Goal: Task Accomplishment & Management: Manage account settings

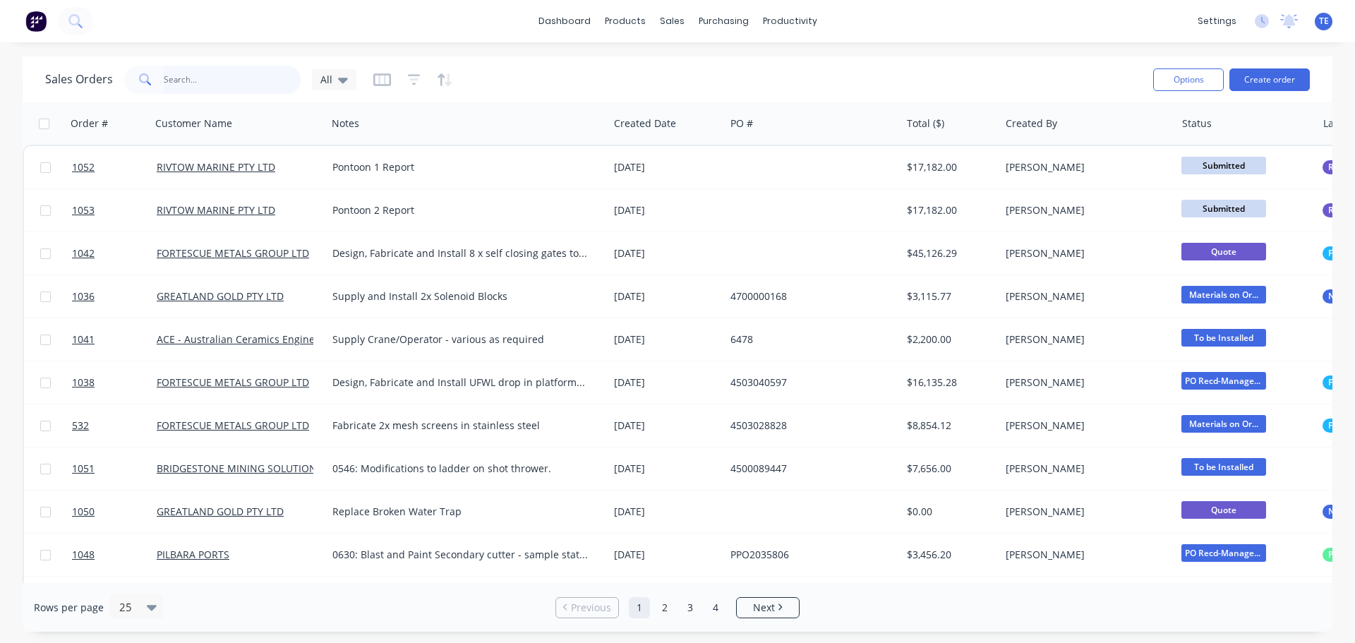
click at [202, 85] on input "text" at bounding box center [233, 80] width 138 height 28
type input "x"
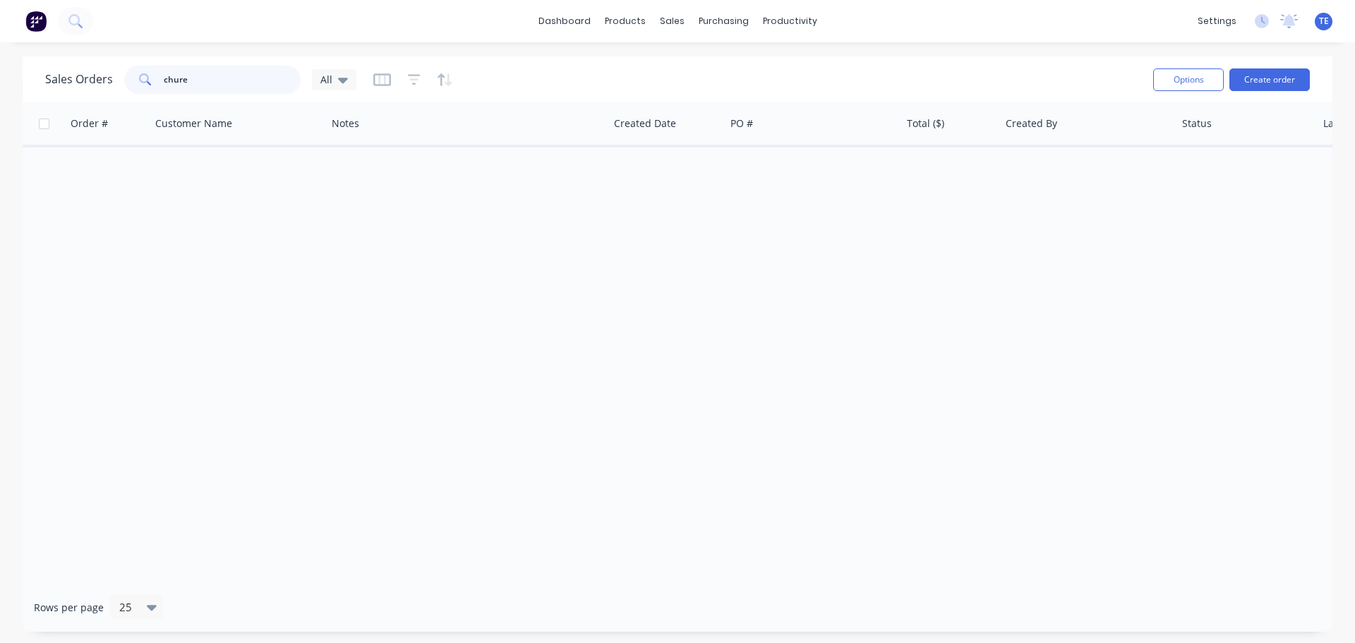
click at [202, 85] on input "chure" at bounding box center [233, 80] width 138 height 28
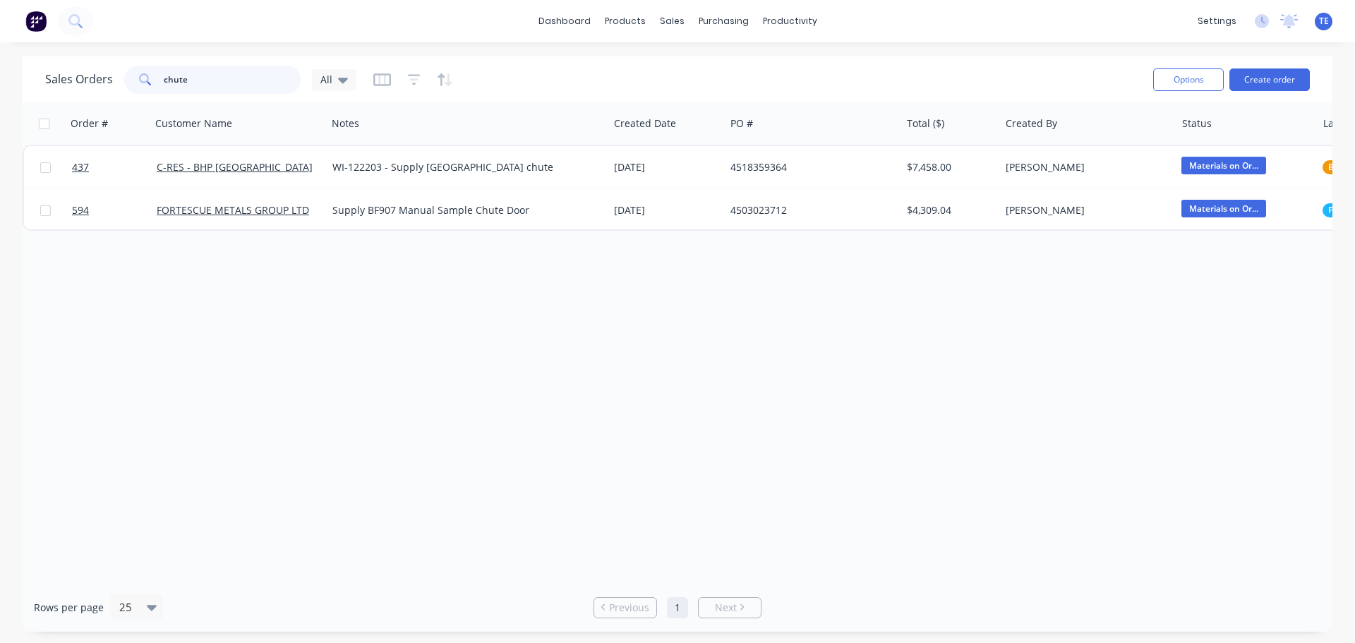
drag, startPoint x: 210, startPoint y: 87, endPoint x: 126, endPoint y: 99, distance: 84.8
click at [126, 99] on div "Sales Orders chute All Options Create order" at bounding box center [677, 79] width 1309 height 46
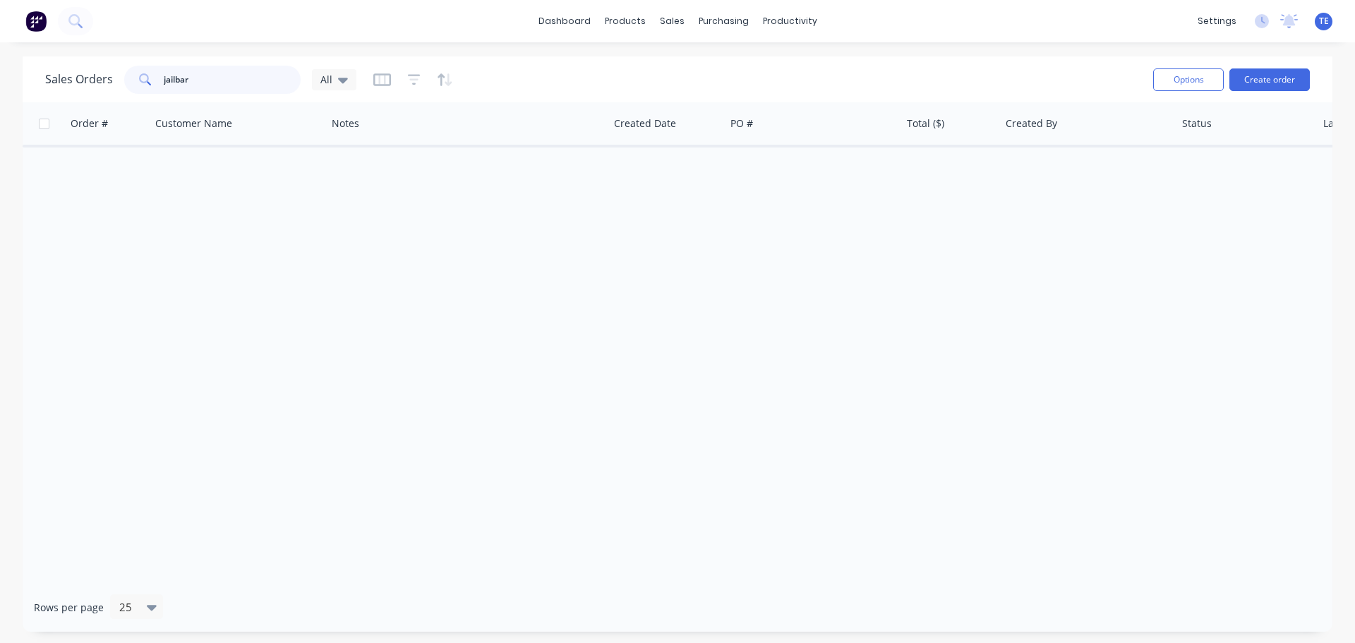
drag, startPoint x: 218, startPoint y: 86, endPoint x: 41, endPoint y: 88, distance: 177.1
click at [41, 90] on div "Sales Orders jailbar All Options Create order" at bounding box center [677, 79] width 1309 height 46
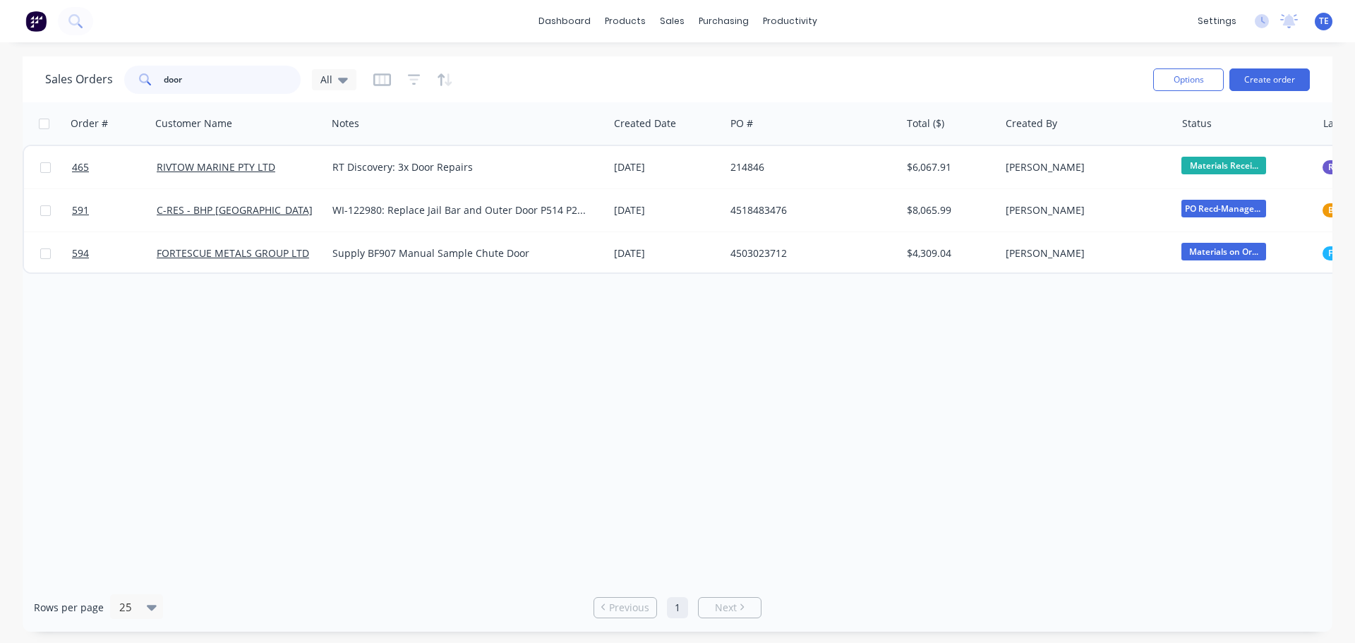
click at [164, 80] on input "door" at bounding box center [233, 80] width 138 height 28
type input "rope"
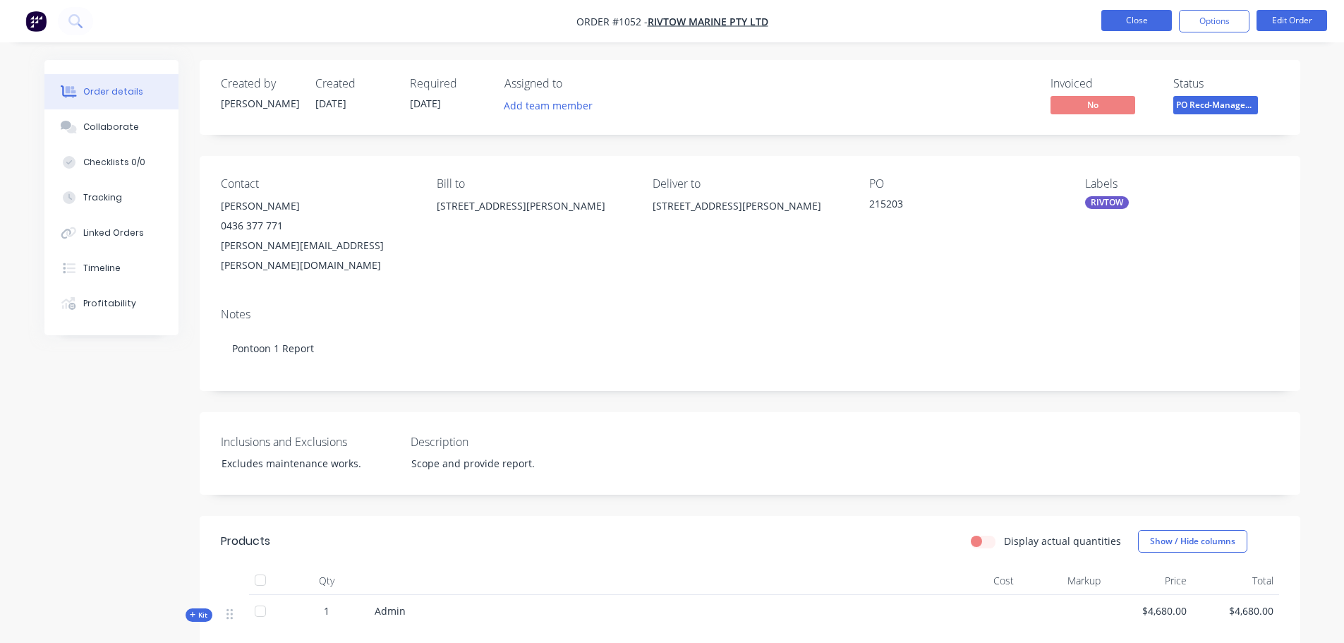
click at [1125, 15] on button "Close" at bounding box center [1136, 20] width 71 height 21
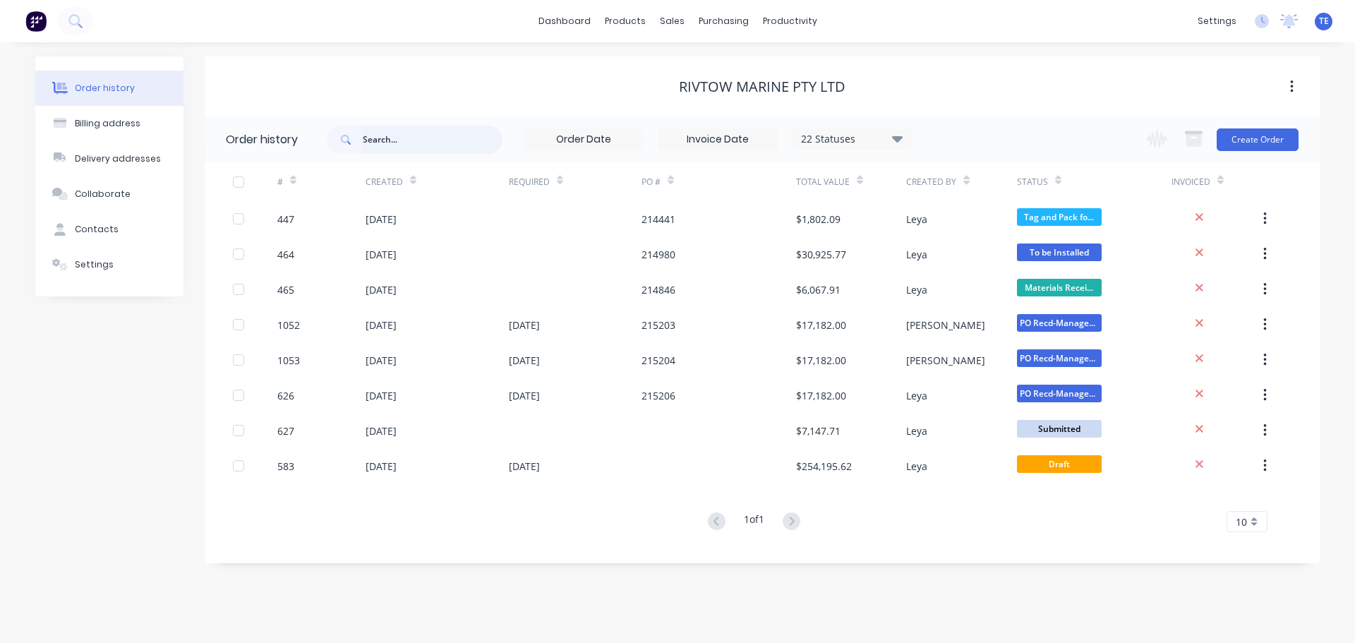
click at [401, 140] on input "text" at bounding box center [433, 140] width 140 height 28
type input "149"
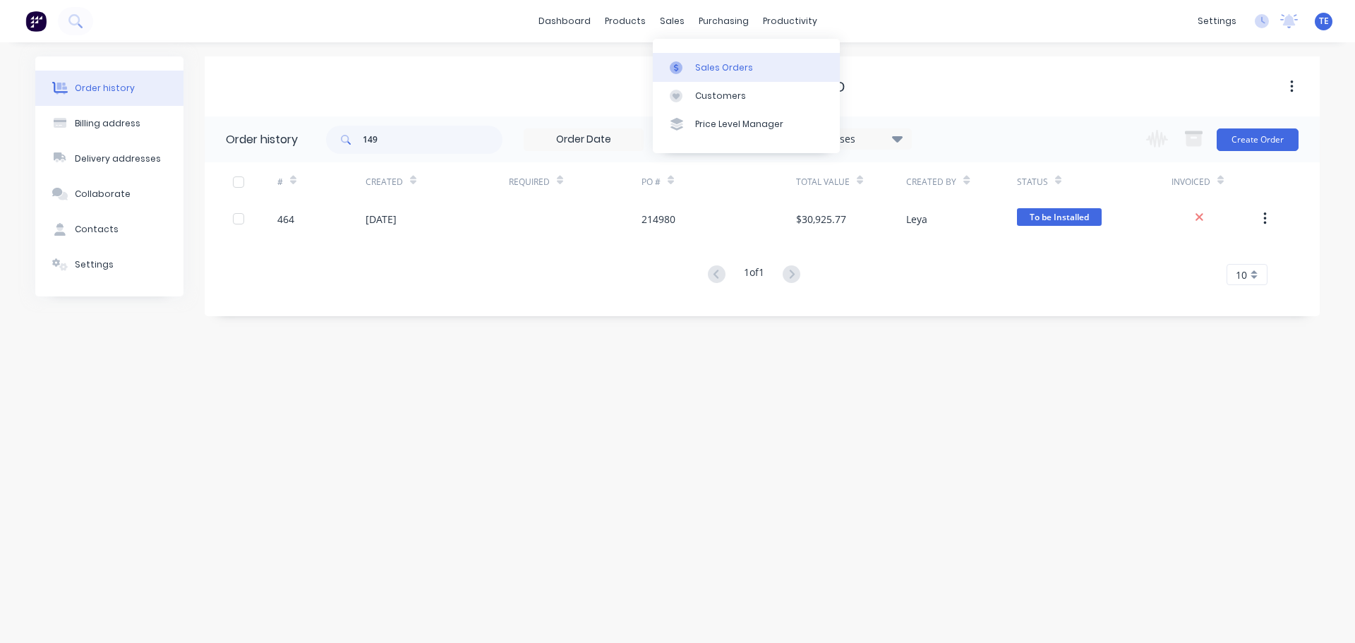
click at [687, 64] on div at bounding box center [680, 67] width 21 height 13
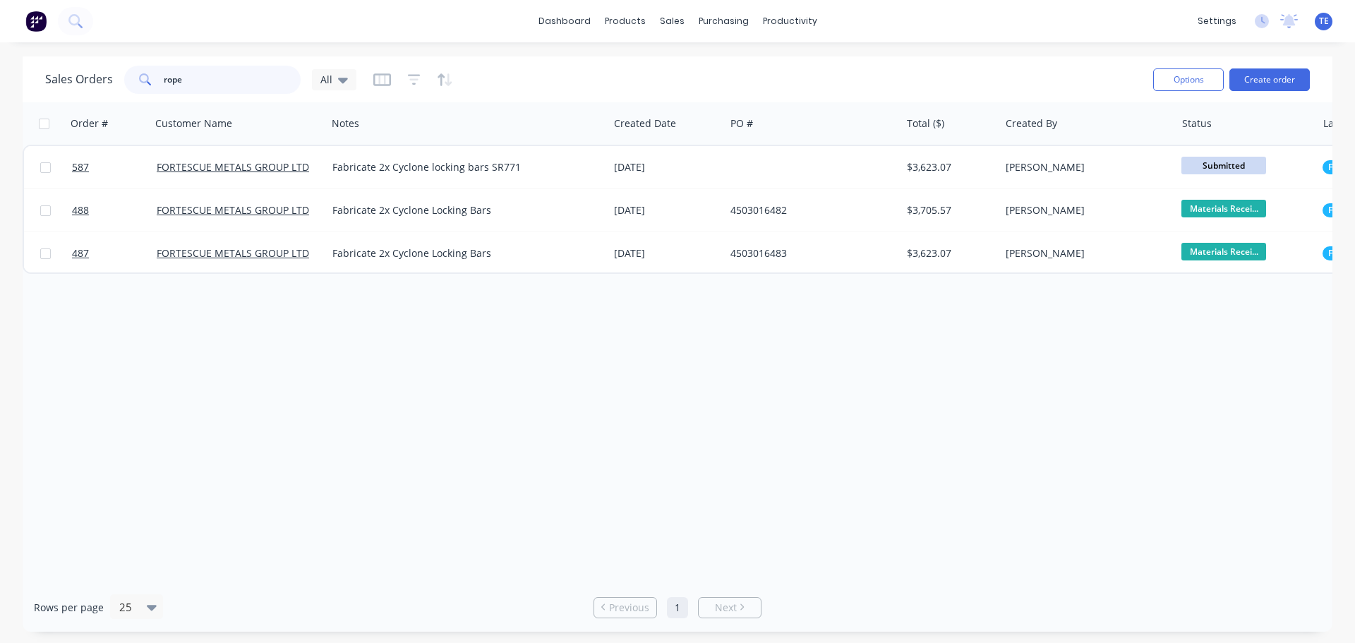
drag, startPoint x: 197, startPoint y: 89, endPoint x: 107, endPoint y: 90, distance: 89.6
click at [107, 90] on div "Sales Orders rope All" at bounding box center [200, 80] width 311 height 28
type input "149"
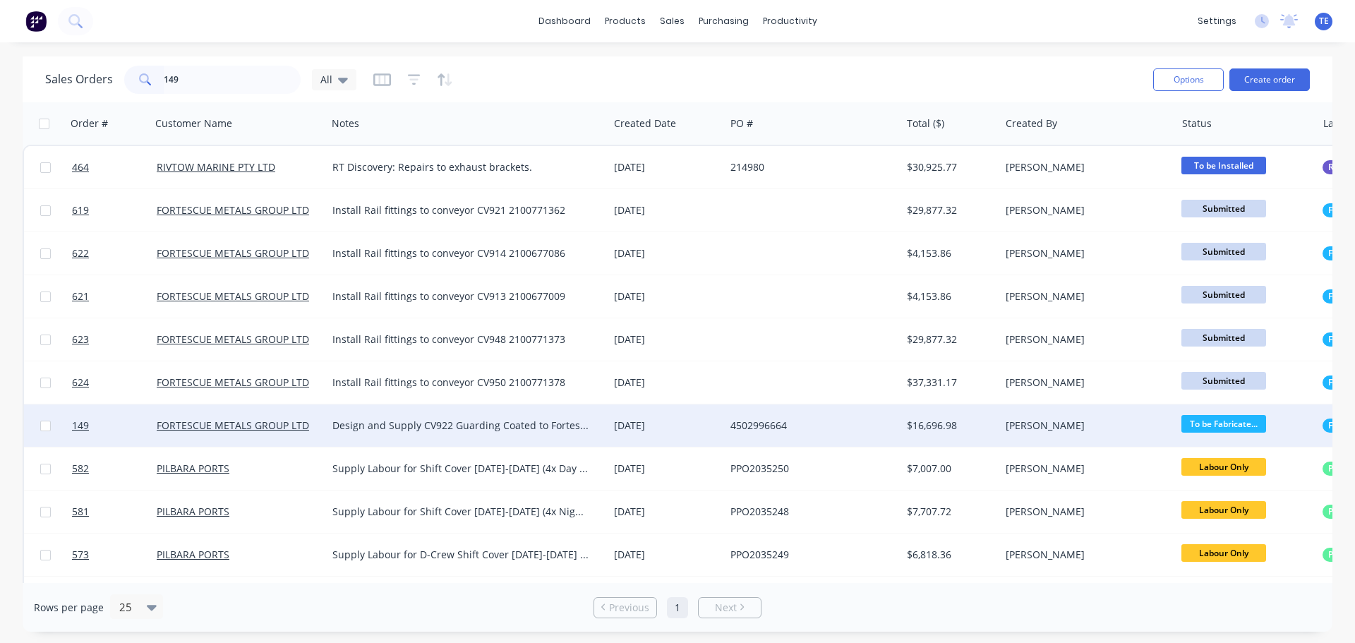
click at [468, 427] on div "Design and Supply CV922 Guarding Coated to Fortescue specification" at bounding box center [460, 425] width 257 height 14
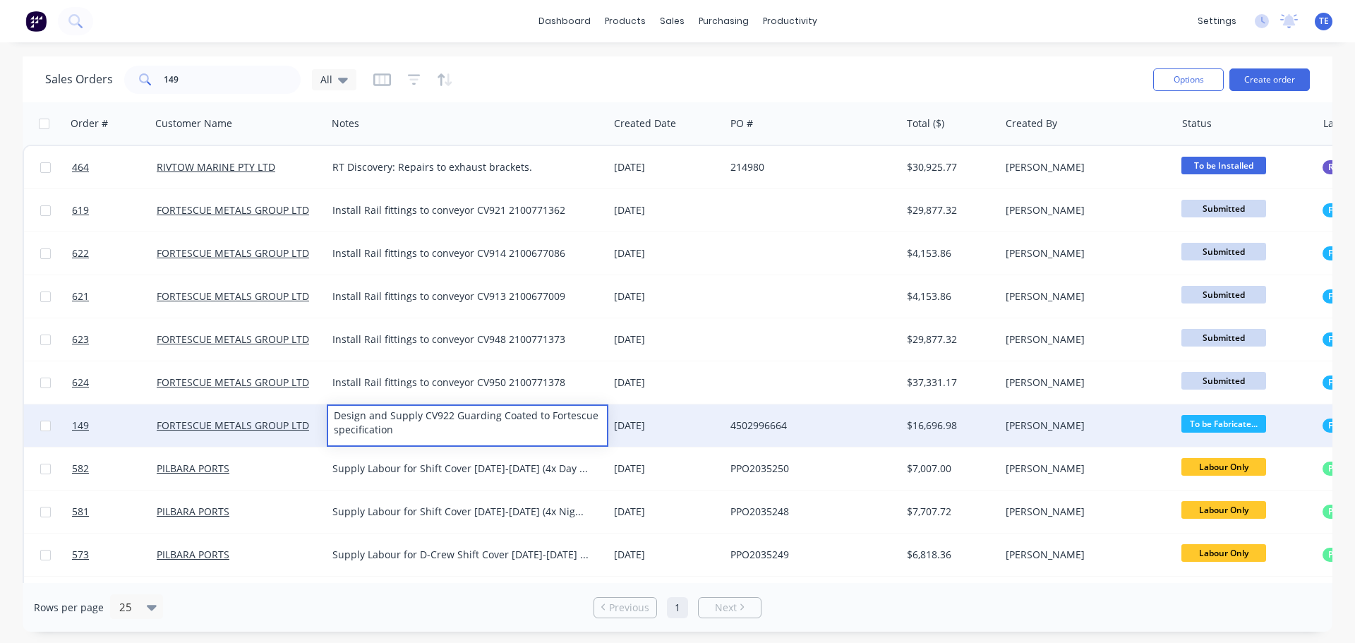
click at [679, 419] on div "[DATE]" at bounding box center [666, 425] width 105 height 14
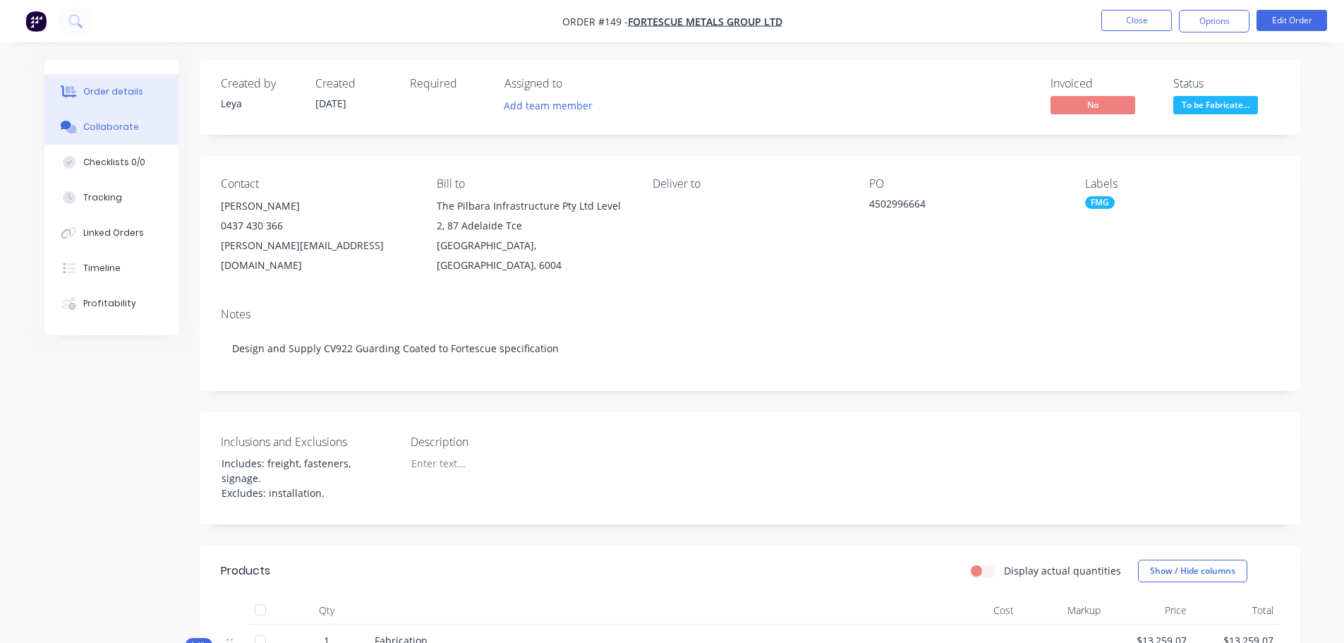
click at [121, 126] on div "Collaborate" at bounding box center [111, 127] width 56 height 13
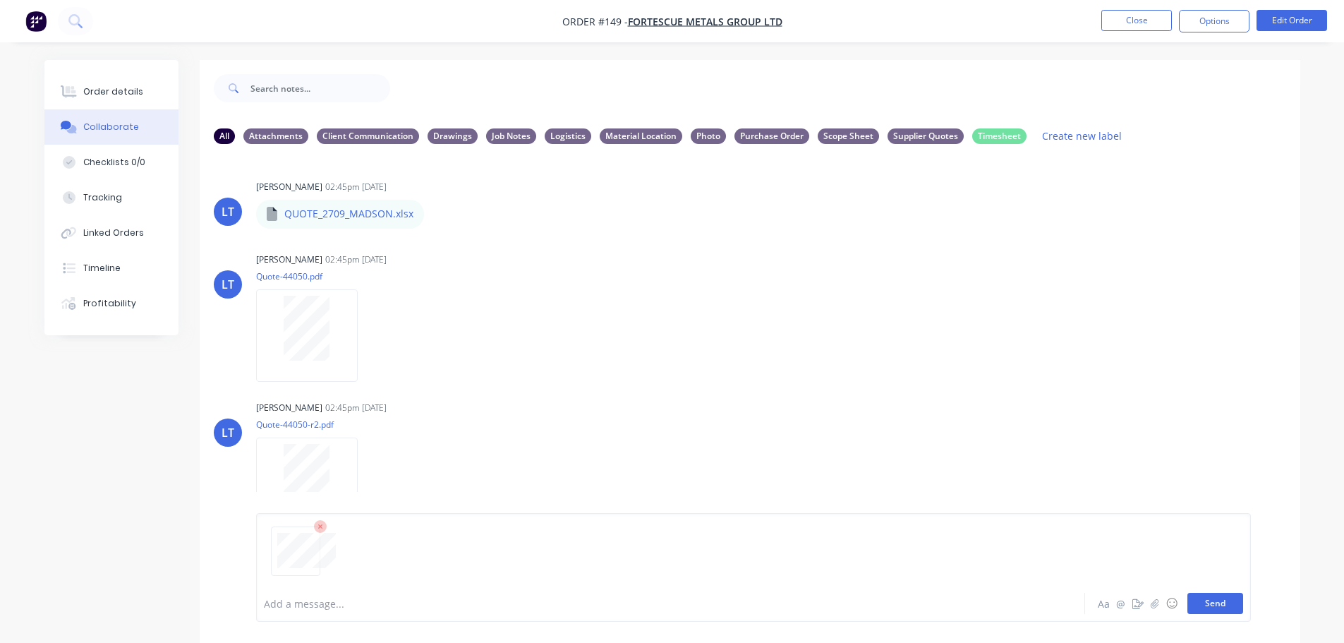
click at [1199, 606] on button "Send" at bounding box center [1215, 603] width 56 height 21
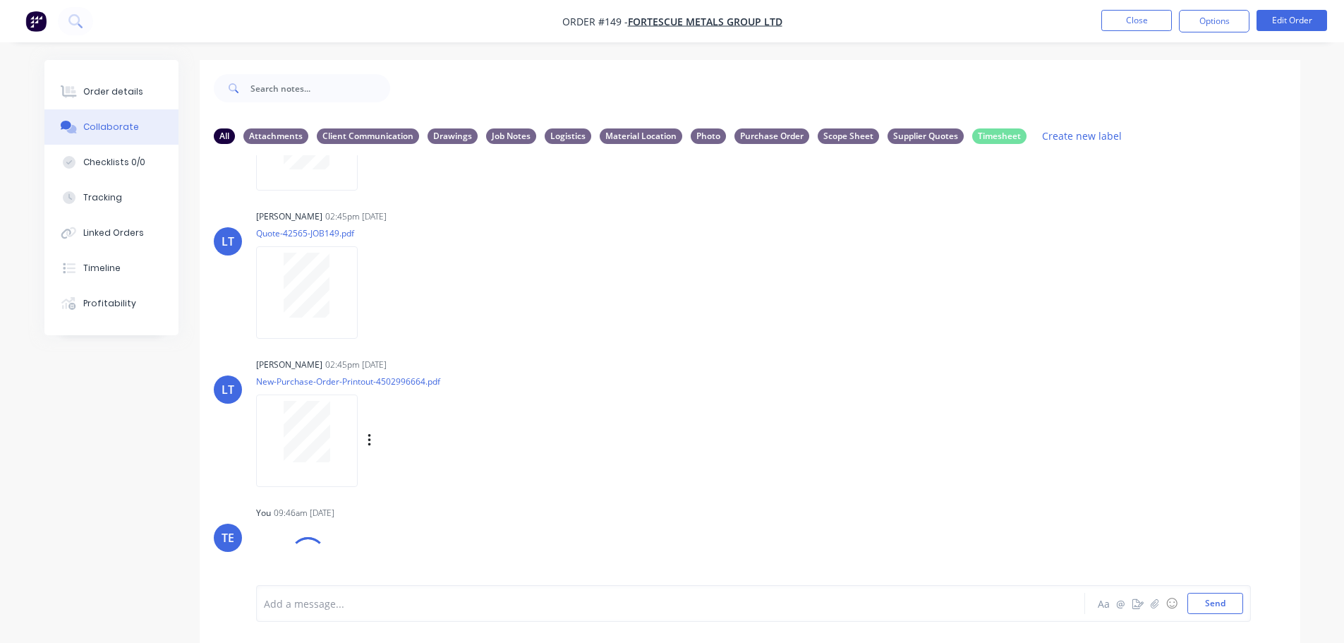
scroll to position [373, 0]
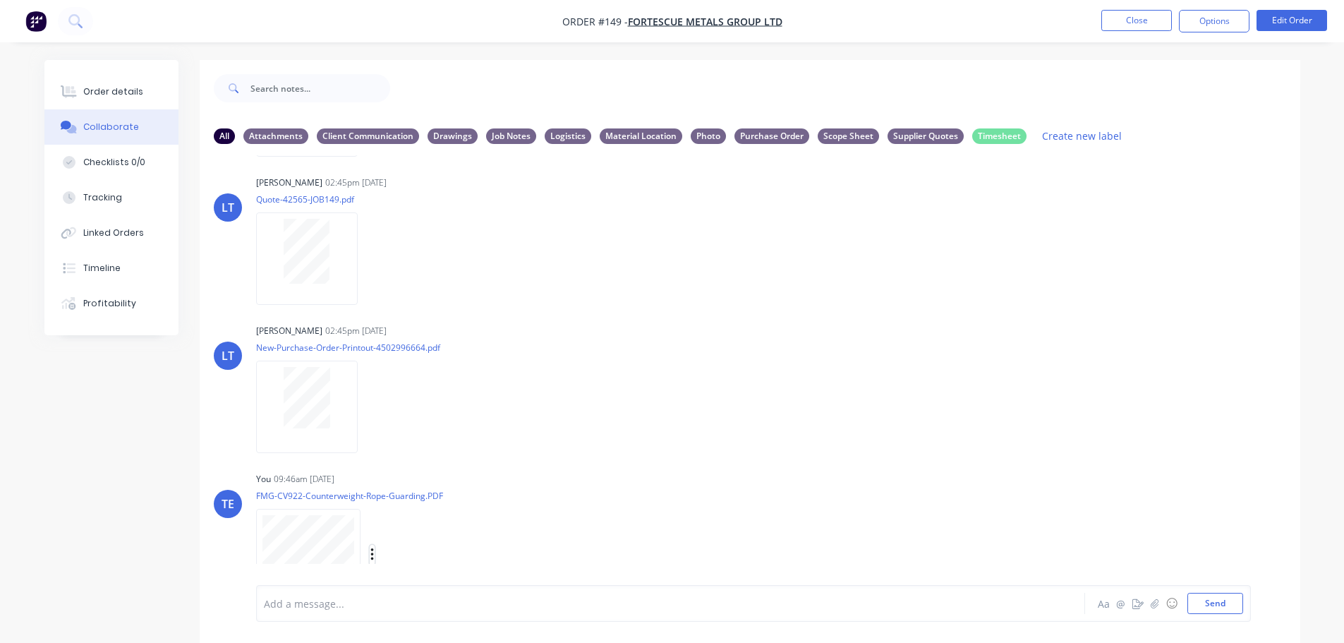
click at [373, 553] on icon "button" at bounding box center [372, 555] width 4 height 16
click at [426, 507] on button "Labels" at bounding box center [464, 502] width 159 height 32
click at [497, 521] on input "text" at bounding box center [542, 526] width 154 height 28
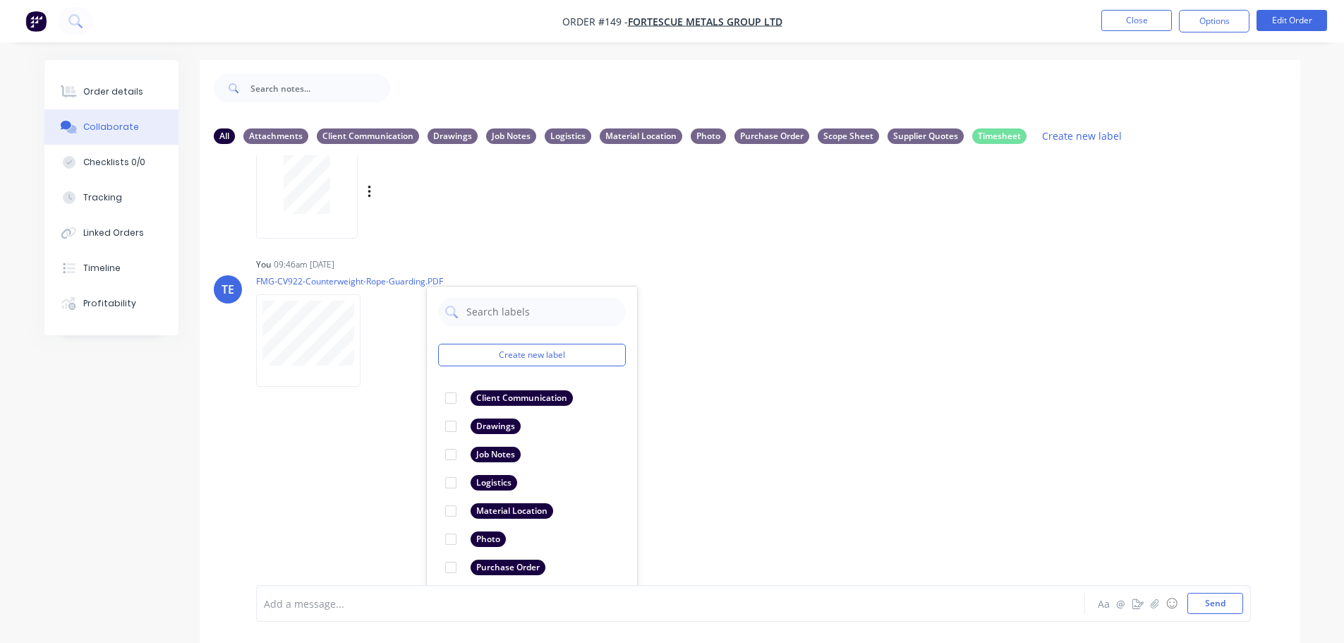
scroll to position [599, 0]
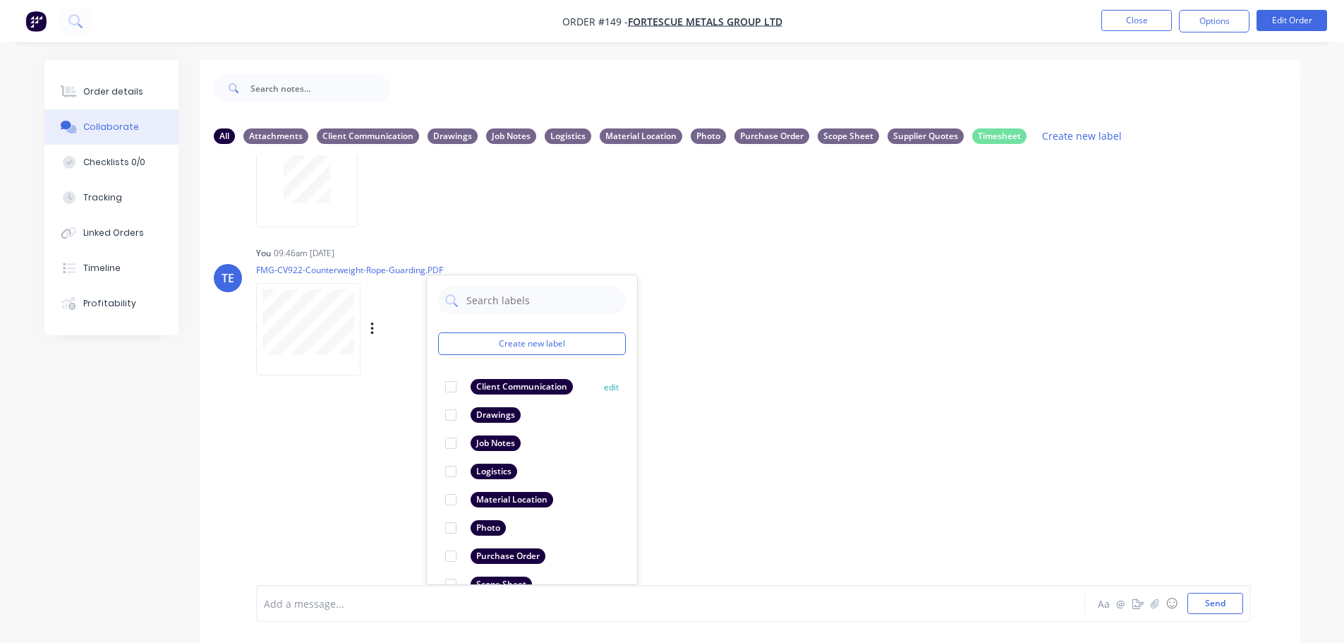
click at [490, 415] on div "Drawings" at bounding box center [496, 415] width 50 height 16
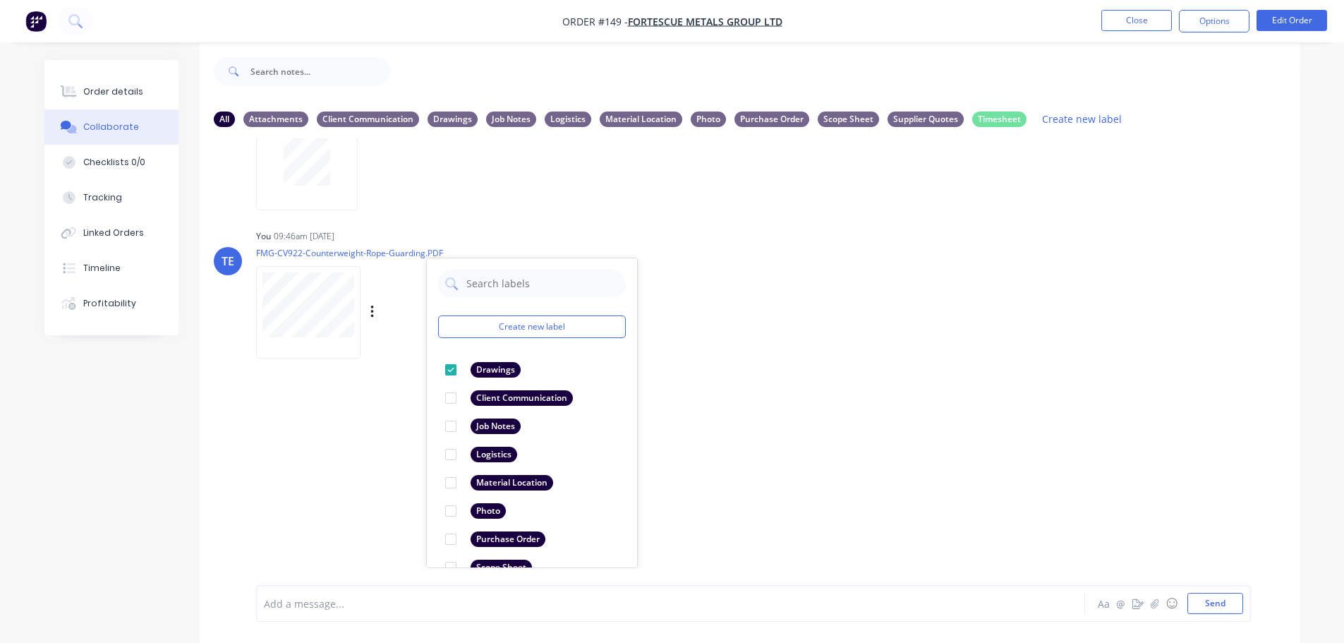
scroll to position [21, 0]
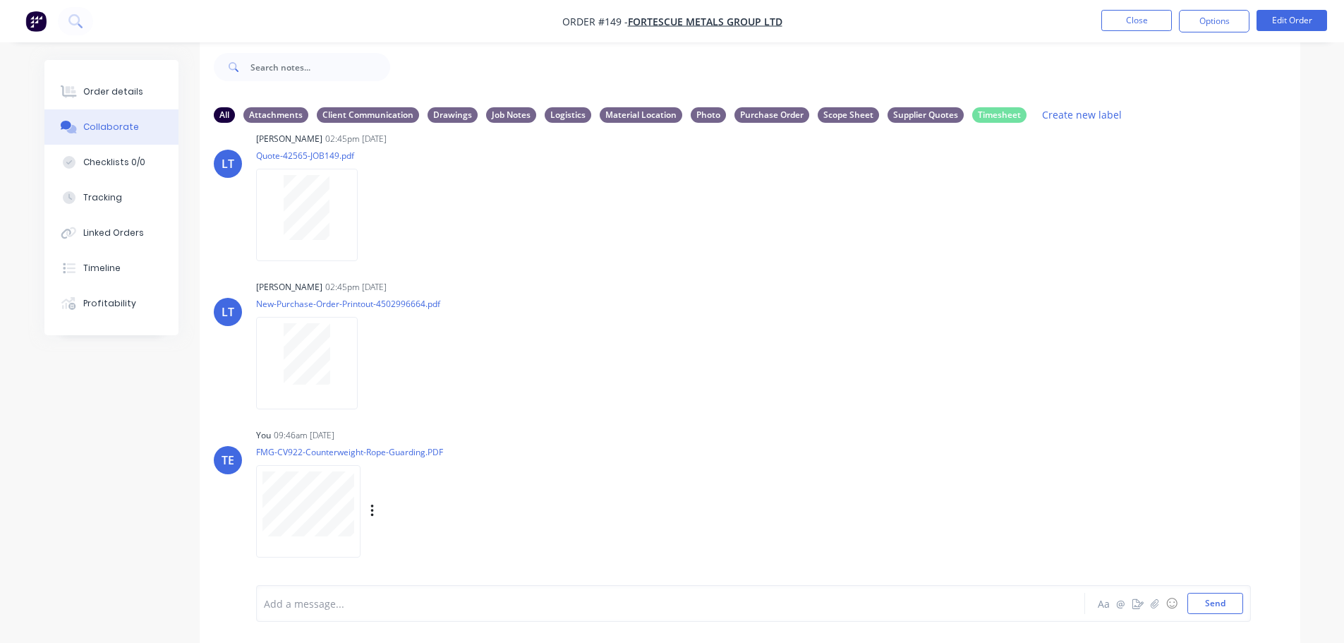
click at [1009, 454] on div "LT Leya Thompson 02:45pm 04/09/25 QUOTE_2709_MADSON.xlsx QUOTE_2709_MADSON.xlsx…" at bounding box center [750, 349] width 1101 height 430
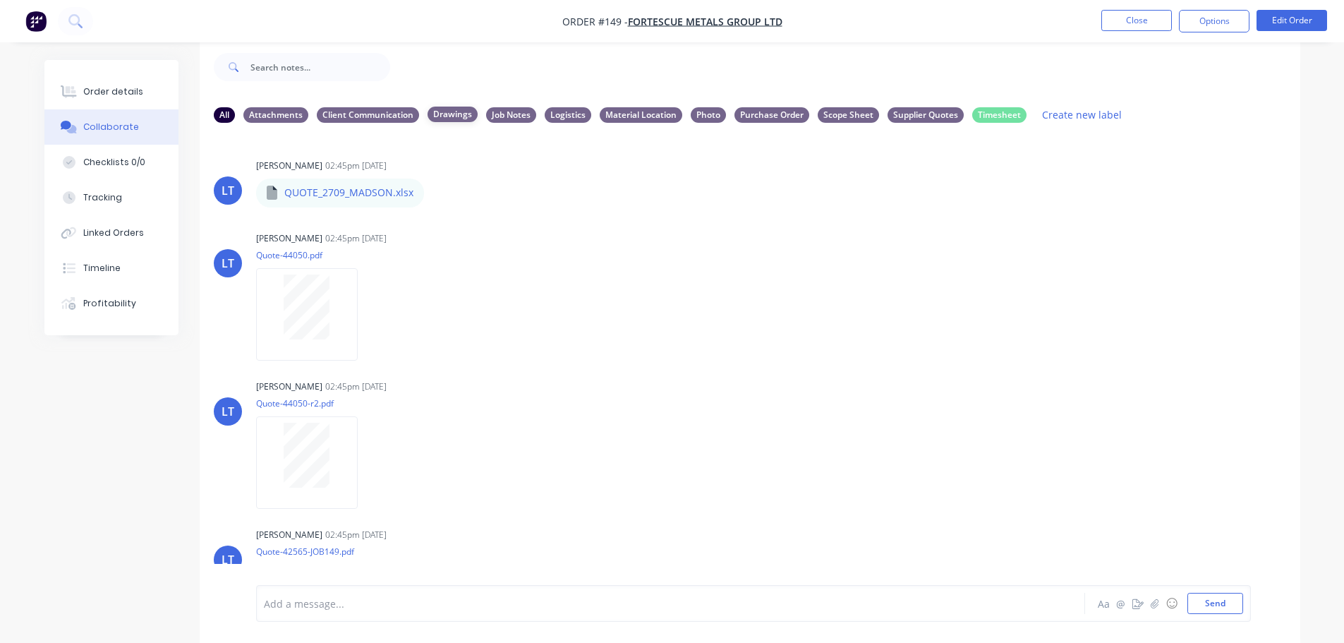
click at [451, 108] on div "Drawings" at bounding box center [453, 115] width 50 height 16
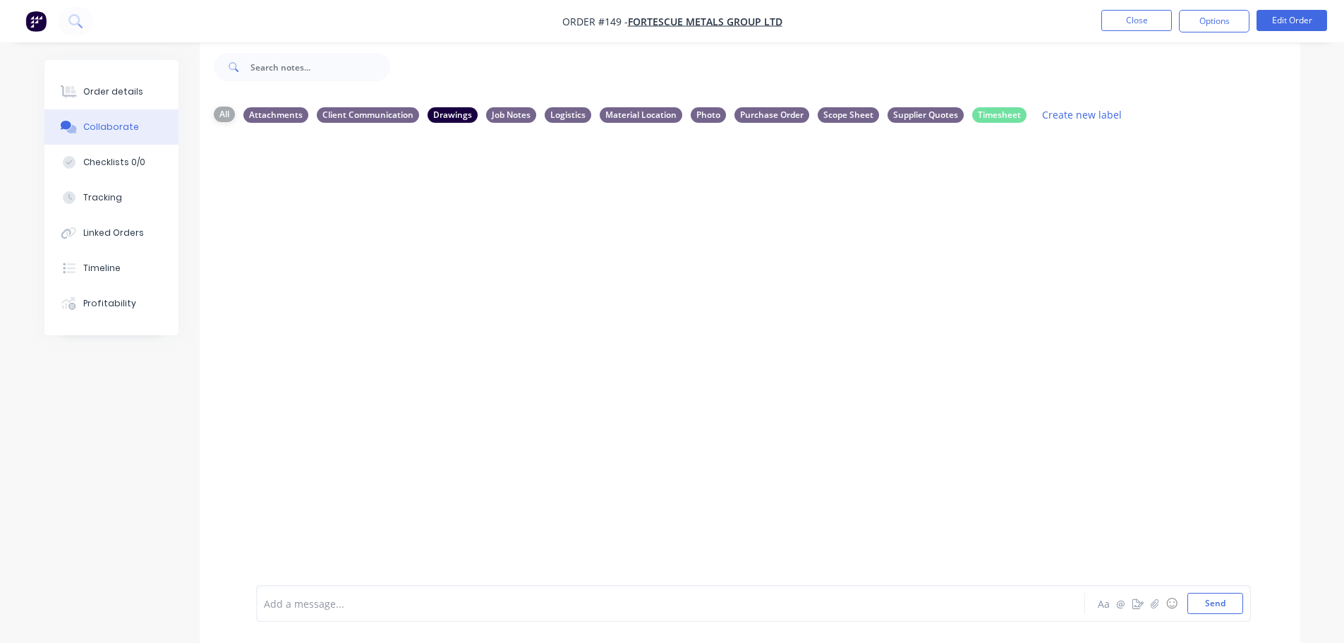
click at [226, 119] on div "All" at bounding box center [224, 115] width 21 height 16
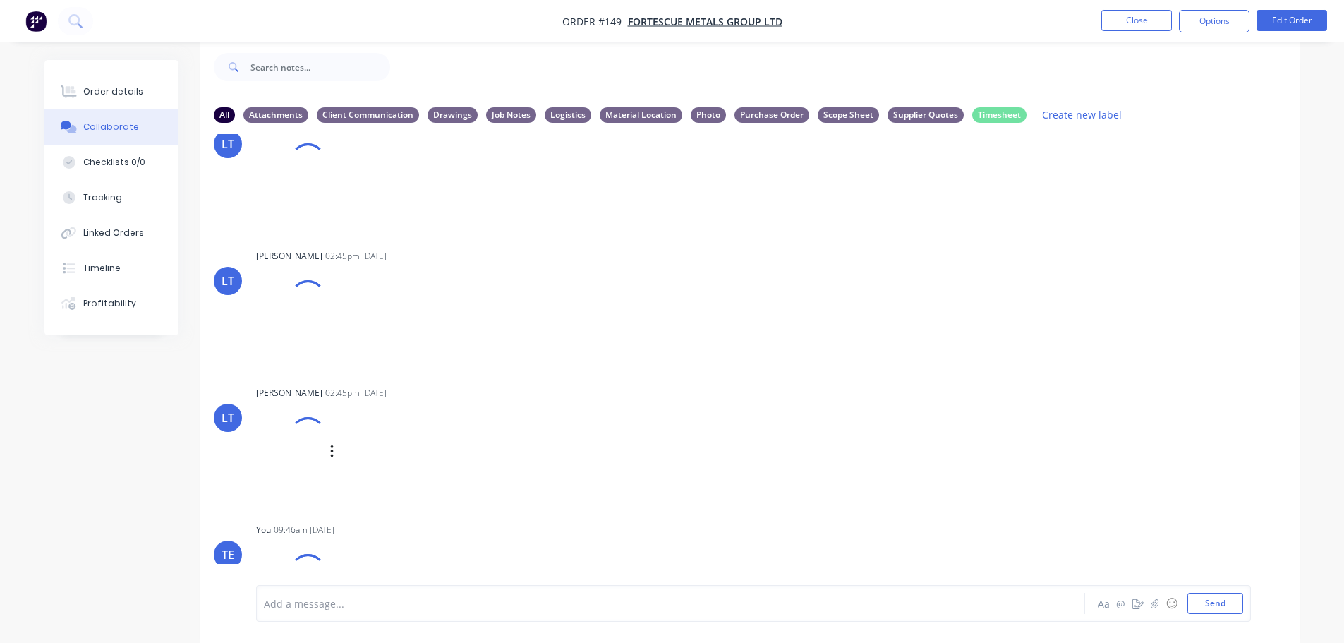
scroll to position [328, 0]
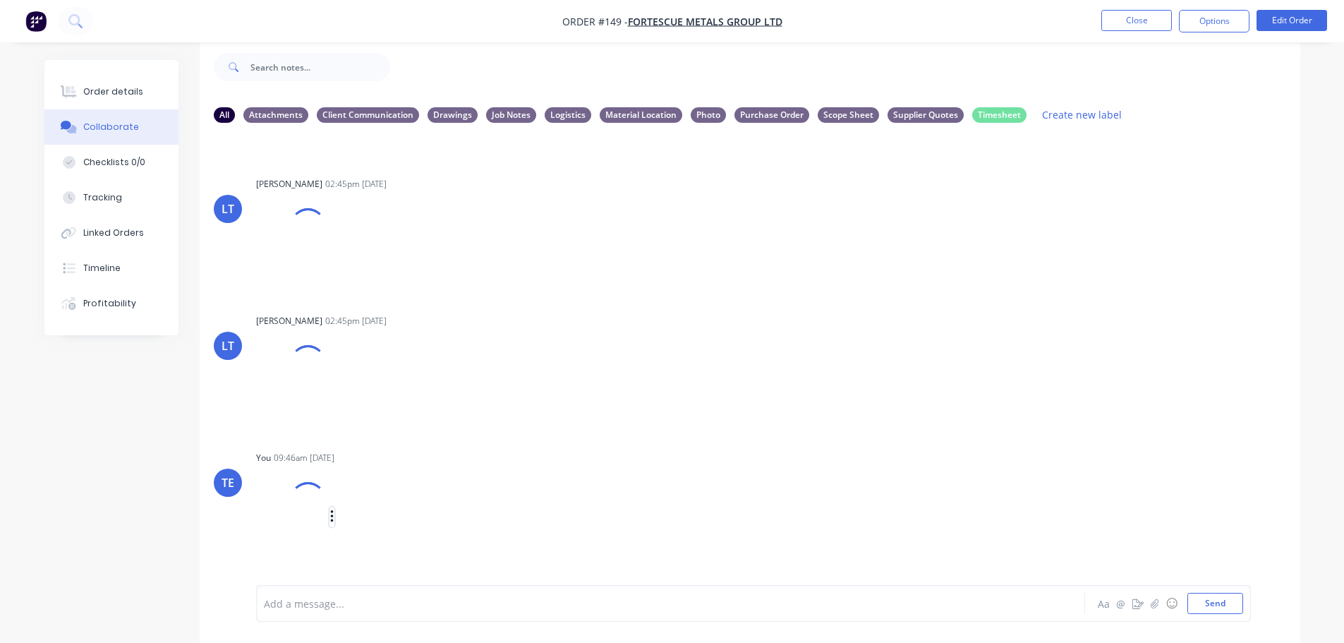
click at [332, 519] on icon "button" at bounding box center [332, 517] width 4 height 16
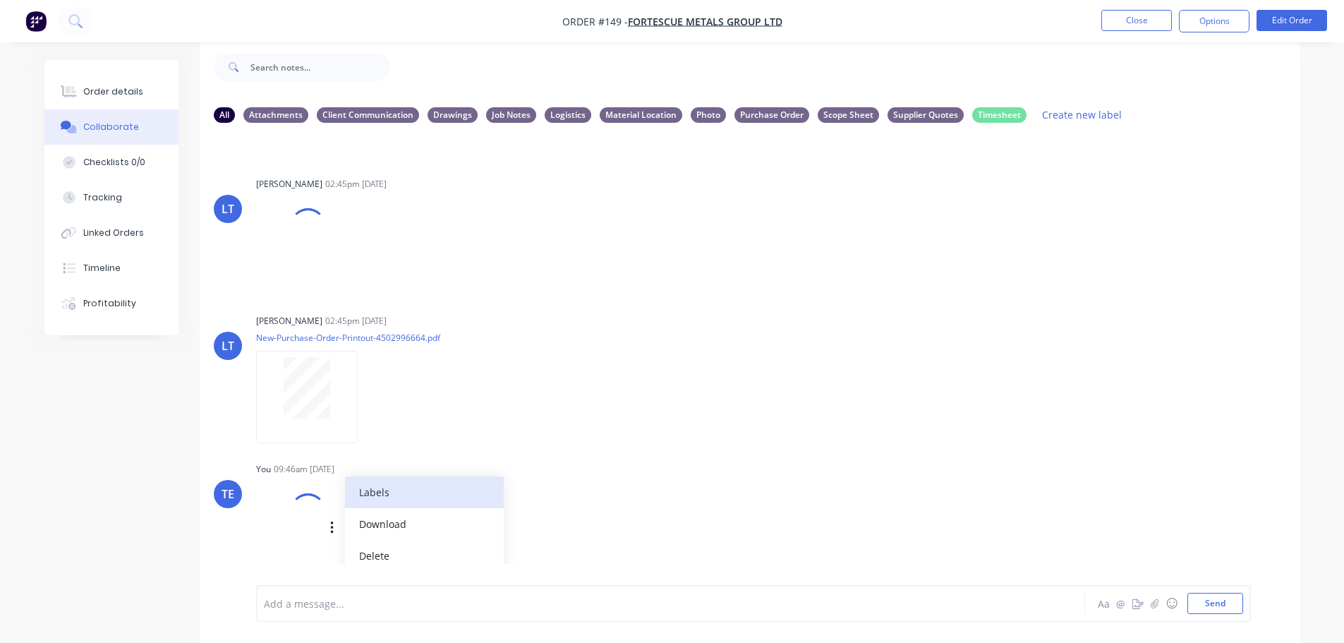
click at [362, 485] on button "Labels" at bounding box center [424, 492] width 159 height 32
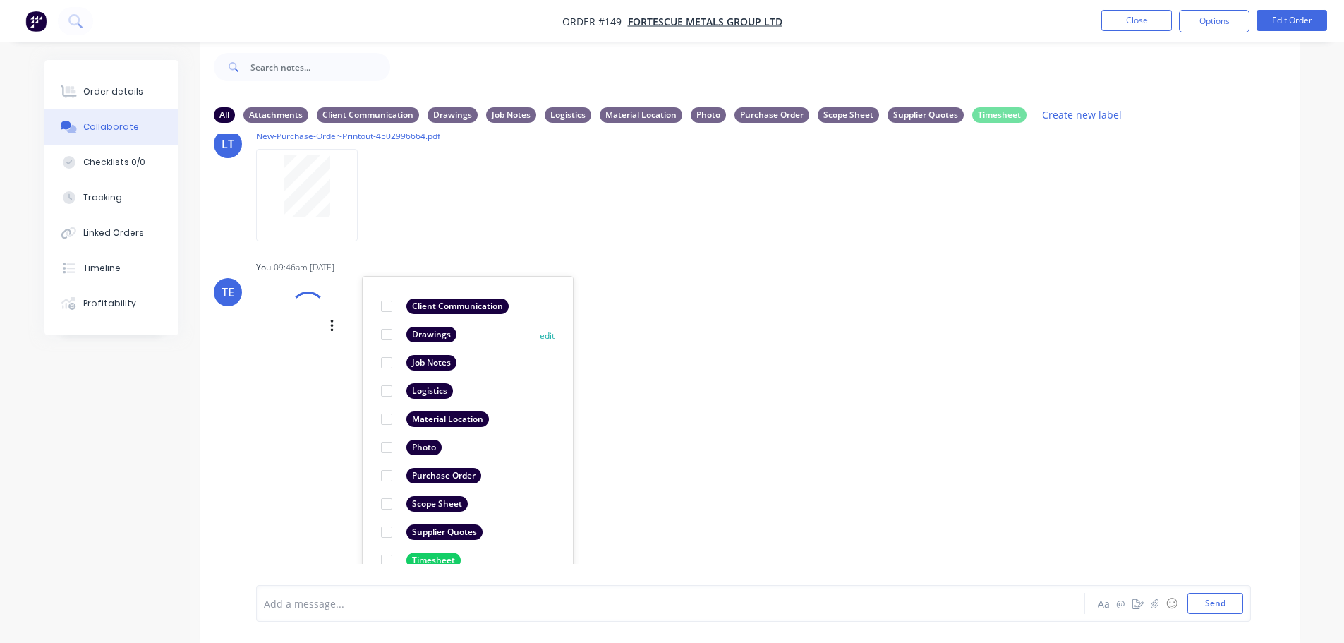
scroll to position [575, 0]
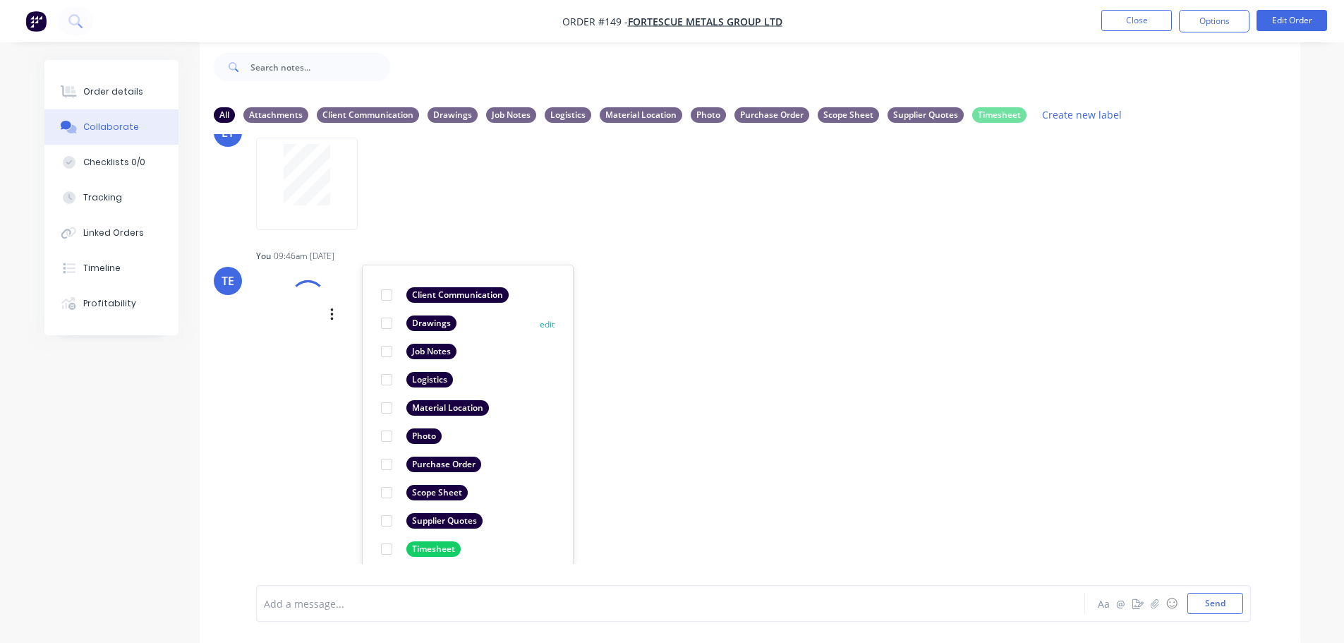
click at [387, 319] on div at bounding box center [387, 323] width 28 height 28
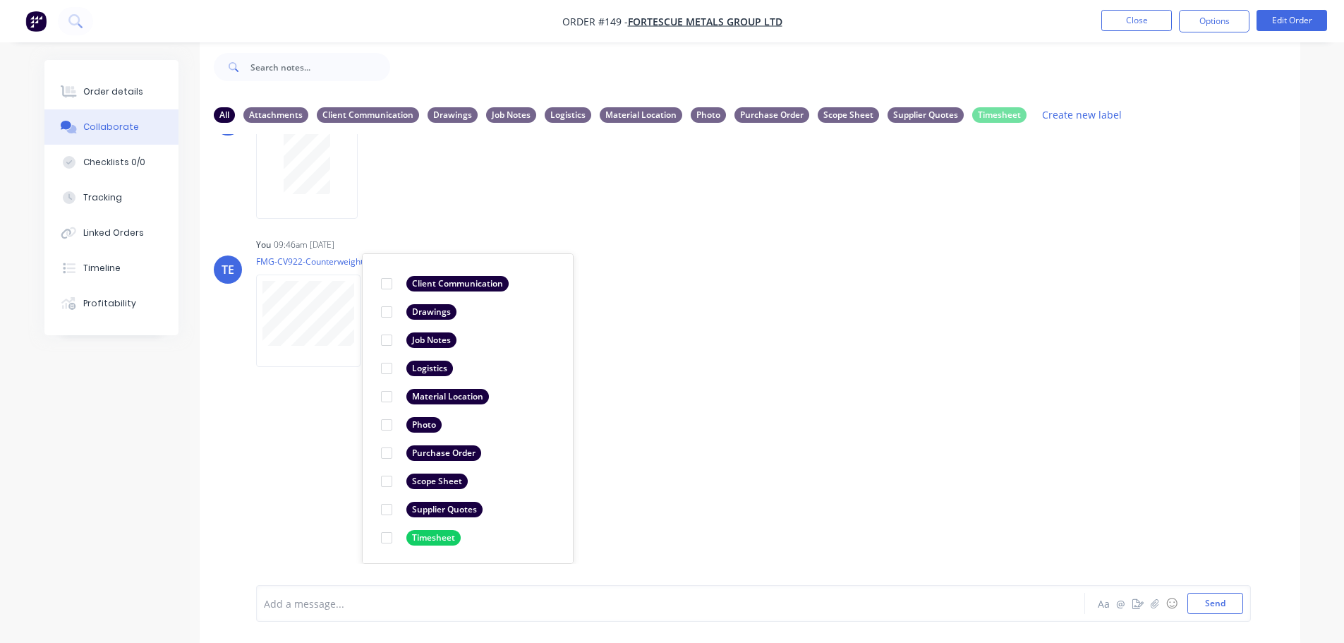
scroll to position [396, 0]
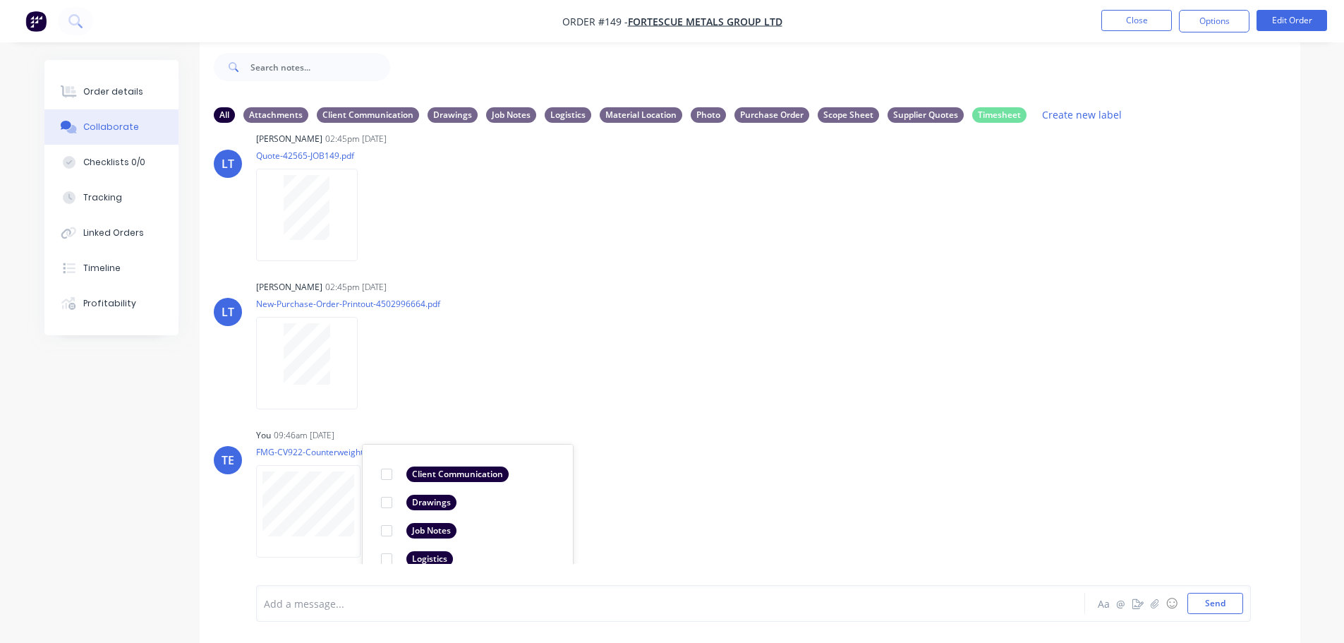
click at [664, 322] on div "LT Leya Thompson 02:45pm 04/09/25 QUOTE_2709_MADSON.xlsx QUOTE_2709_MADSON.xlsx…" at bounding box center [750, 349] width 1101 height 430
click at [0, 0] on button "button" at bounding box center [0, 0] width 0 height 0
click at [0, 0] on button "Labels" at bounding box center [0, 0] width 0 height 0
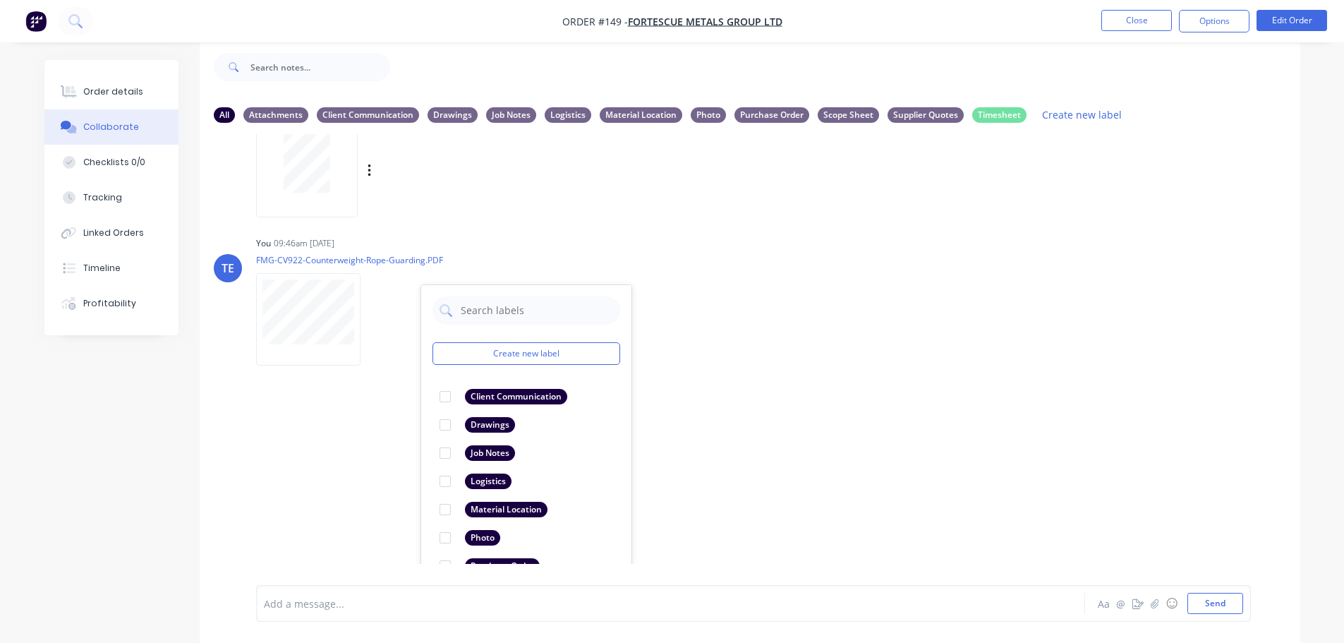
scroll to position [619, 0]
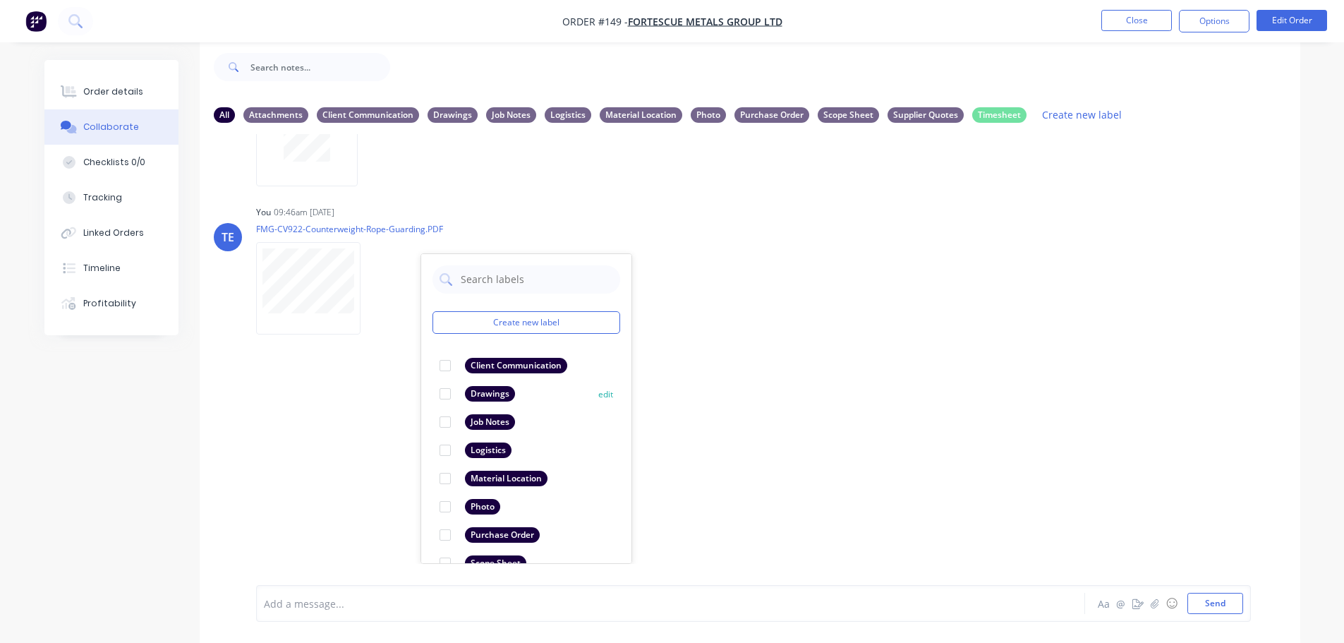
click at [446, 395] on div at bounding box center [445, 394] width 28 height 28
click at [1233, 607] on button "Send" at bounding box center [1215, 603] width 56 height 21
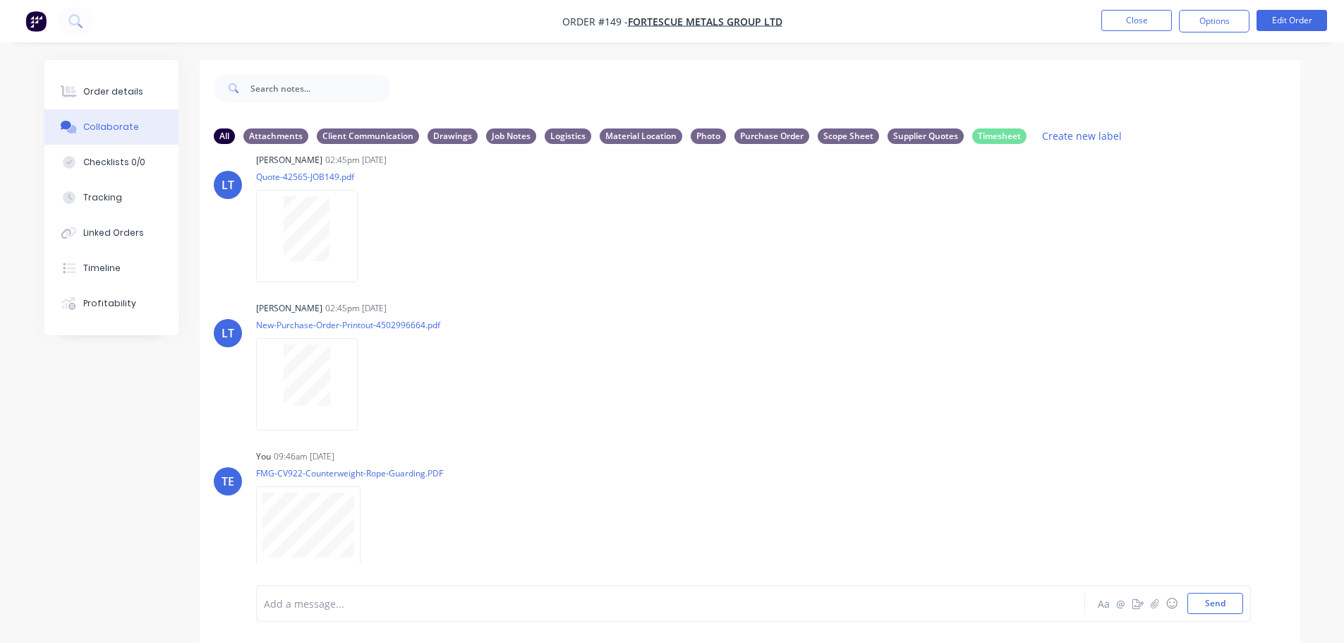
scroll to position [21, 0]
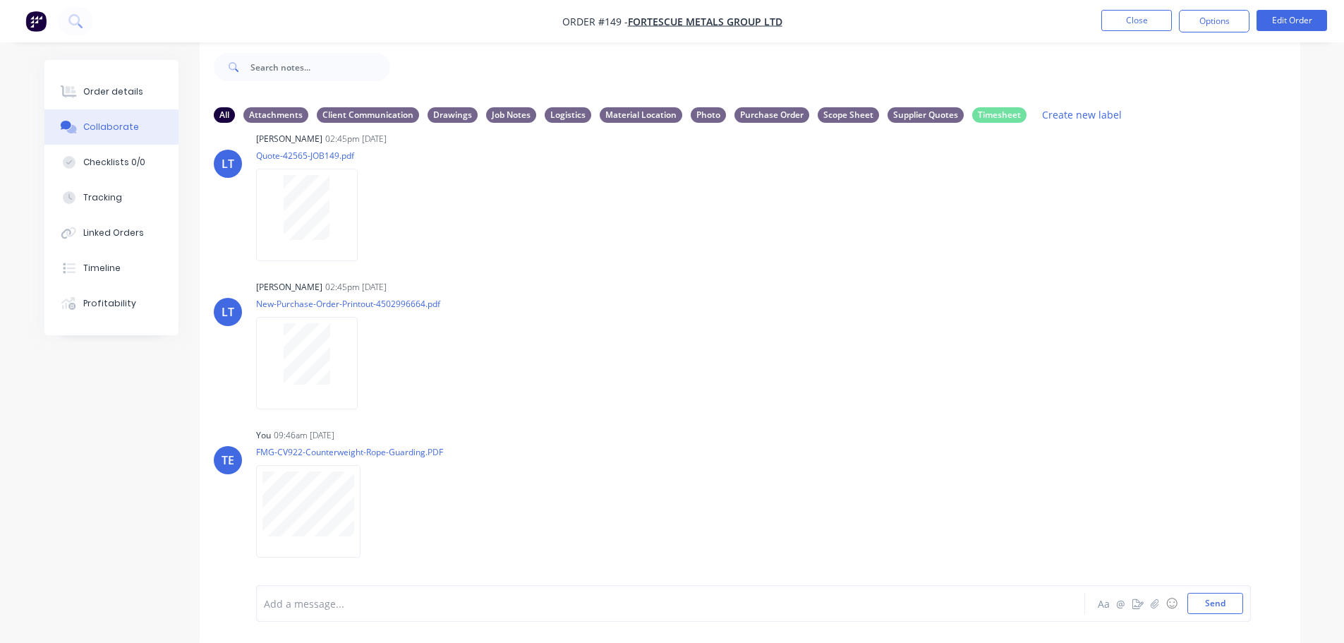
click at [33, 20] on img "button" at bounding box center [35, 21] width 21 height 21
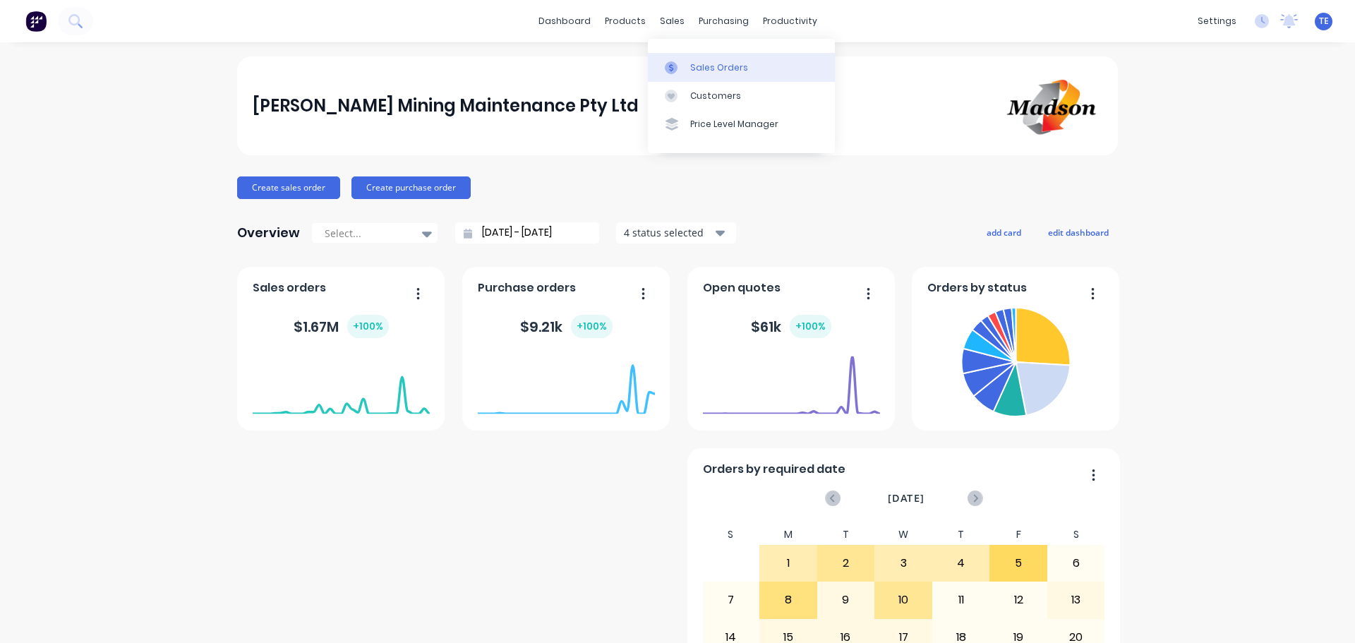
click at [704, 68] on div "Sales Orders" at bounding box center [719, 67] width 58 height 13
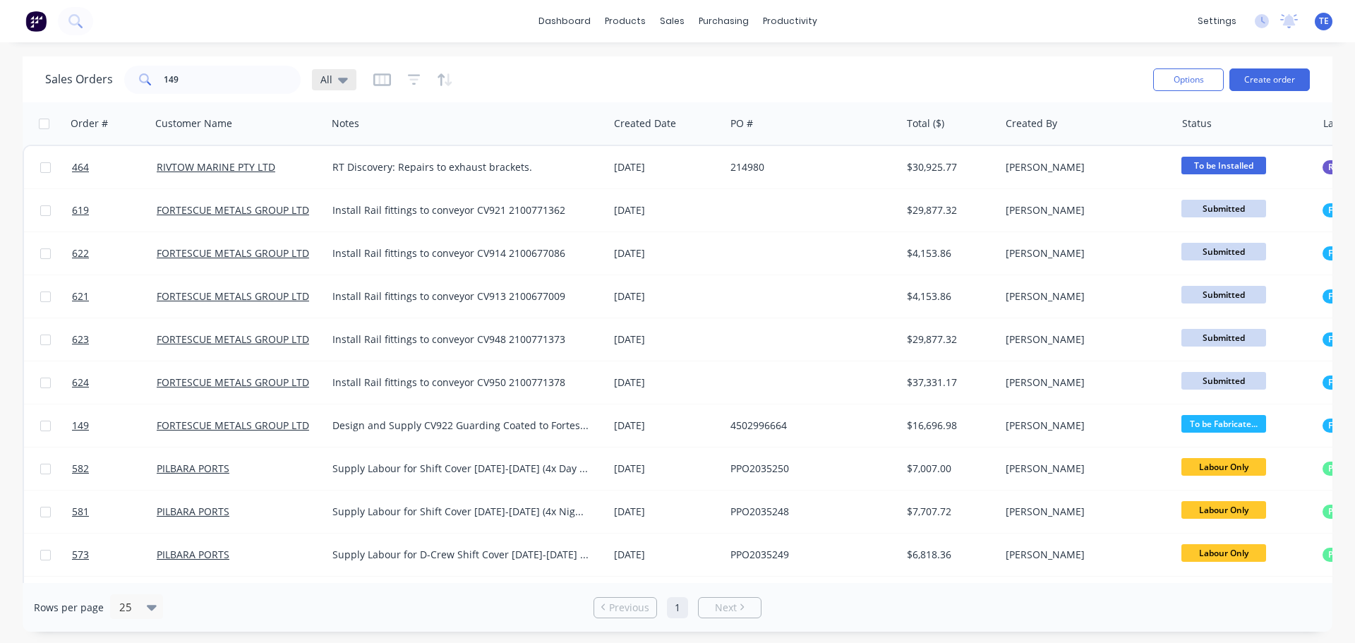
click at [346, 80] on div "All" at bounding box center [334, 79] width 44 height 21
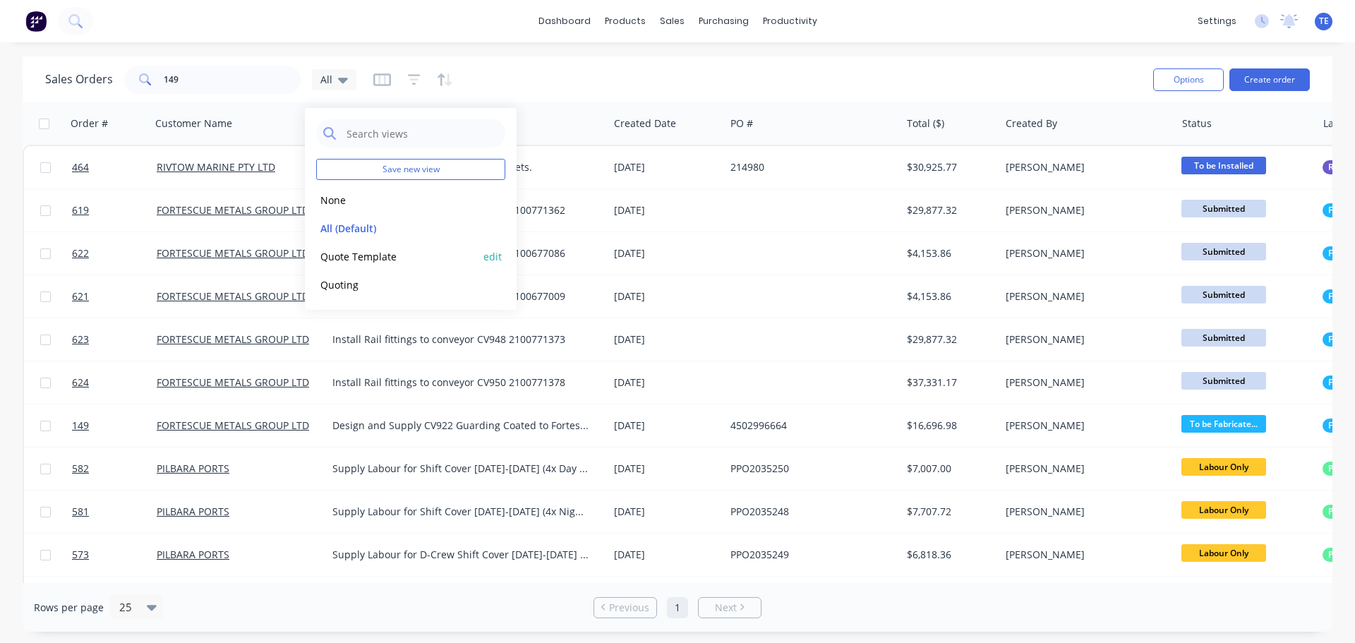
click at [344, 256] on button "Quote Template" at bounding box center [396, 256] width 161 height 16
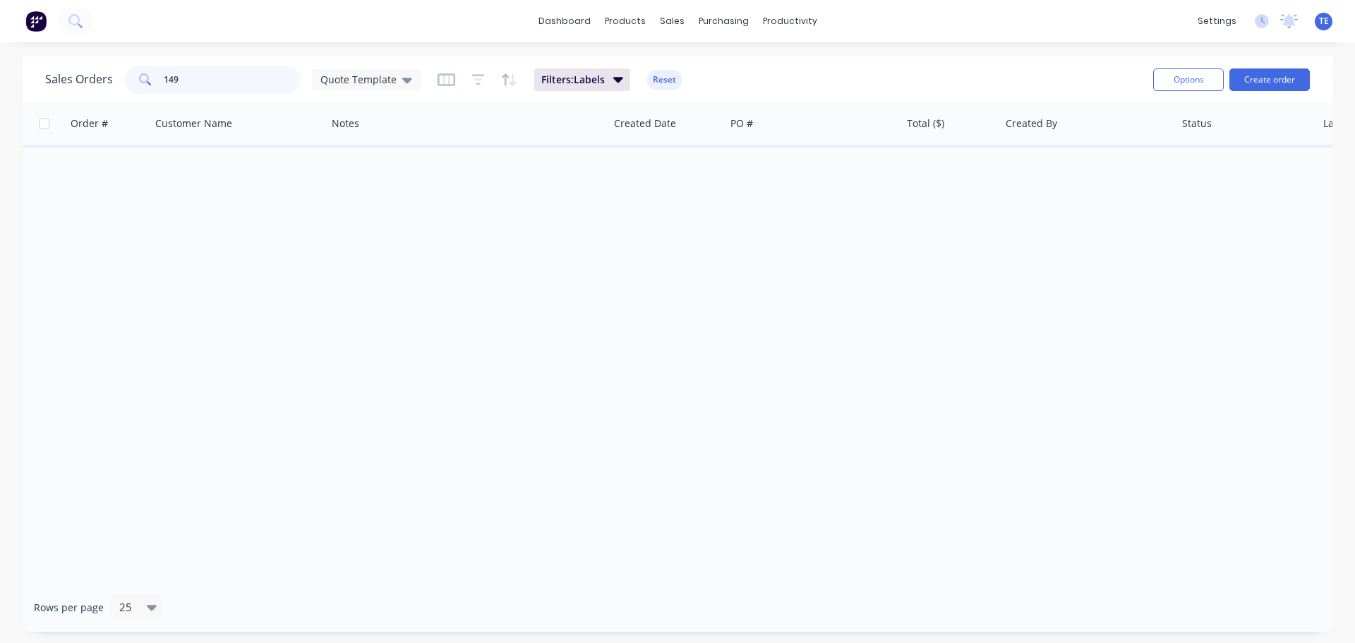
drag, startPoint x: 200, startPoint y: 86, endPoint x: 119, endPoint y: 94, distance: 81.5
click at [119, 94] on div "Sales Orders 149 Quote Template Filters: Labels Reset" at bounding box center [593, 79] width 1096 height 35
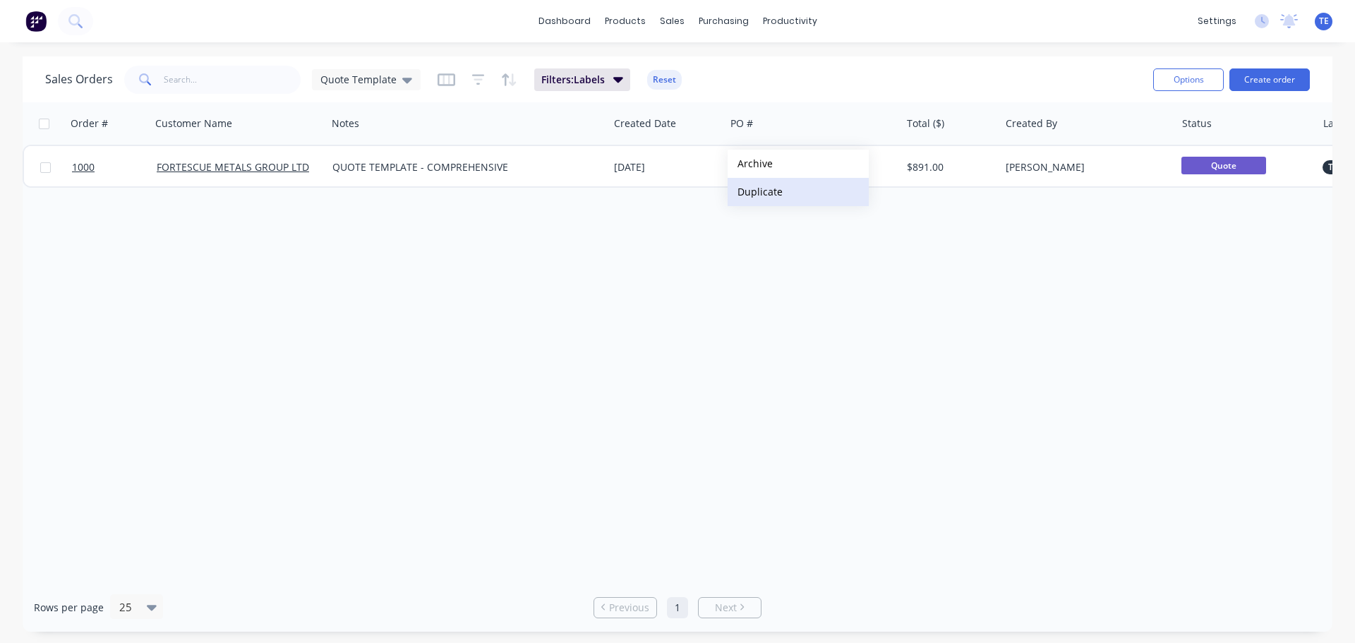
click at [754, 195] on button "Duplicate" at bounding box center [797, 192] width 141 height 28
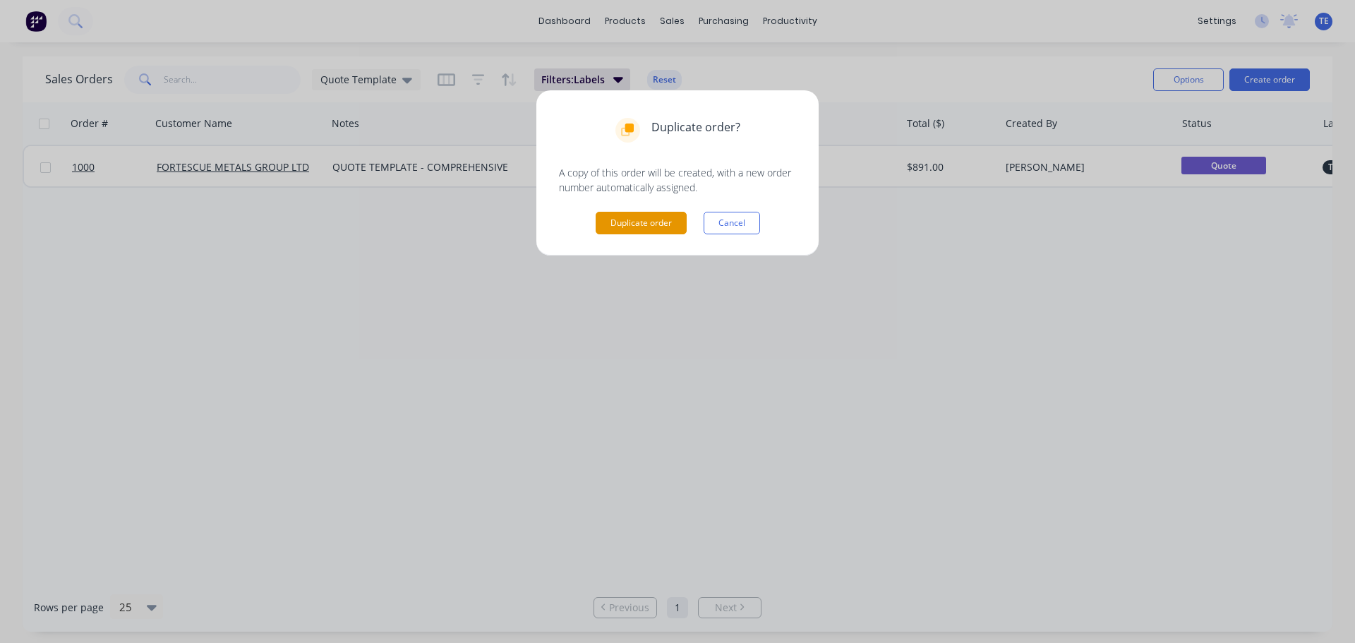
click at [641, 221] on button "Duplicate order" at bounding box center [640, 223] width 91 height 23
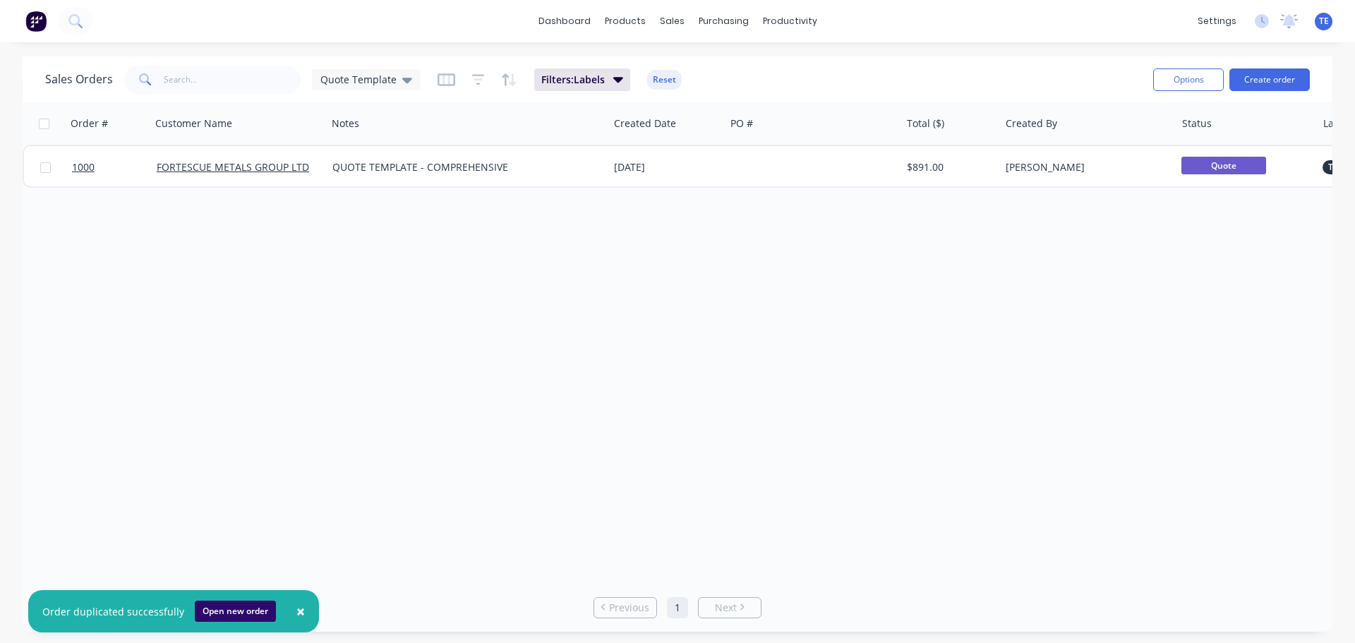
click at [232, 610] on button "Open new order" at bounding box center [235, 610] width 81 height 21
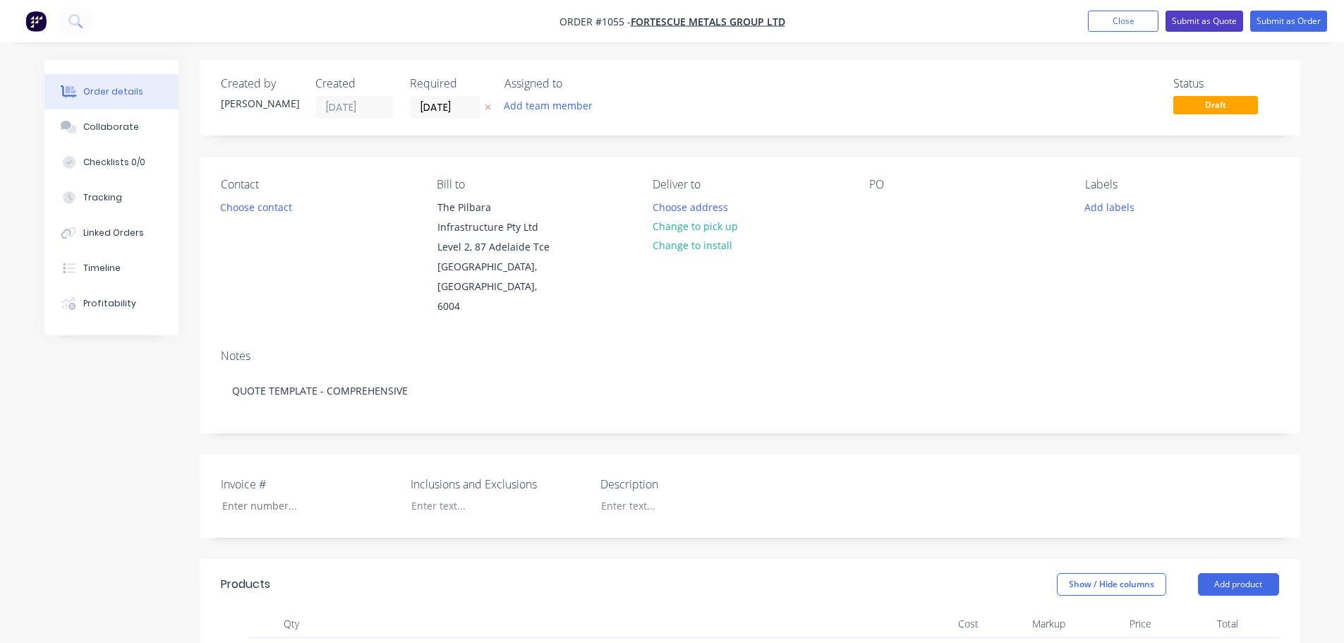
click at [1212, 20] on button "Submit as Quote" at bounding box center [1205, 21] width 78 height 21
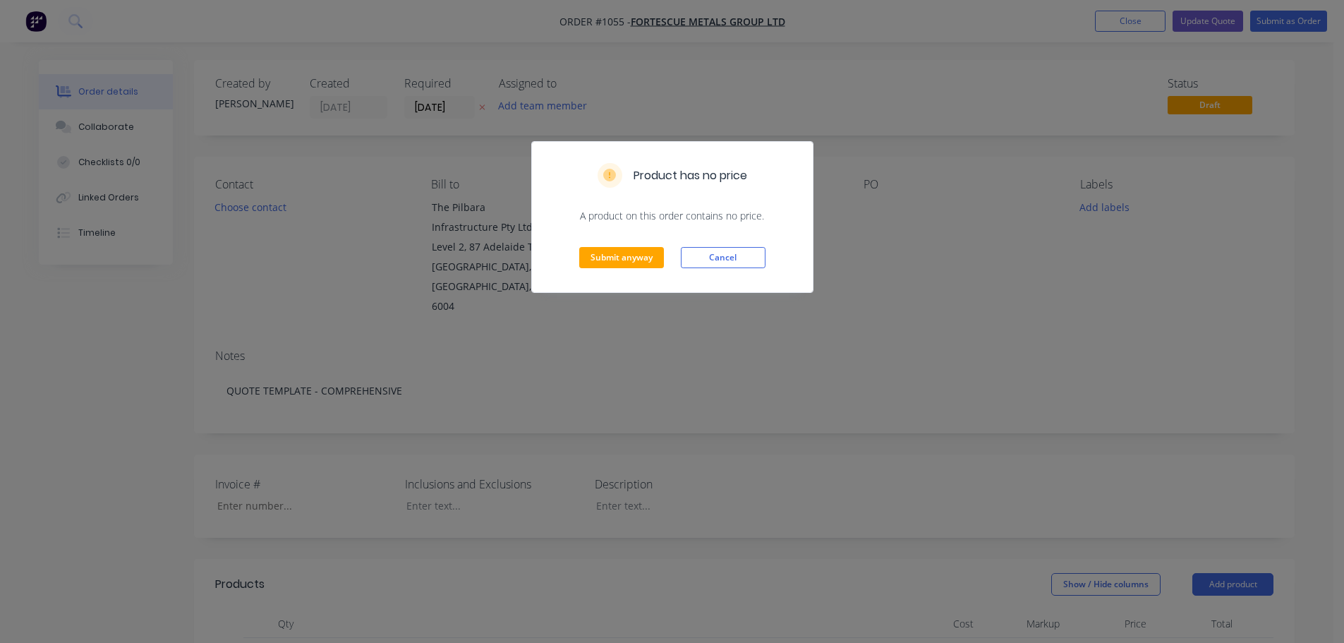
click at [618, 271] on div "Submit anyway Cancel" at bounding box center [672, 257] width 281 height 69
click at [622, 254] on button "Submit anyway" at bounding box center [621, 257] width 85 height 21
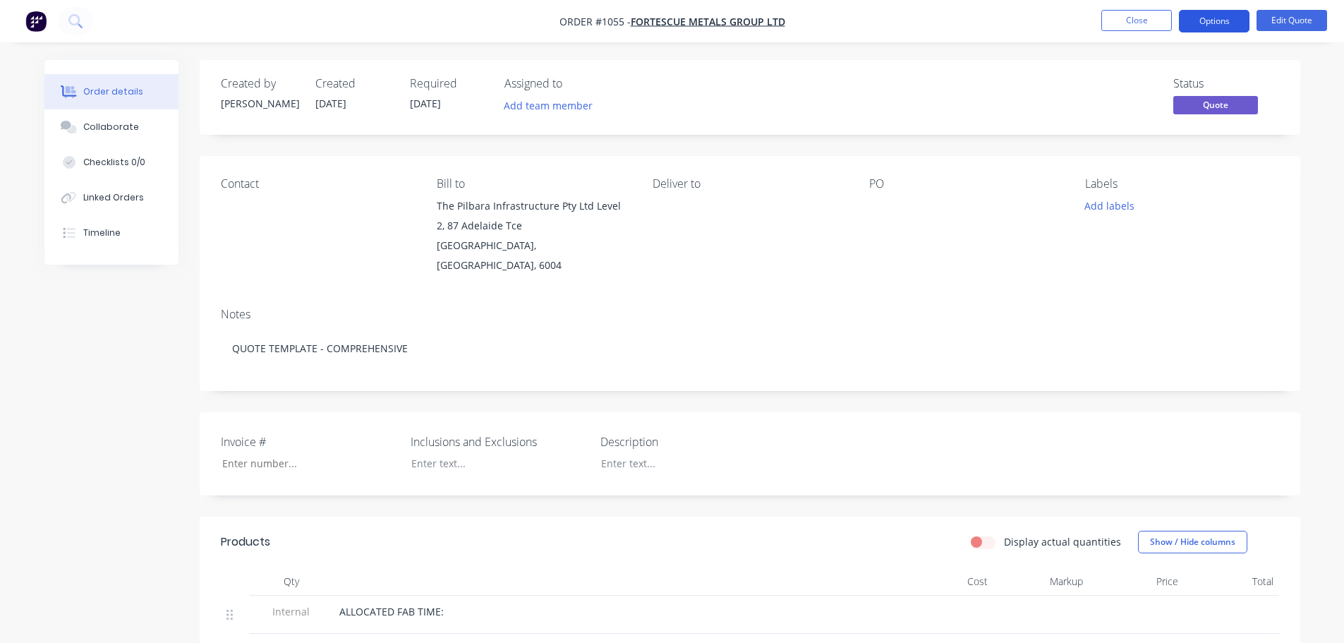
click at [1216, 19] on button "Options" at bounding box center [1214, 21] width 71 height 23
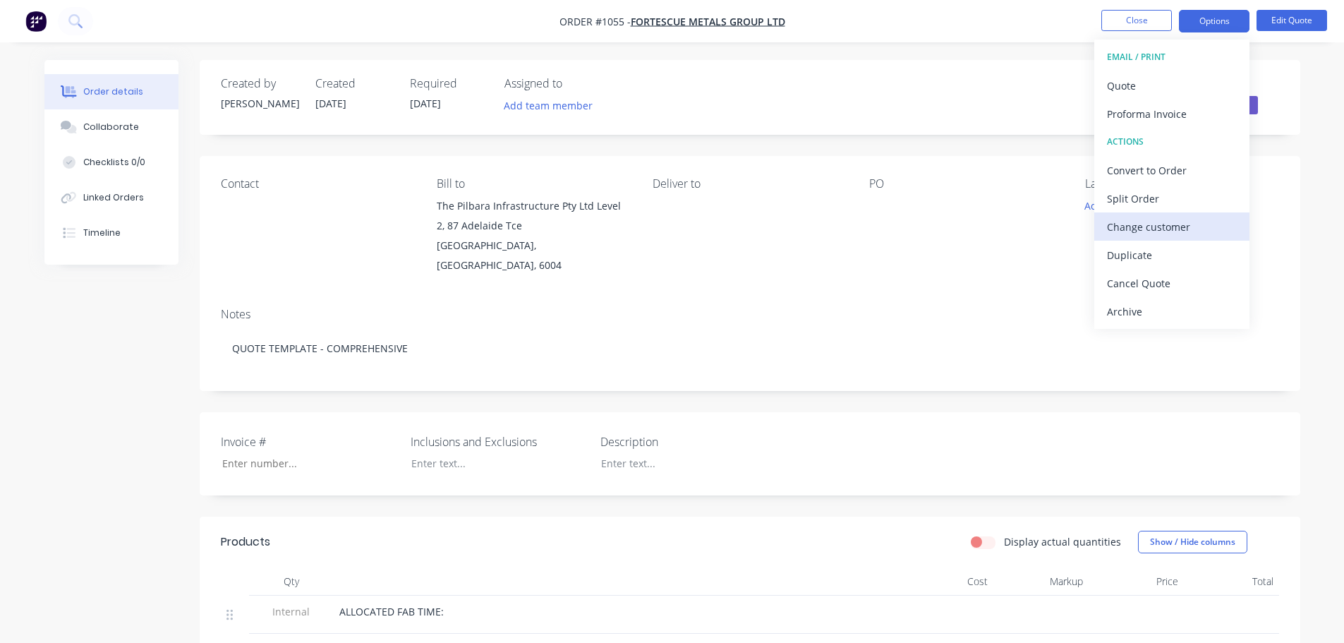
click at [1154, 224] on div "Change customer" at bounding box center [1172, 227] width 130 height 20
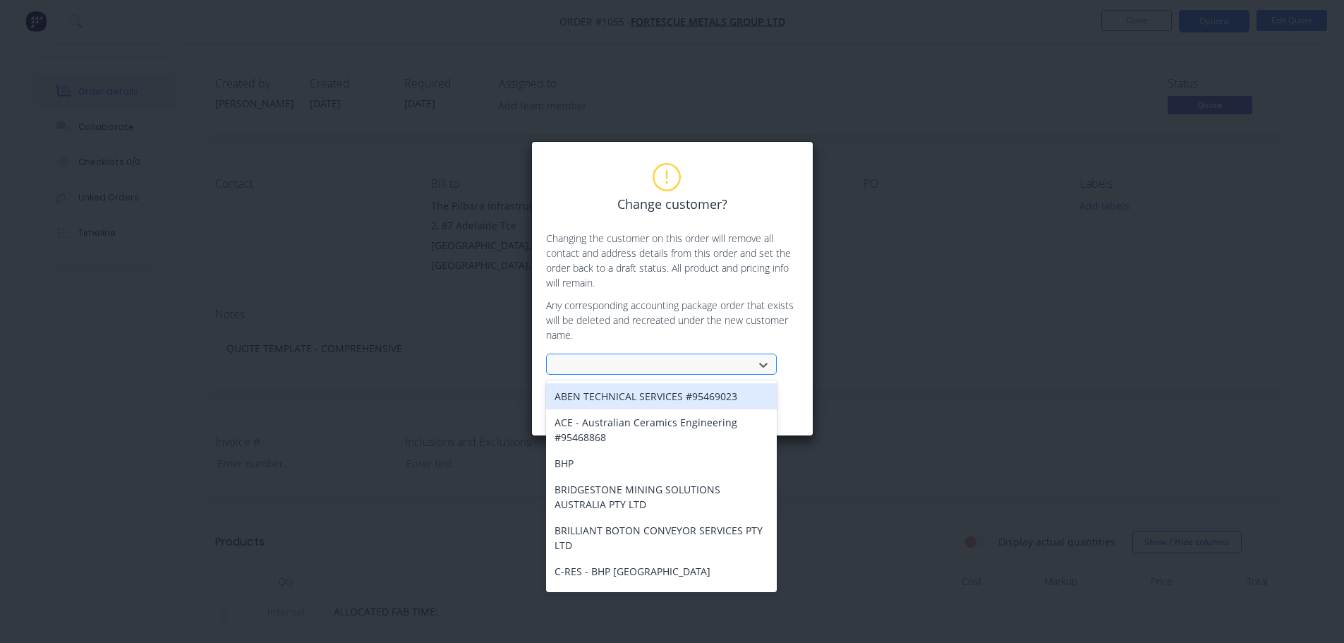
click at [627, 375] on div at bounding box center [652, 364] width 197 height 21
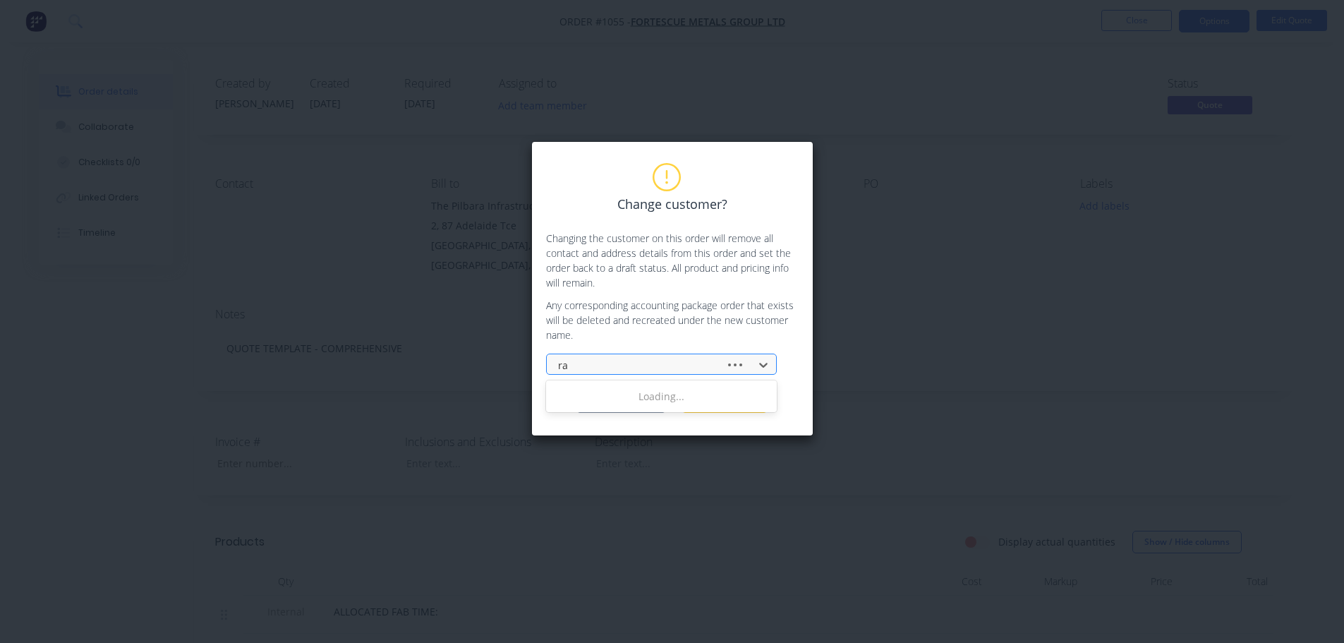
type input "rai"
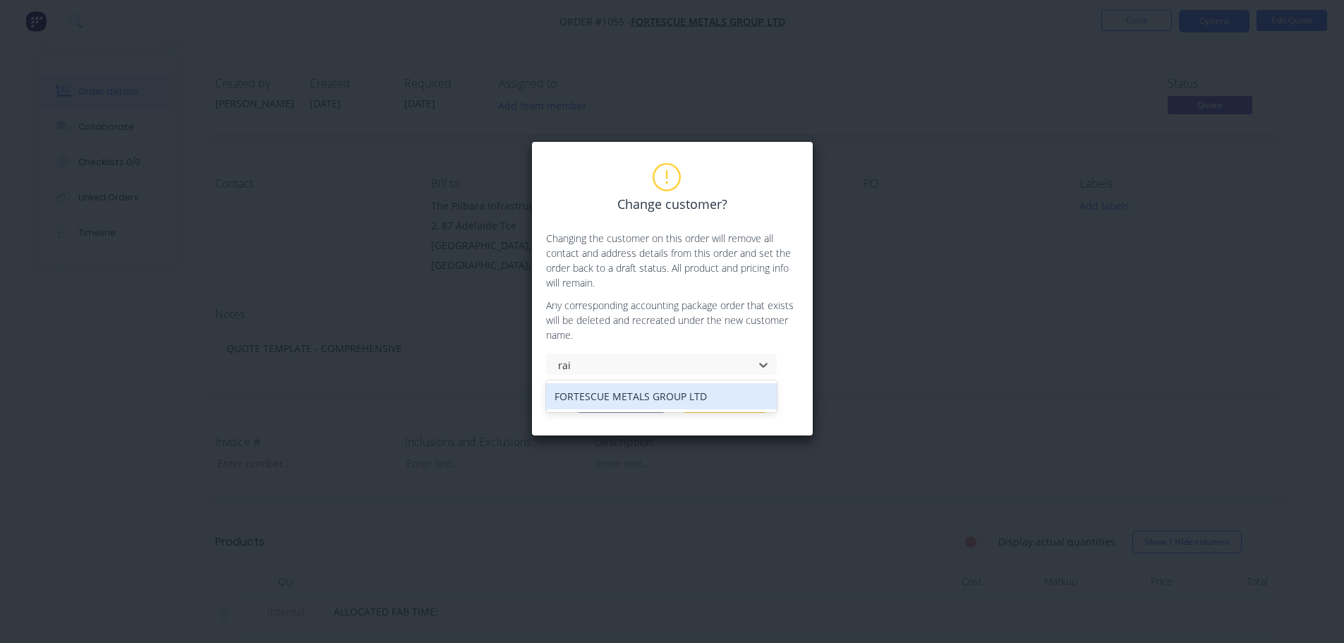
click at [638, 393] on div "FORTESCUE METALS GROUP LTD" at bounding box center [661, 396] width 231 height 26
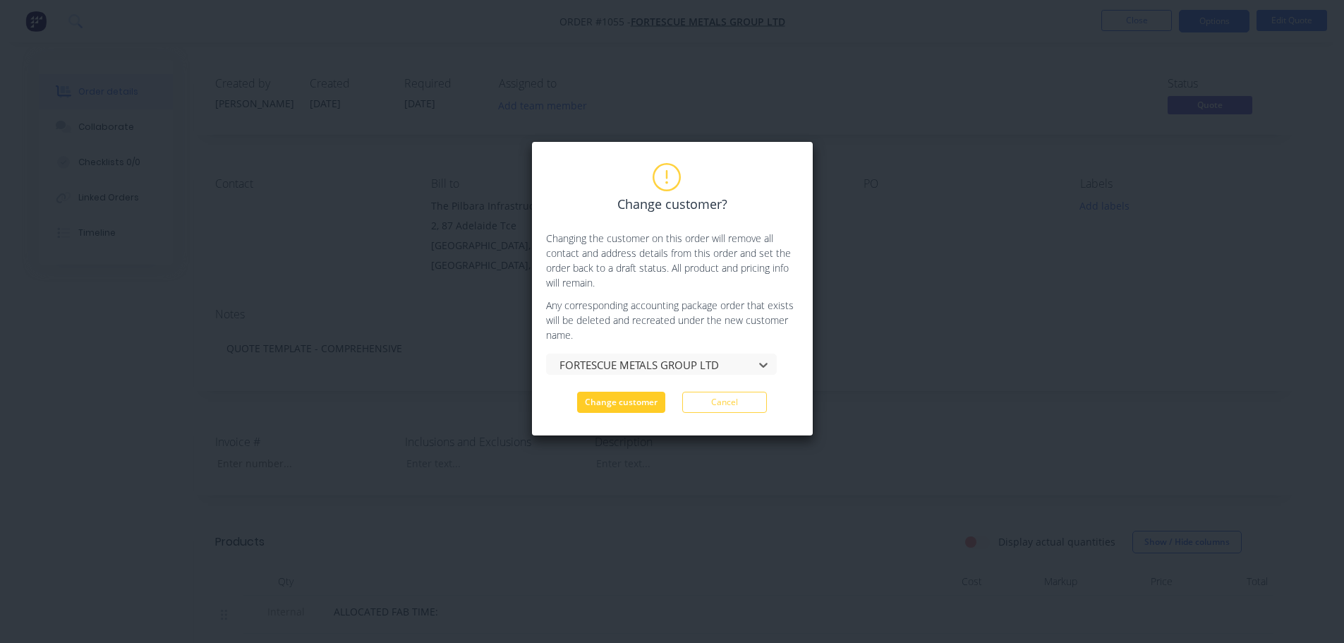
click at [629, 400] on button "Change customer" at bounding box center [621, 402] width 88 height 21
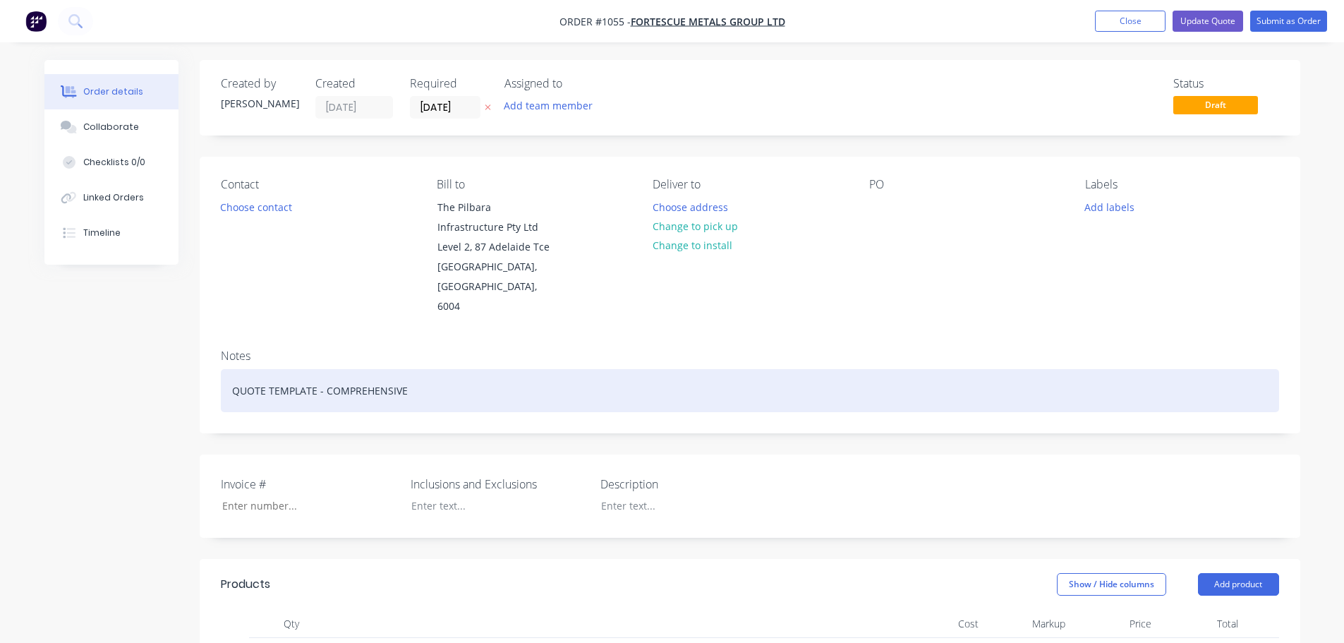
click at [451, 369] on div "QUOTE TEMPLATE - COMPREHENSIVE" at bounding box center [750, 390] width 1058 height 43
drag, startPoint x: 425, startPoint y: 372, endPoint x: 226, endPoint y: 376, distance: 199.7
click at [226, 376] on div "QUOTE TEMPLATE - COMPREHENSIVE" at bounding box center [750, 390] width 1058 height 43
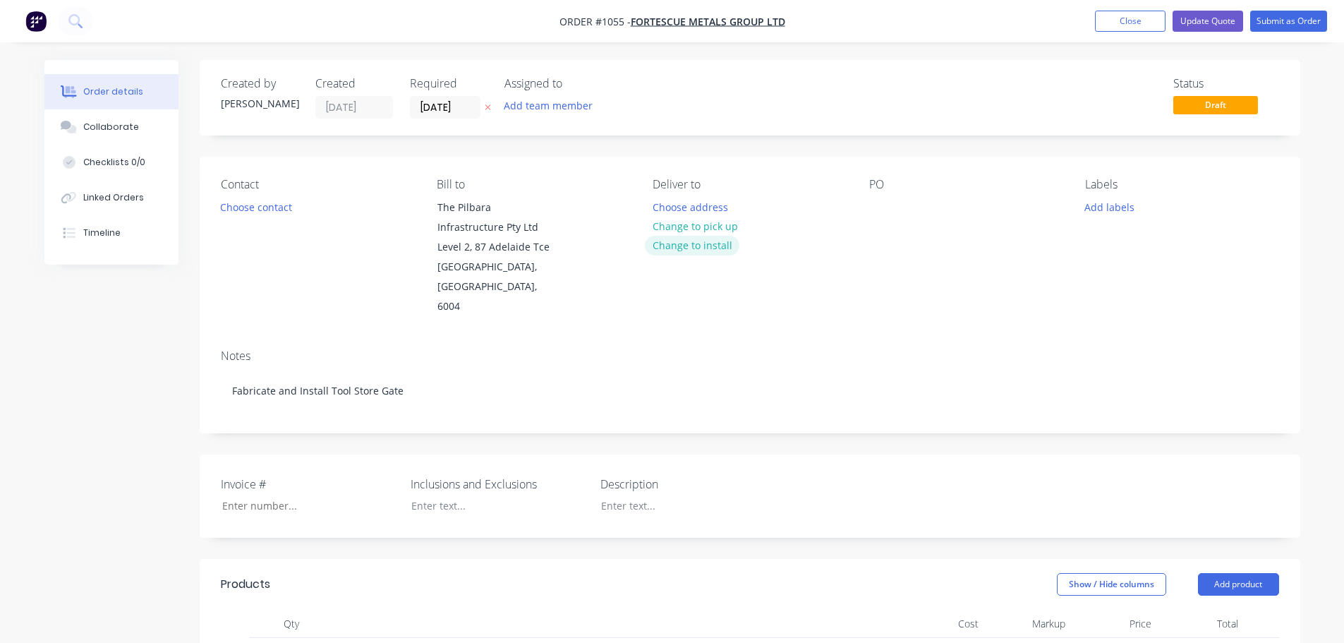
click at [695, 243] on button "Change to install" at bounding box center [692, 245] width 95 height 19
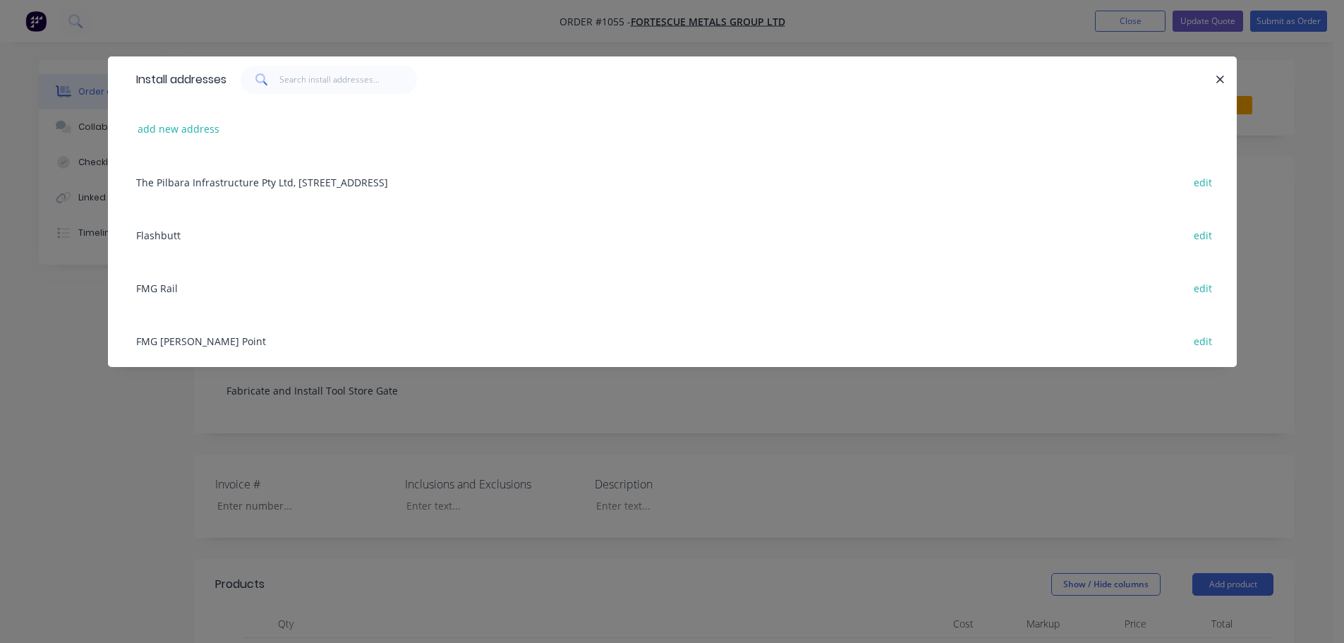
click at [150, 289] on div "FMG Rail edit" at bounding box center [672, 287] width 1087 height 53
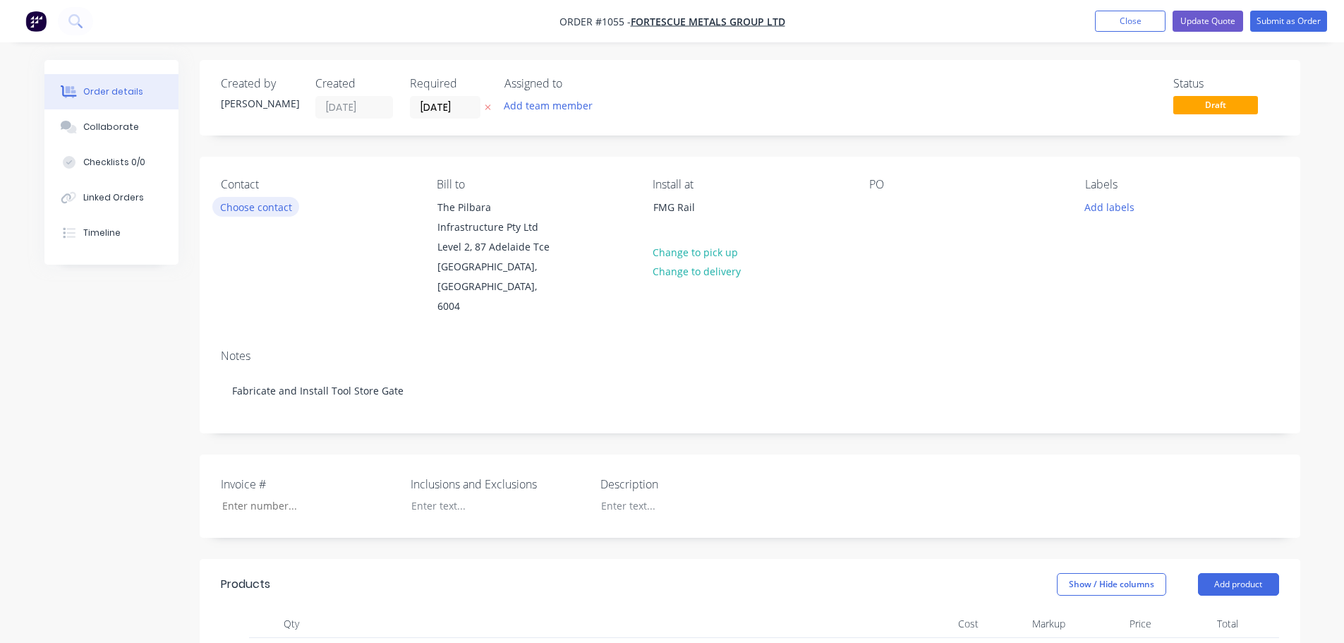
click at [258, 207] on button "Choose contact" at bounding box center [255, 206] width 87 height 19
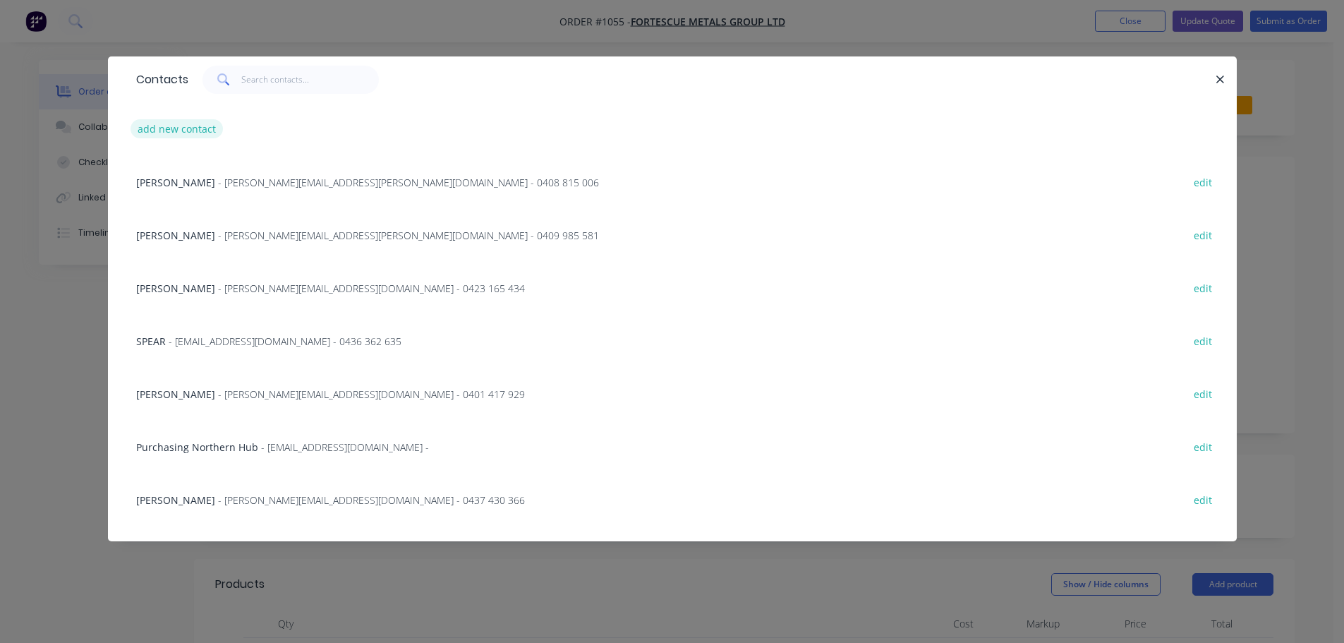
click at [177, 126] on button "add new contact" at bounding box center [177, 128] width 93 height 19
select select "AU"
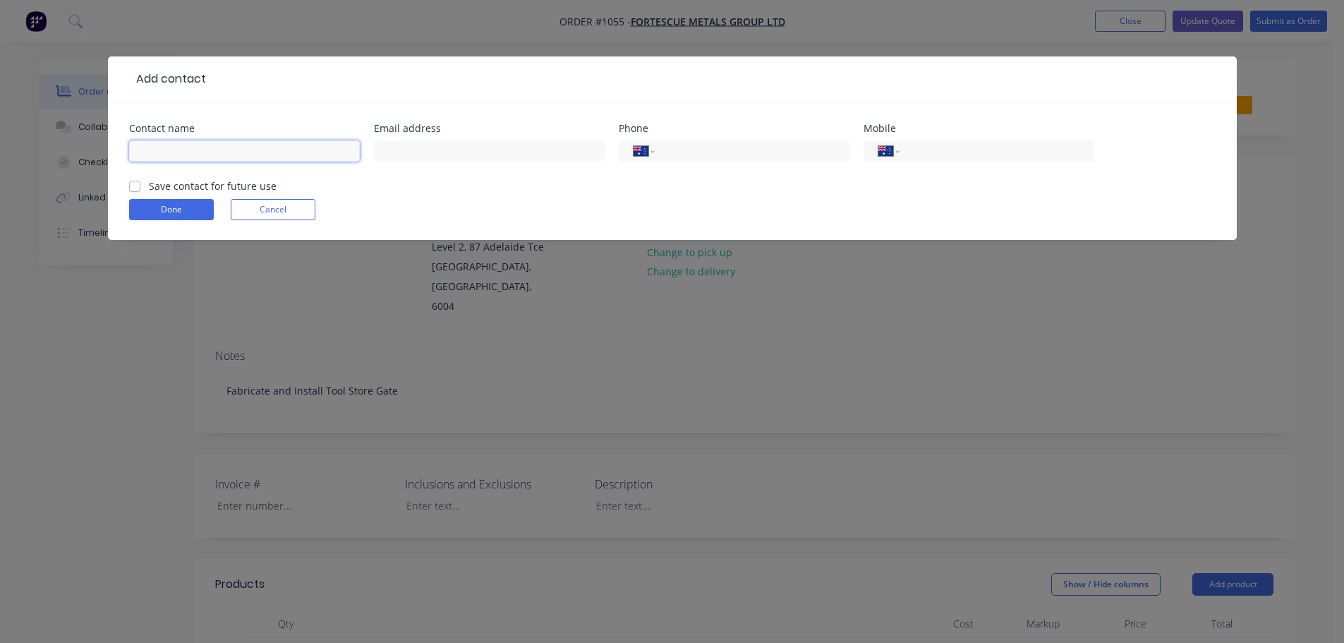
click at [268, 147] on input "text" at bounding box center [244, 150] width 231 height 21
type input "[PERSON_NAME]"
click at [532, 152] on input "[PERSON_NAME][EMAIL_ADDRESS][PERSON_NAME][DOMAIN_NAME]>" at bounding box center [489, 150] width 231 height 21
type input "[PERSON_NAME][EMAIL_ADDRESS][PERSON_NAME][DOMAIN_NAME]"
click at [665, 153] on input "tel" at bounding box center [749, 151] width 169 height 16
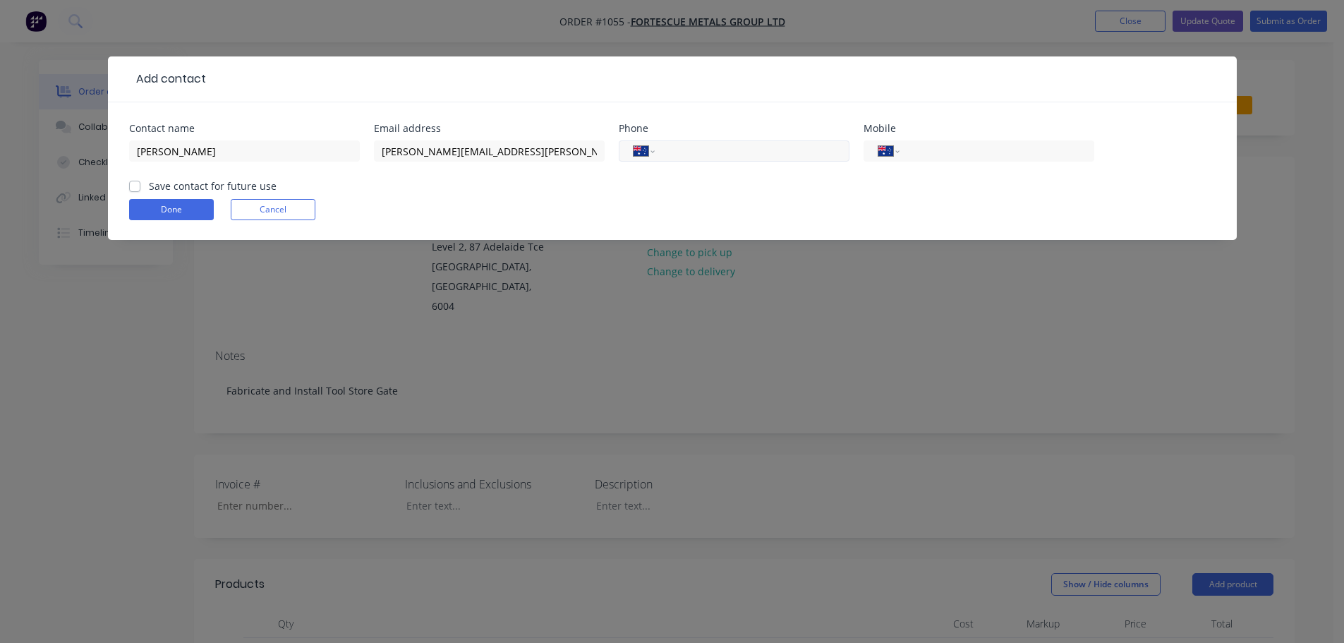
click at [743, 156] on input "tel" at bounding box center [749, 151] width 169 height 16
paste input "0403 330 954"
type input "0403 330 954"
click at [183, 186] on label "Save contact for future use" at bounding box center [213, 186] width 128 height 15
click at [140, 186] on input "Save contact for future use" at bounding box center [134, 185] width 11 height 13
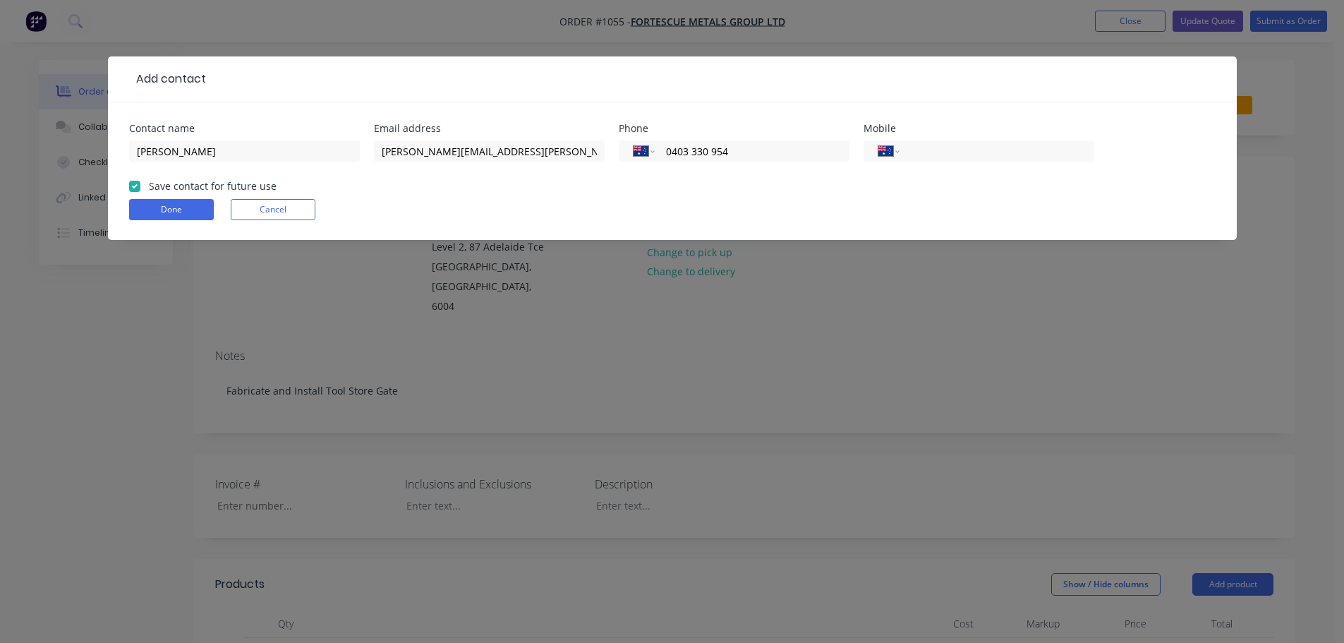
checkbox input "true"
click at [166, 206] on button "Done" at bounding box center [171, 209] width 85 height 21
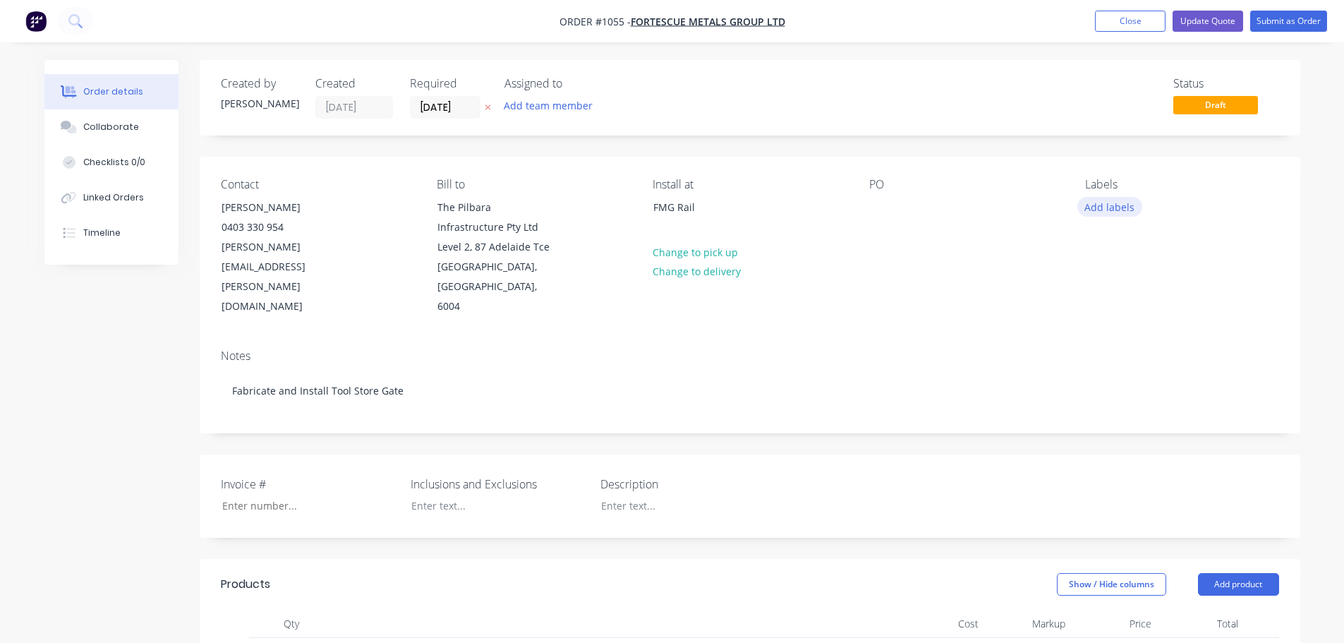
click at [1115, 204] on button "Add labels" at bounding box center [1109, 206] width 65 height 19
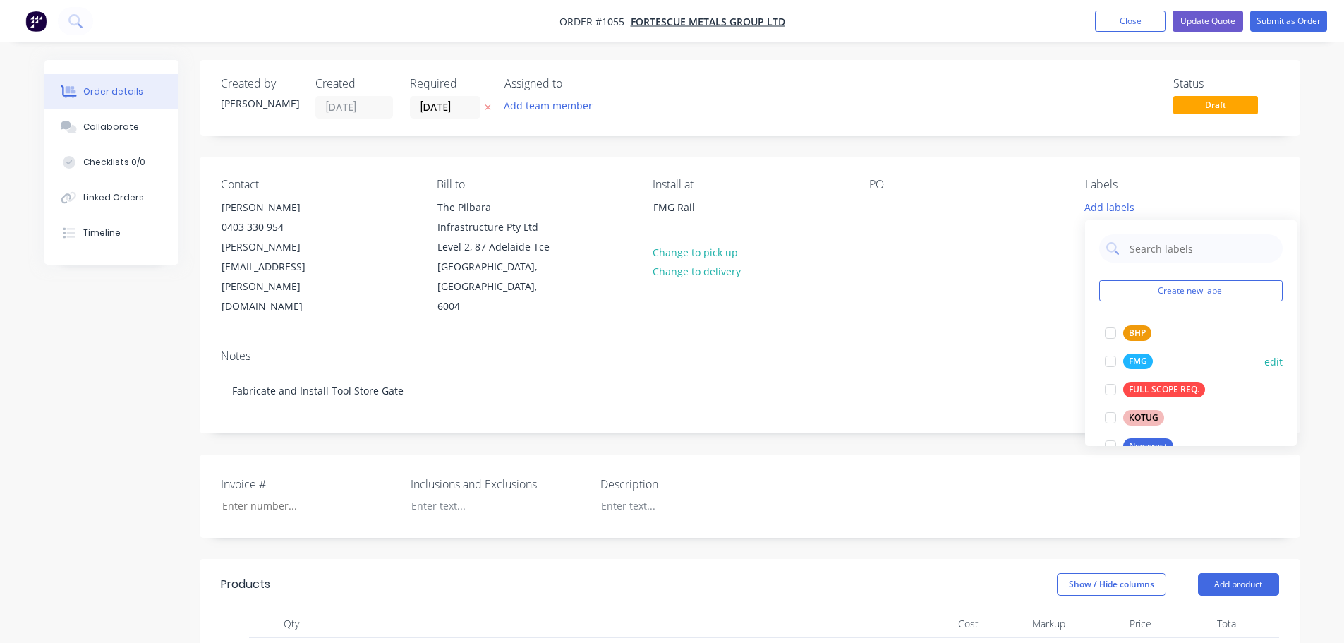
click at [1113, 362] on div at bounding box center [1110, 361] width 28 height 28
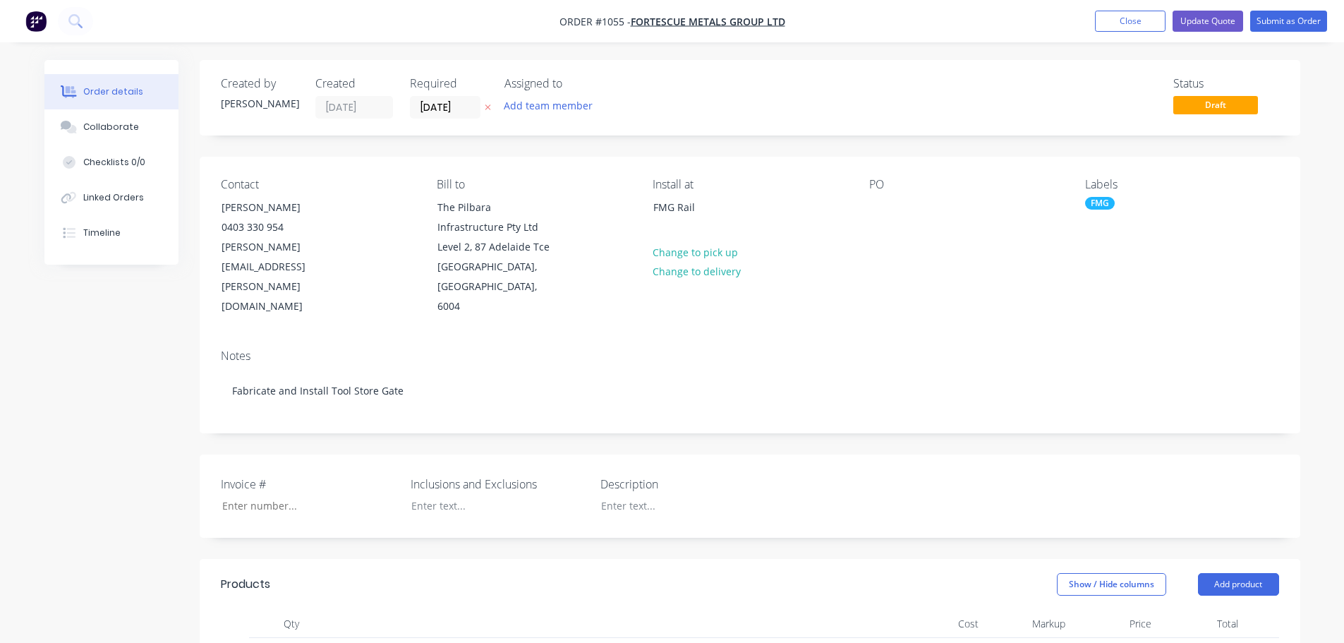
click at [1019, 133] on div "Created by [PERSON_NAME] Created [DATE] Required [DATE] Assigned to Add team me…" at bounding box center [750, 97] width 1101 height 75
click at [1192, 29] on button "Update Quote" at bounding box center [1208, 21] width 71 height 21
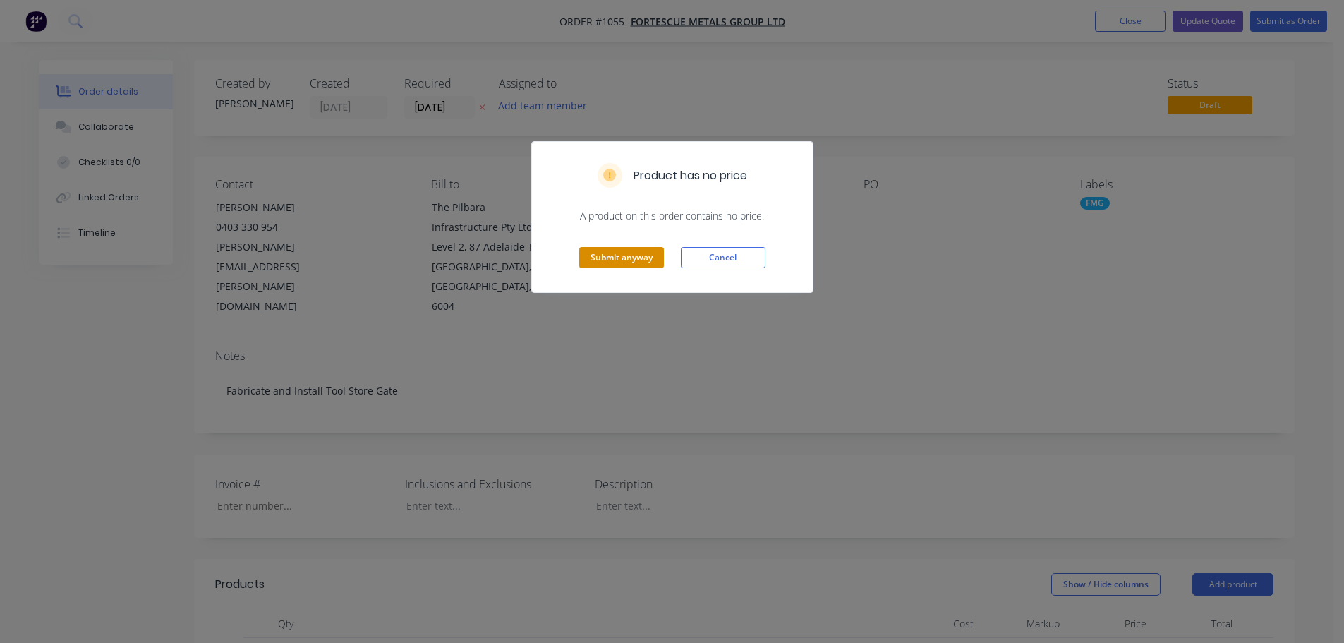
click at [599, 256] on button "Submit anyway" at bounding box center [621, 257] width 85 height 21
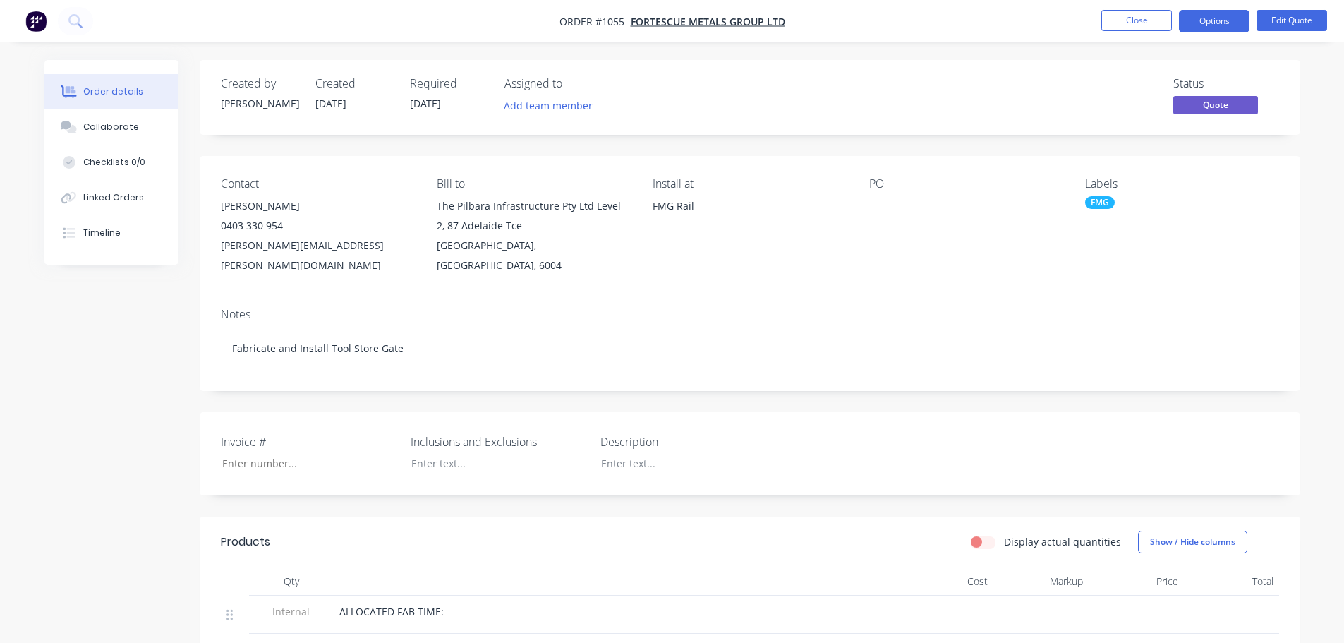
click at [1204, 109] on span "Quote" at bounding box center [1215, 105] width 85 height 18
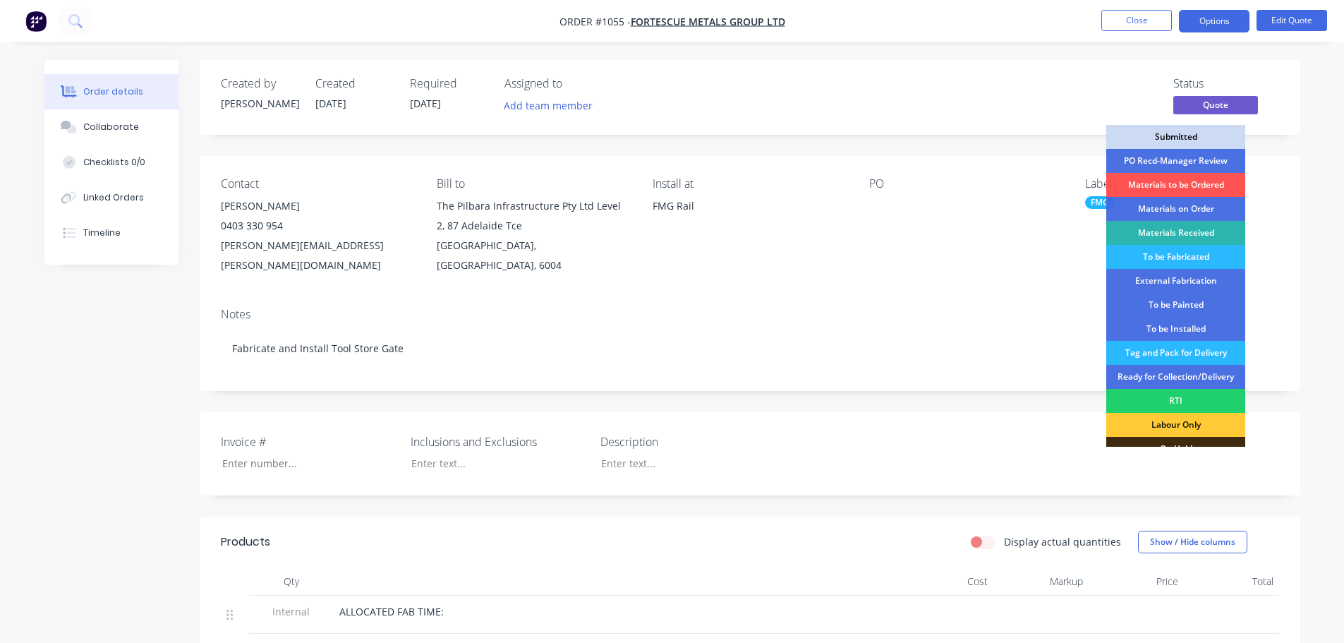
click at [1172, 131] on div "Submitted" at bounding box center [1175, 137] width 139 height 24
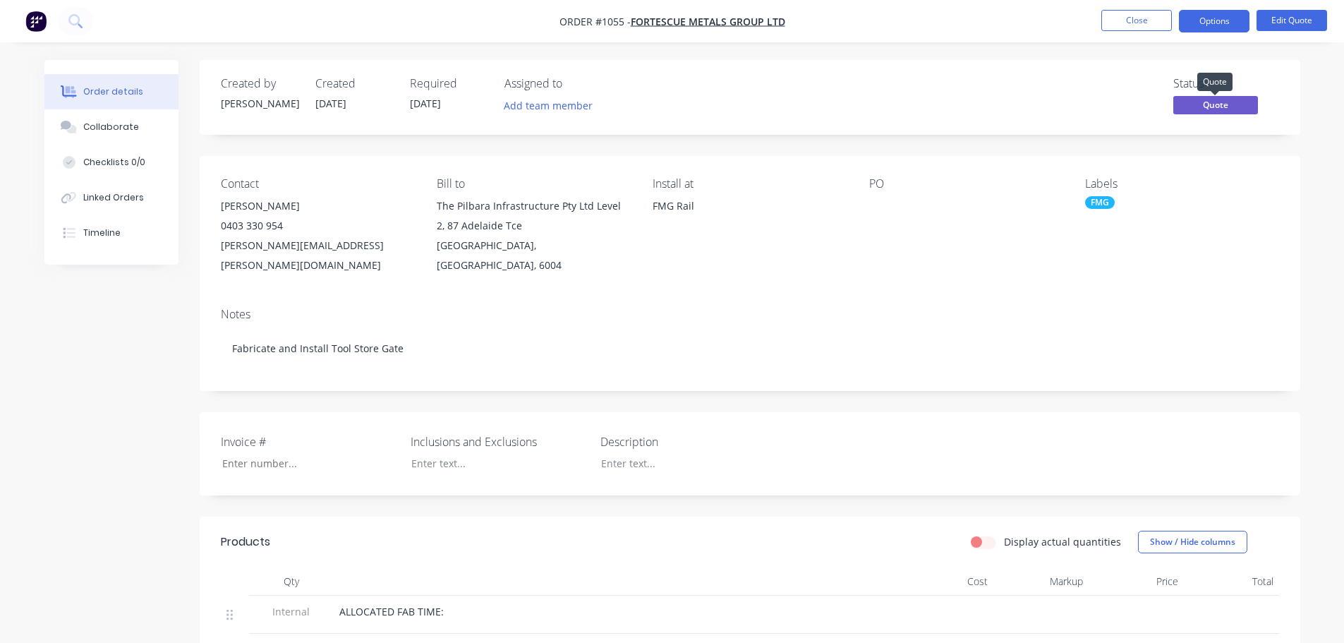
click at [1180, 109] on span "Quote" at bounding box center [1215, 105] width 85 height 18
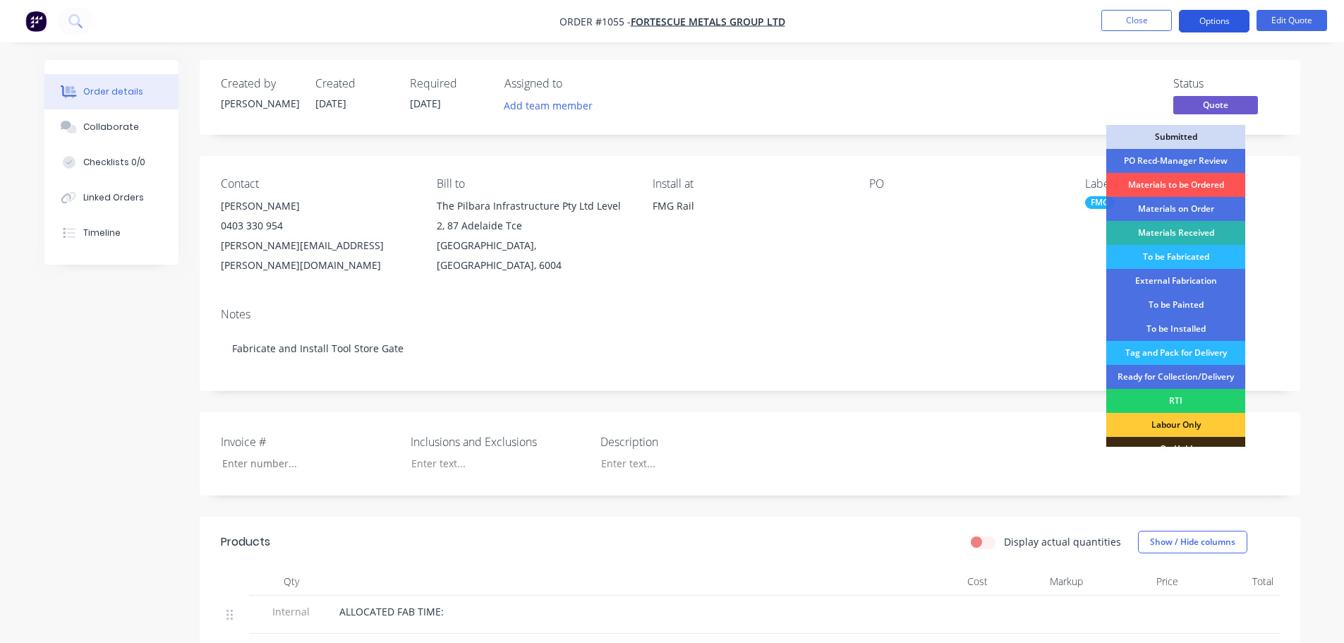
click at [1212, 26] on button "Options" at bounding box center [1214, 21] width 71 height 23
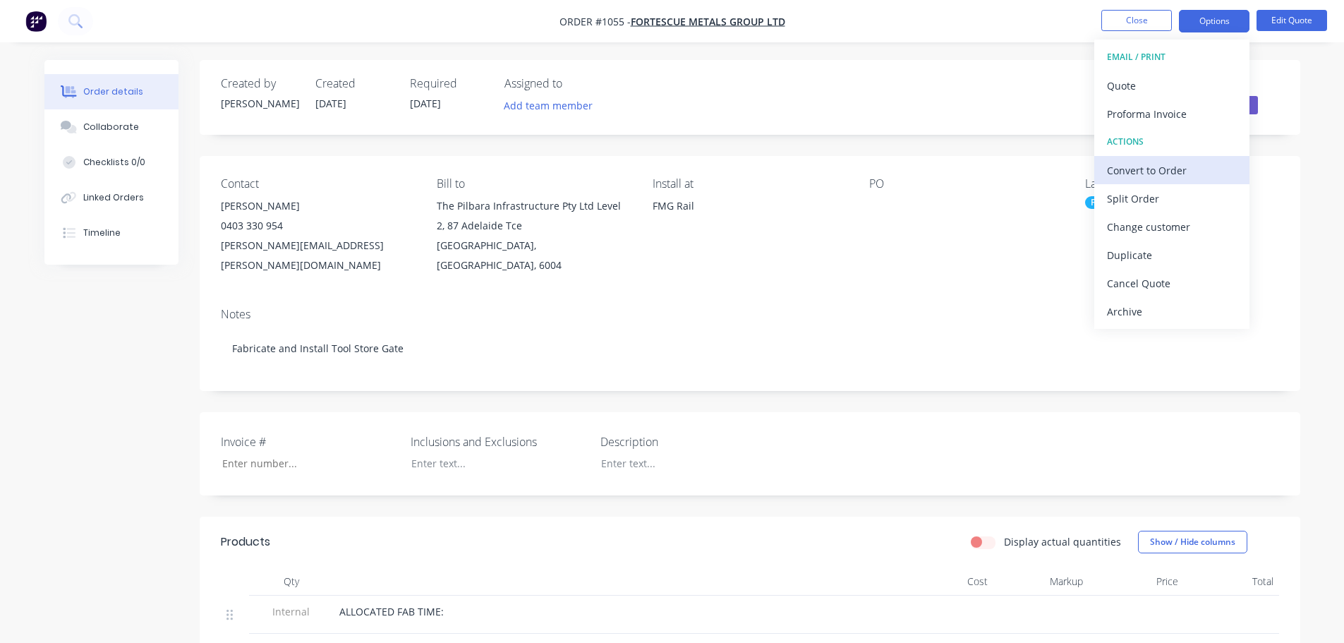
click at [1151, 170] on div "Convert to Order" at bounding box center [1172, 170] width 130 height 20
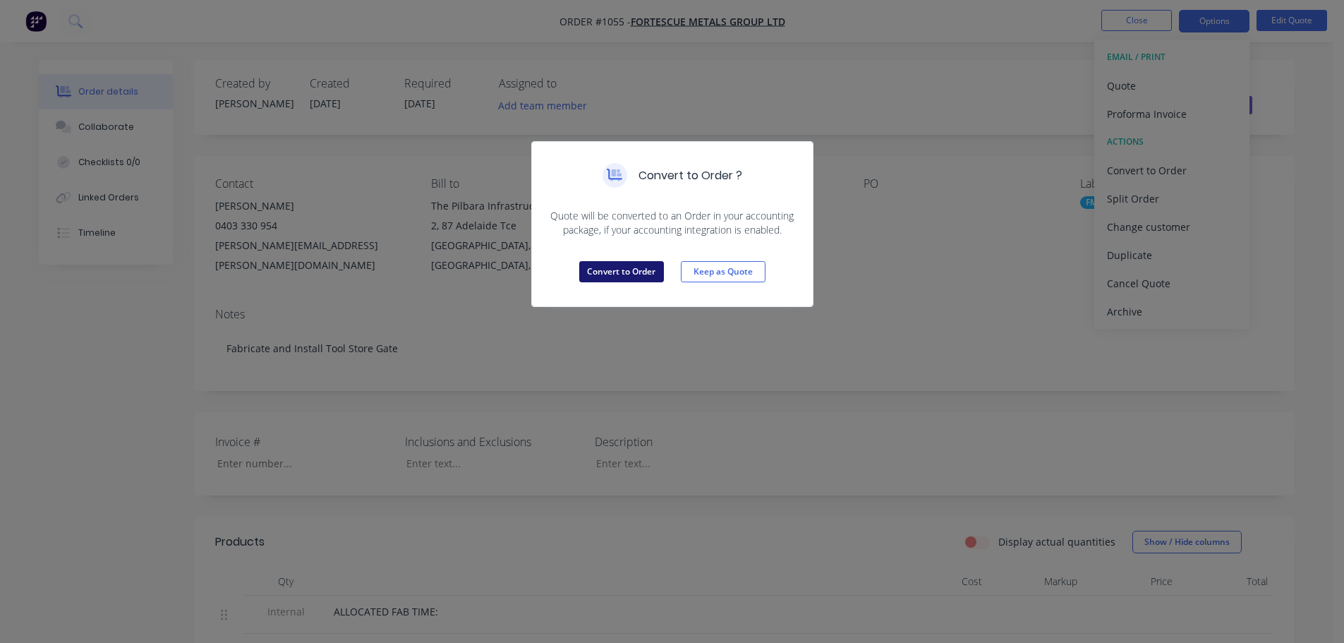
click at [612, 269] on button "Convert to Order" at bounding box center [621, 271] width 85 height 21
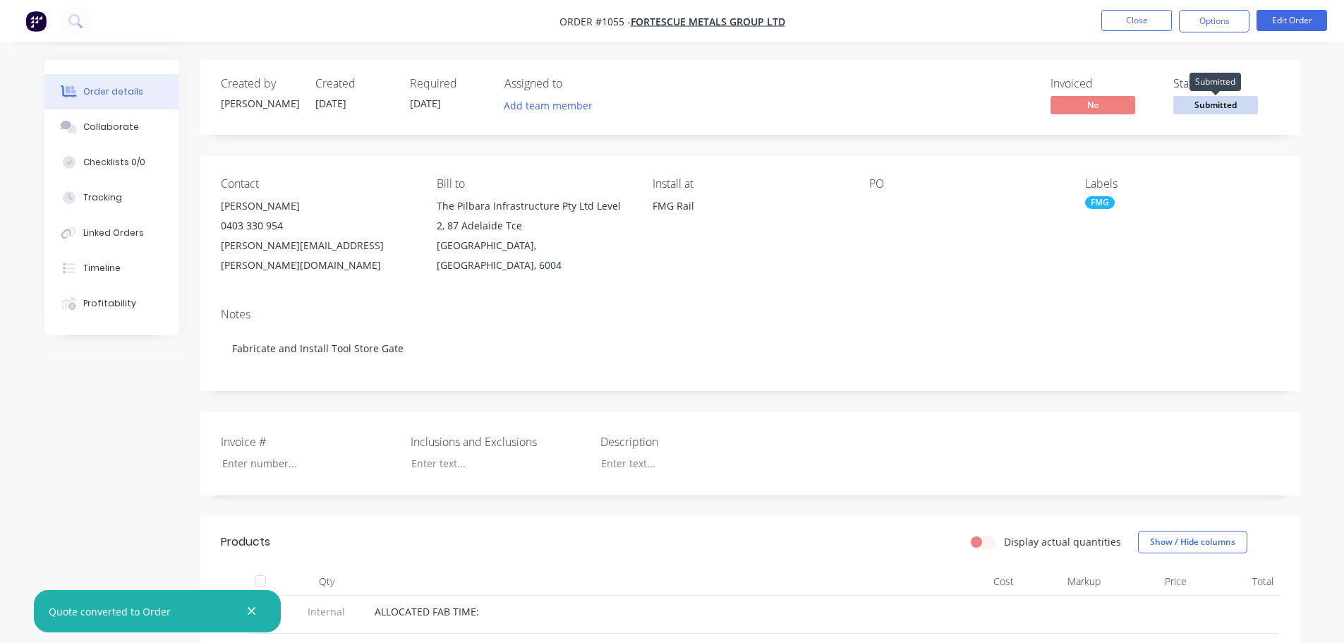
click at [1194, 100] on span "Submitted" at bounding box center [1215, 105] width 85 height 18
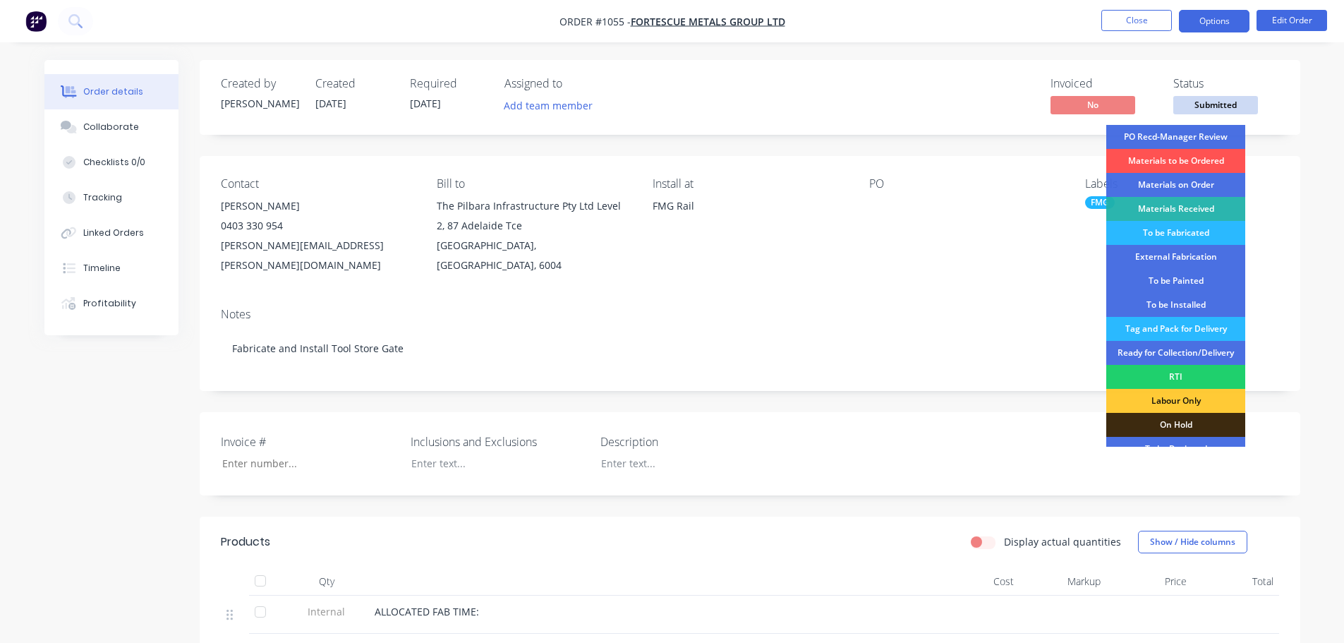
click at [1197, 16] on button "Options" at bounding box center [1214, 21] width 71 height 23
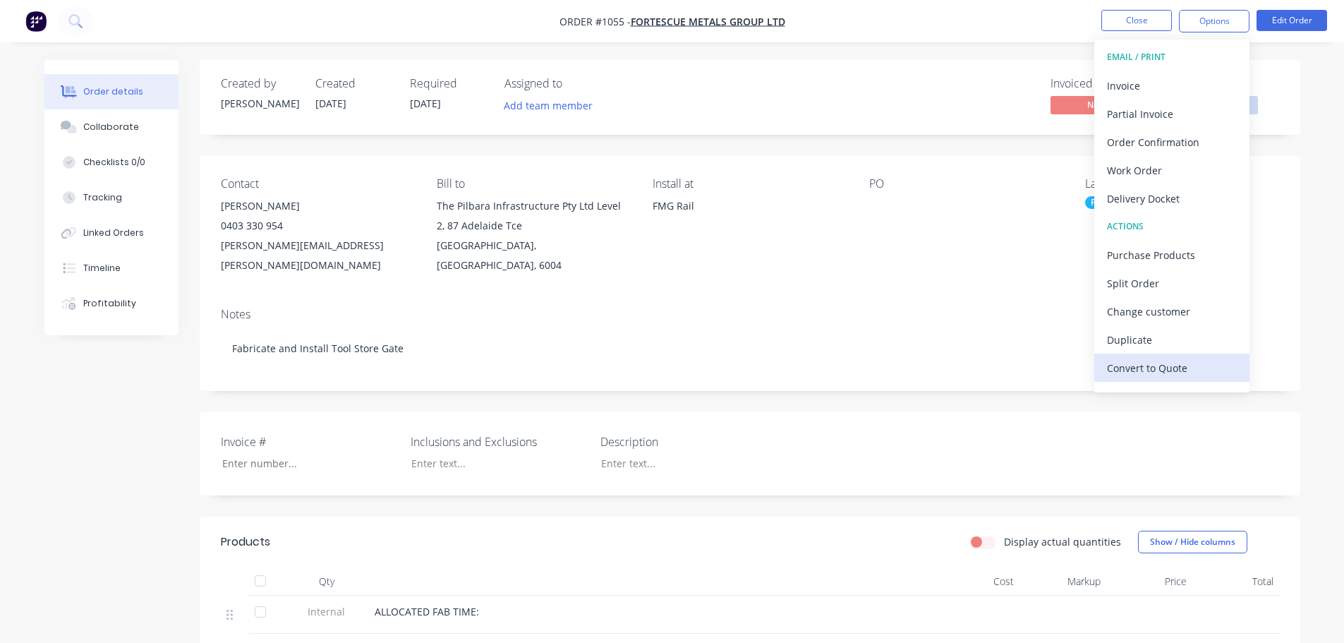
click at [1137, 368] on div "Convert to Quote" at bounding box center [1172, 368] width 130 height 20
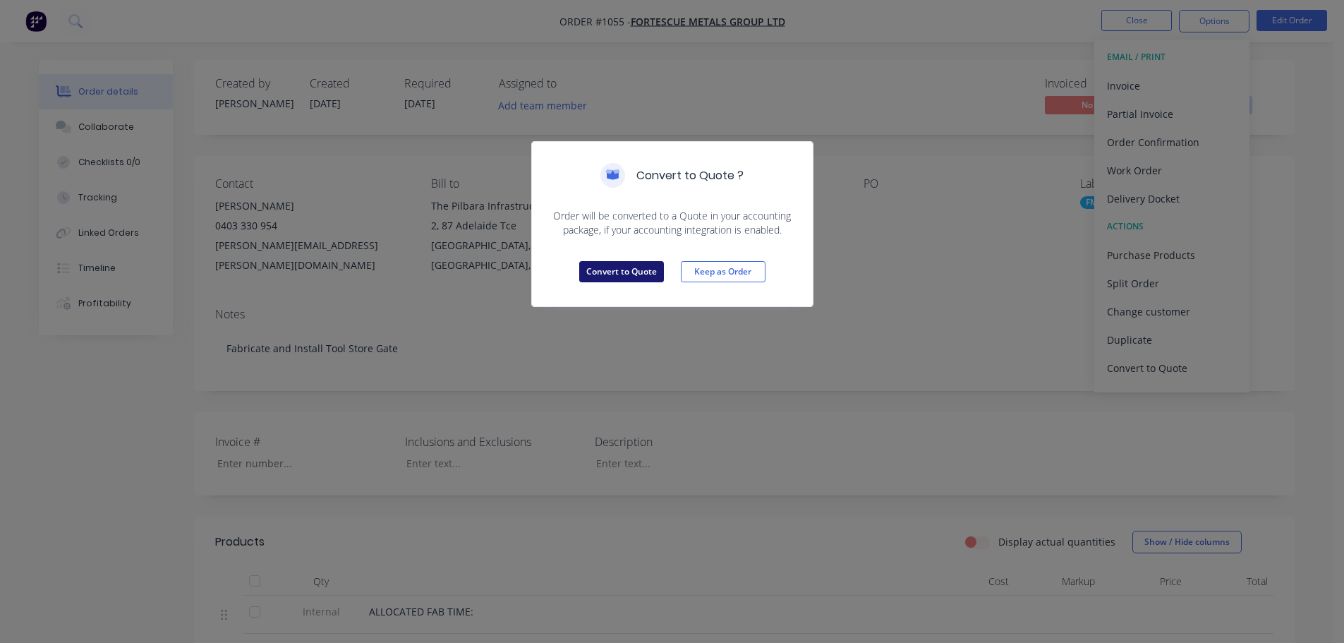
click at [622, 267] on button "Convert to Quote" at bounding box center [621, 271] width 85 height 21
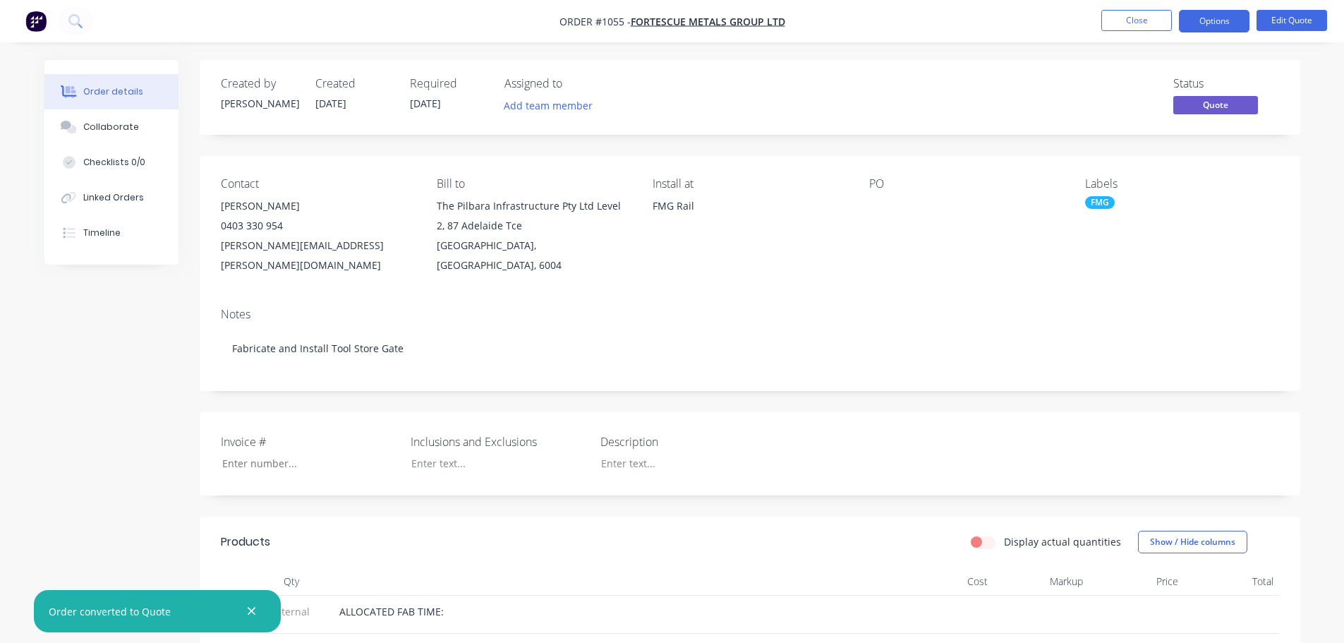
click at [1095, 186] on div "Labels" at bounding box center [1181, 183] width 193 height 13
click at [1098, 199] on div "FMG" at bounding box center [1100, 202] width 30 height 13
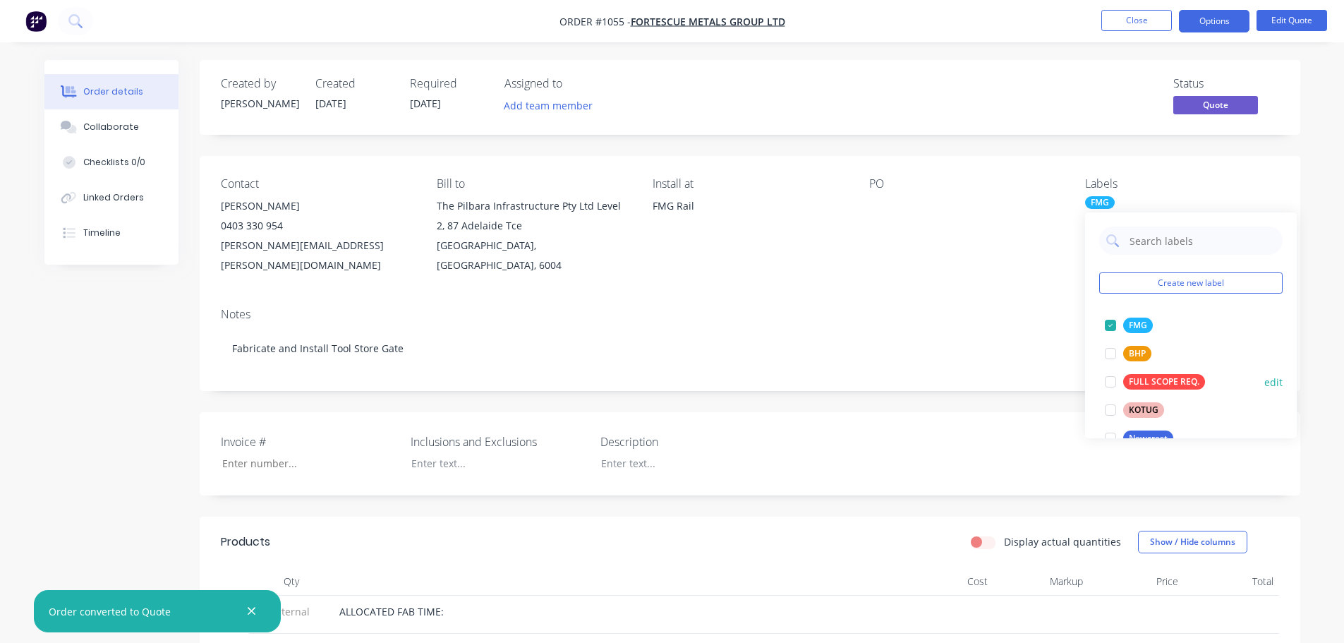
click at [1113, 380] on div at bounding box center [1110, 382] width 28 height 28
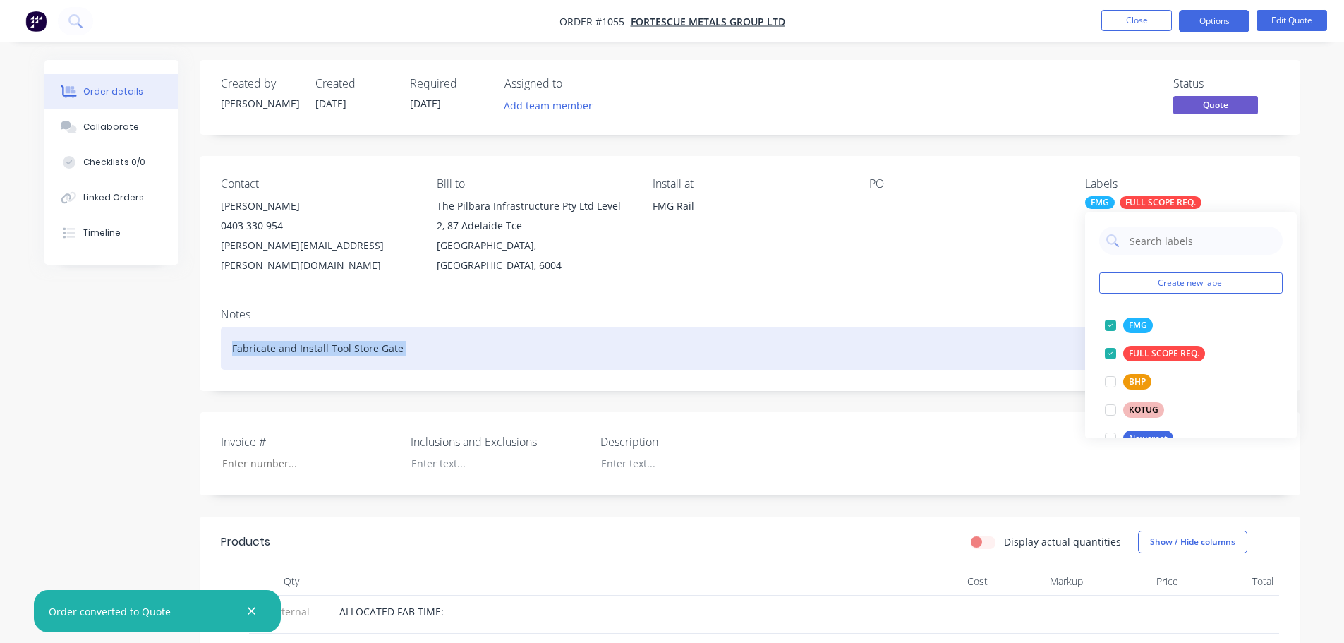
click at [1013, 306] on div "Notes Fabricate and Install Tool Store Gate" at bounding box center [750, 343] width 1101 height 95
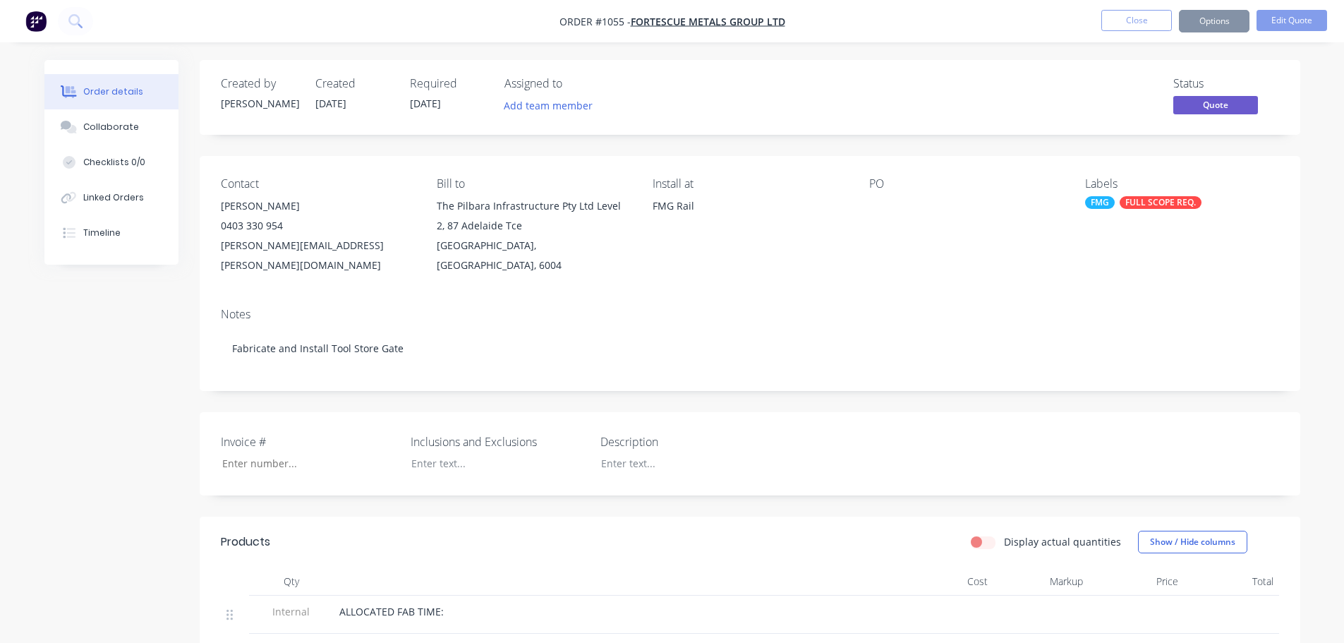
click at [1019, 104] on div "Status Quote" at bounding box center [963, 97] width 634 height 41
click at [432, 103] on span "[DATE]" at bounding box center [425, 103] width 31 height 13
click at [1135, 20] on button "Close" at bounding box center [1136, 20] width 71 height 21
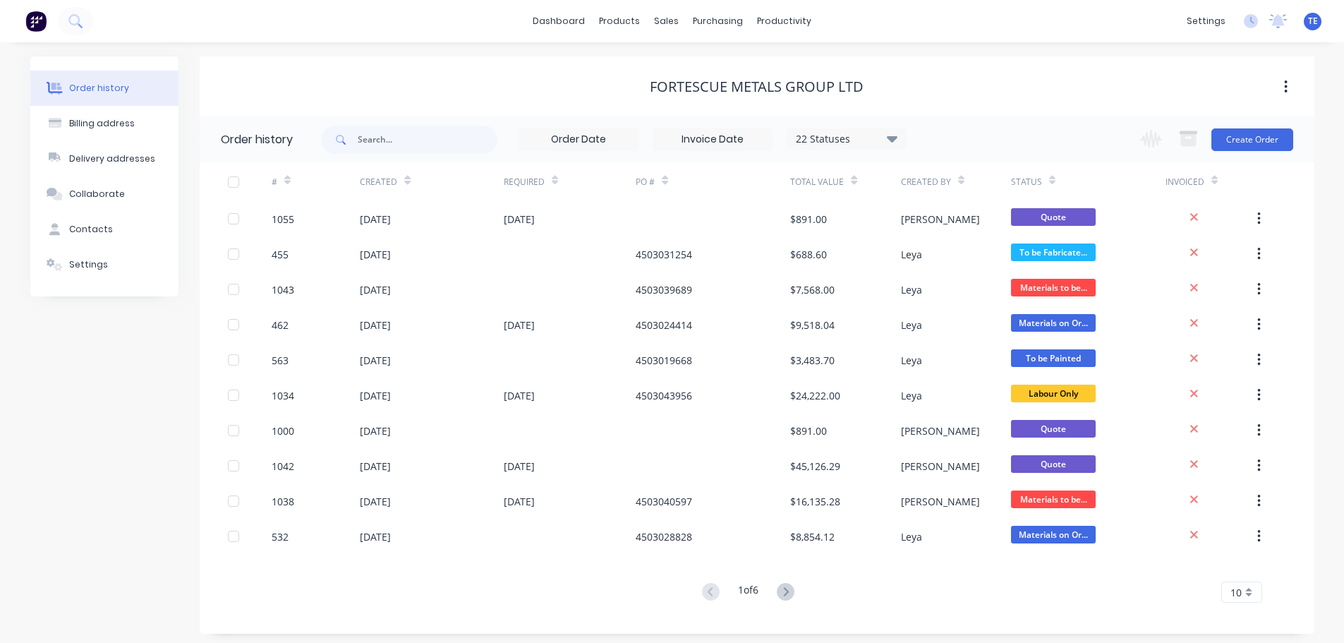
click at [1058, 182] on div "Status" at bounding box center [1088, 181] width 155 height 39
click at [1049, 181] on icon at bounding box center [1052, 183] width 6 height 4
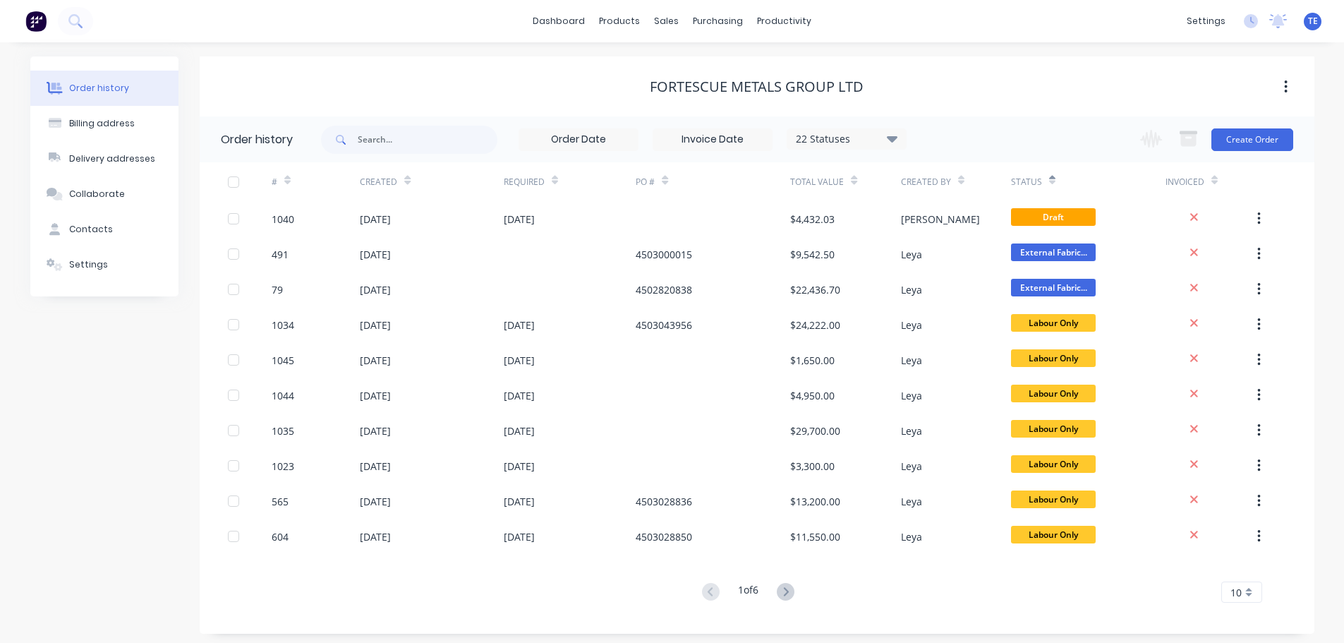
click at [1043, 182] on div "Status" at bounding box center [1033, 181] width 44 height 25
click at [1051, 179] on icon at bounding box center [1052, 180] width 6 height 11
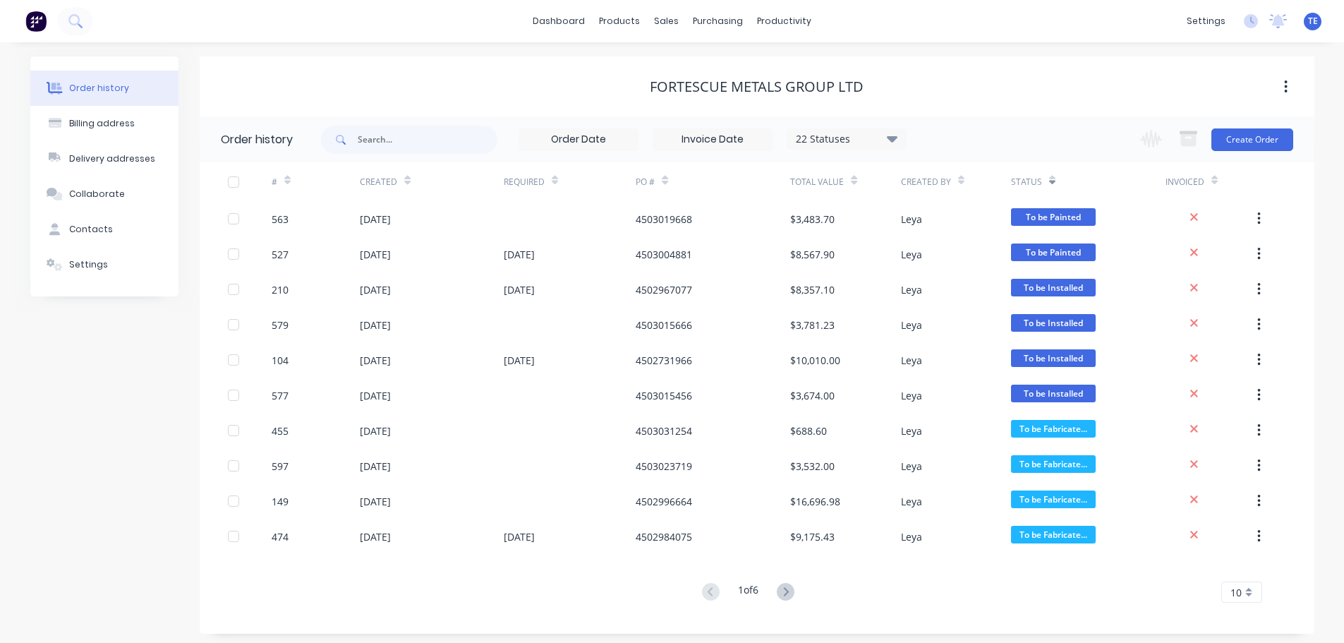
drag, startPoint x: 1034, startPoint y: 180, endPoint x: 1031, endPoint y: 118, distance: 62.2
click at [1031, 118] on div "22 Statuses Invoice Status Invoiced Not Invoiced Partial Order Status All Archi…" at bounding box center [817, 139] width 993 height 46
click at [1284, 97] on button "button" at bounding box center [1285, 86] width 33 height 25
drag, startPoint x: 1138, startPoint y: 85, endPoint x: 1070, endPoint y: 85, distance: 67.7
click at [1135, 85] on div "FORTESCUE METALS GROUP LTD" at bounding box center [757, 86] width 1115 height 17
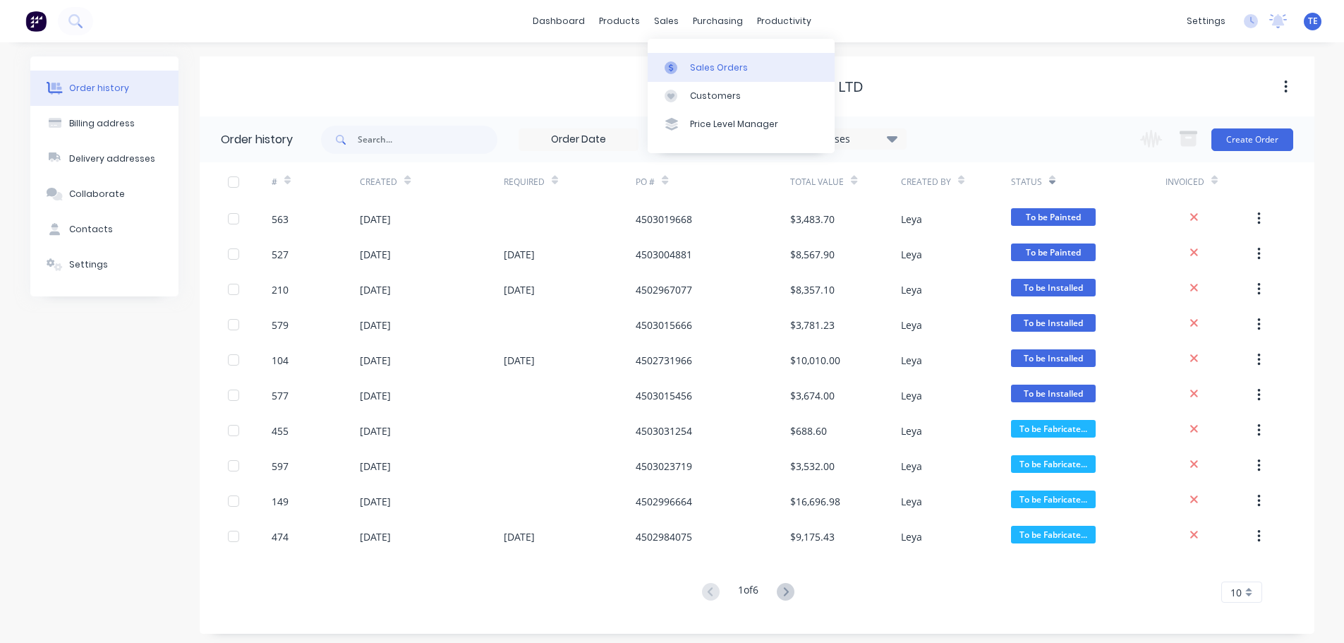
click at [697, 66] on div "Sales Orders" at bounding box center [719, 67] width 58 height 13
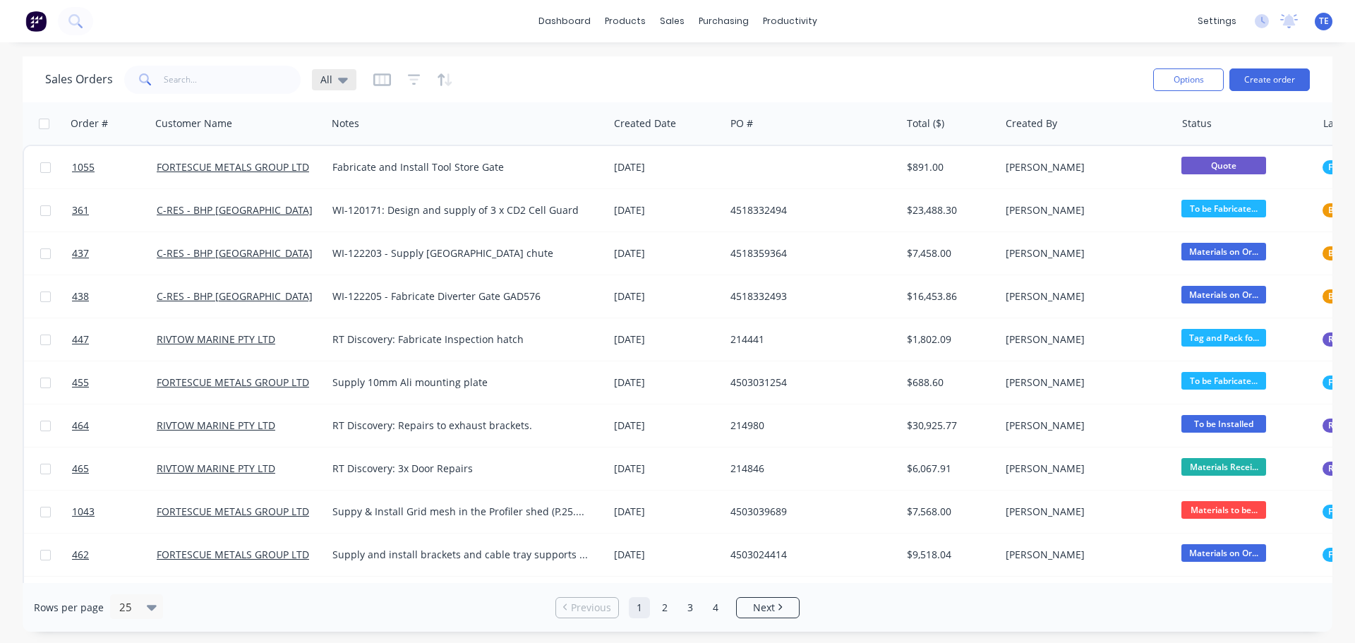
click at [344, 81] on icon at bounding box center [343, 80] width 10 height 16
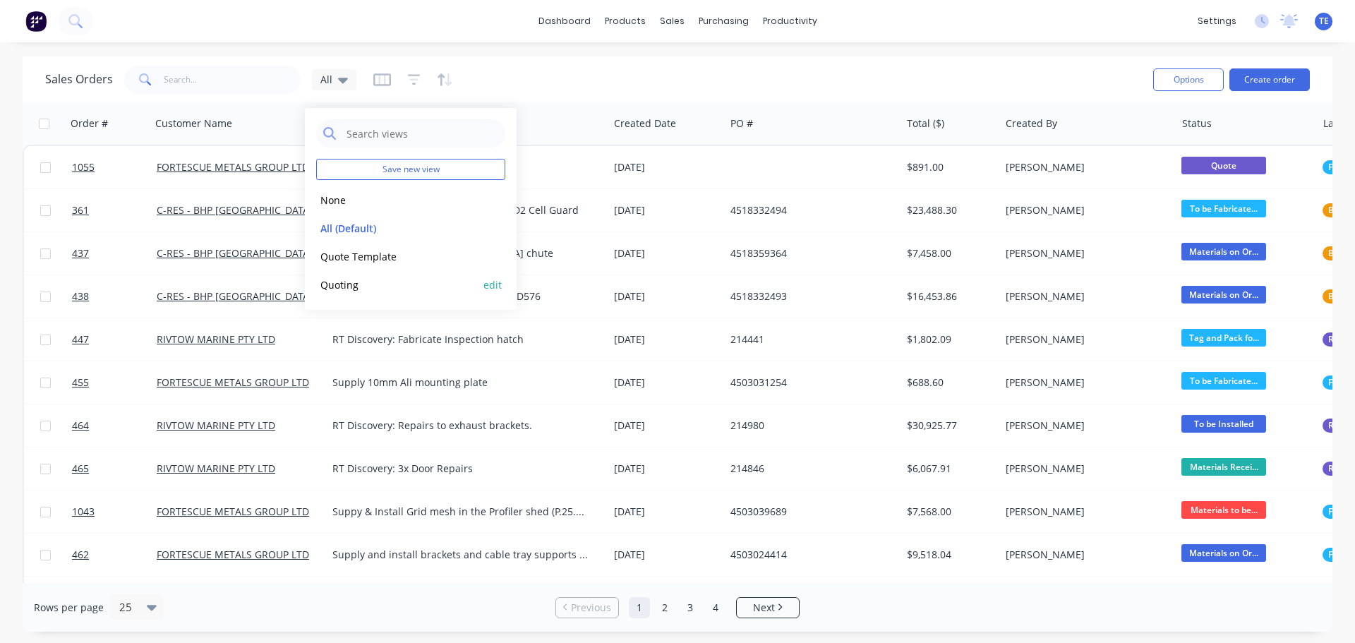
click at [353, 277] on button "Quoting" at bounding box center [396, 285] width 161 height 16
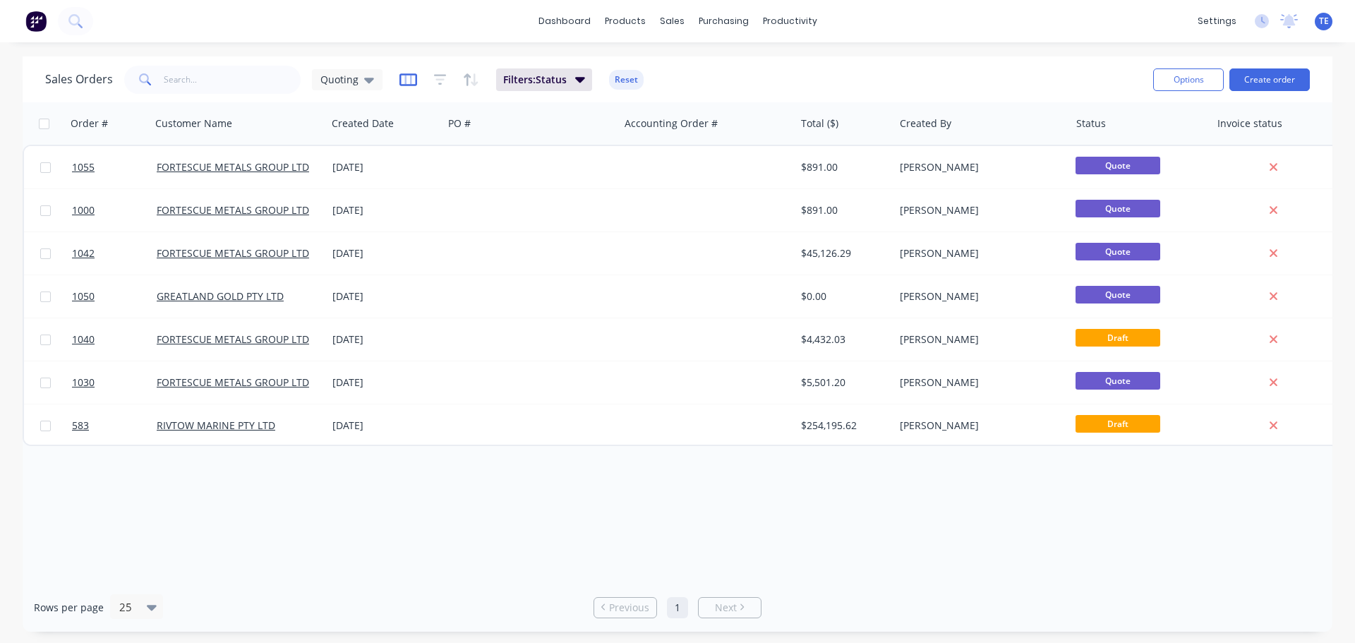
click at [410, 81] on icon "button" at bounding box center [408, 80] width 18 height 14
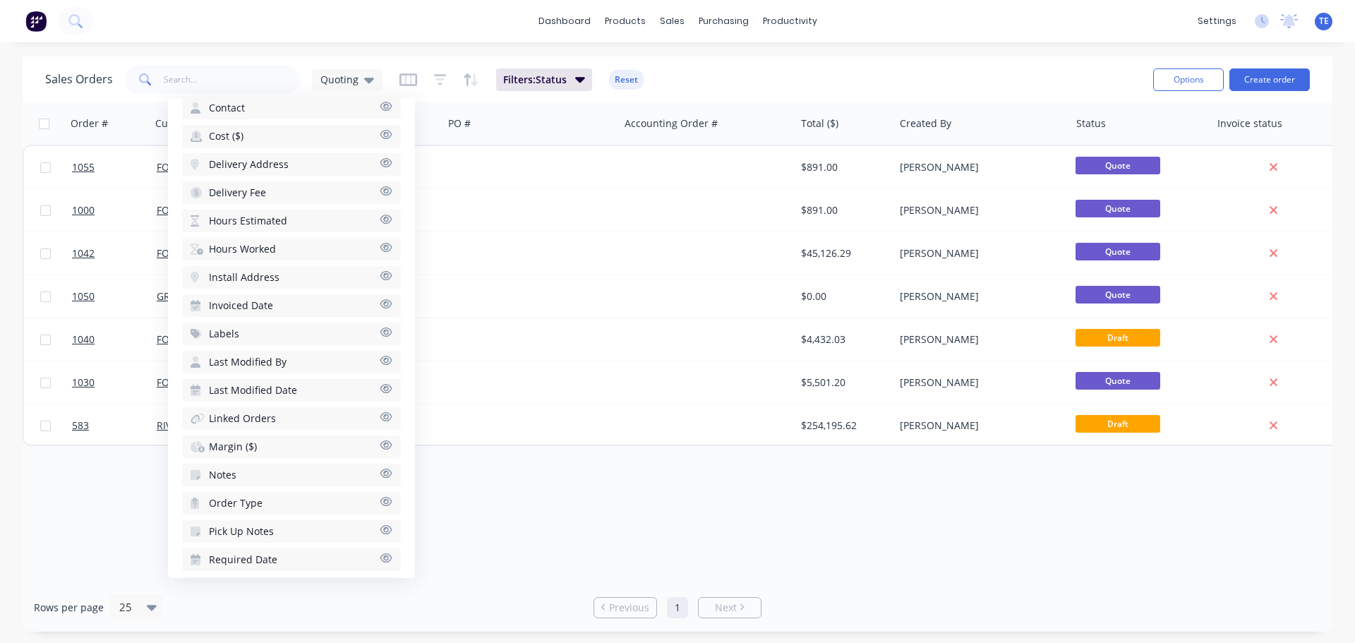
scroll to position [548, 0]
click at [233, 463] on span "Notes" at bounding box center [223, 468] width 28 height 14
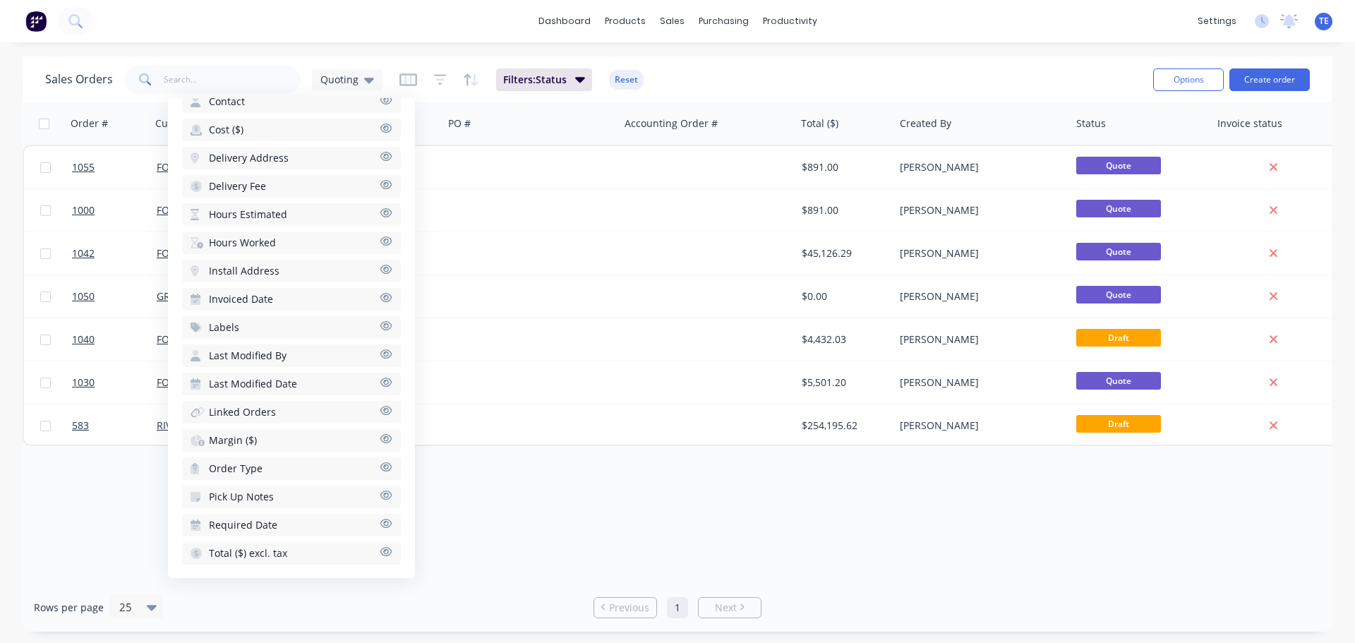
click at [380, 466] on icon "button" at bounding box center [386, 466] width 13 height 11
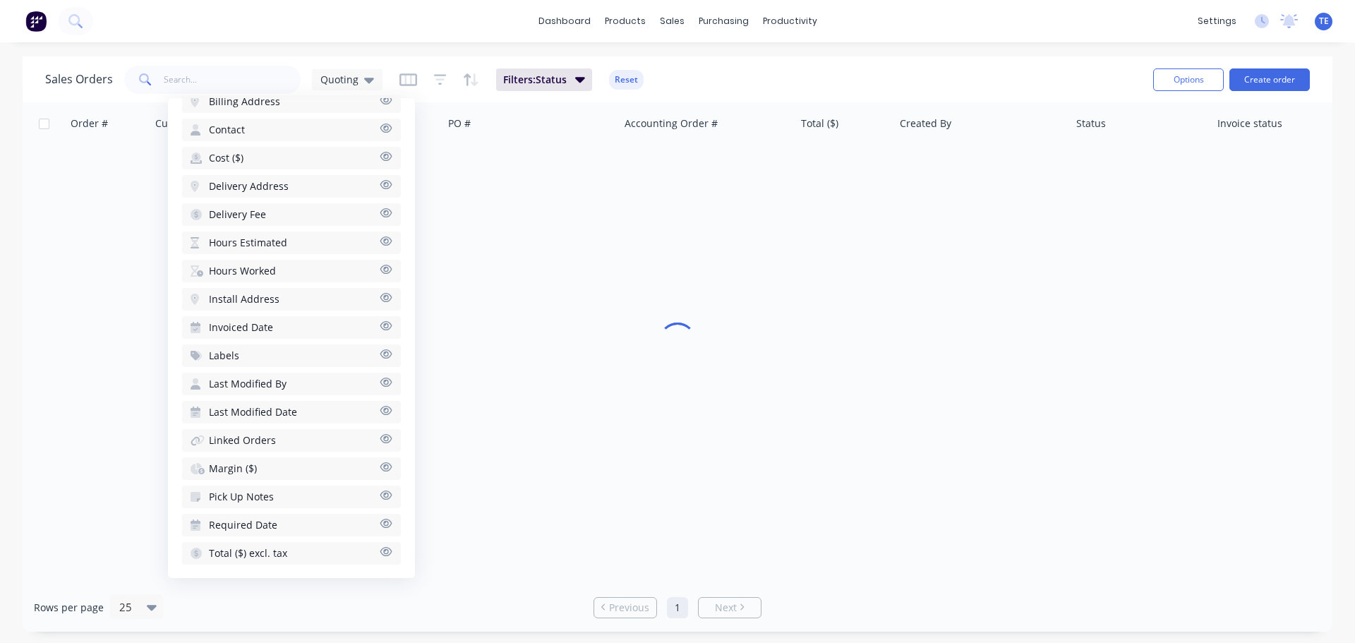
scroll to position [583, 0]
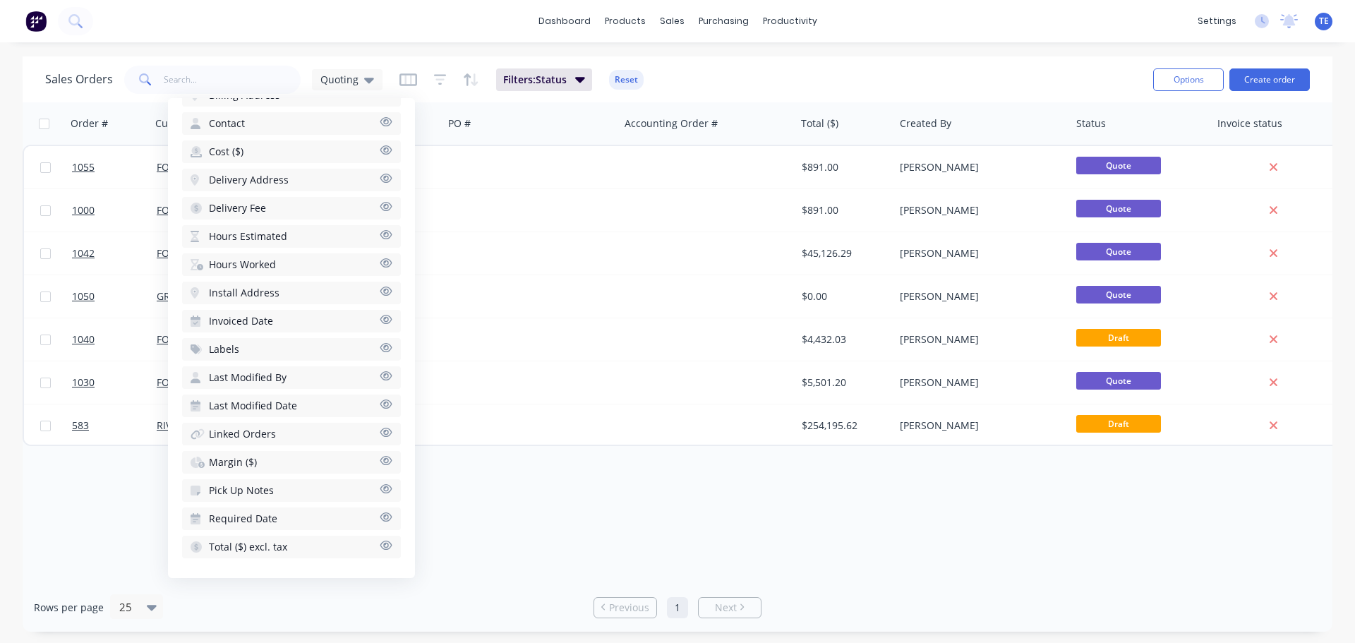
click at [516, 507] on div "Order # Customer Name Created Date PO # Accounting Order # Total ($) Created By…" at bounding box center [677, 342] width 1309 height 480
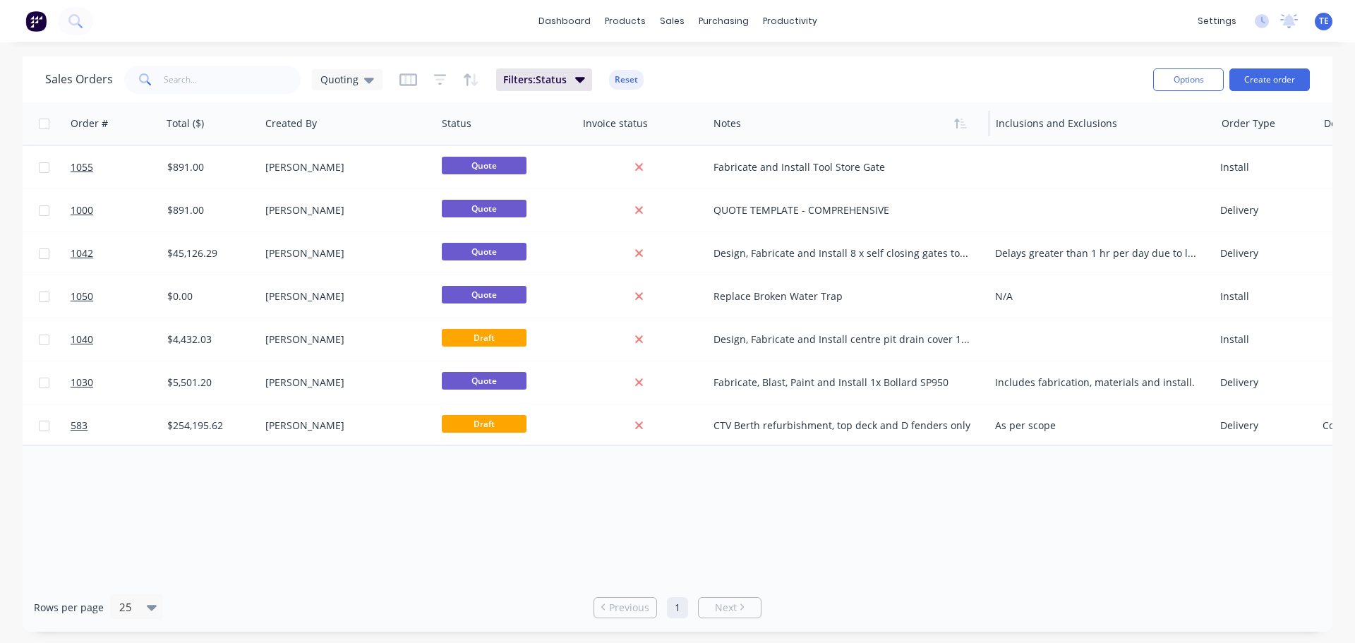
scroll to position [0, 635]
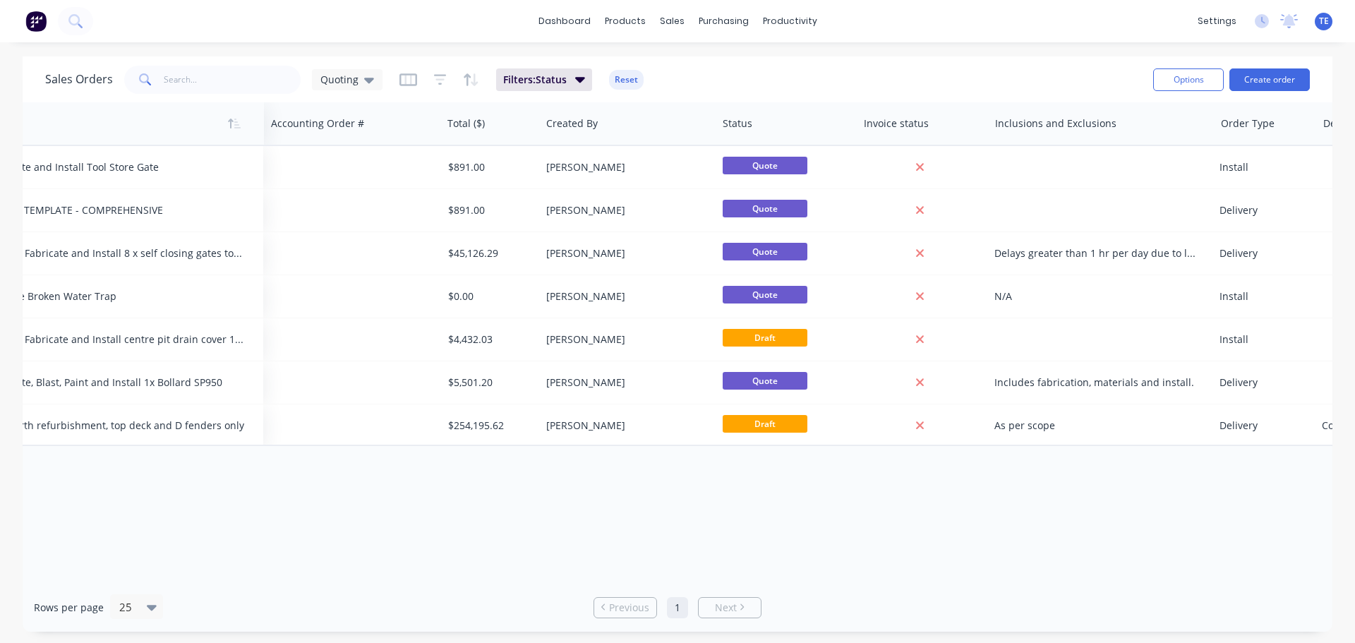
drag, startPoint x: 711, startPoint y: 123, endPoint x: 71, endPoint y: 132, distance: 640.7
click at [71, 132] on div at bounding box center [116, 123] width 258 height 28
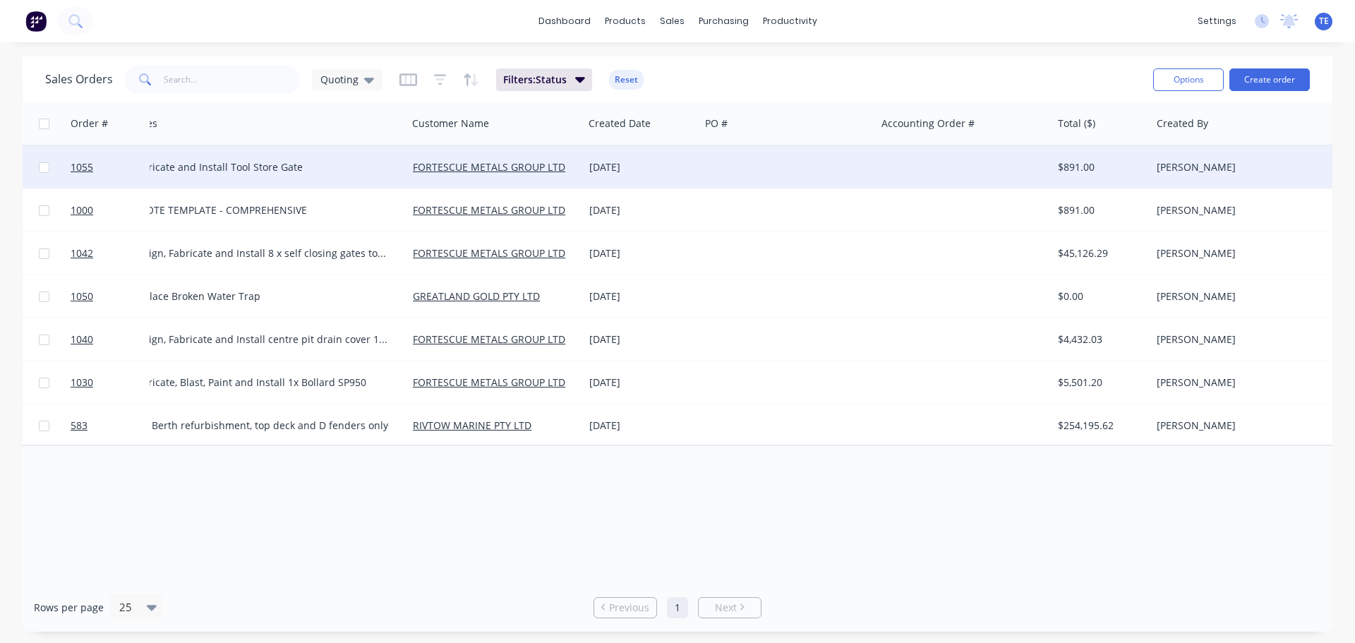
scroll to position [0, 0]
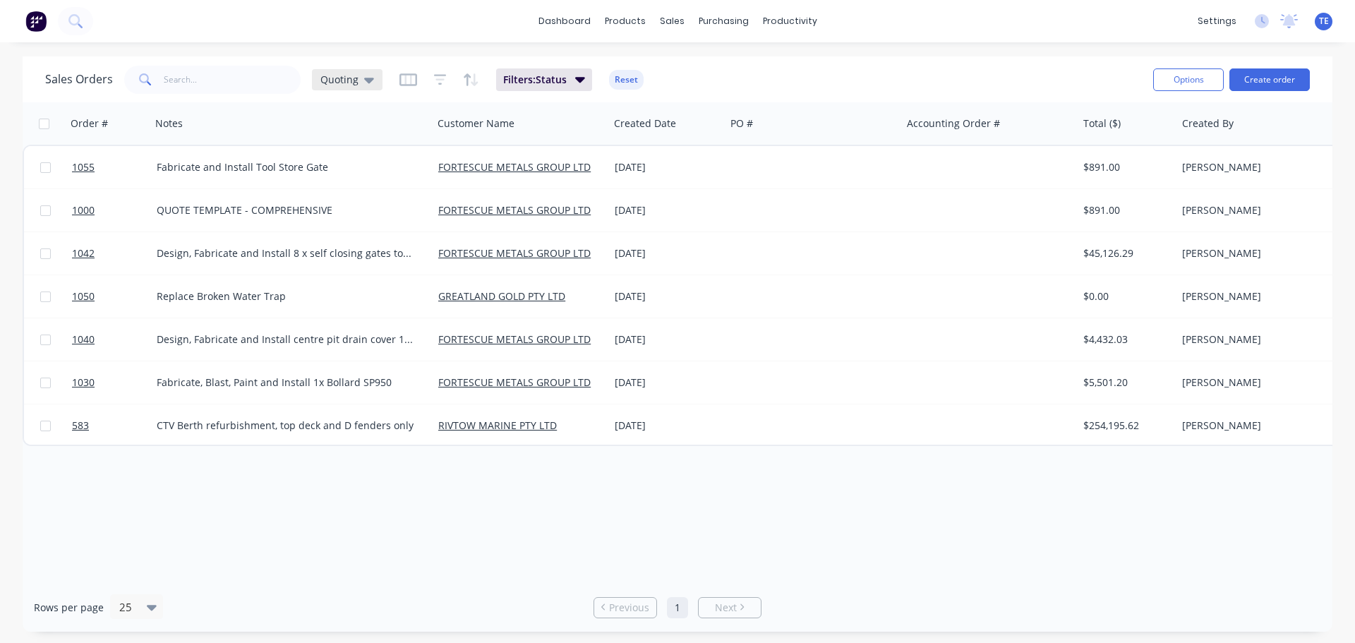
click at [368, 80] on icon at bounding box center [369, 81] width 10 height 6
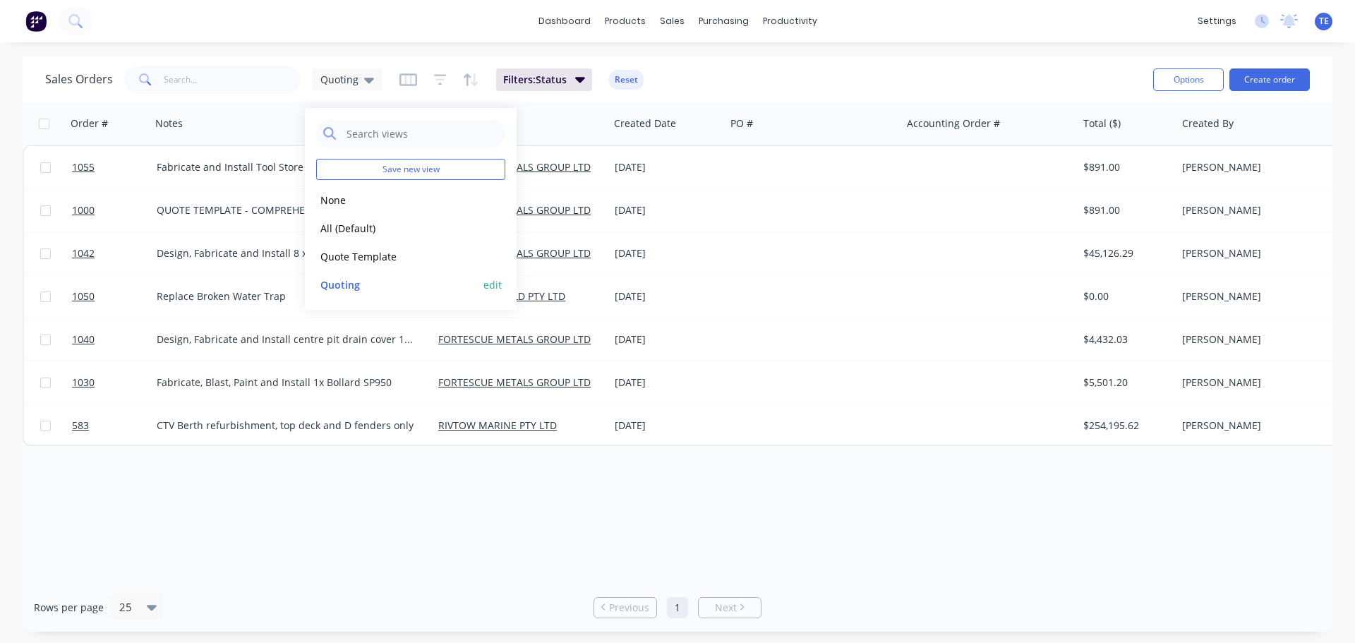
click at [491, 285] on button "edit" at bounding box center [492, 284] width 18 height 15
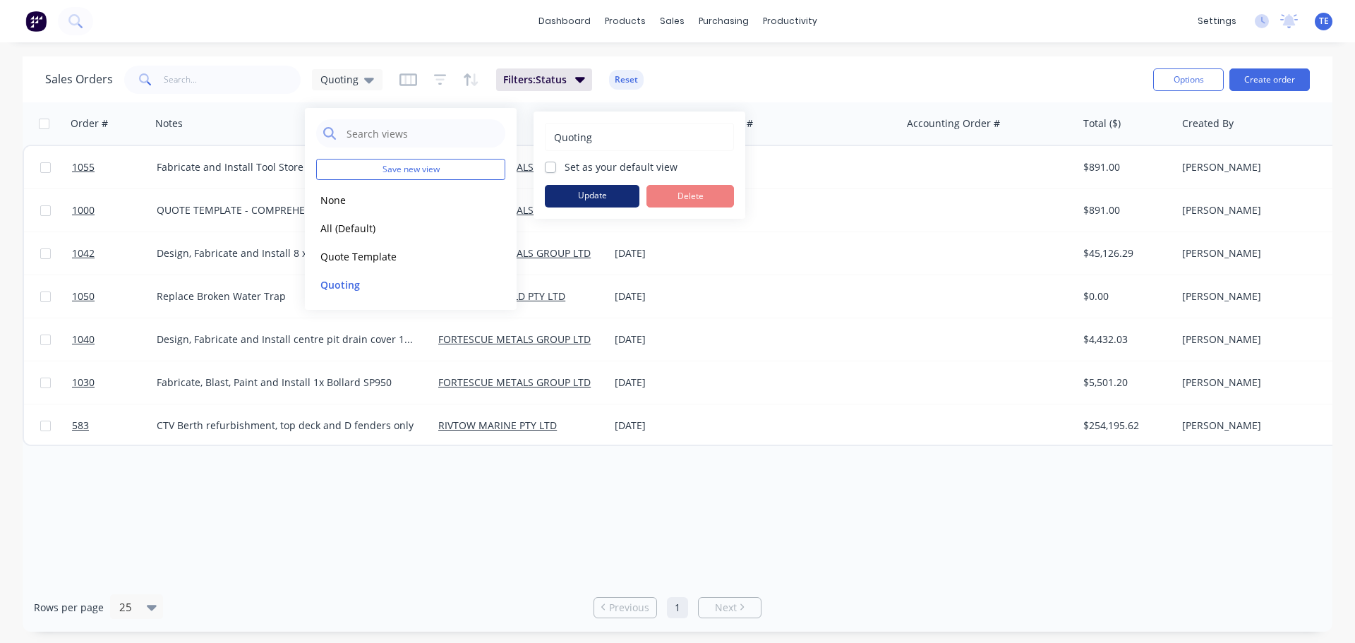
click at [559, 196] on button "Update" at bounding box center [592, 196] width 95 height 23
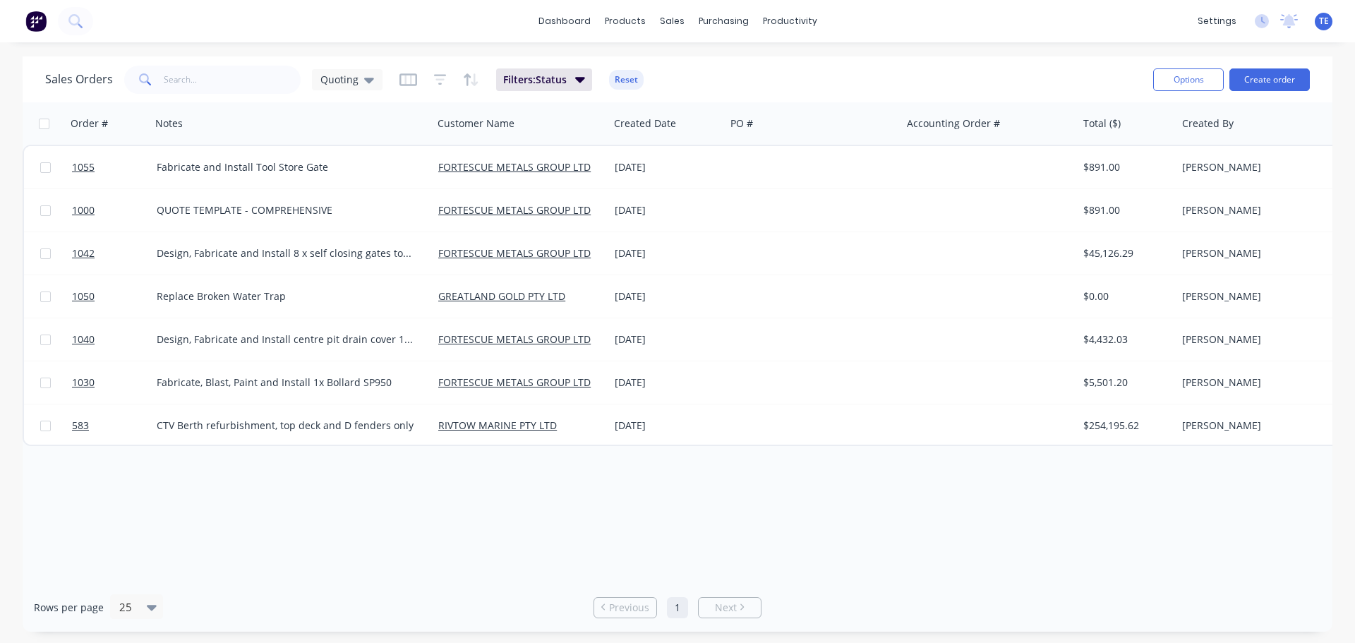
click at [557, 482] on div "Order # Notes Customer Name Created Date PO # Accounting Order # Total ($) Crea…" at bounding box center [677, 342] width 1309 height 480
click at [406, 78] on icon "button" at bounding box center [408, 80] width 18 height 14
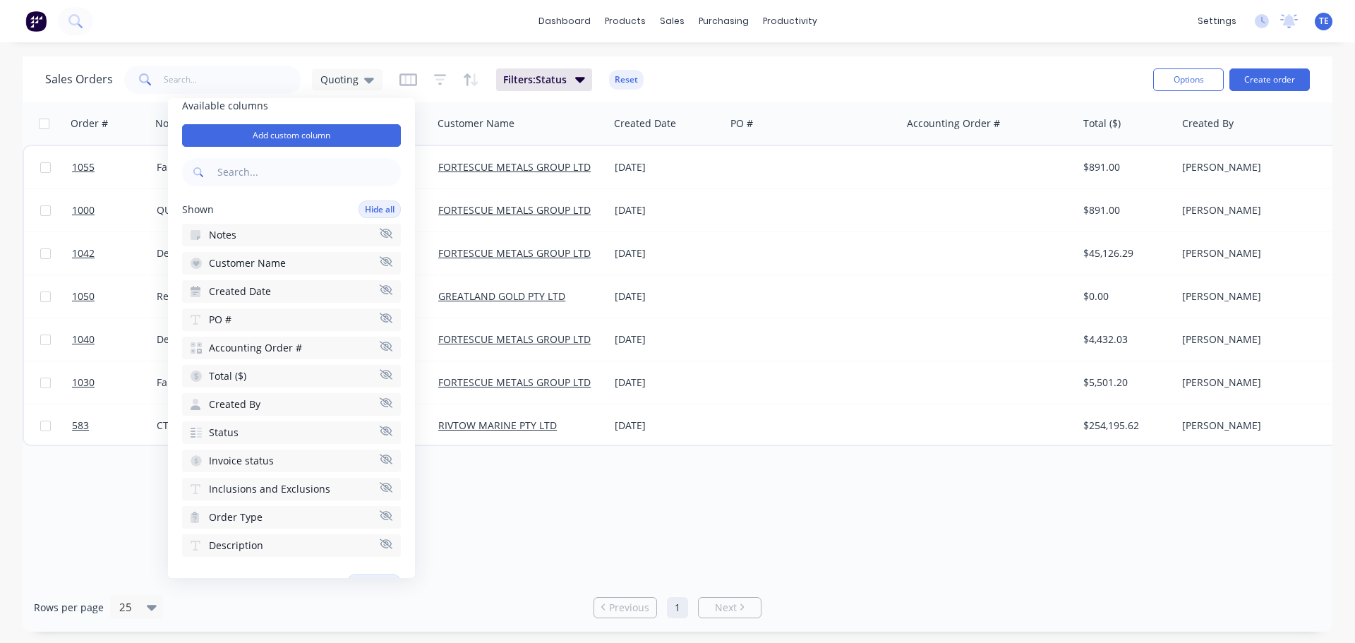
scroll to position [30, 0]
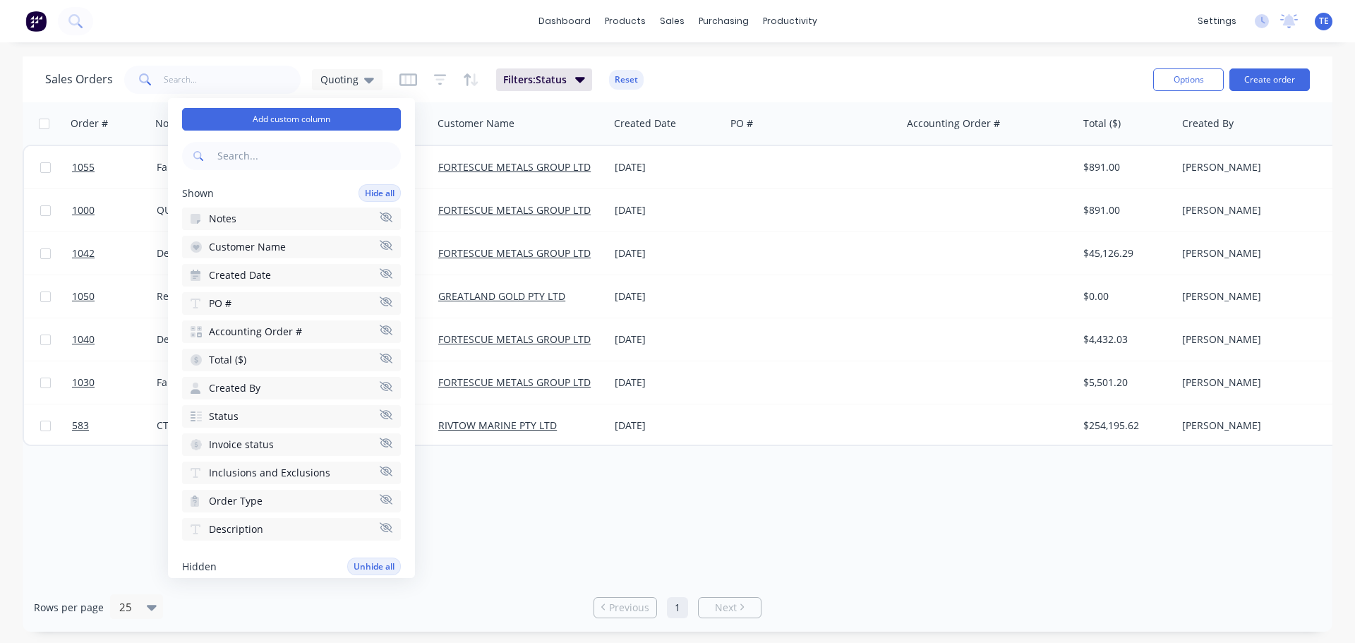
click at [380, 330] on icon "button" at bounding box center [386, 330] width 13 height 11
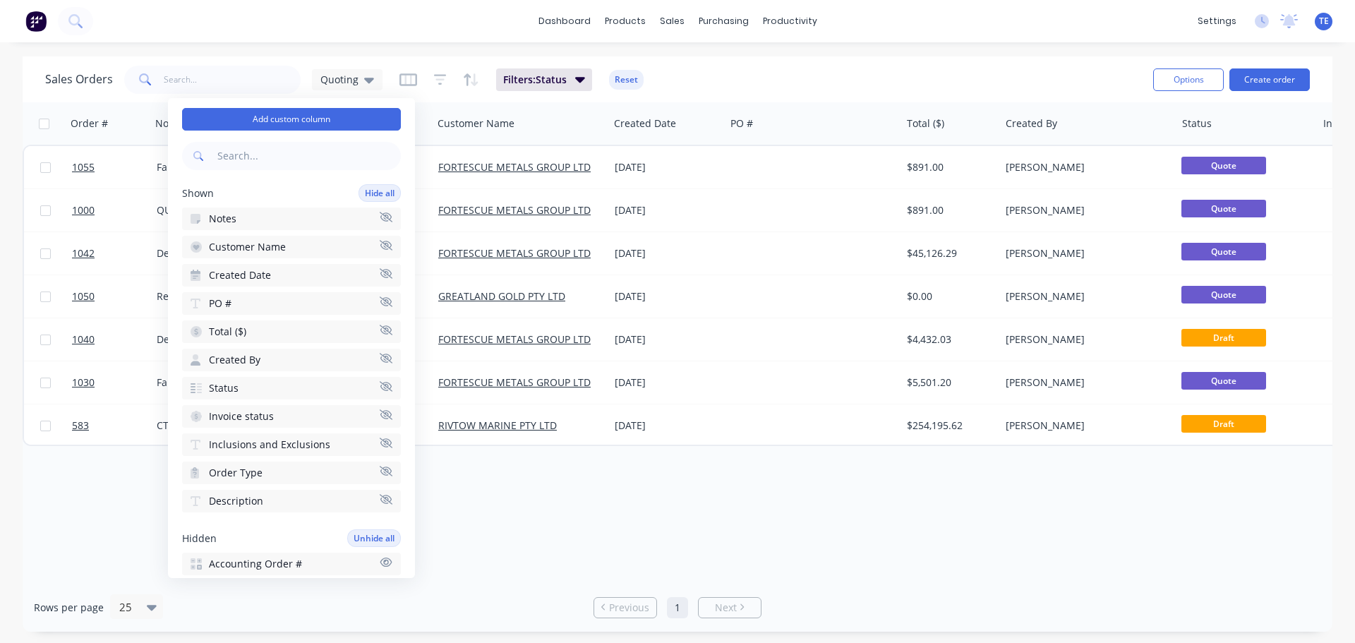
click at [380, 413] on icon "button" at bounding box center [386, 414] width 13 height 11
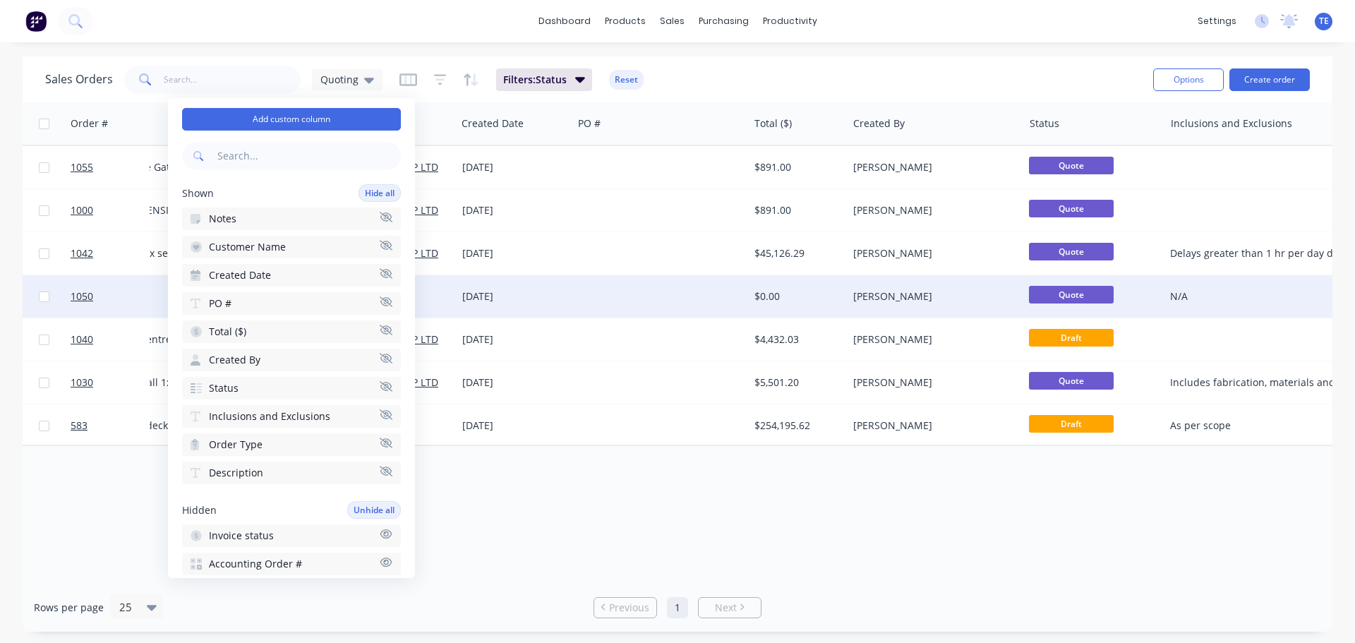
scroll to position [0, 152]
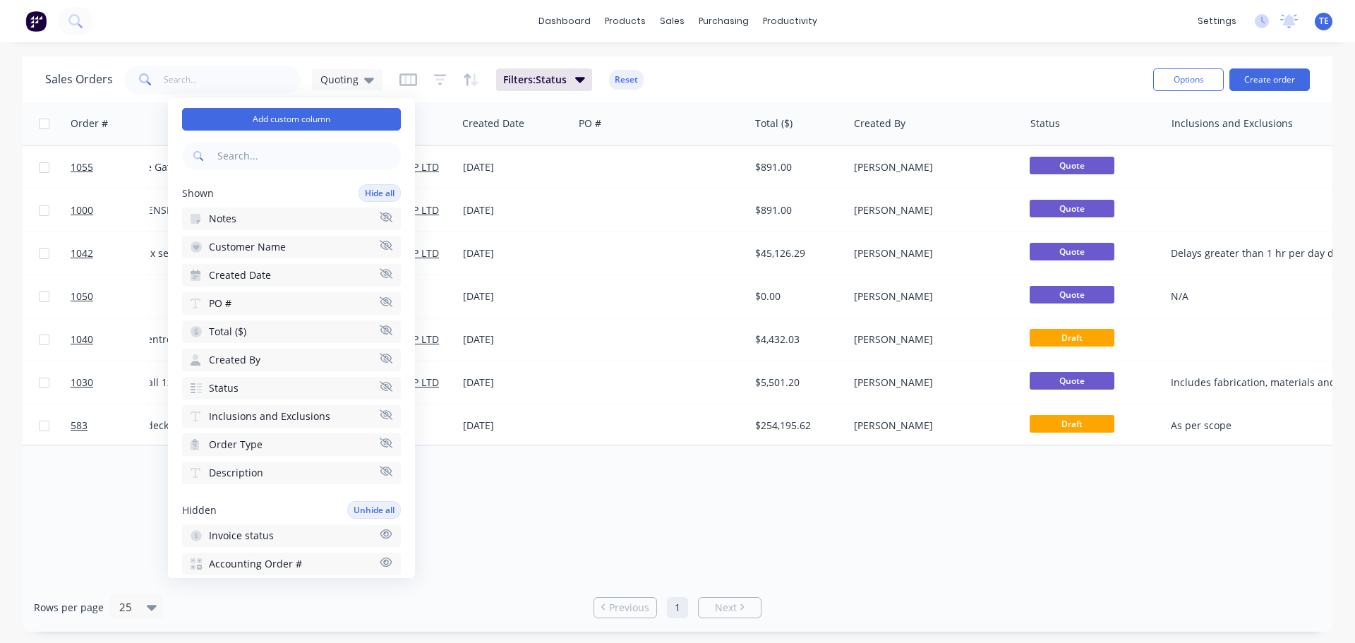
click at [380, 413] on icon "button" at bounding box center [386, 414] width 13 height 10
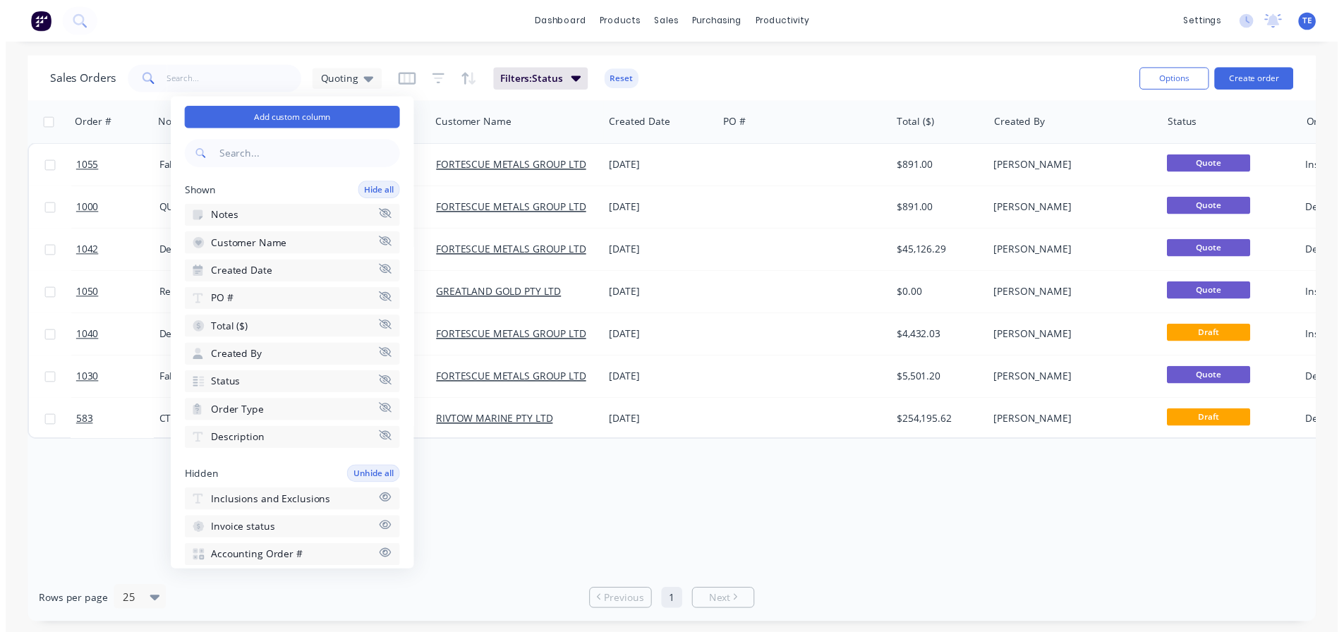
scroll to position [1, 0]
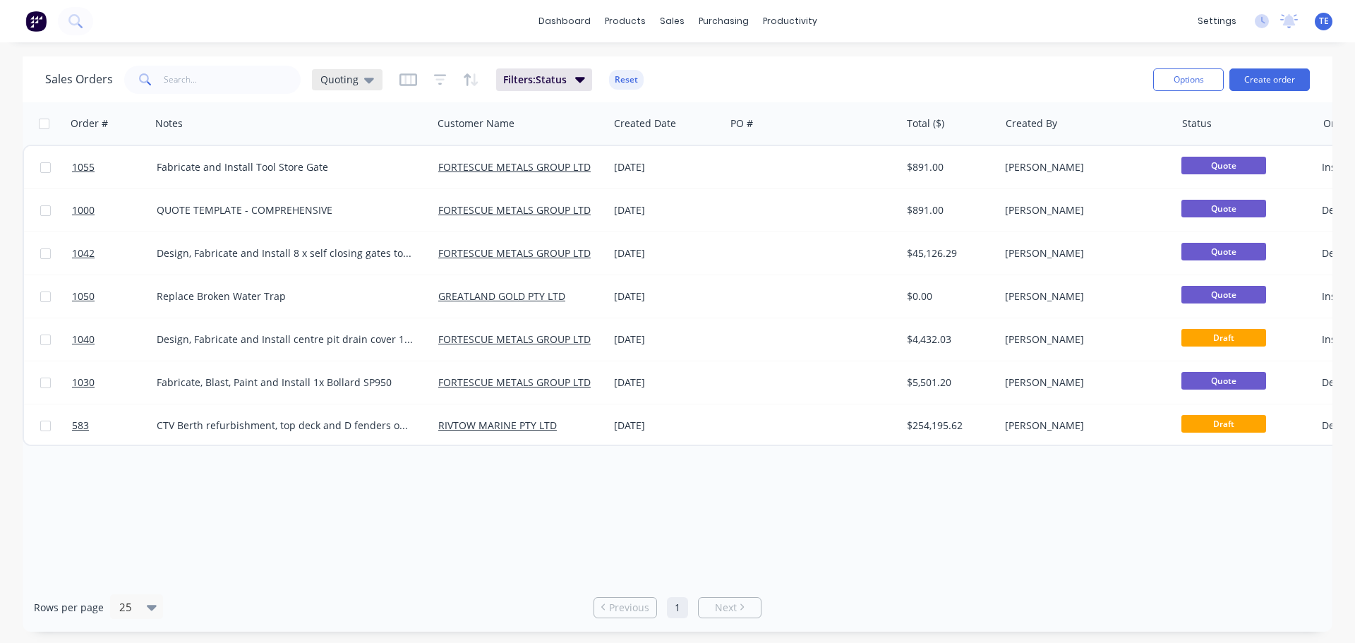
click at [372, 77] on div "Quoting" at bounding box center [347, 79] width 71 height 21
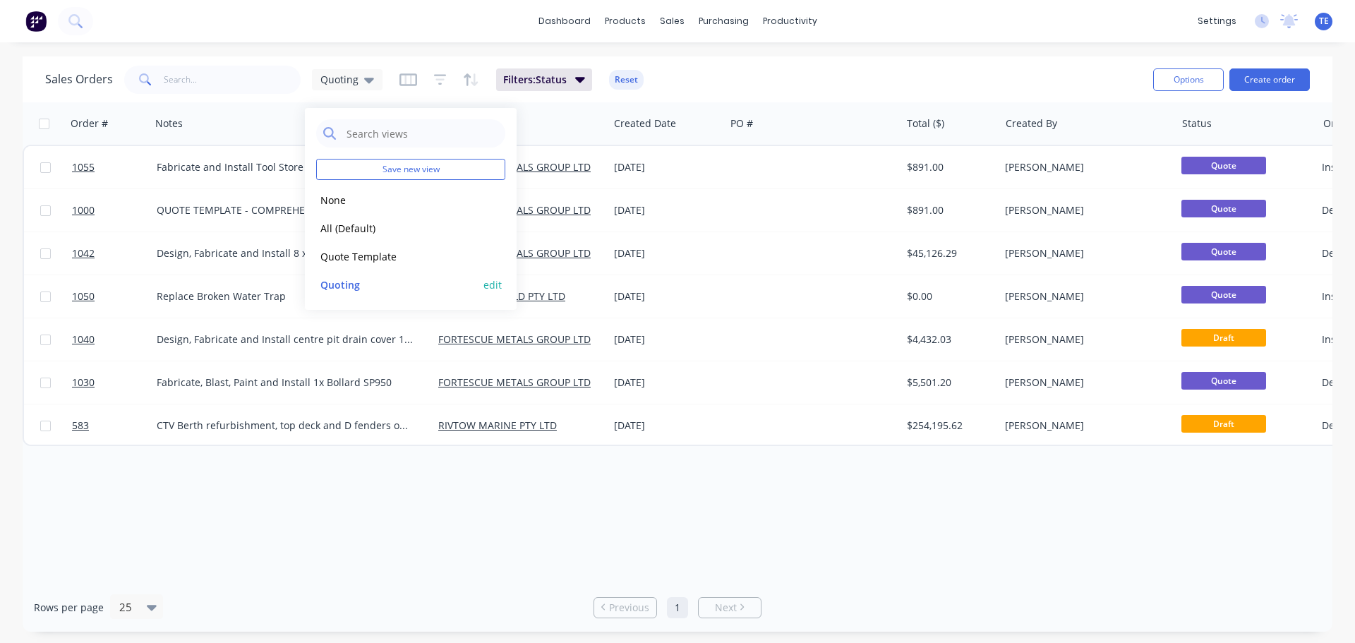
click at [492, 285] on button "edit" at bounding box center [492, 284] width 18 height 15
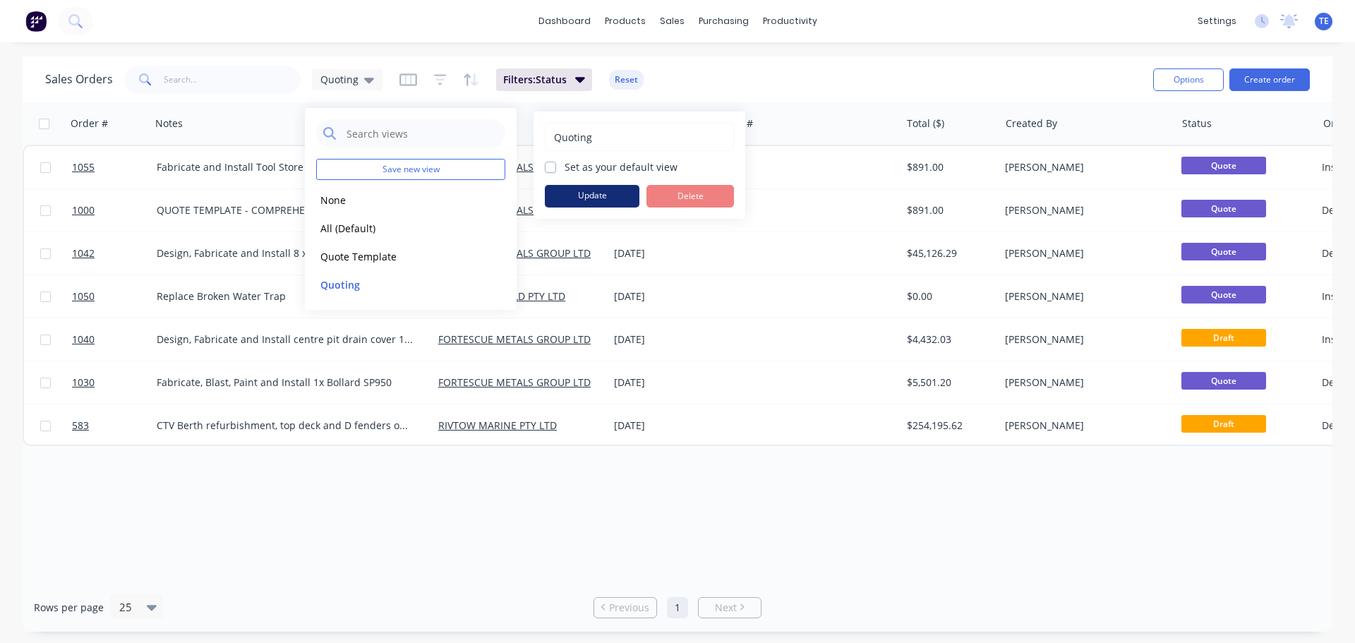
click at [590, 195] on button "Update" at bounding box center [592, 196] width 95 height 23
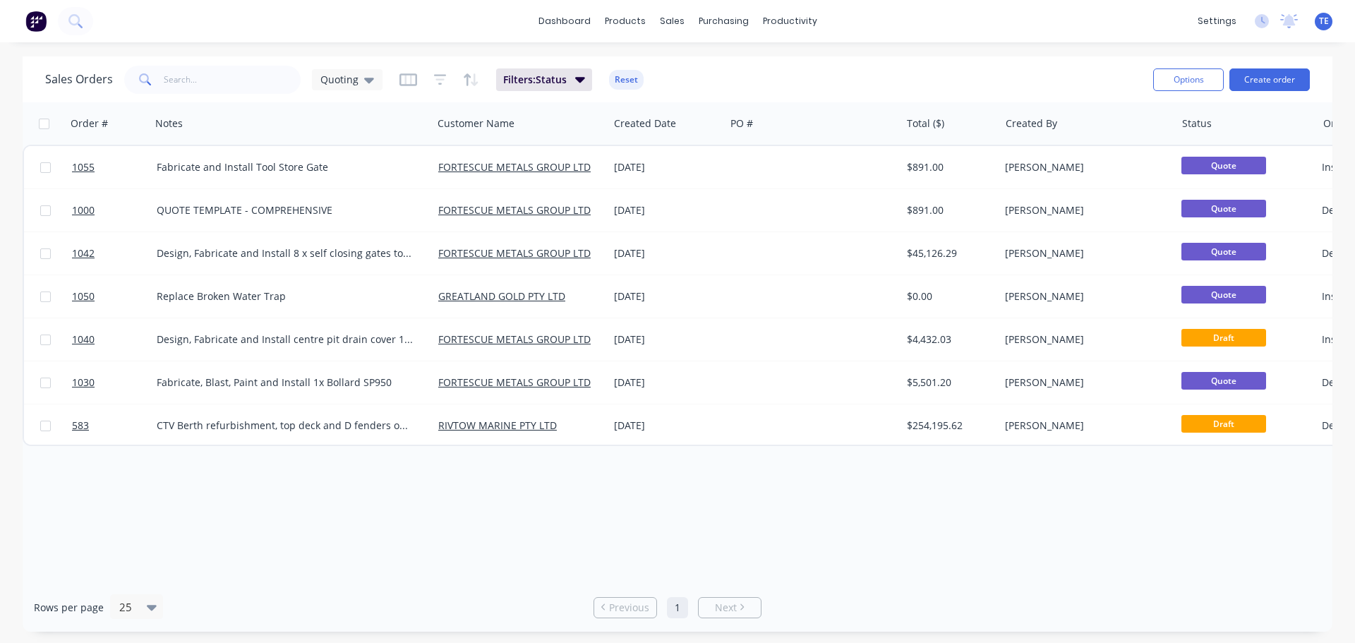
click at [490, 473] on div "Order # Notes Customer Name Created Date PO # Total ($) Created By Status Order…" at bounding box center [677, 342] width 1309 height 480
click at [797, 73] on div "Workflow" at bounding box center [814, 67] width 42 height 13
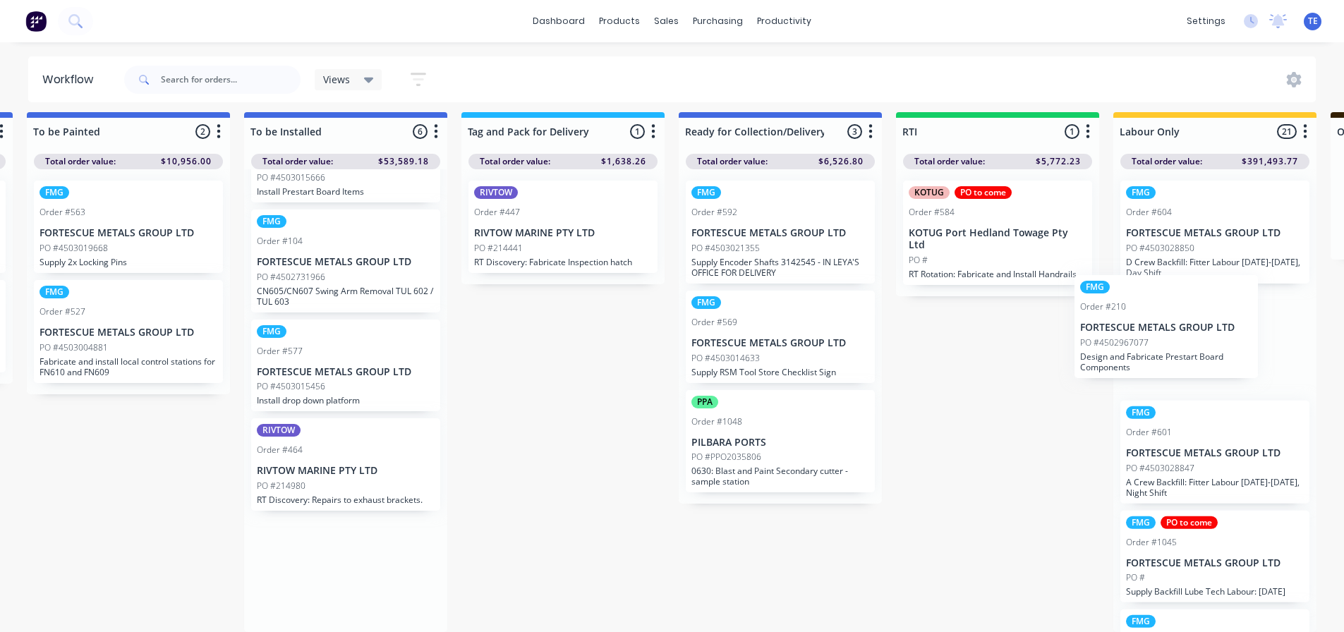
scroll to position [18, 1537]
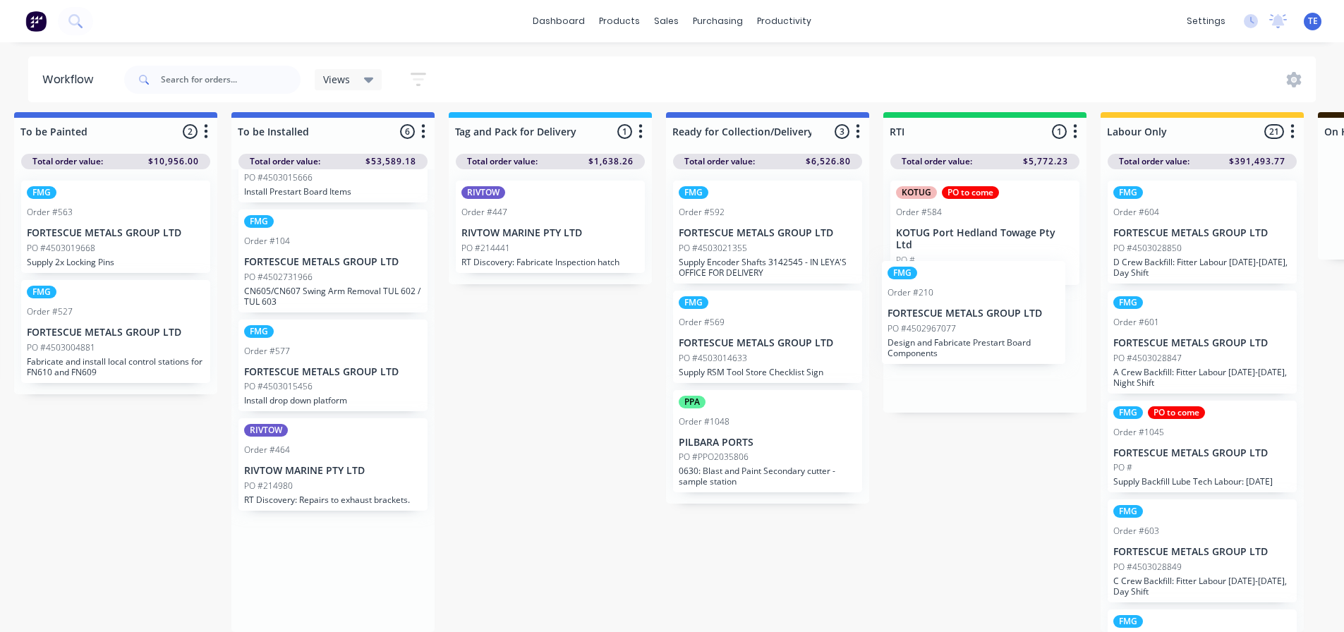
drag, startPoint x: 426, startPoint y: 500, endPoint x: 950, endPoint y: 344, distance: 546.7
click at [950, 344] on div "Submitted 17 Status colour #CDDAF4 hex #CDDAF4 Save Cancel Summaries Total orde…" at bounding box center [242, 372] width 3581 height 520
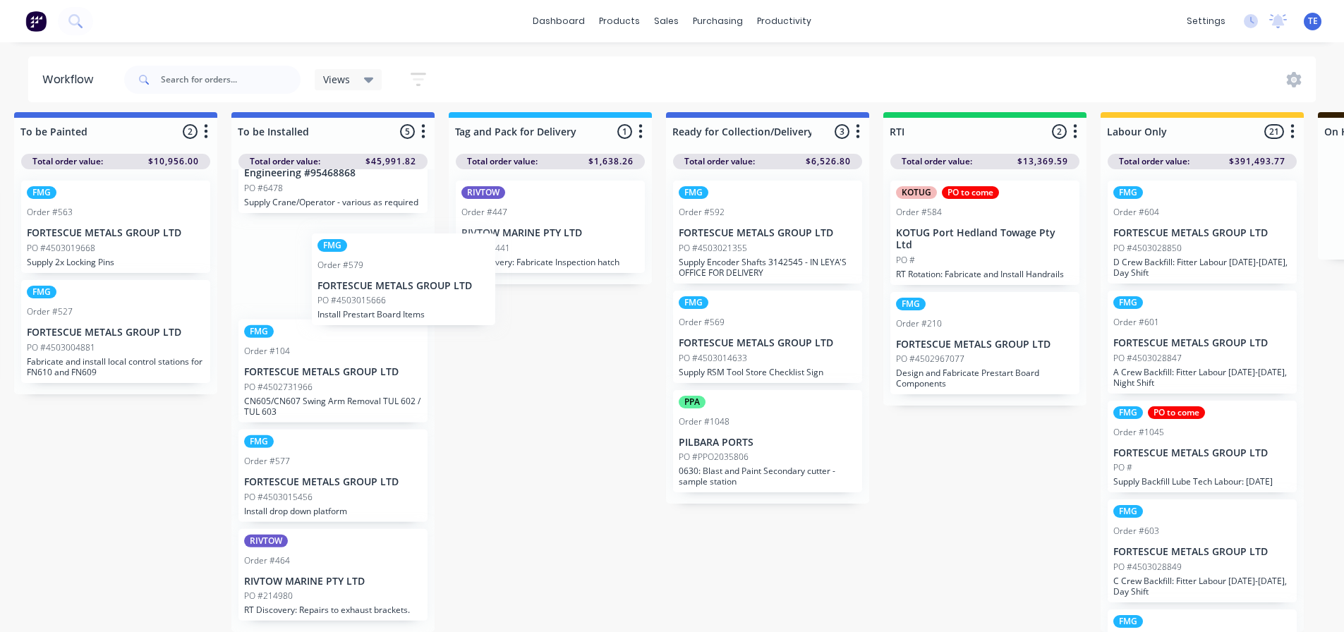
scroll to position [18, 1537]
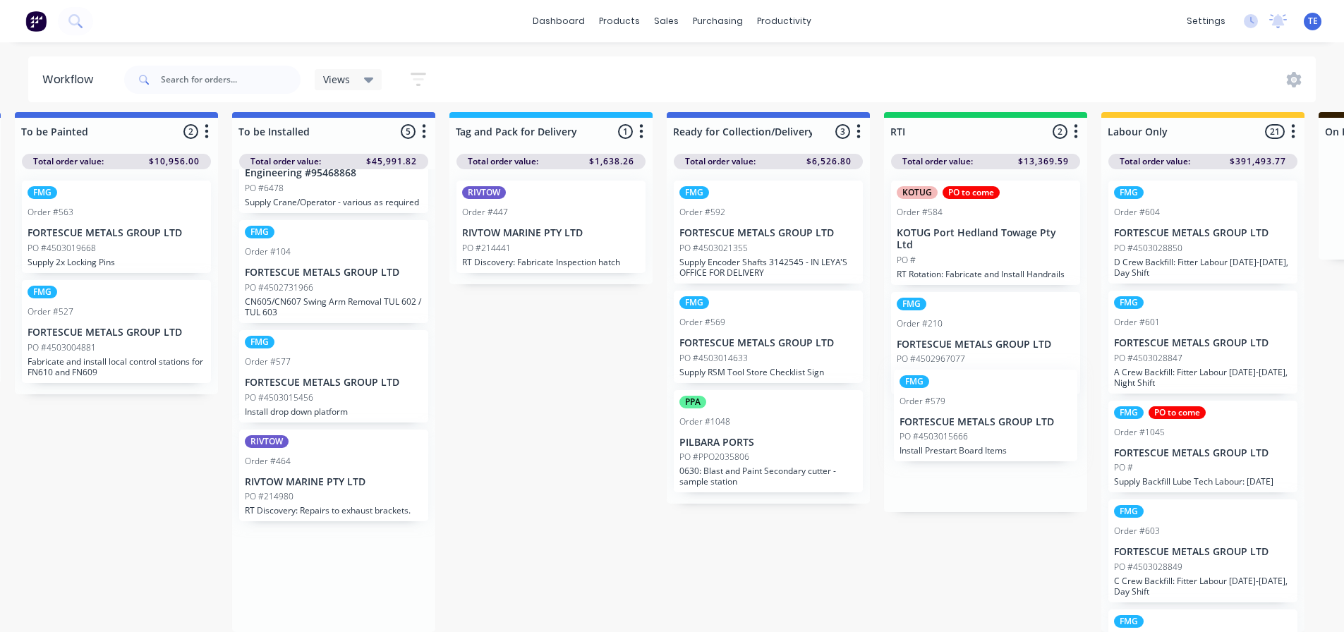
drag, startPoint x: 296, startPoint y: 274, endPoint x: 961, endPoint y: 428, distance: 682.2
click at [961, 428] on div "Submitted 17 Status colour #CDDAF4 hex #CDDAF4 Save Cancel Summaries Total orde…" at bounding box center [243, 372] width 3581 height 520
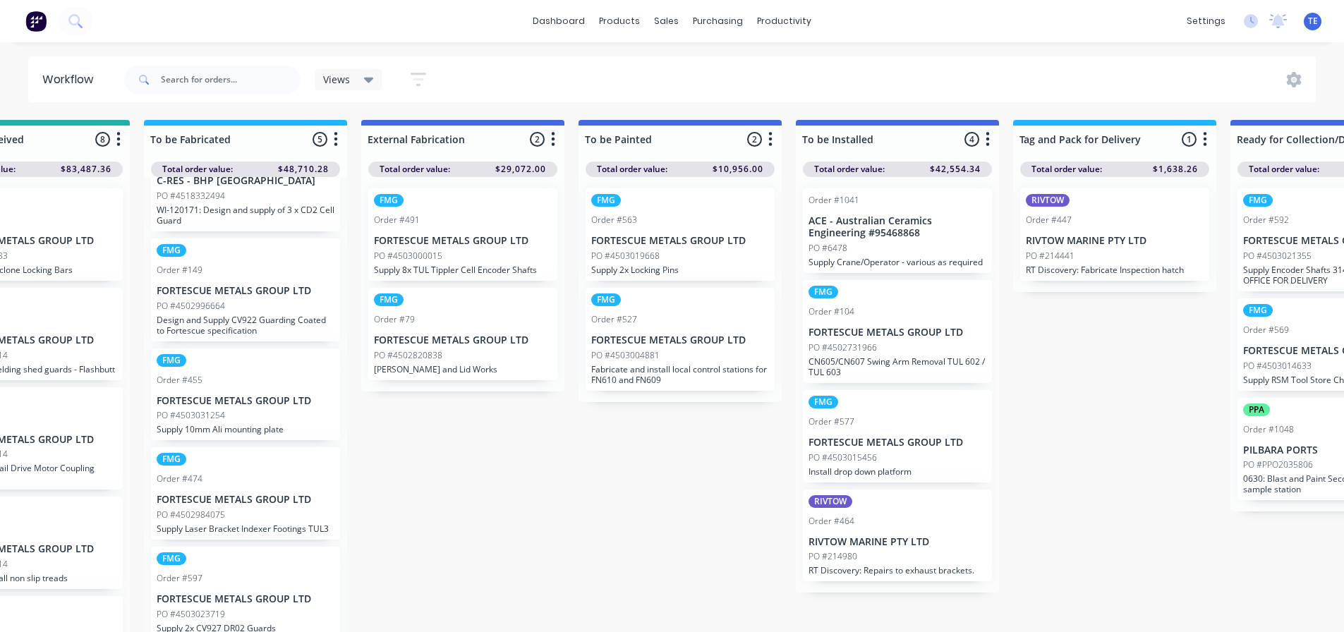
scroll to position [0, 972]
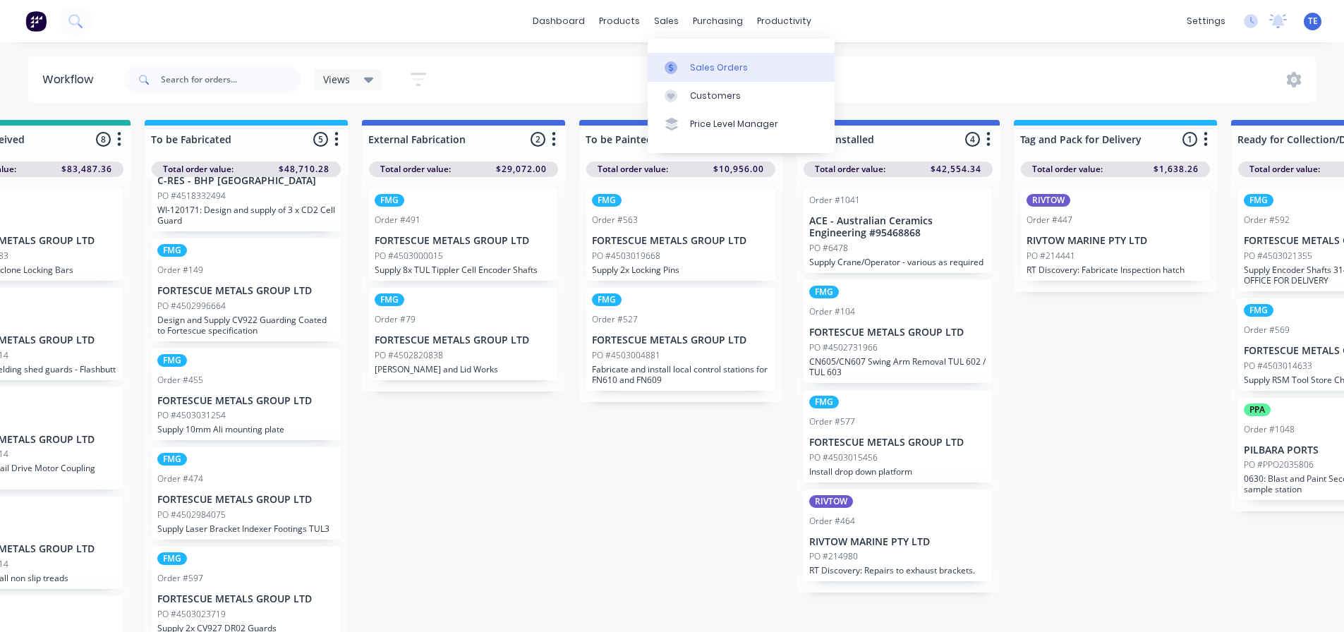
click at [691, 66] on div "Sales Orders" at bounding box center [719, 67] width 58 height 13
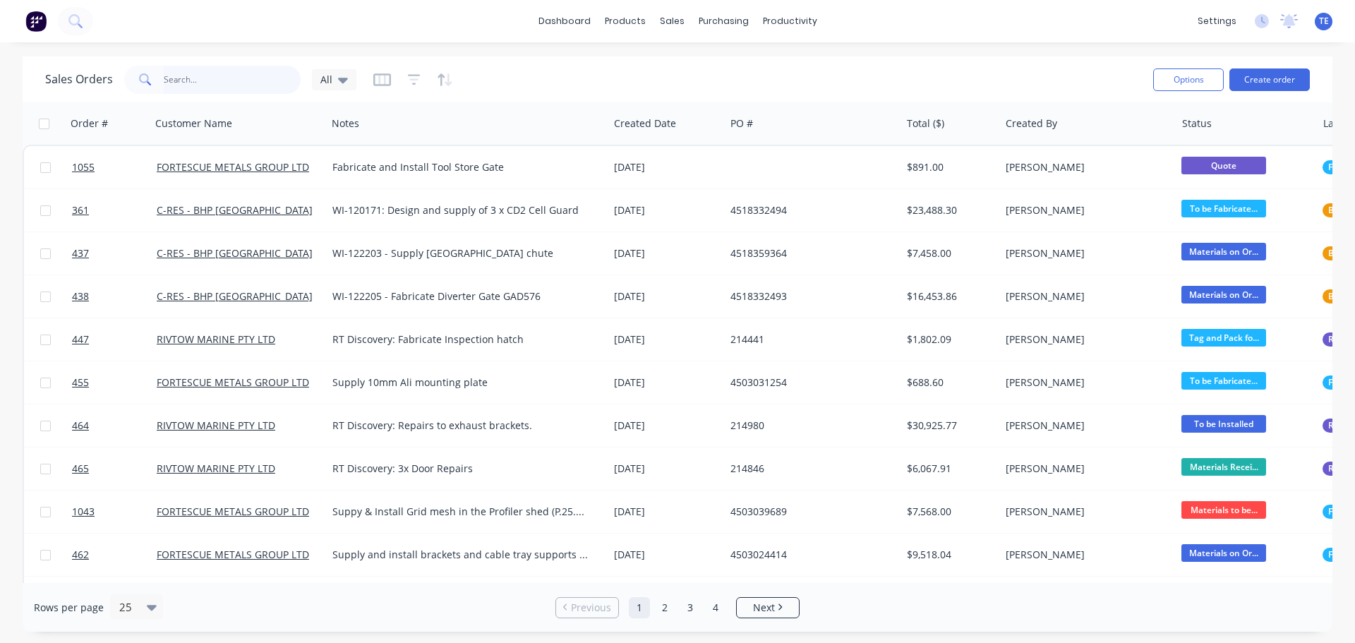
click at [210, 82] on input "text" at bounding box center [233, 80] width 138 height 28
type input "1040"
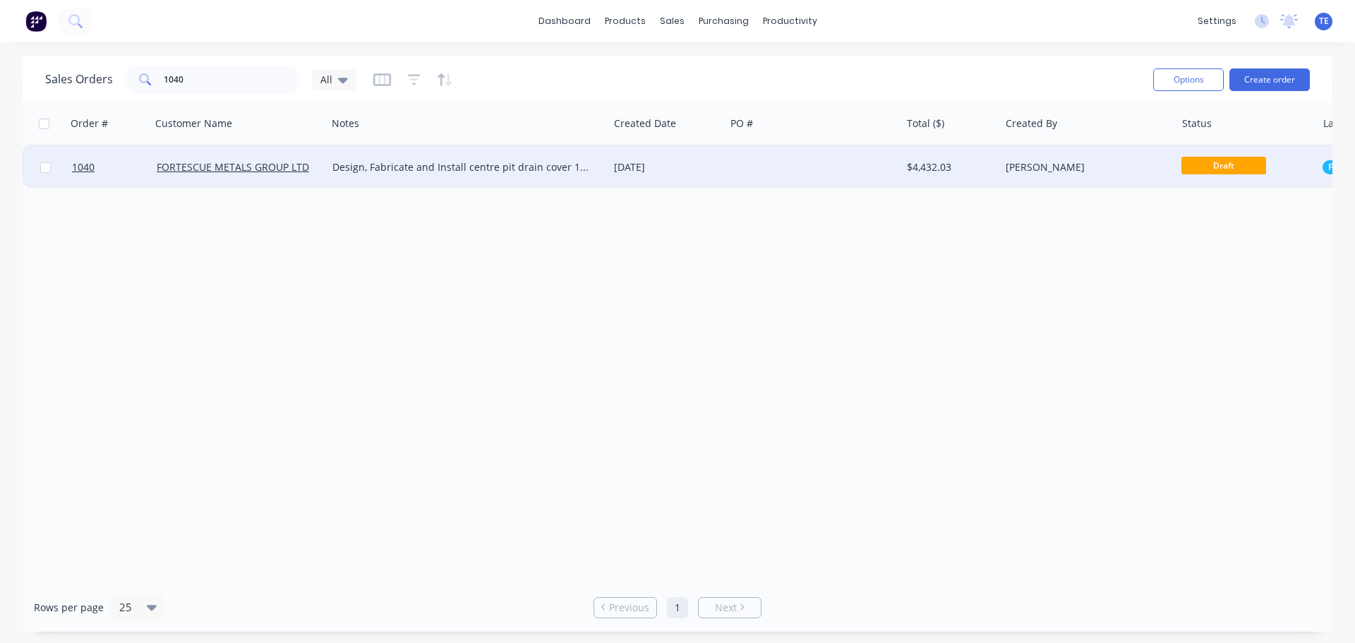
click at [461, 169] on div "Design, Fabricate and Install centre pit drain cover 10 rd washbay" at bounding box center [460, 167] width 257 height 14
click at [689, 166] on div "[DATE]" at bounding box center [666, 167] width 105 height 14
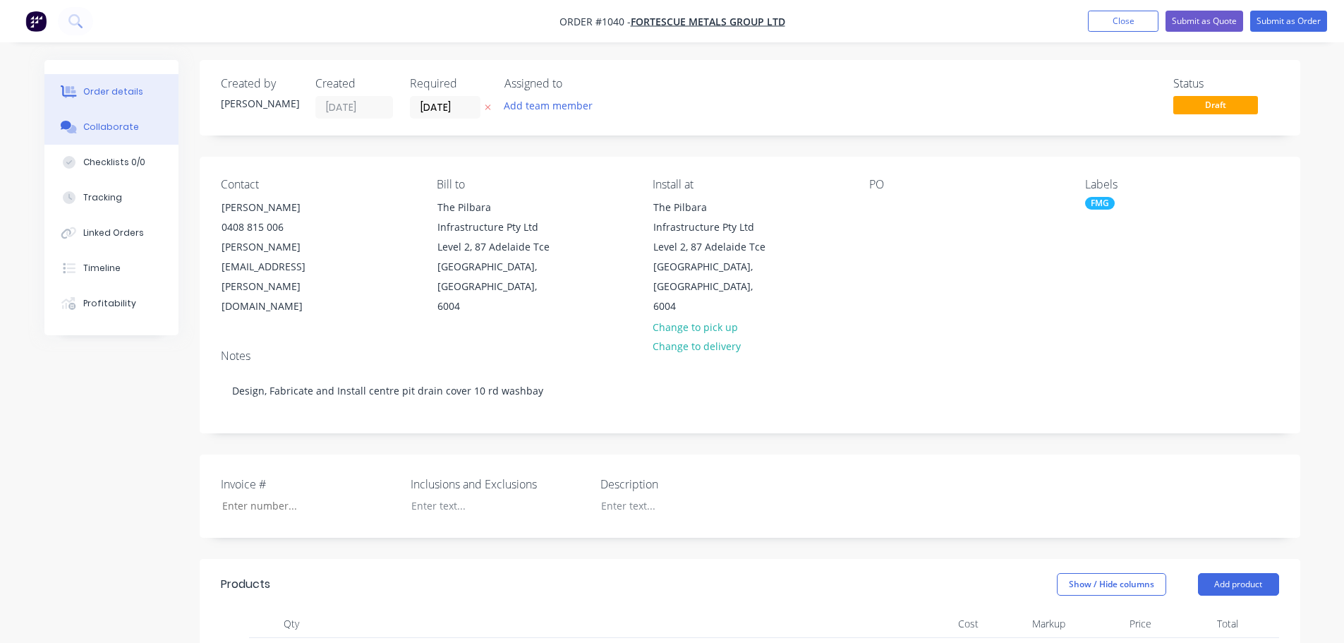
click at [95, 130] on div "Collaborate" at bounding box center [111, 127] width 56 height 13
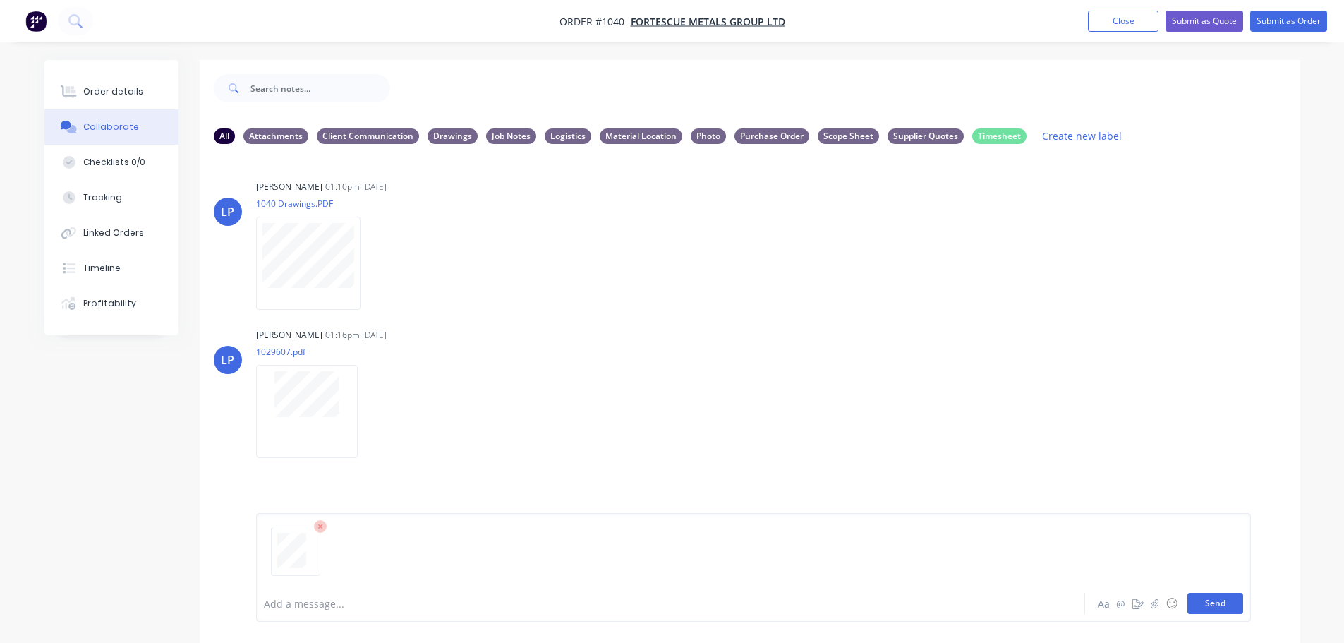
click at [1230, 603] on button "Send" at bounding box center [1215, 603] width 56 height 21
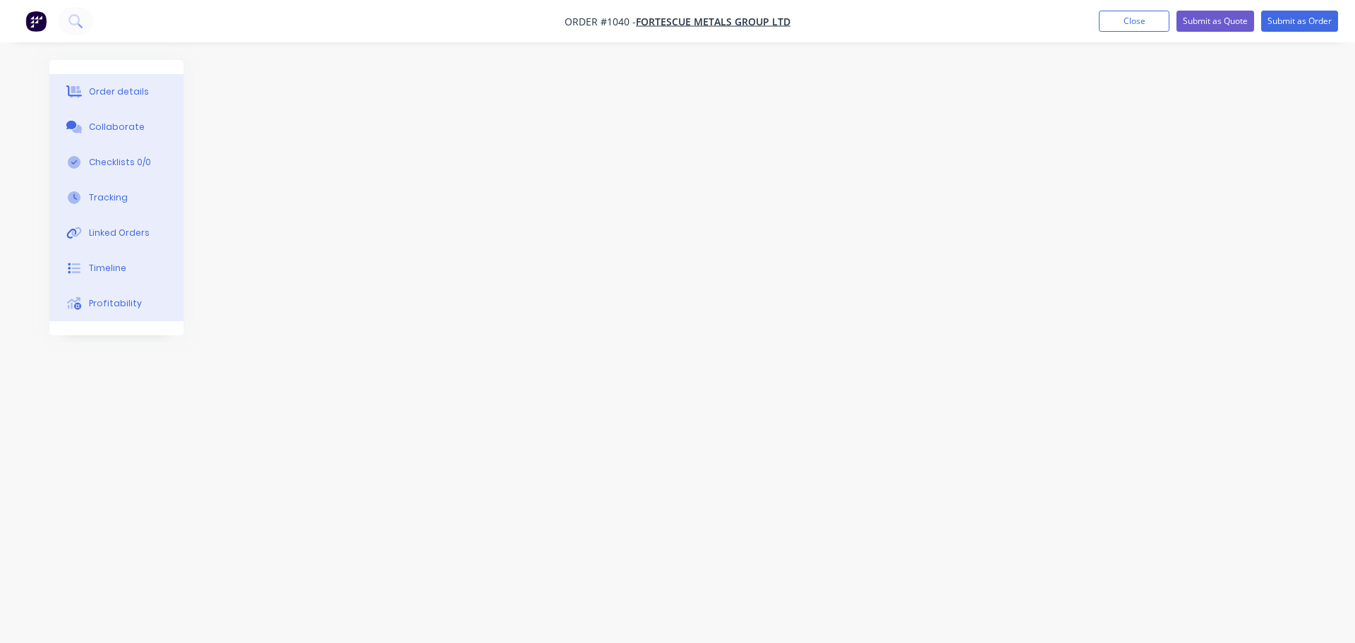
click at [89, 122] on div "Collaborate" at bounding box center [117, 127] width 56 height 13
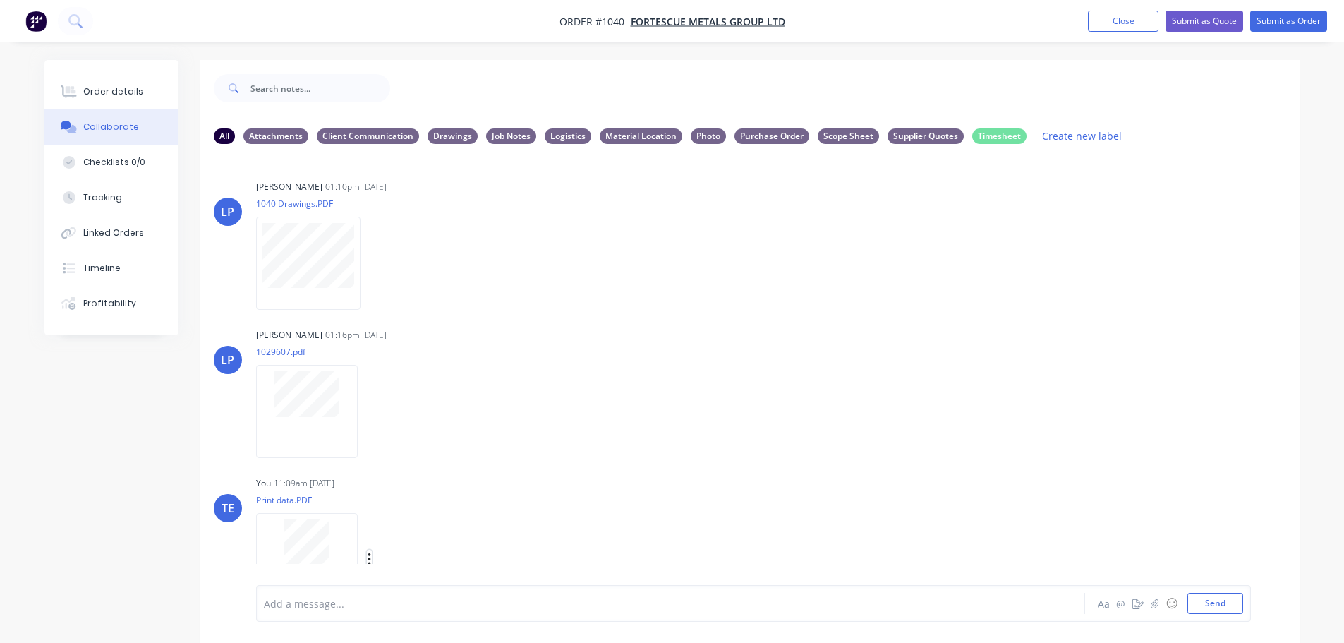
click at [370, 555] on icon "button" at bounding box center [369, 559] width 3 height 13
click at [431, 504] on button "Labels" at bounding box center [461, 503] width 159 height 32
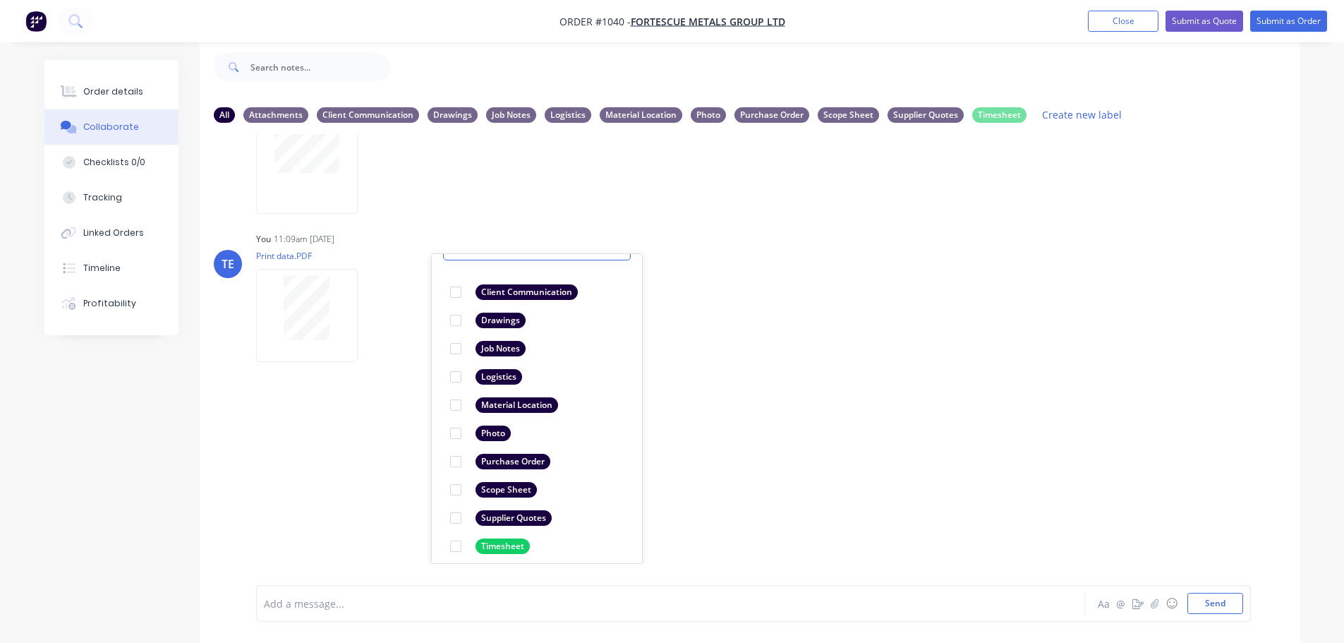
scroll to position [82, 0]
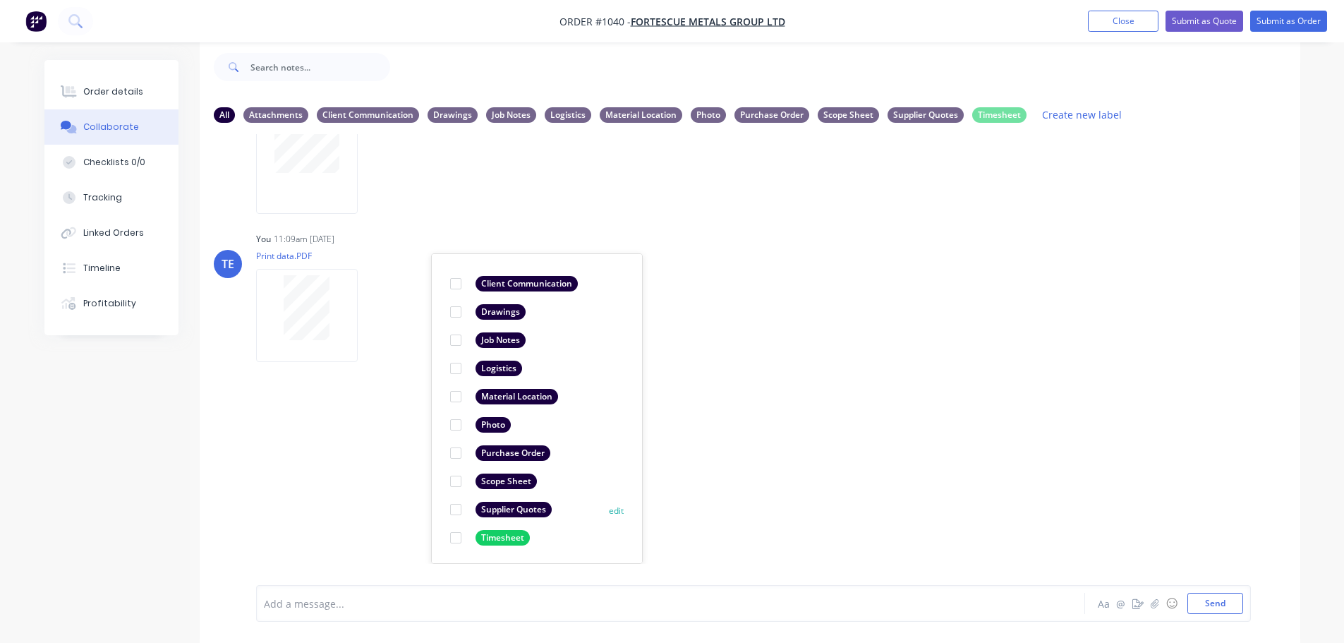
click at [515, 507] on div "Supplier Quotes" at bounding box center [514, 510] width 76 height 16
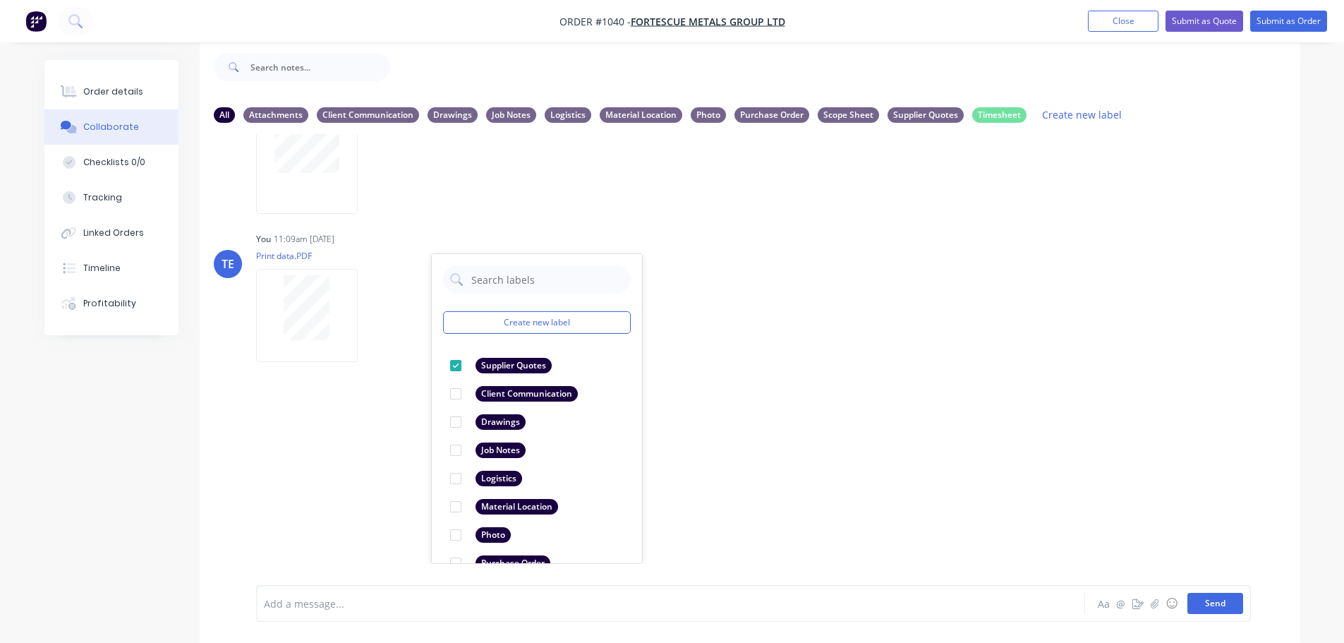
click at [1211, 603] on button "Send" at bounding box center [1215, 603] width 56 height 21
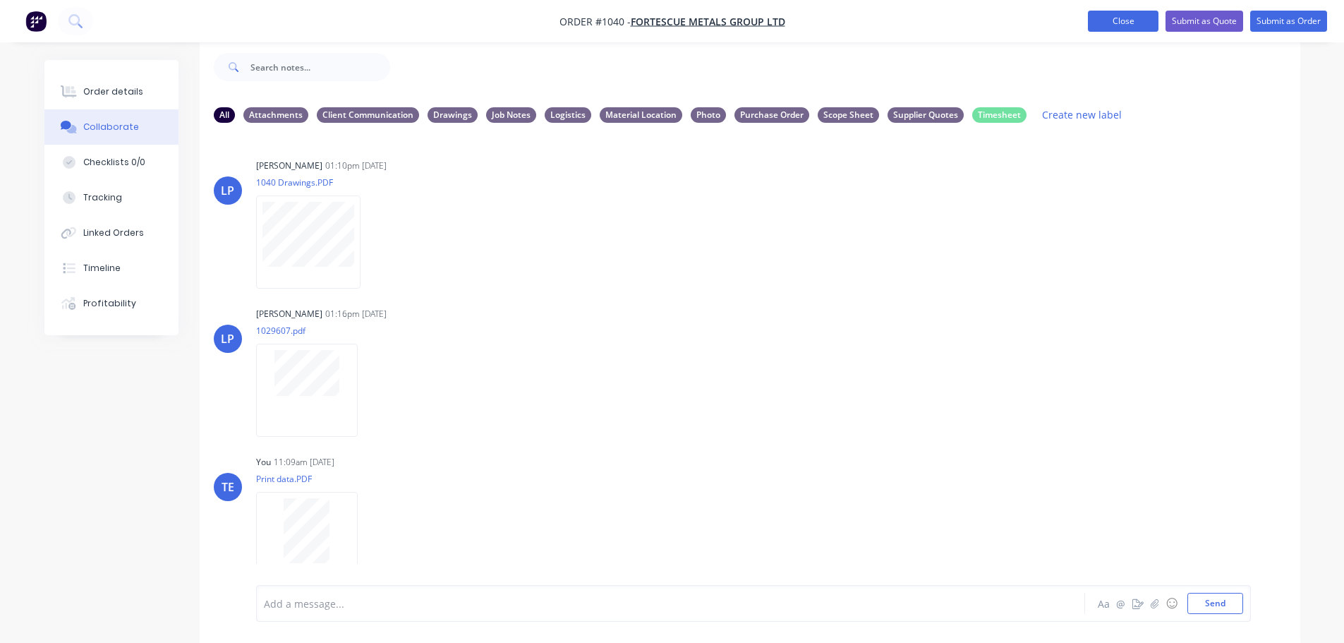
click at [1111, 23] on button "Close" at bounding box center [1123, 21] width 71 height 21
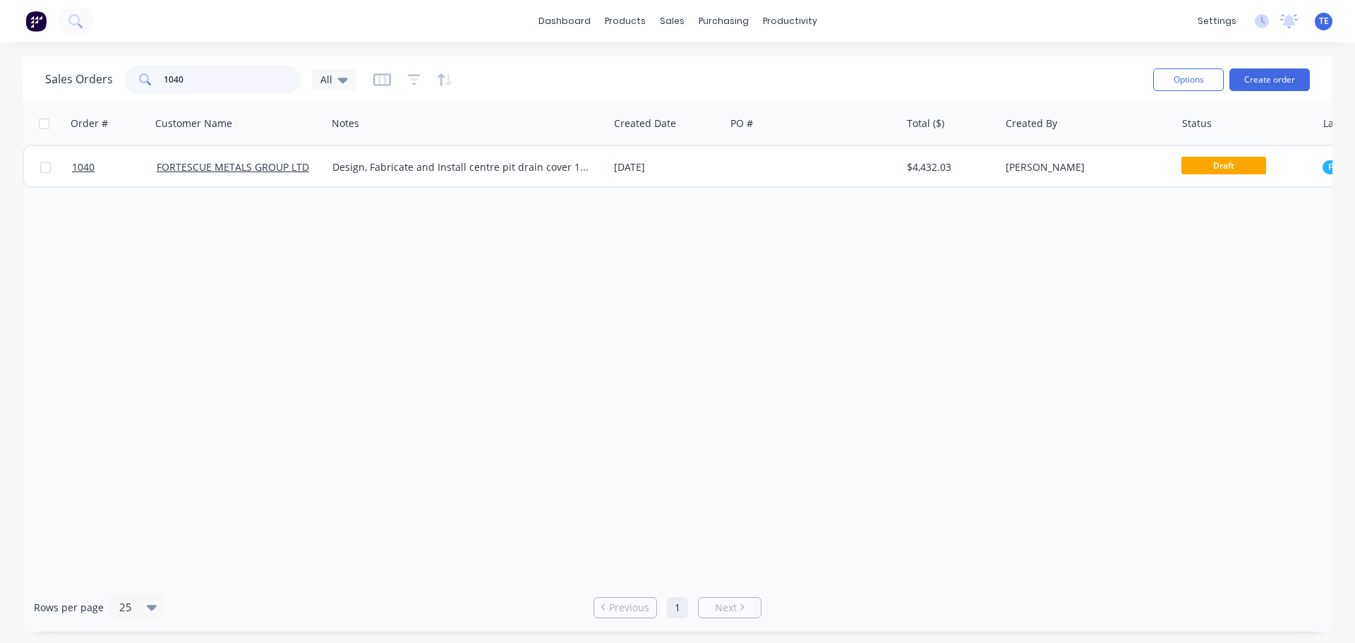
drag, startPoint x: 200, startPoint y: 84, endPoint x: 152, endPoint y: 75, distance: 48.0
click at [152, 75] on div "1040" at bounding box center [212, 80] width 176 height 28
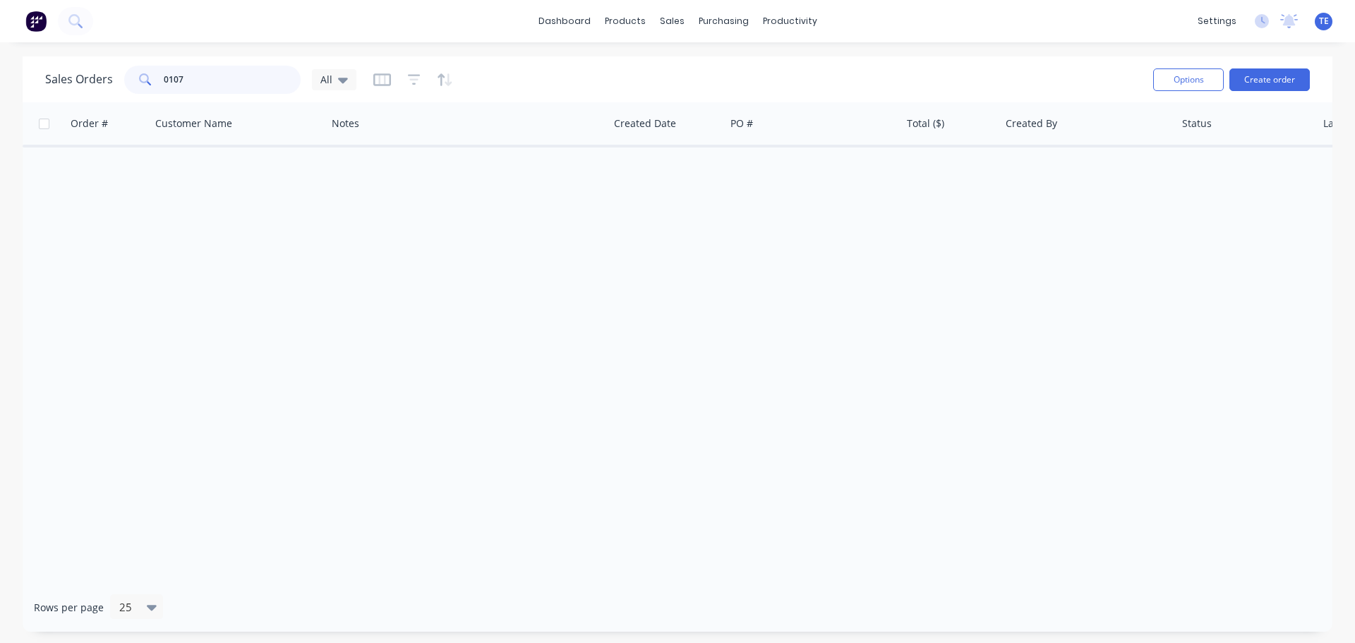
click at [168, 80] on input "0107" at bounding box center [233, 80] width 138 height 28
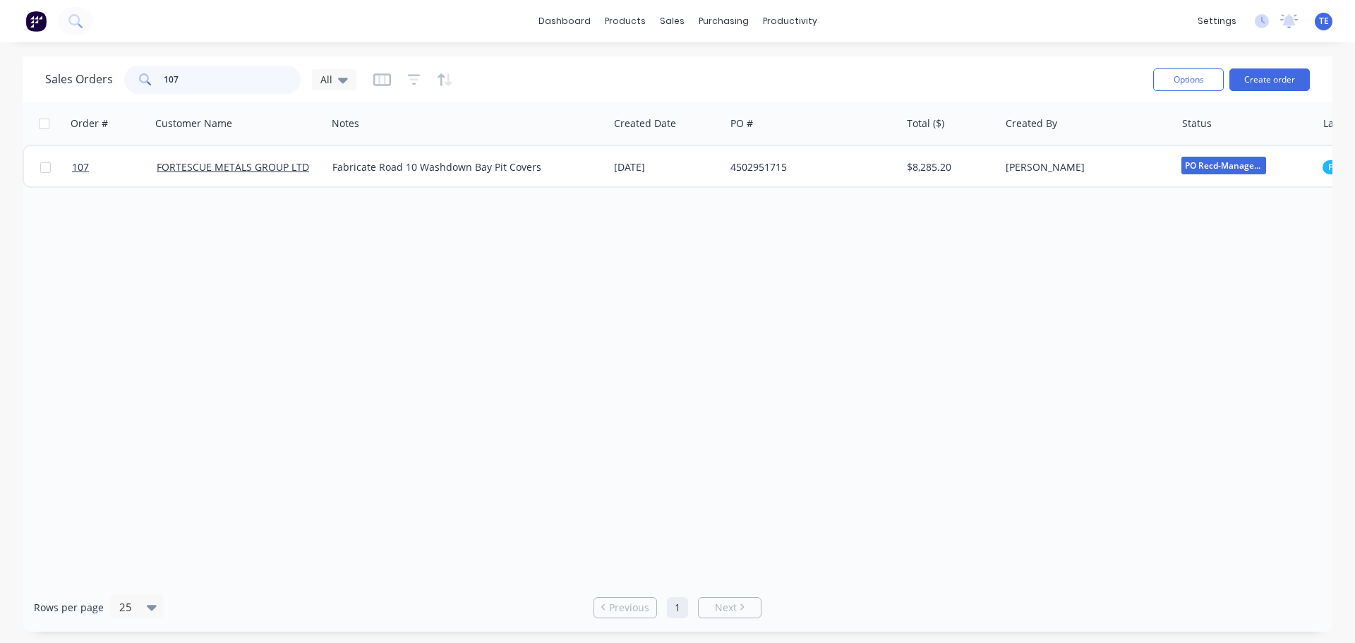
type input "107"
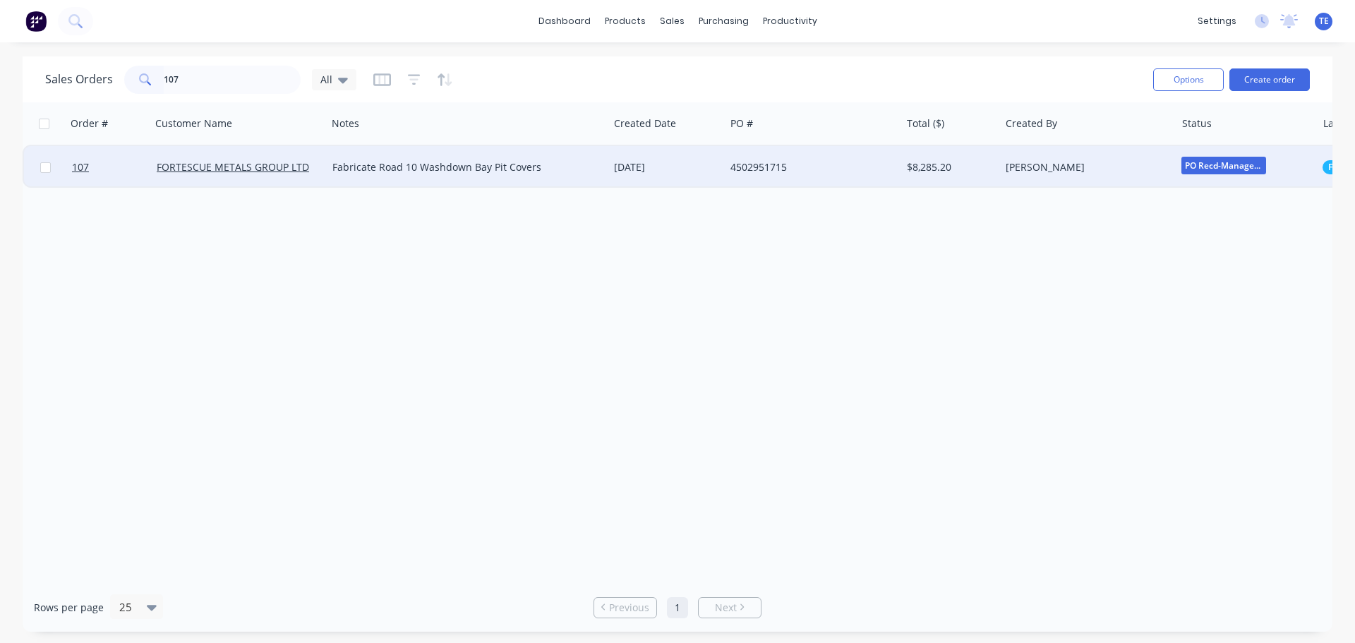
click at [651, 169] on div "[DATE]" at bounding box center [666, 167] width 105 height 14
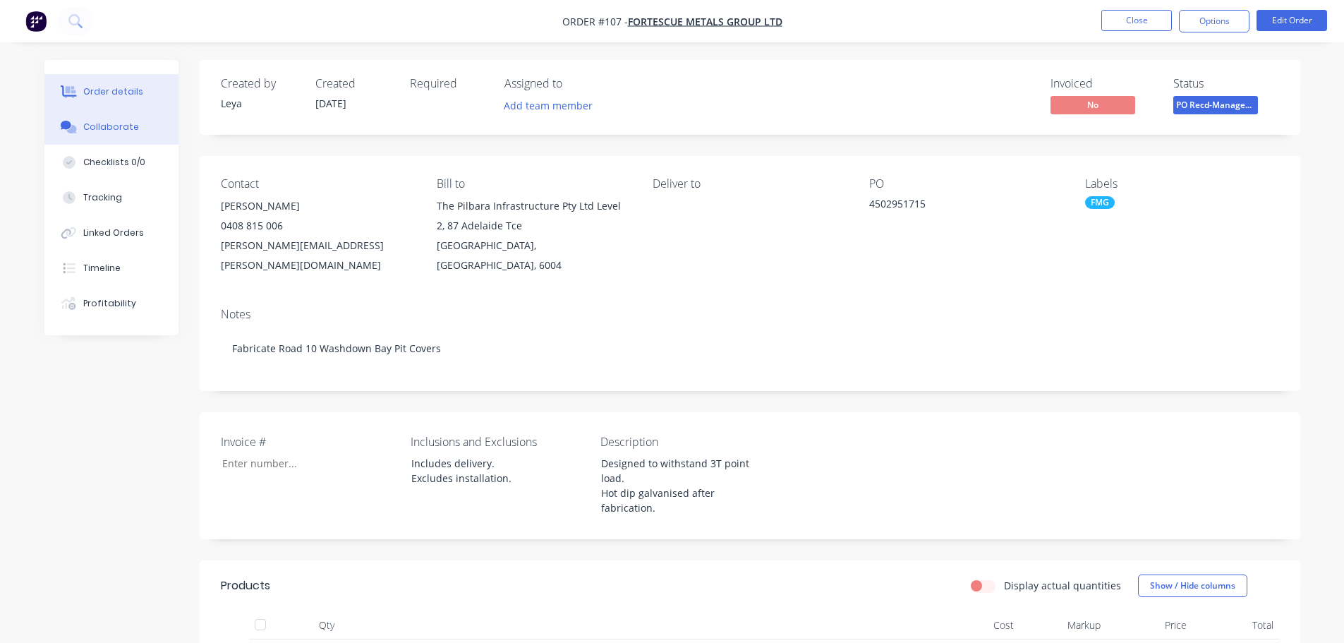
click at [116, 128] on div "Collaborate" at bounding box center [111, 127] width 56 height 13
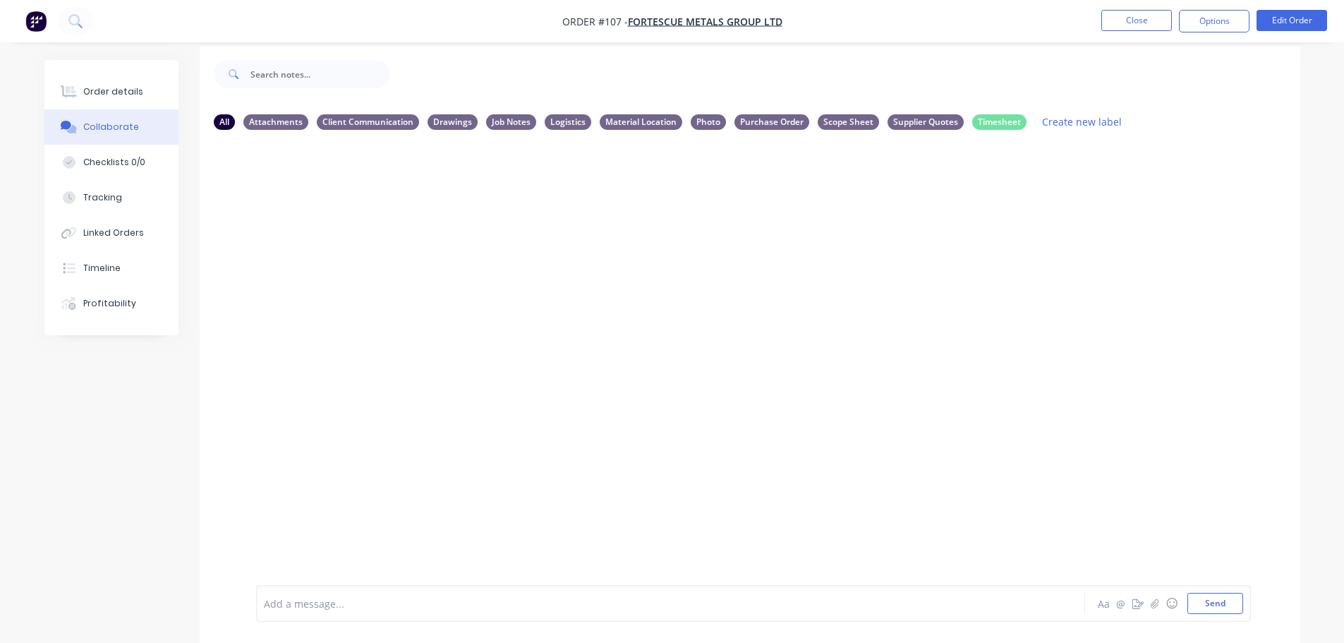
scroll to position [21, 0]
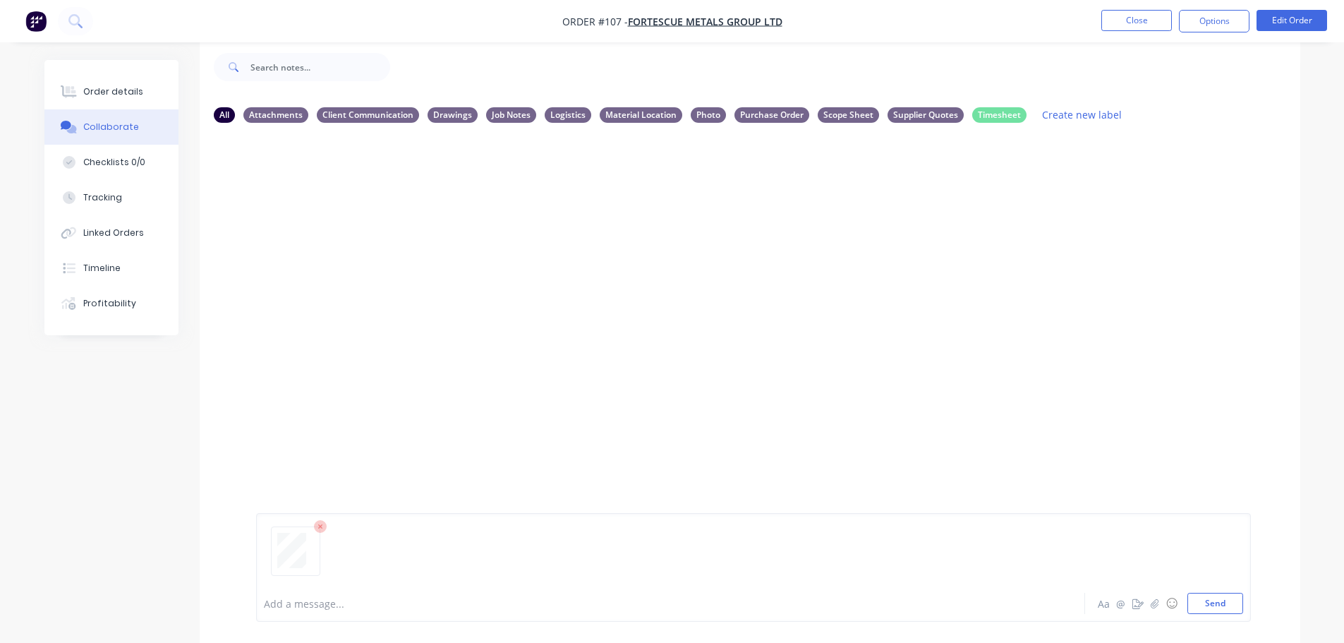
click at [389, 559] on div at bounding box center [753, 557] width 979 height 72
click at [899, 111] on div "Supplier Quotes" at bounding box center [926, 115] width 76 height 16
click at [1202, 598] on button "Send" at bounding box center [1215, 603] width 56 height 21
click at [210, 114] on div "All Attachments Client Communication Drawings Job Notes Logistics Material Loca…" at bounding box center [750, 114] width 1101 height 39
click at [231, 113] on div "All" at bounding box center [224, 115] width 21 height 16
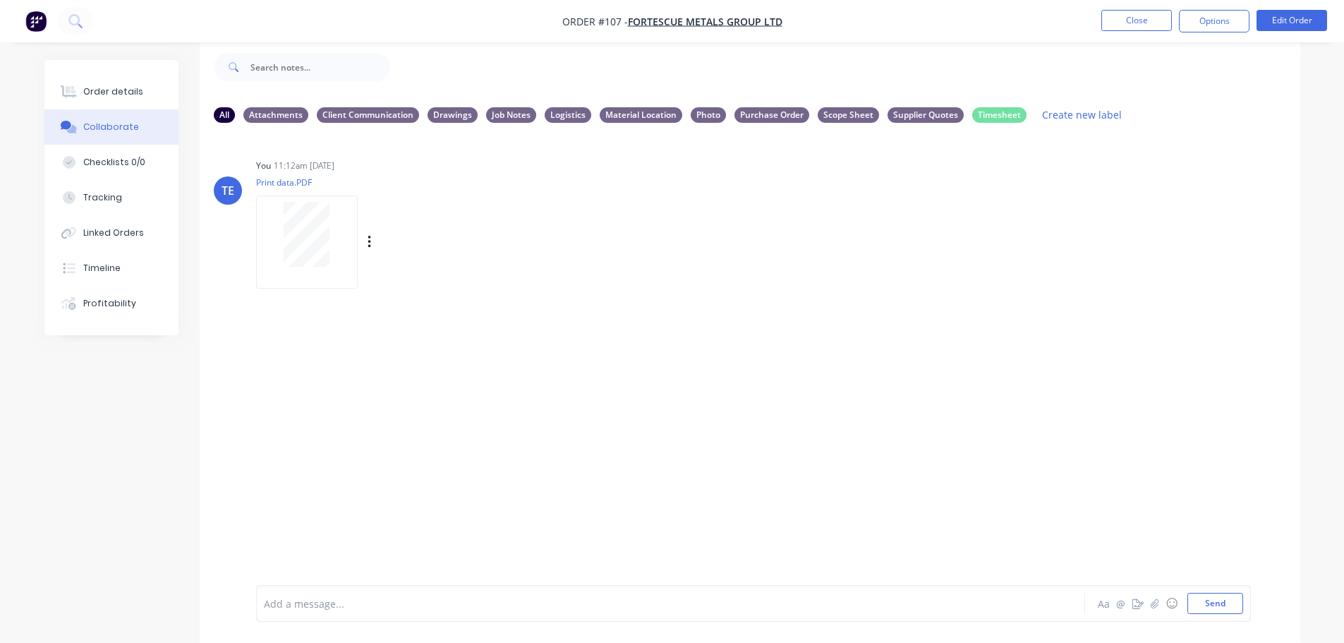
click at [374, 241] on div "Labels Download Delete" at bounding box center [442, 242] width 159 height 20
click at [371, 242] on icon "button" at bounding box center [370, 242] width 4 height 16
click at [430, 242] on button "Labels" at bounding box center [461, 248] width 159 height 32
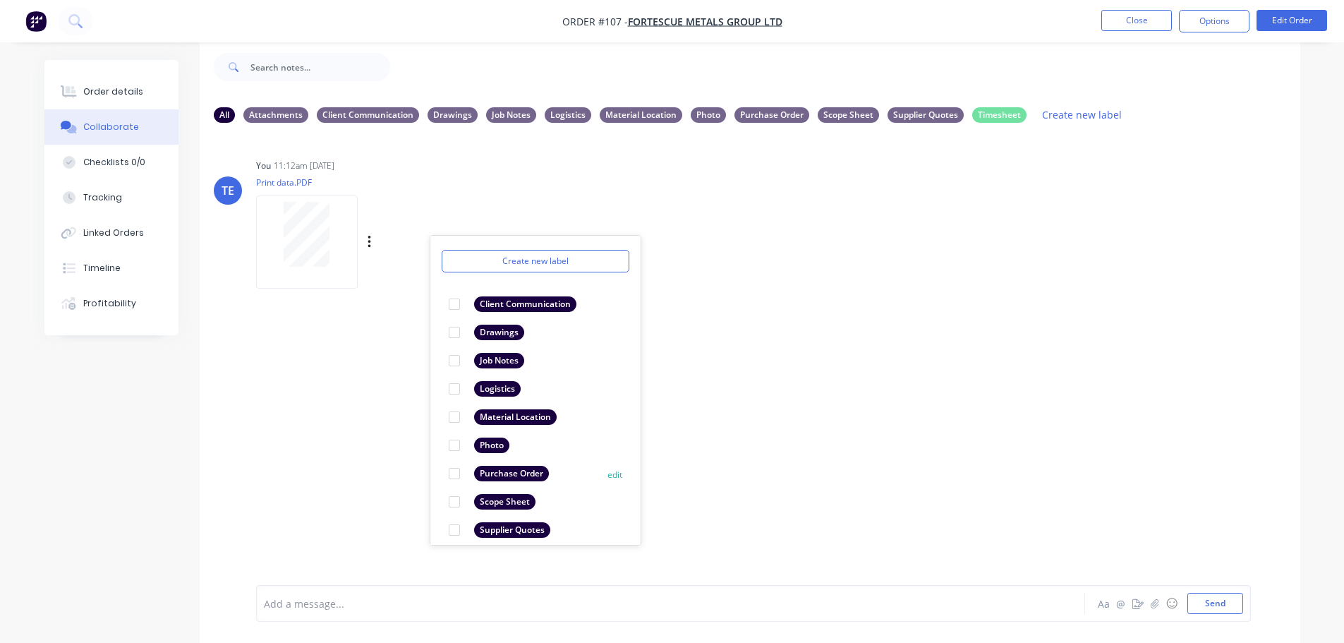
scroll to position [82, 0]
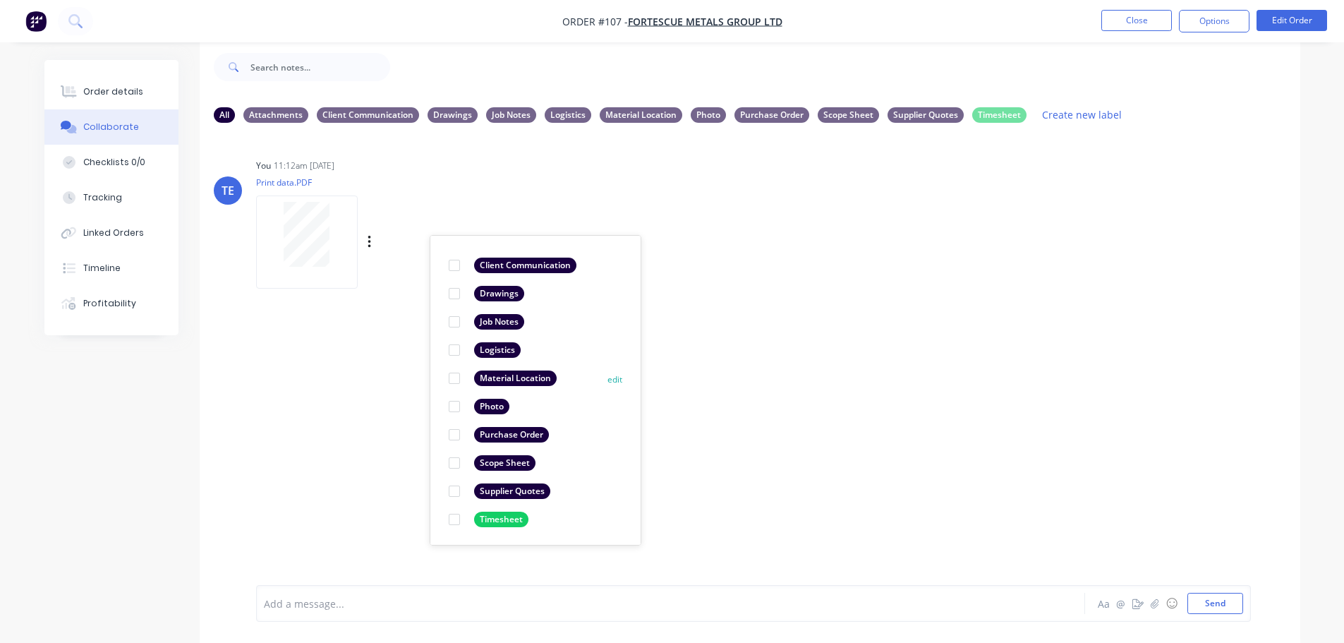
drag, startPoint x: 519, startPoint y: 488, endPoint x: 527, endPoint y: 489, distance: 8.5
click at [517, 489] on div "Supplier Quotes" at bounding box center [512, 491] width 76 height 16
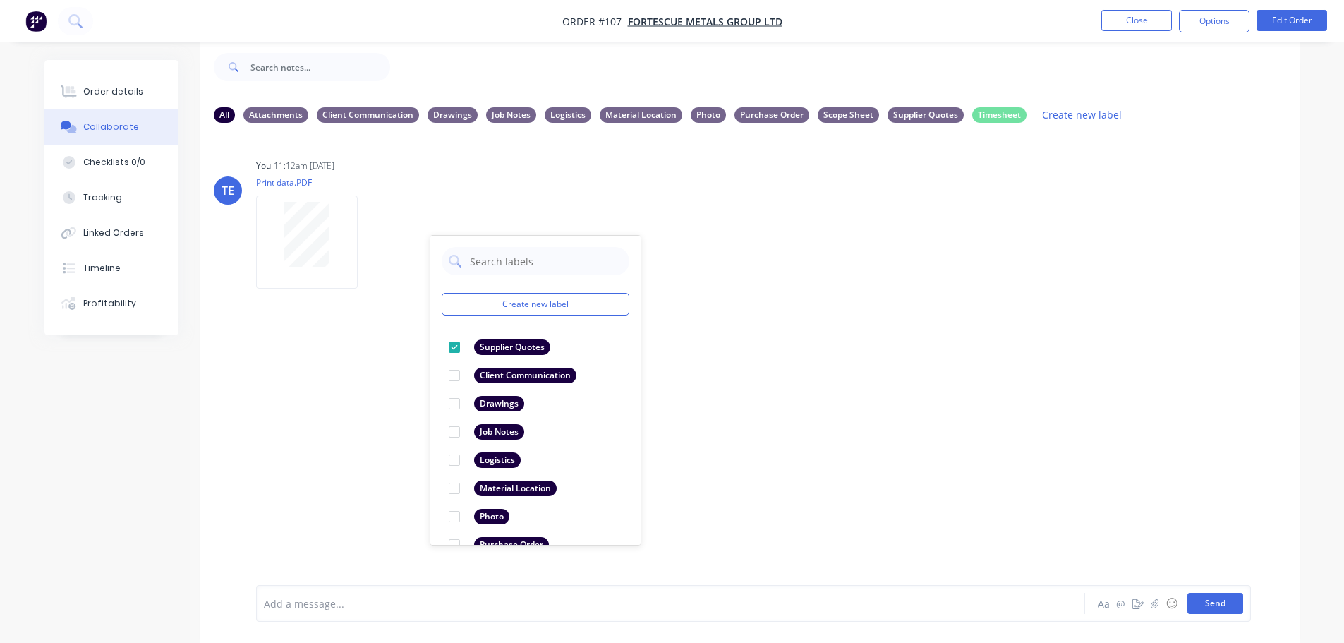
click at [1199, 593] on button "Send" at bounding box center [1215, 603] width 56 height 21
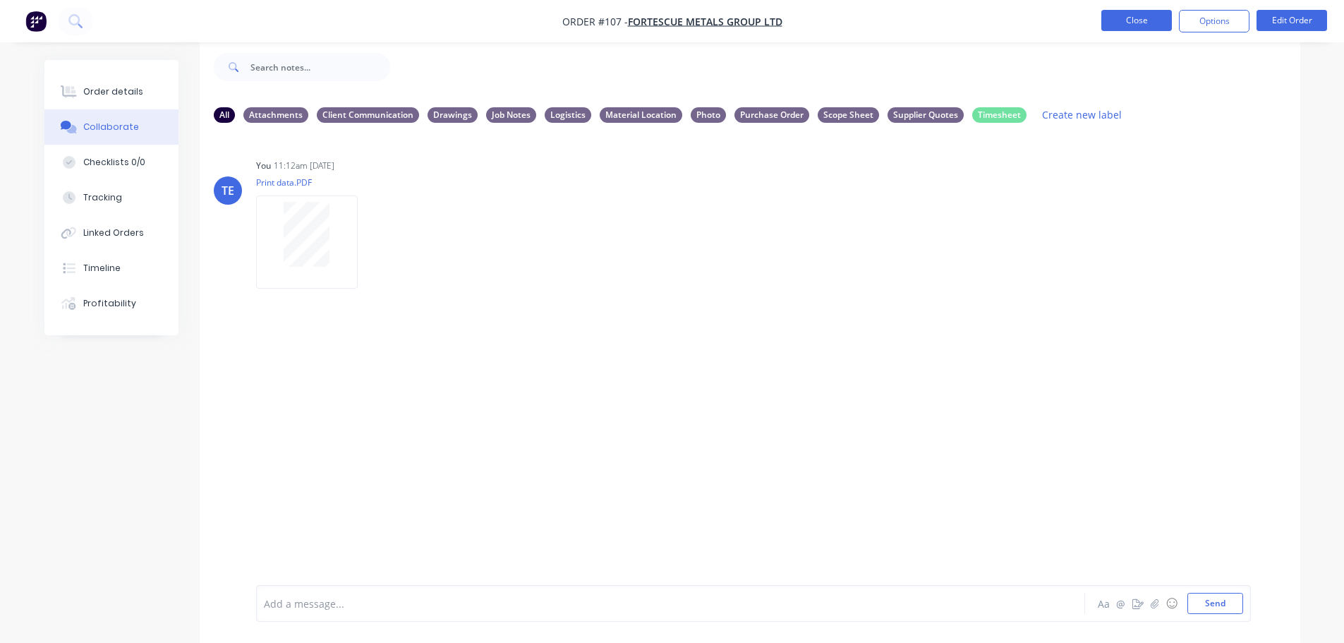
click at [1134, 17] on button "Close" at bounding box center [1136, 20] width 71 height 21
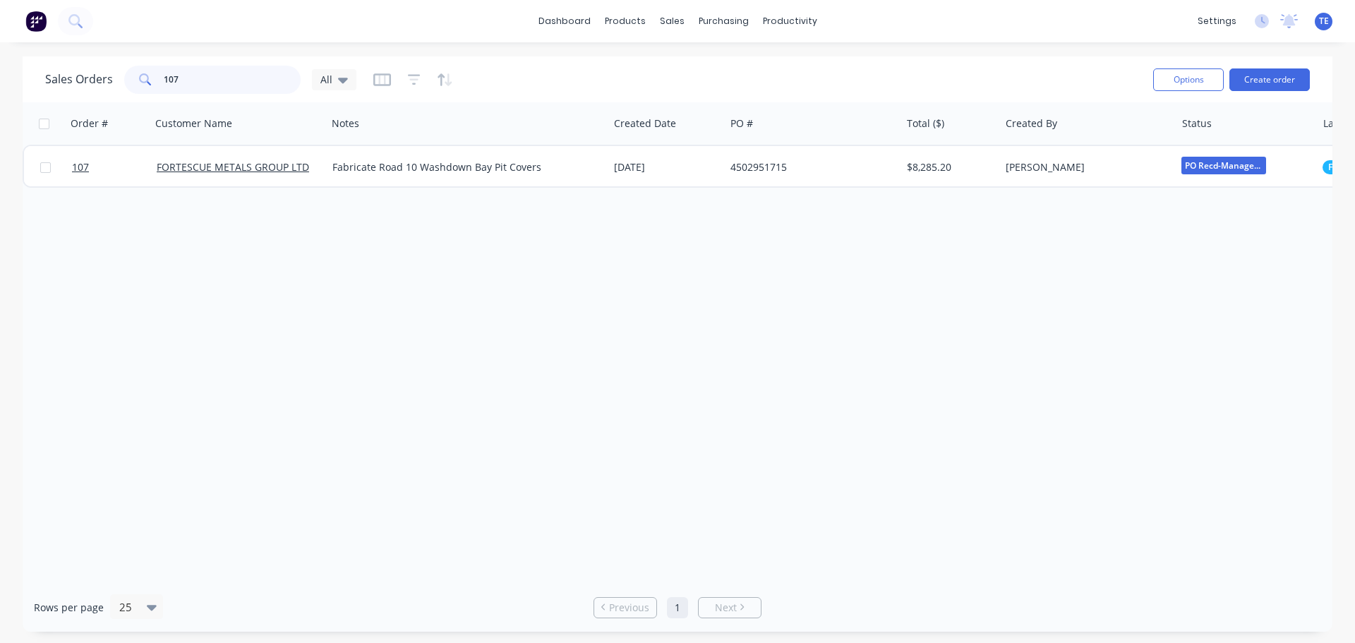
drag, startPoint x: 200, startPoint y: 80, endPoint x: 111, endPoint y: 78, distance: 88.9
click at [111, 78] on div "Sales Orders 107 All" at bounding box center [200, 80] width 311 height 28
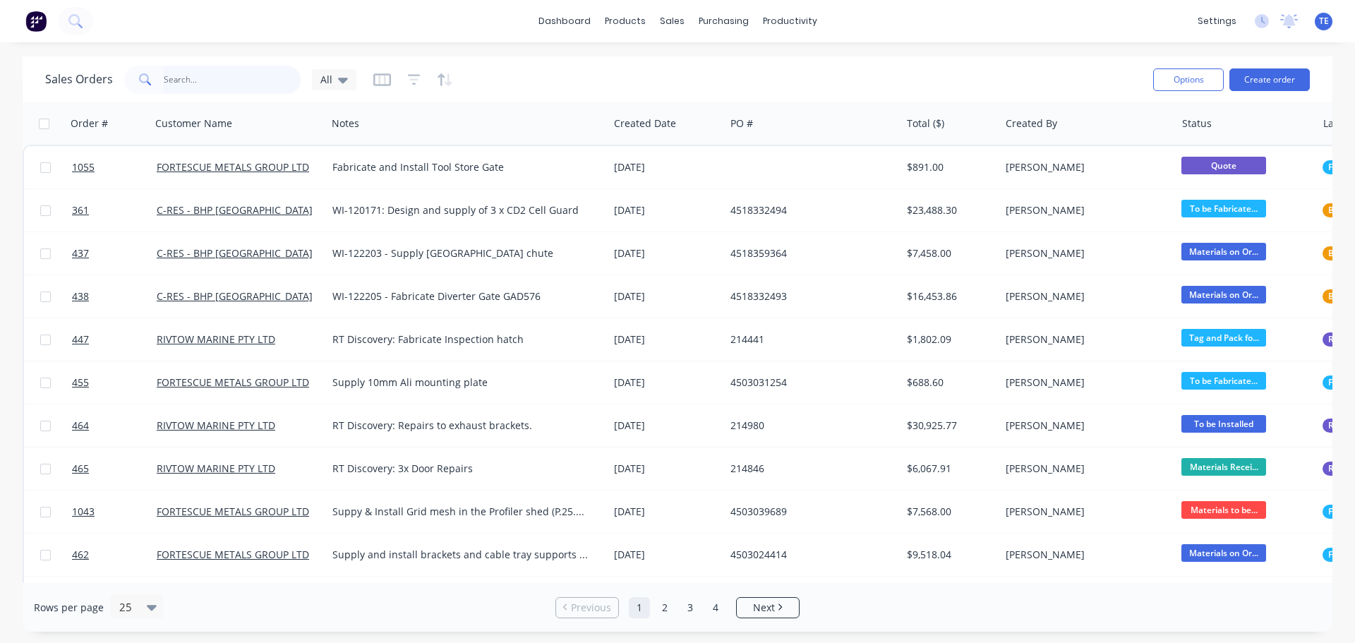
click at [201, 84] on input "text" at bounding box center [233, 80] width 138 height 28
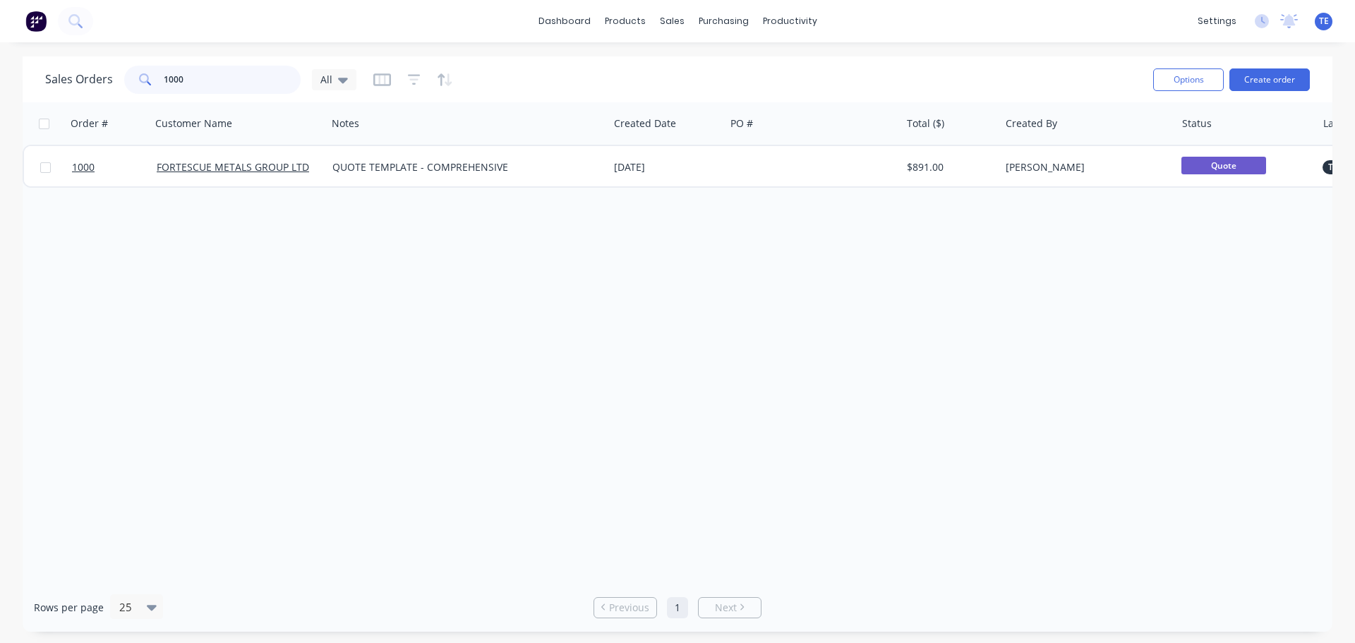
type input "1000"
click at [320, 77] on span "All" at bounding box center [326, 79] width 12 height 15
drag, startPoint x: 219, startPoint y: 309, endPoint x: 338, endPoint y: 294, distance: 119.5
click at [222, 309] on div "Order # Customer Name Notes Created Date PO # Total ($) Created By Status Label…" at bounding box center [677, 342] width 1309 height 480
click at [542, 202] on button "Duplicate" at bounding box center [588, 193] width 141 height 28
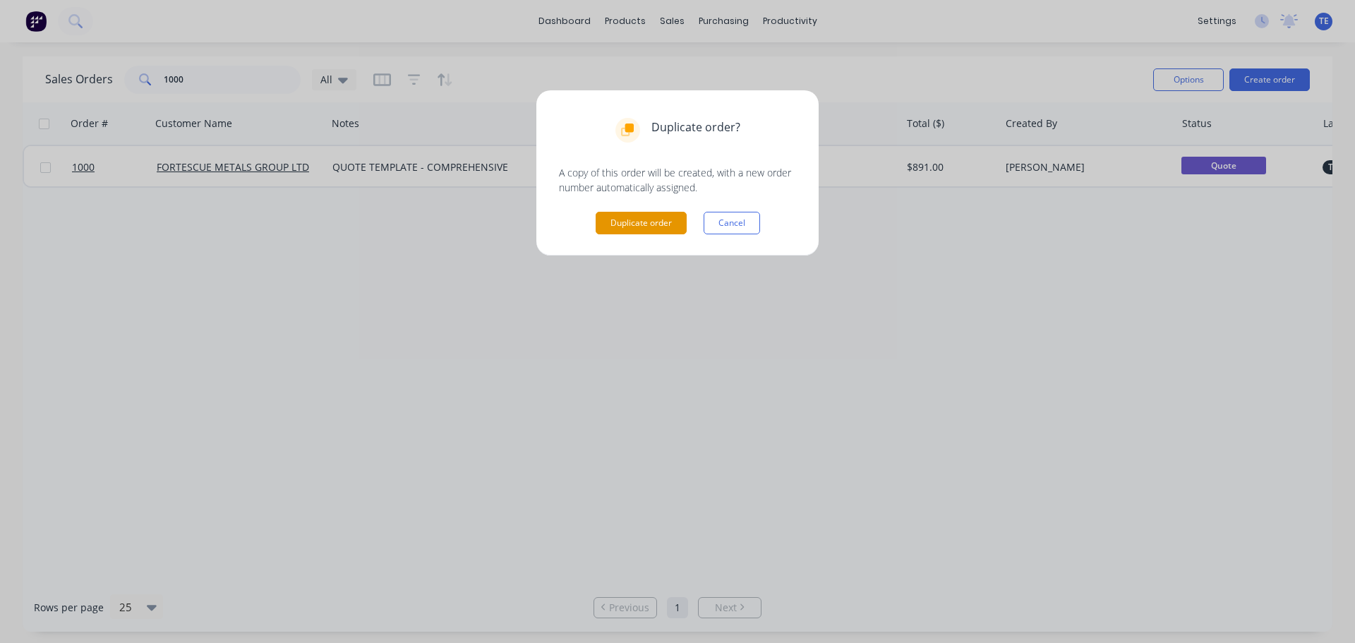
click at [624, 222] on button "Duplicate order" at bounding box center [640, 223] width 91 height 23
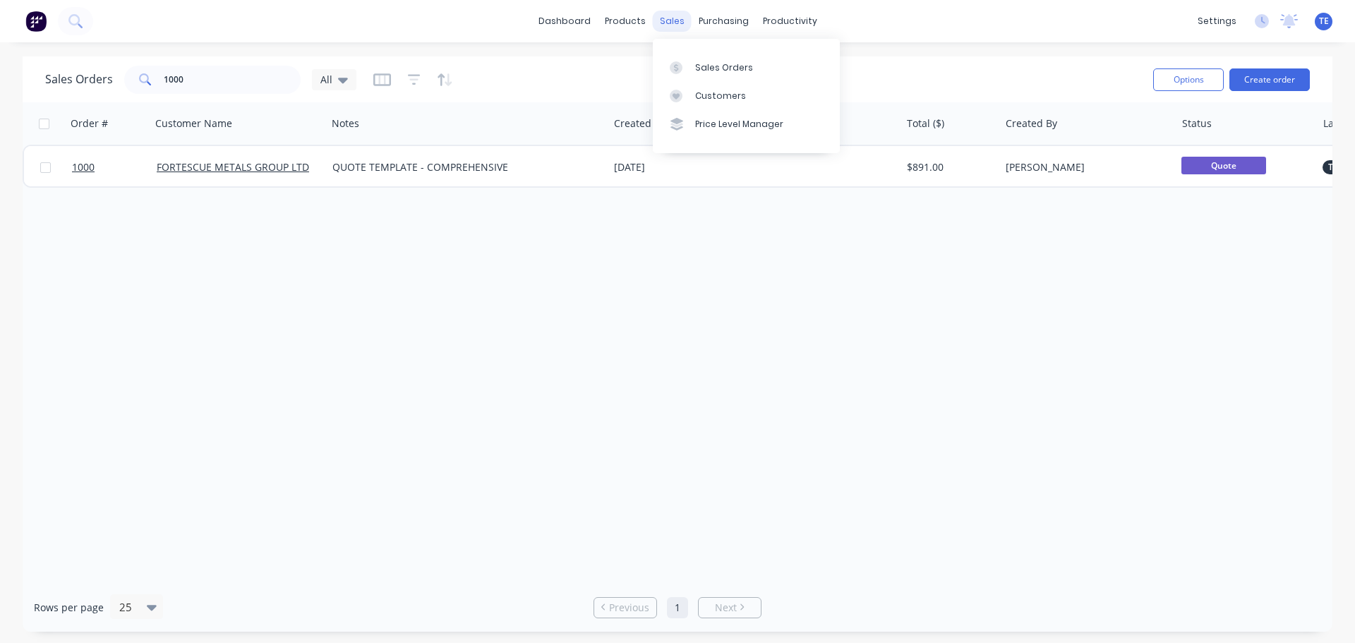
click at [672, 18] on div "sales" at bounding box center [672, 21] width 39 height 21
click at [702, 67] on div "Sales Orders" at bounding box center [724, 67] width 58 height 13
click at [705, 68] on div "Sales Orders" at bounding box center [724, 67] width 58 height 13
drag, startPoint x: 100, startPoint y: 80, endPoint x: 69, endPoint y: 80, distance: 31.0
click at [69, 80] on div "Sales Orders 1000 All" at bounding box center [200, 80] width 311 height 28
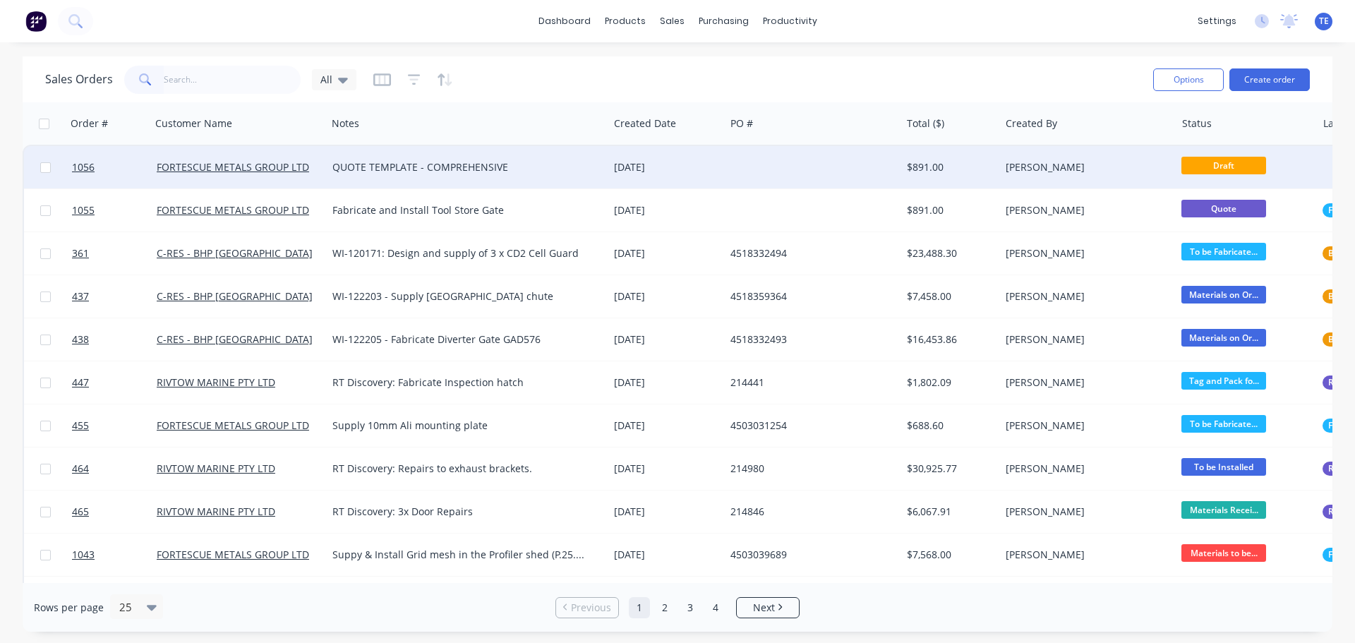
click at [565, 169] on div "QUOTE TEMPLATE - COMPREHENSIVE" at bounding box center [460, 167] width 257 height 14
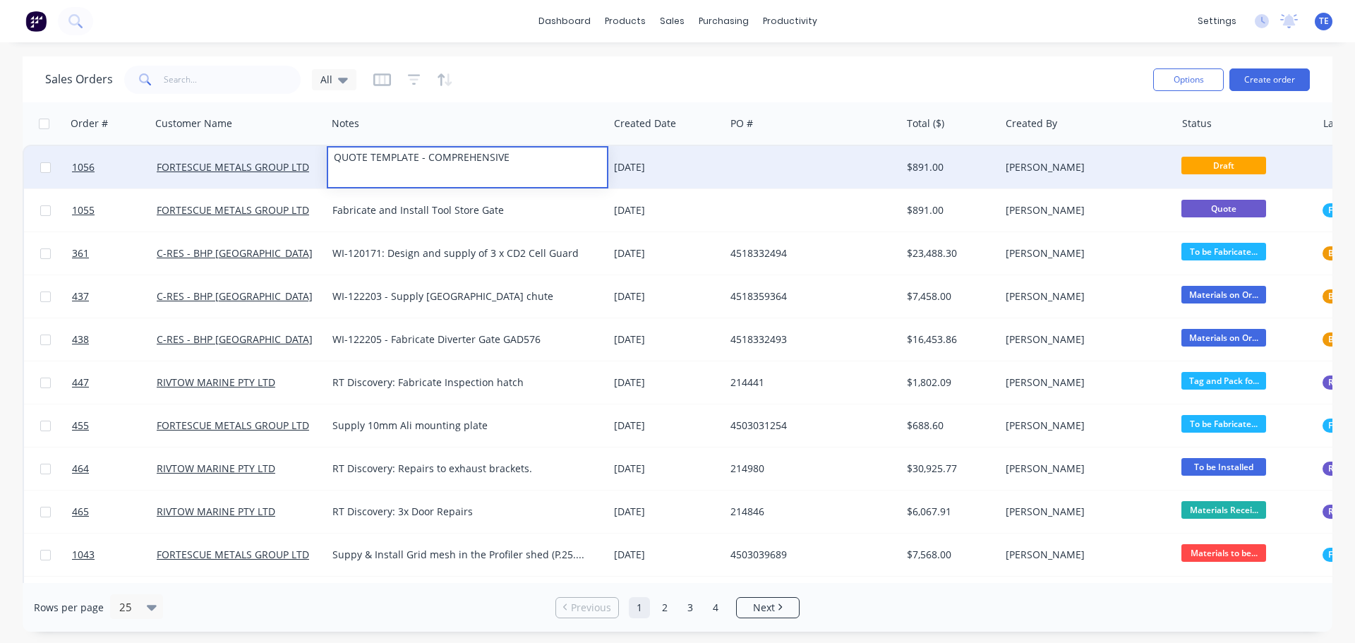
click at [656, 157] on div "[DATE]" at bounding box center [666, 167] width 116 height 42
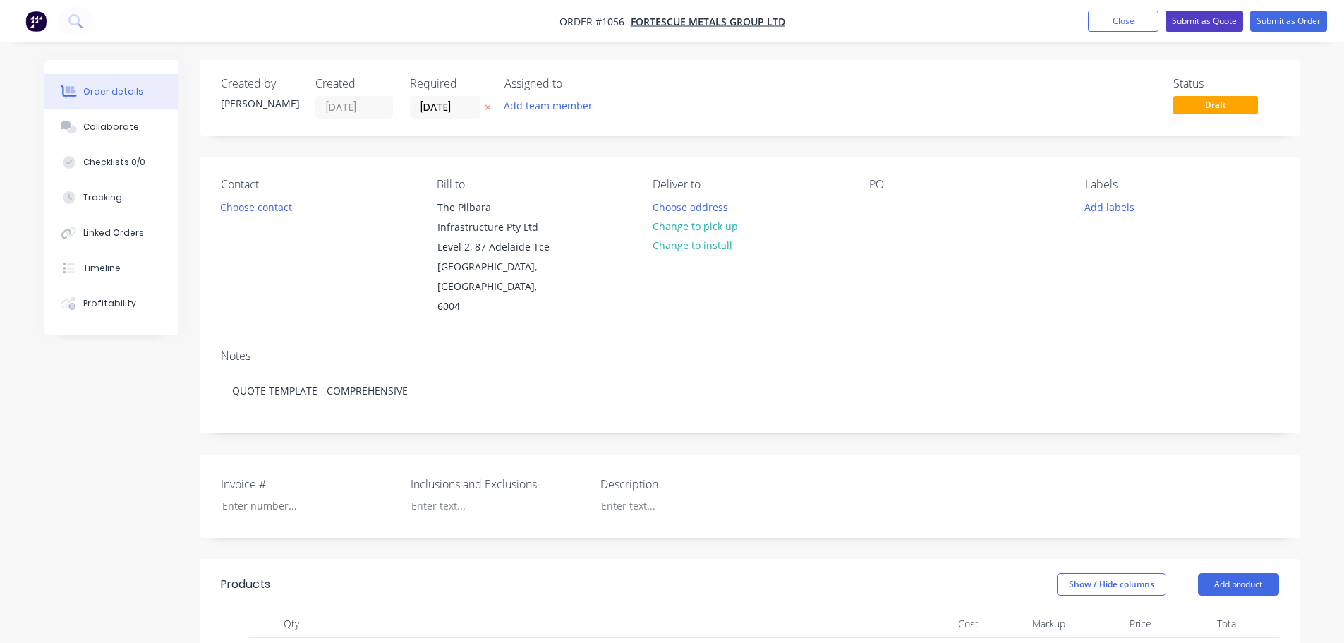
click at [1179, 17] on button "Submit as Quote" at bounding box center [1205, 21] width 78 height 21
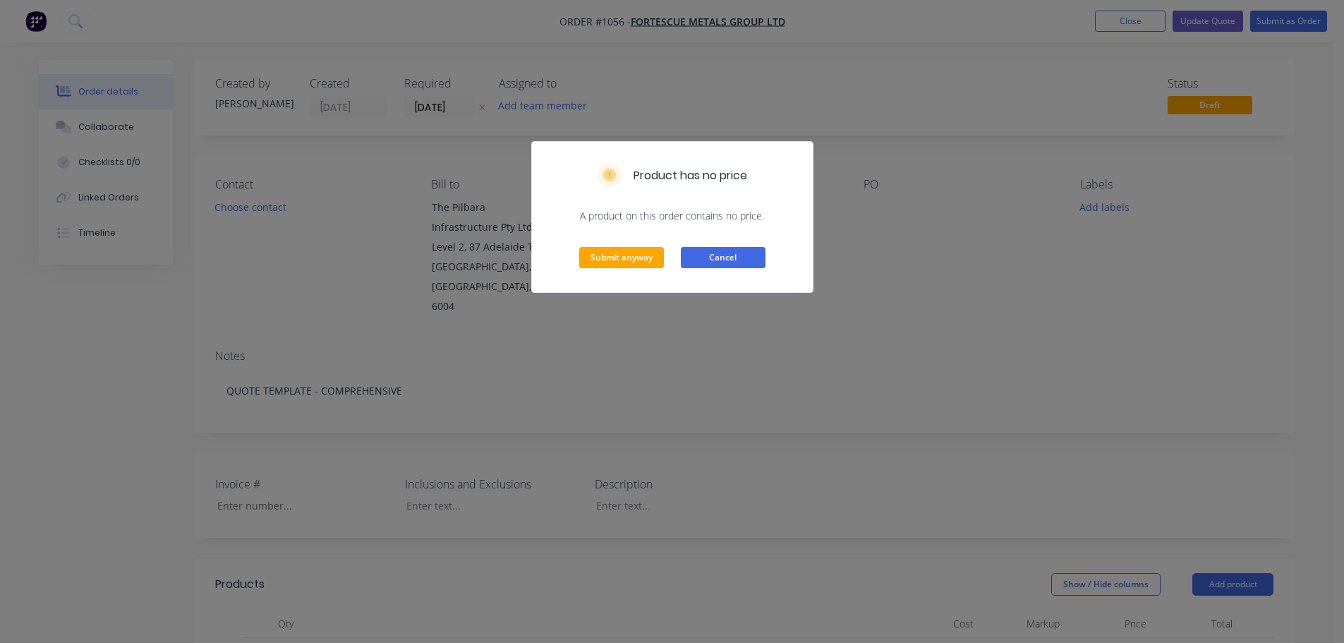
click at [742, 251] on button "Cancel" at bounding box center [723, 257] width 85 height 21
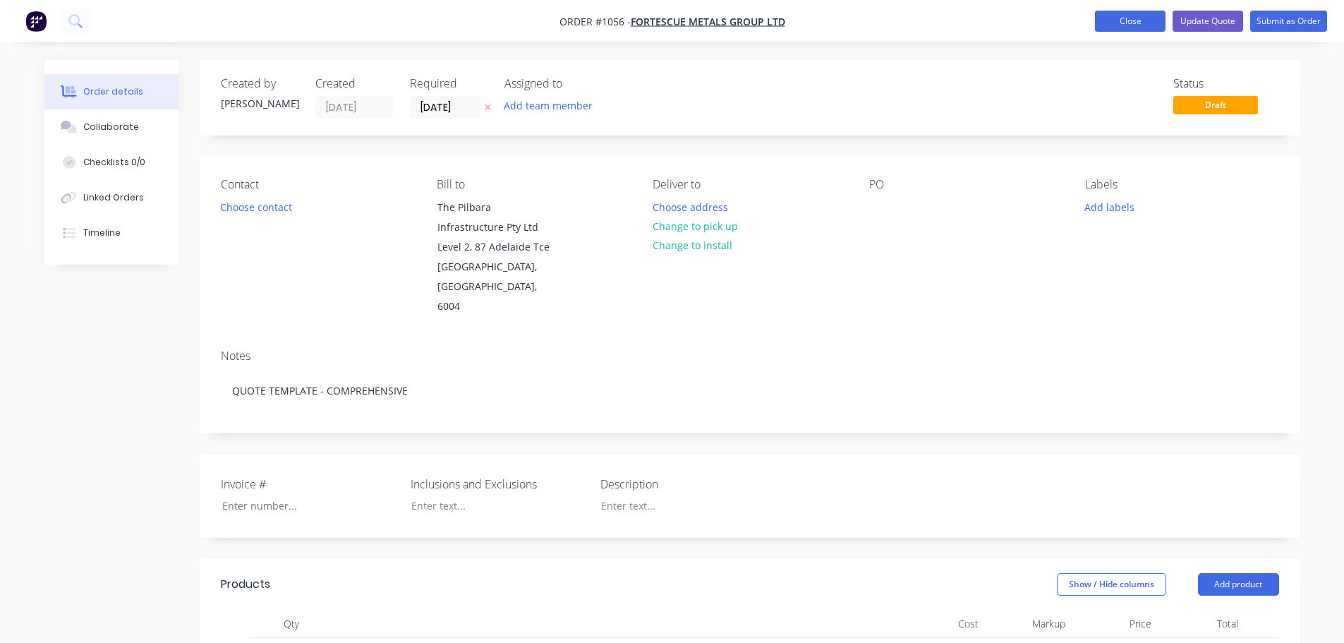
click at [1118, 23] on button "Close" at bounding box center [1130, 21] width 71 height 21
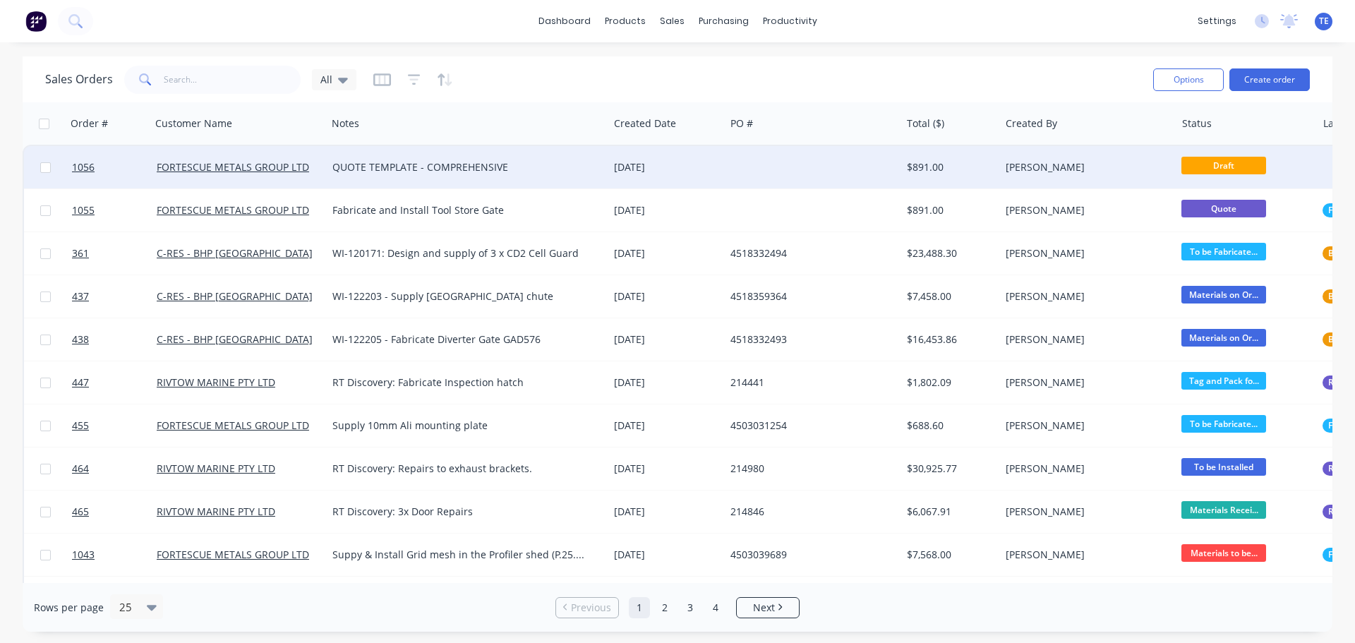
click at [804, 164] on div at bounding box center [813, 167] width 176 height 42
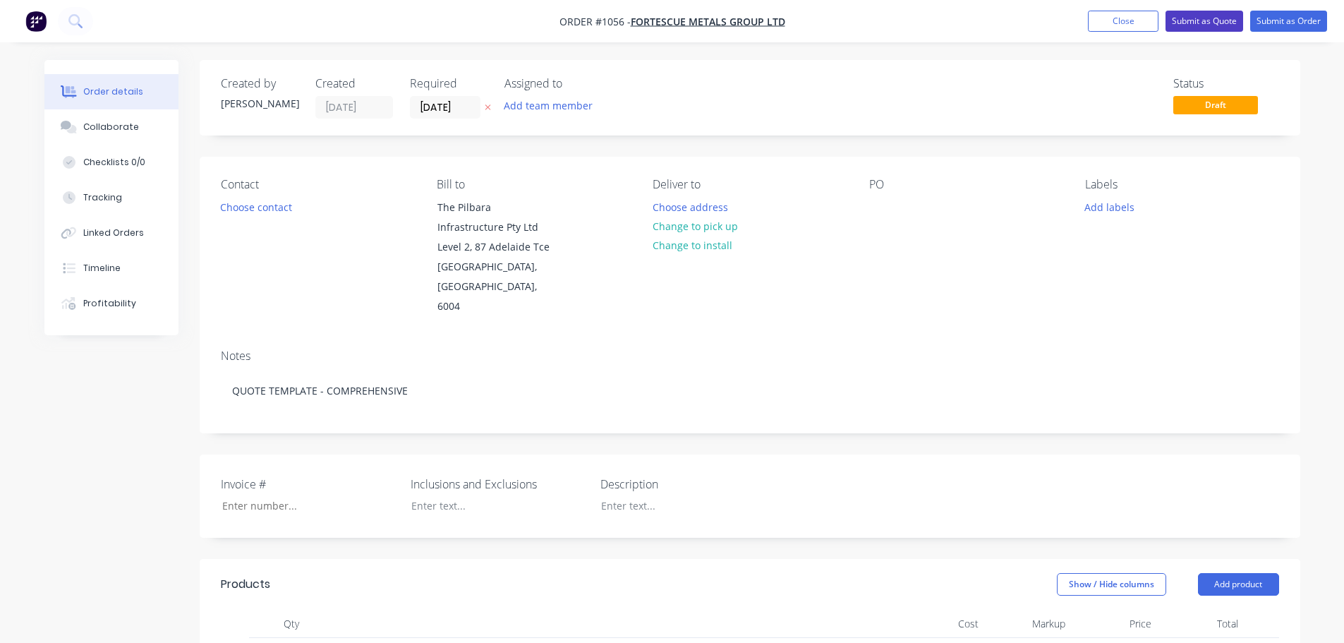
click at [1202, 13] on button "Submit as Quote" at bounding box center [1205, 21] width 78 height 21
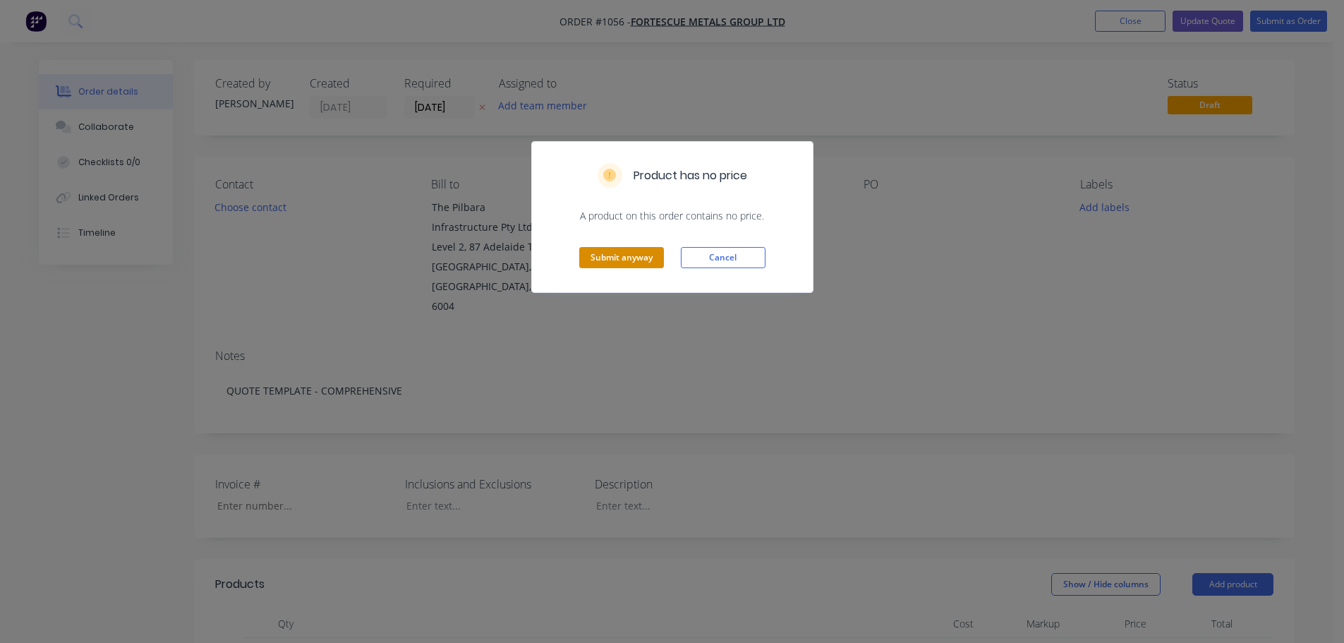
click at [624, 250] on button "Submit anyway" at bounding box center [621, 257] width 85 height 21
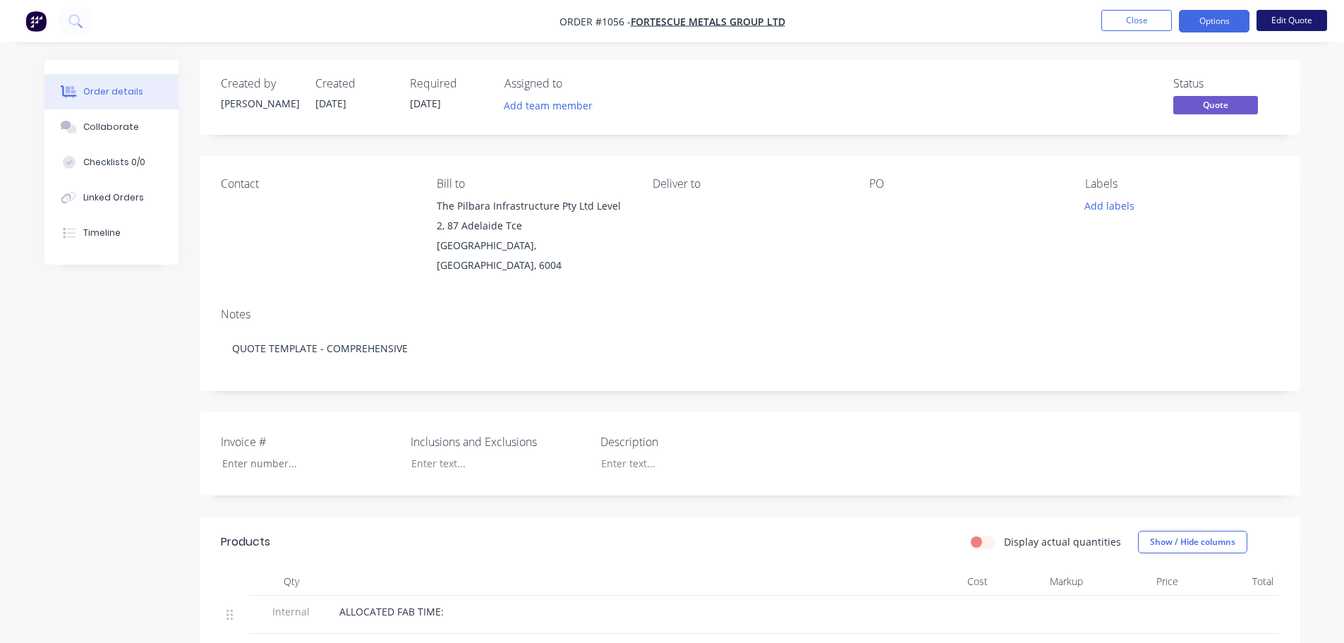
click at [1305, 15] on button "Edit Quote" at bounding box center [1292, 20] width 71 height 21
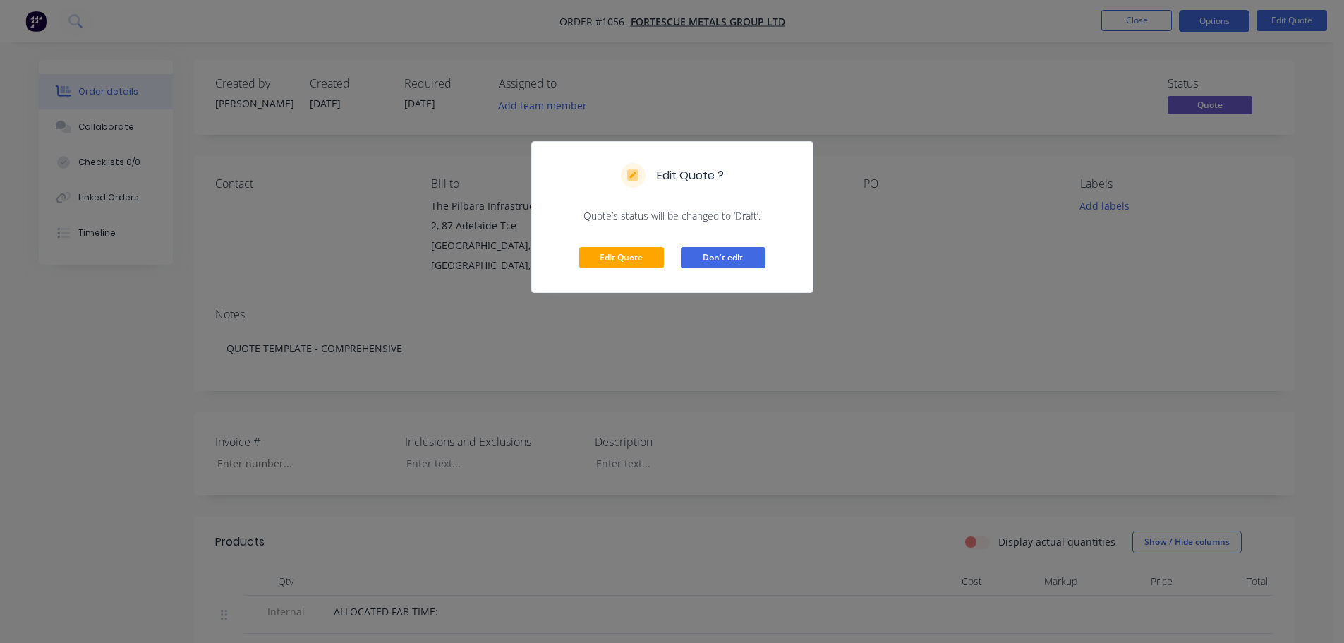
click at [708, 260] on button "Don't edit" at bounding box center [723, 257] width 85 height 21
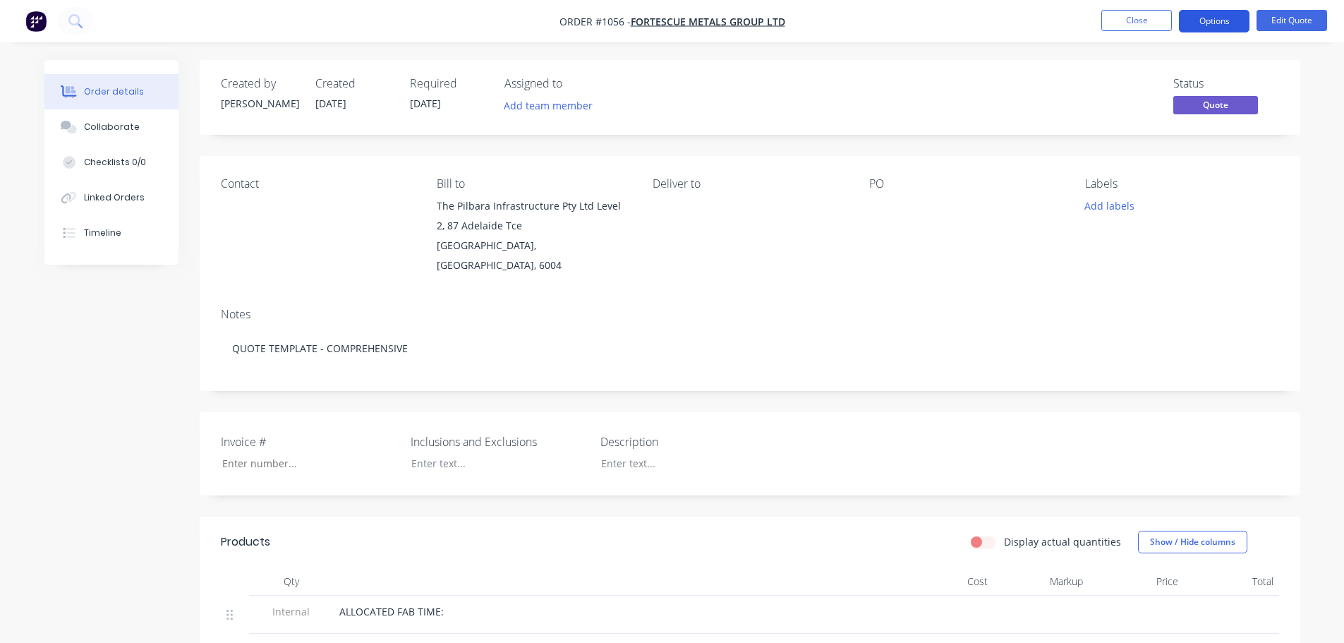
click at [1208, 18] on button "Options" at bounding box center [1214, 21] width 71 height 23
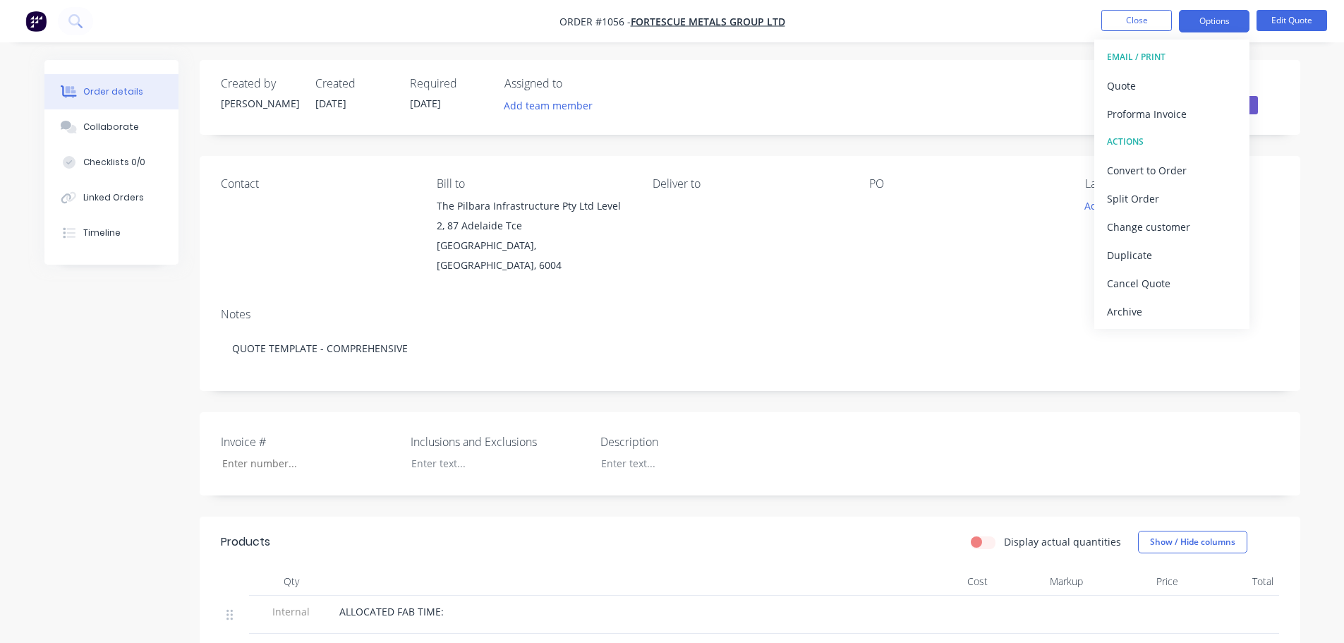
click at [956, 275] on div "Contact Bill to The Pilbara Infrastructure Pty Ltd [STREET_ADDRESS] Deliver to …" at bounding box center [750, 226] width 1101 height 140
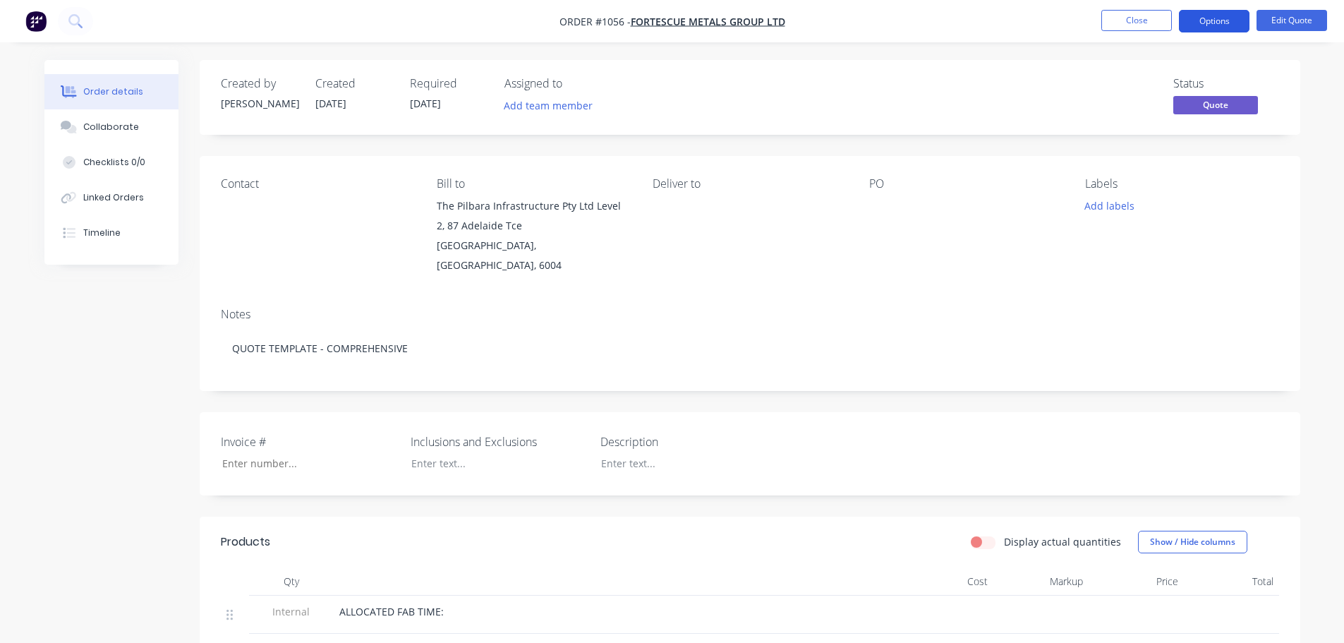
click at [1195, 22] on button "Options" at bounding box center [1214, 21] width 71 height 23
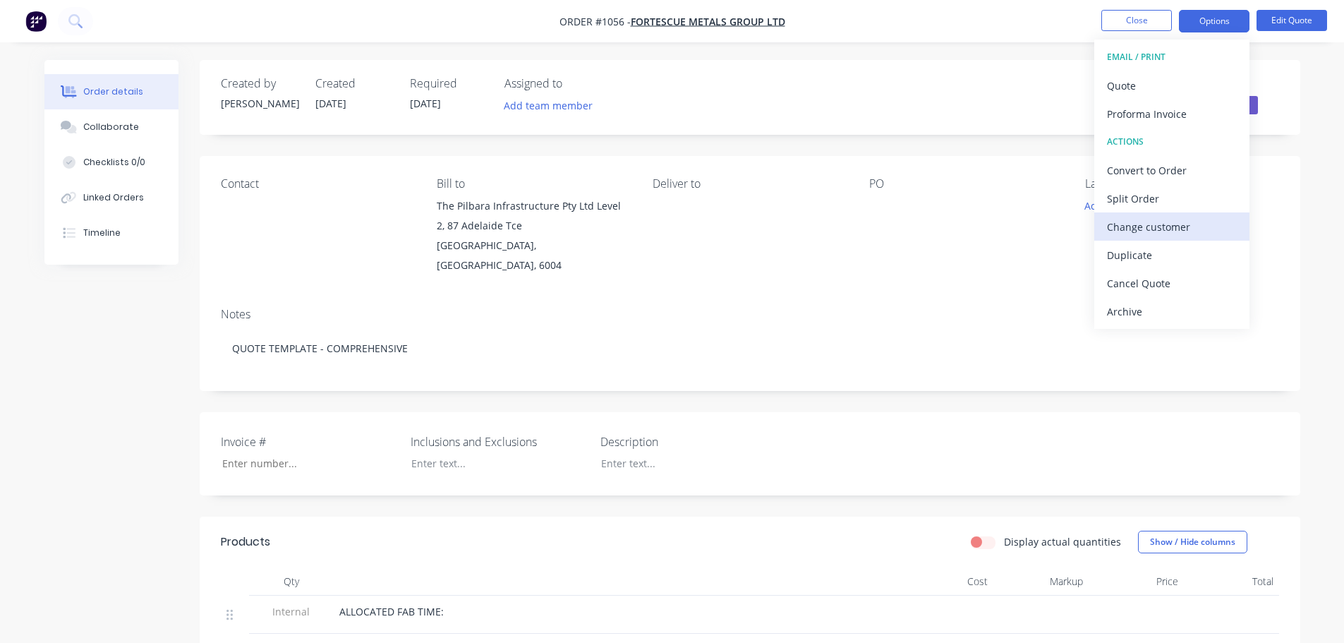
click at [1142, 217] on div "Change customer" at bounding box center [1172, 227] width 130 height 20
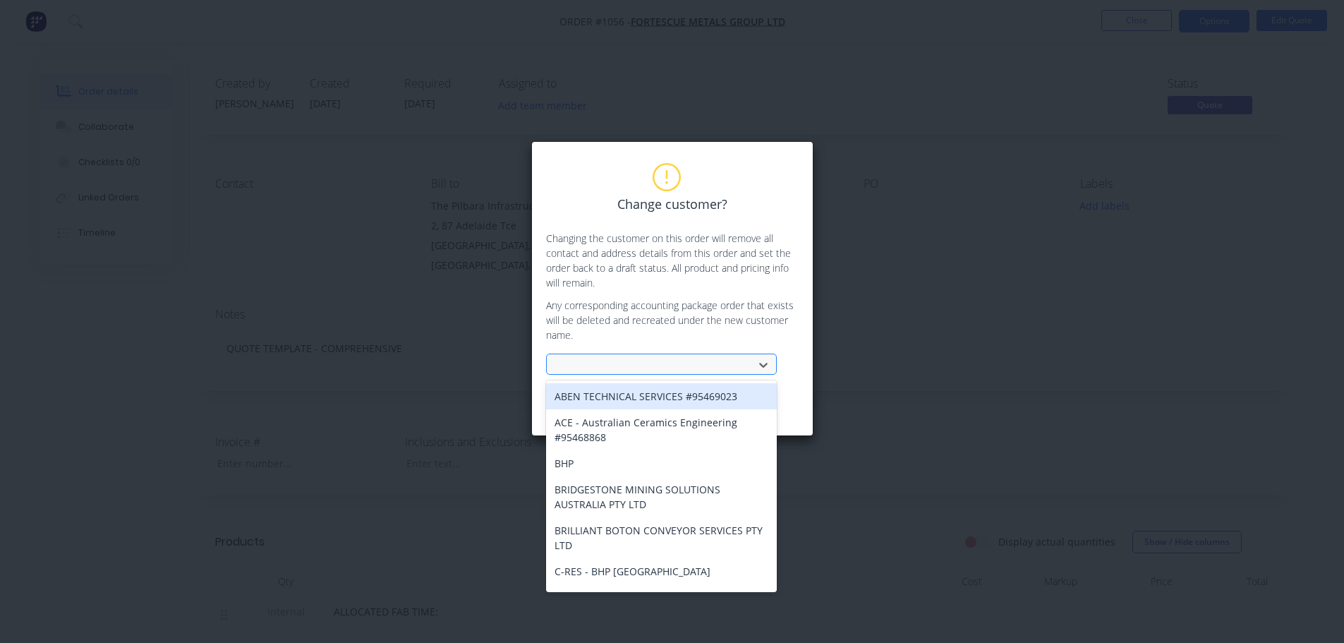
click at [643, 355] on div at bounding box center [652, 364] width 197 height 21
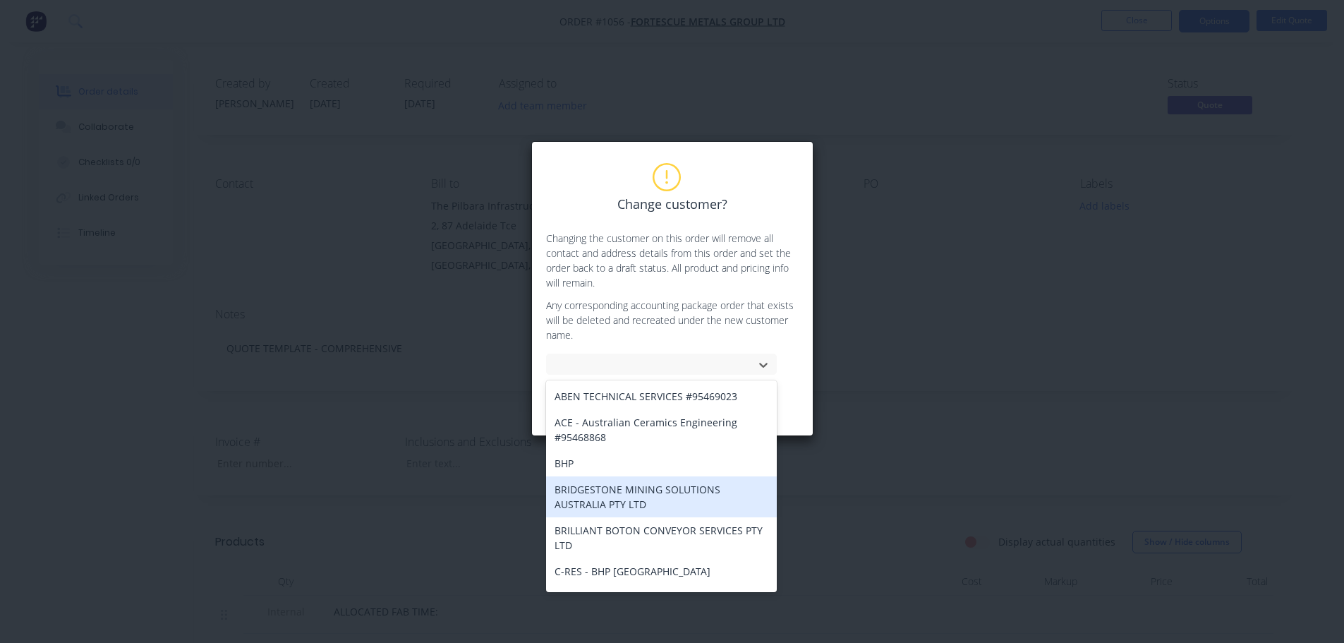
click at [610, 502] on div "BRIDGESTONE MINING SOLUTIONS AUSTRALIA PTY LTD" at bounding box center [661, 496] width 231 height 41
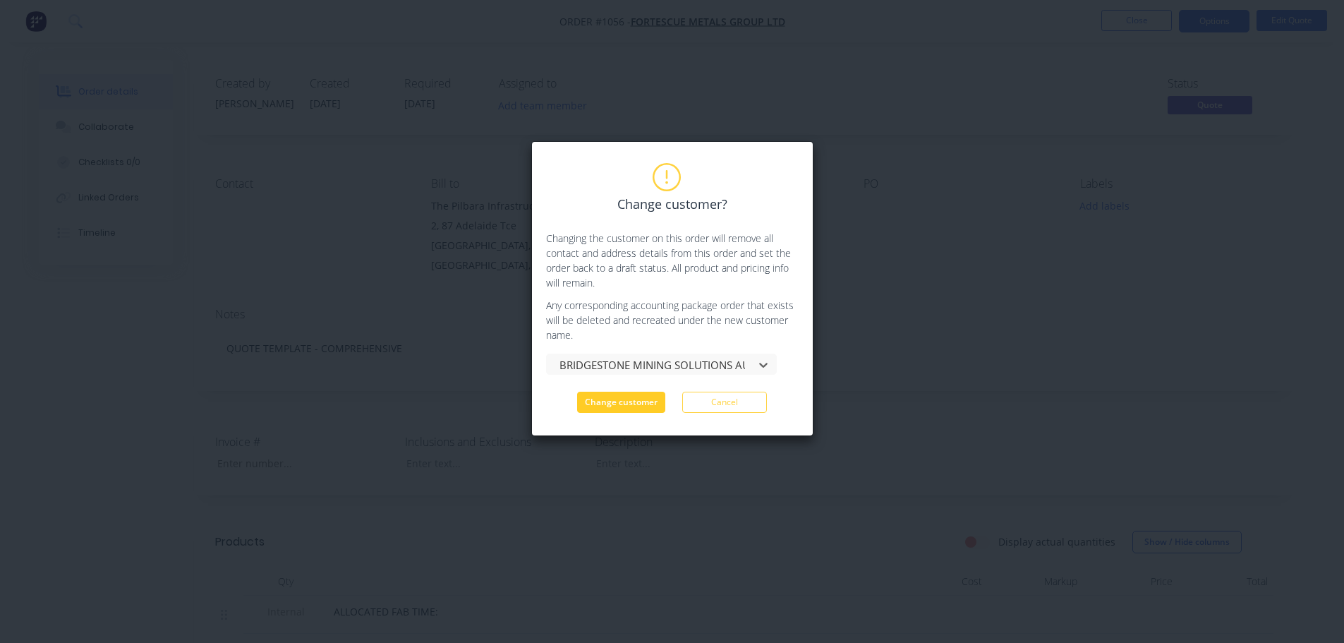
click at [629, 409] on button "Change customer" at bounding box center [621, 402] width 88 height 21
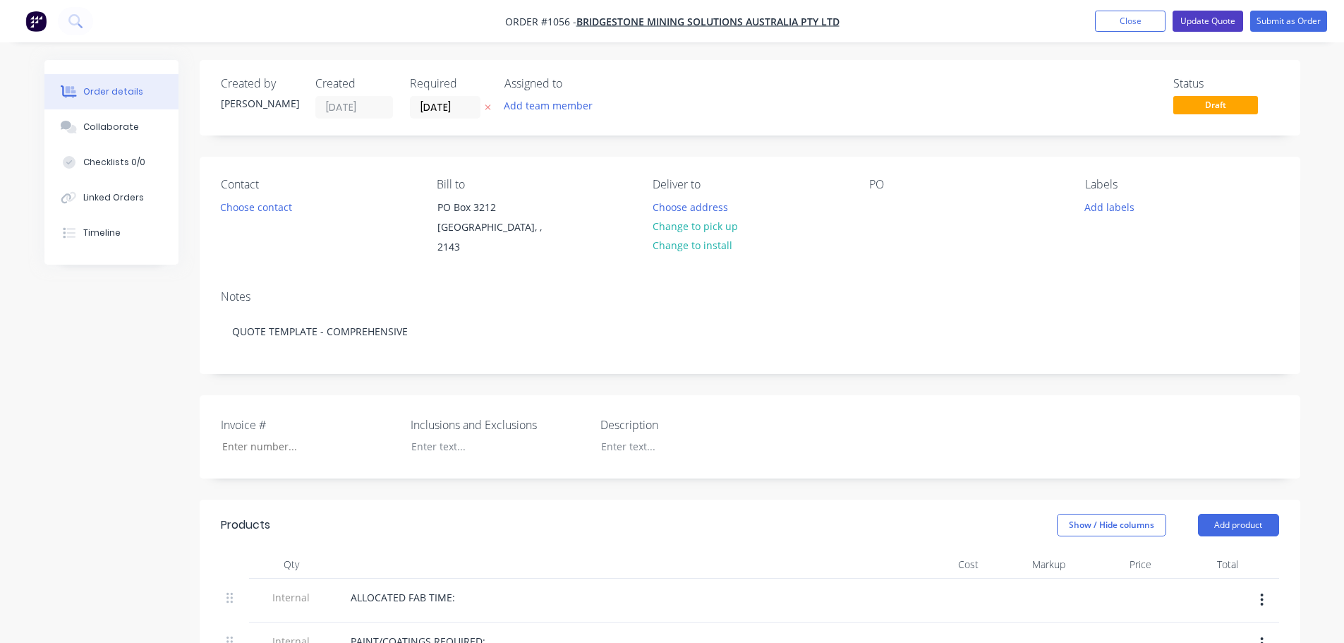
click at [1209, 25] on button "Update Quote" at bounding box center [1208, 21] width 71 height 21
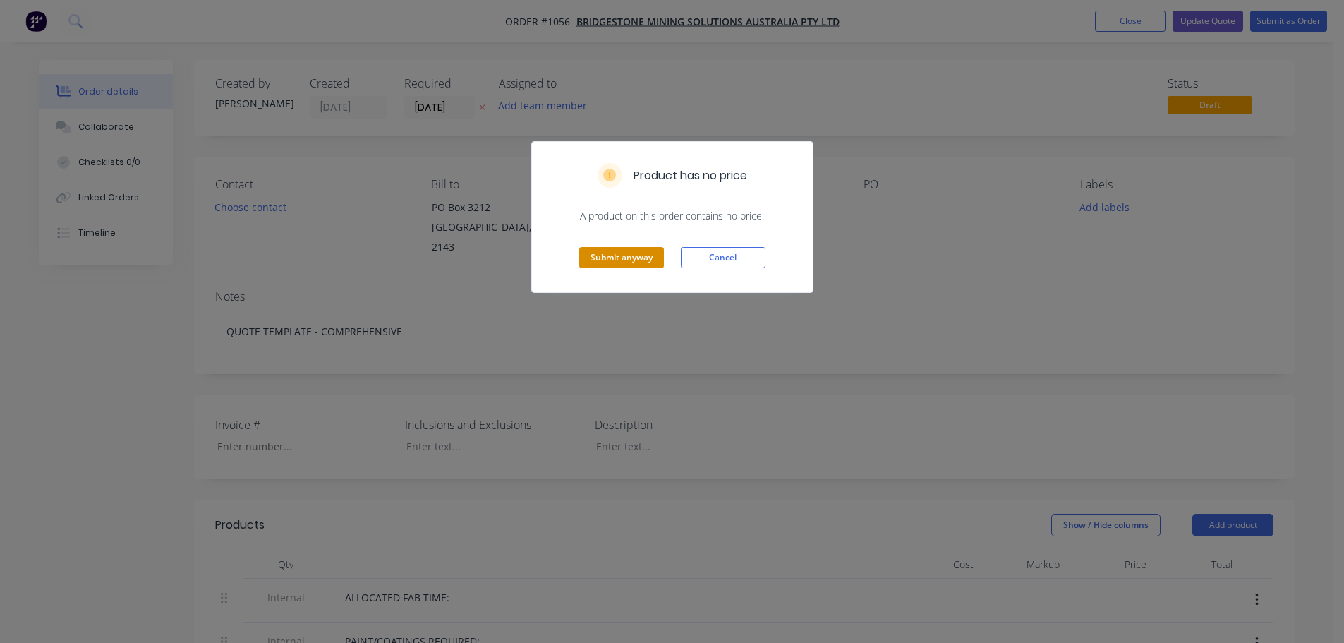
click at [639, 256] on button "Submit anyway" at bounding box center [621, 257] width 85 height 21
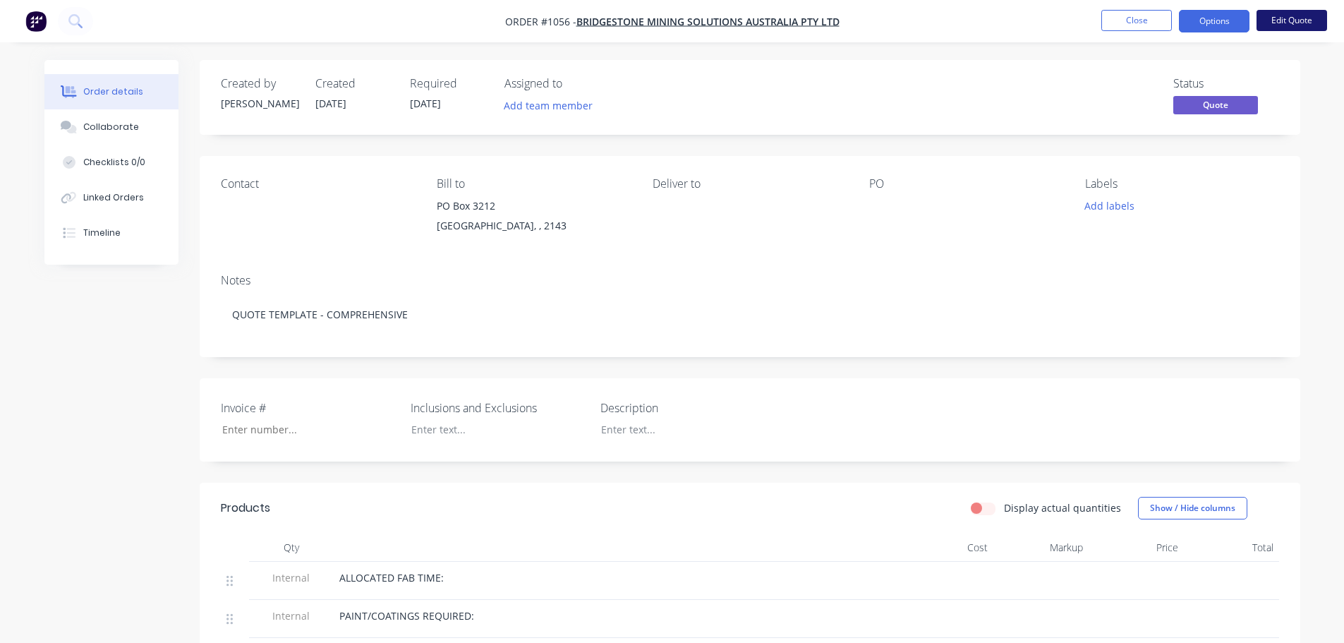
click at [1297, 19] on button "Edit Quote" at bounding box center [1292, 20] width 71 height 21
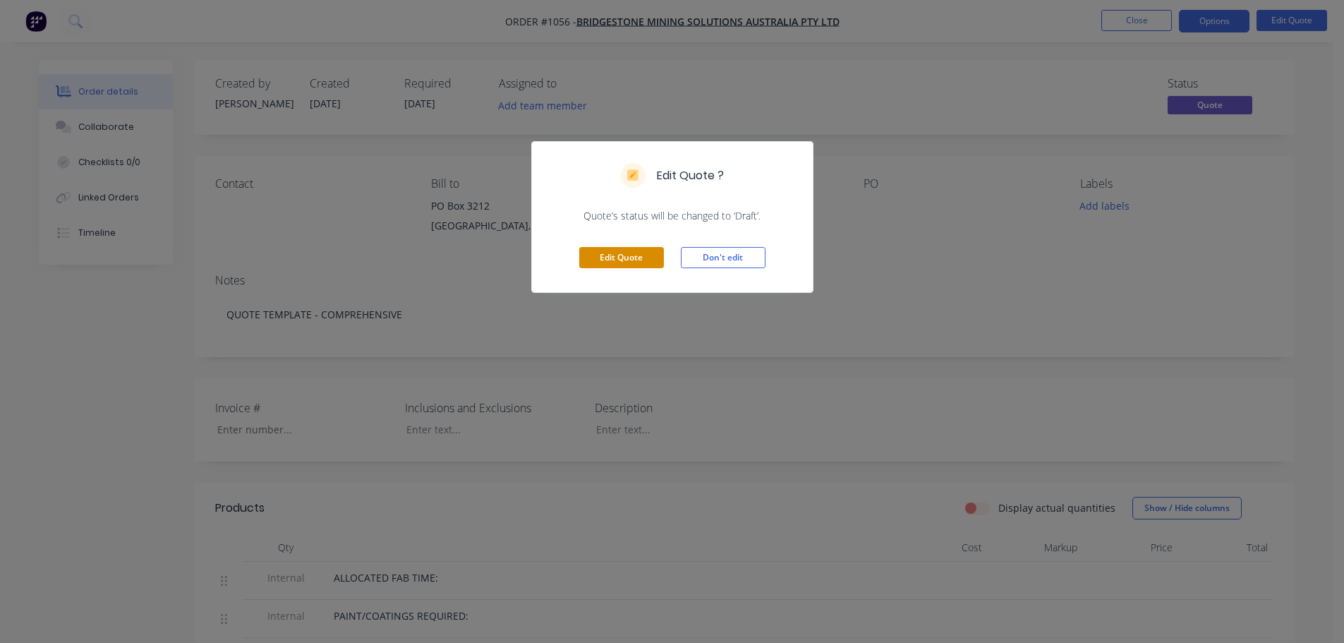
click at [609, 253] on button "Edit Quote" at bounding box center [621, 257] width 85 height 21
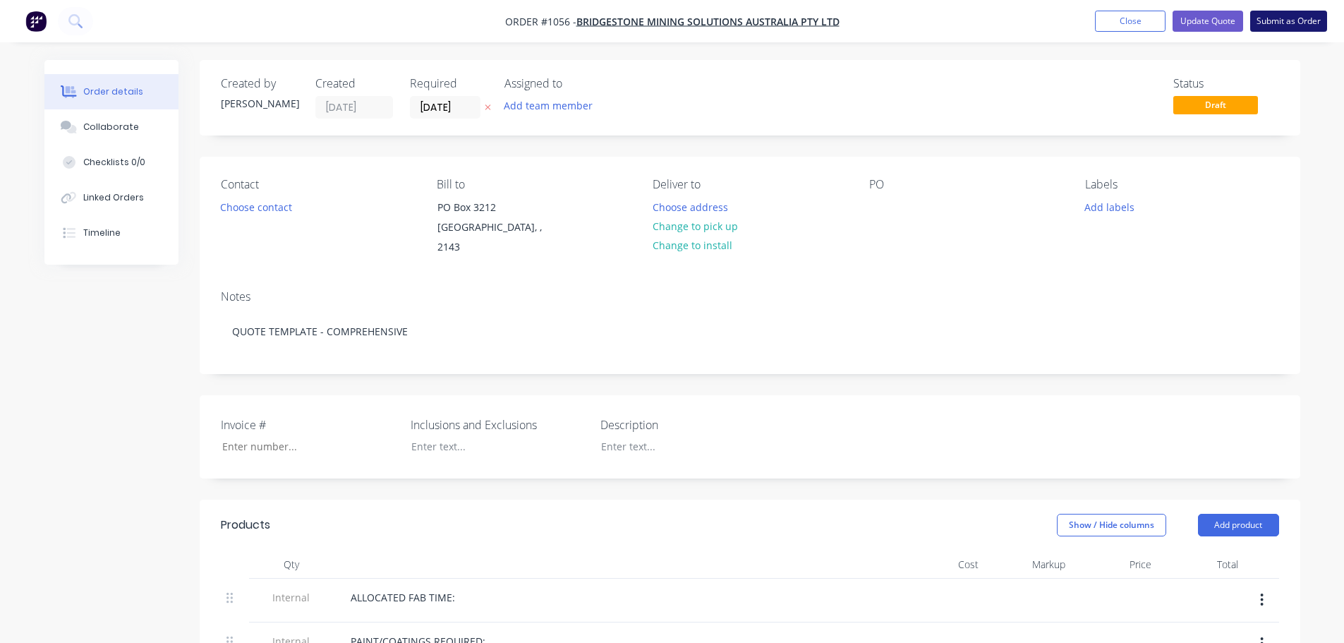
click at [1293, 16] on button "Submit as Order" at bounding box center [1288, 21] width 77 height 21
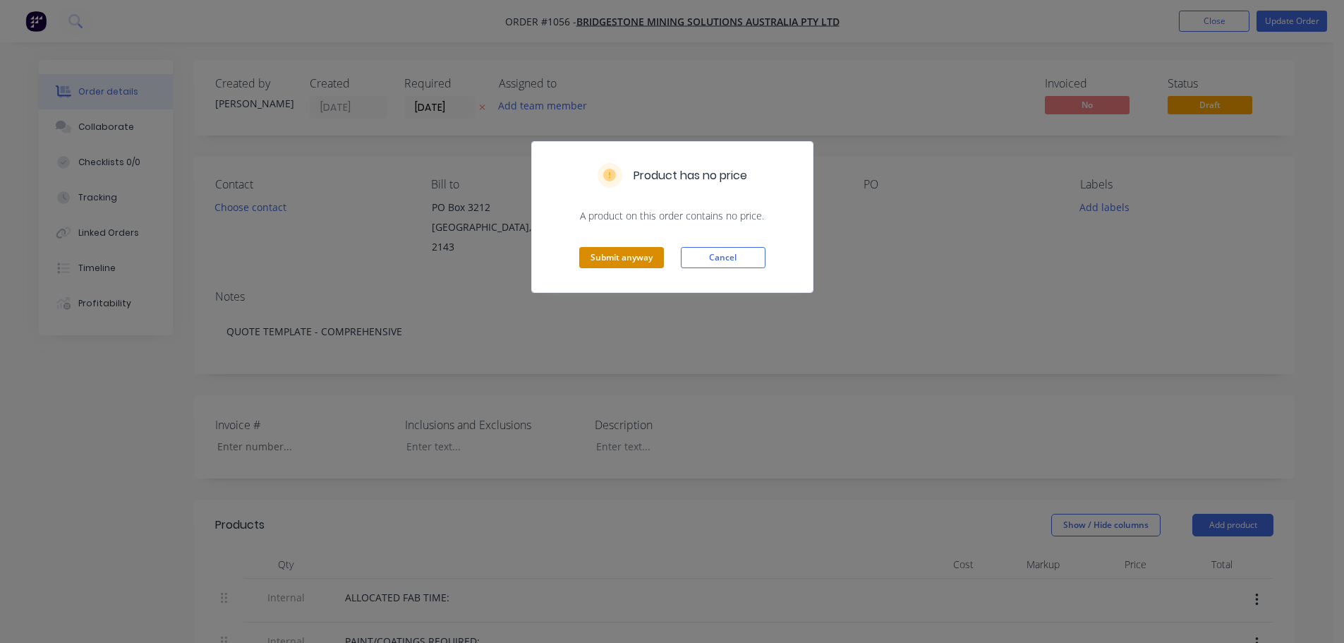
click at [644, 254] on button "Submit anyway" at bounding box center [621, 257] width 85 height 21
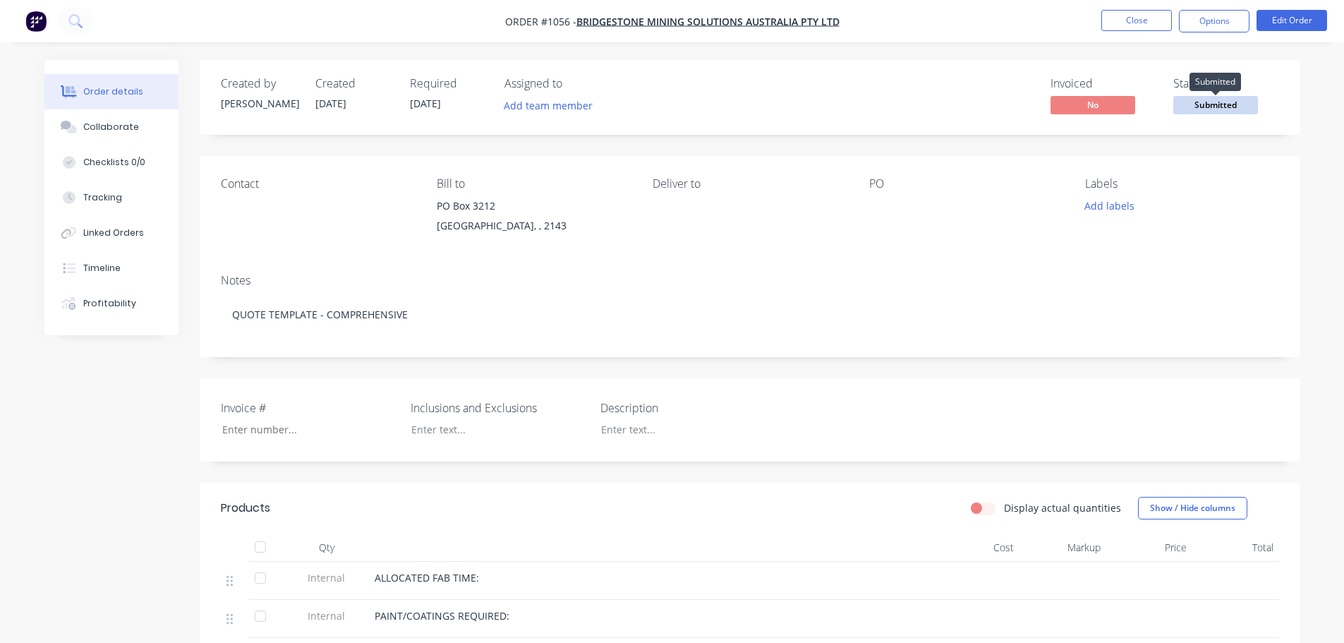
click at [1195, 99] on span "Submitted" at bounding box center [1215, 105] width 85 height 18
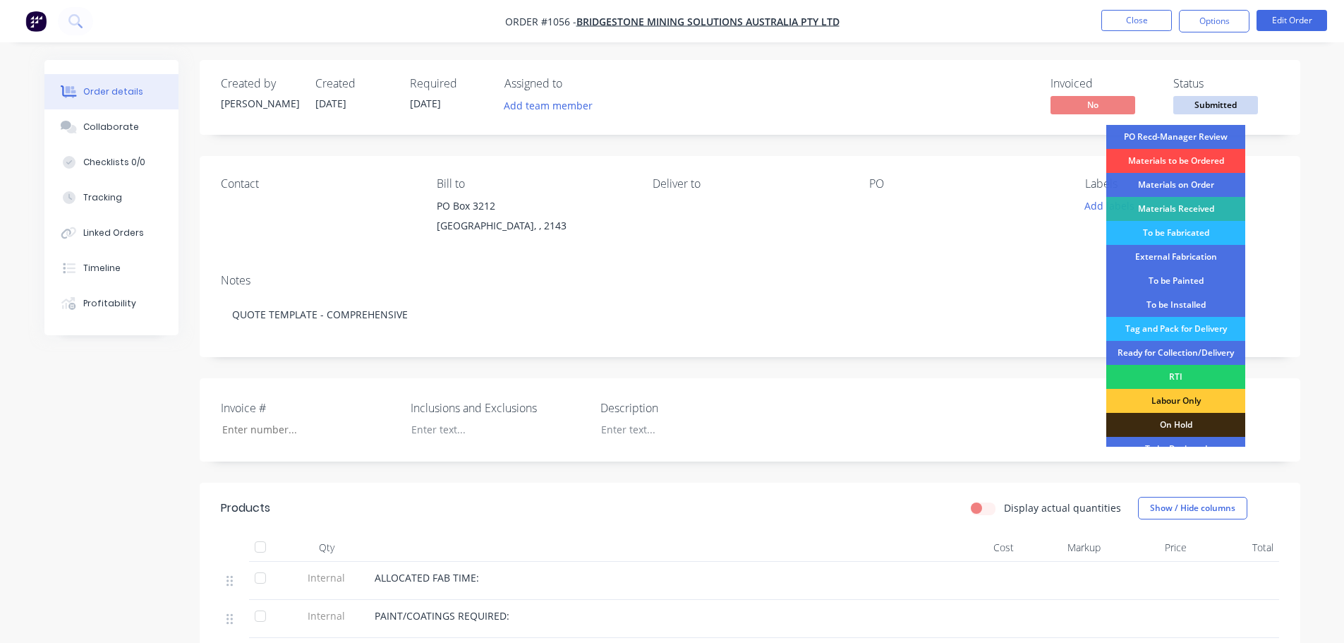
click at [1180, 157] on div "Materials to be Ordered" at bounding box center [1175, 161] width 139 height 24
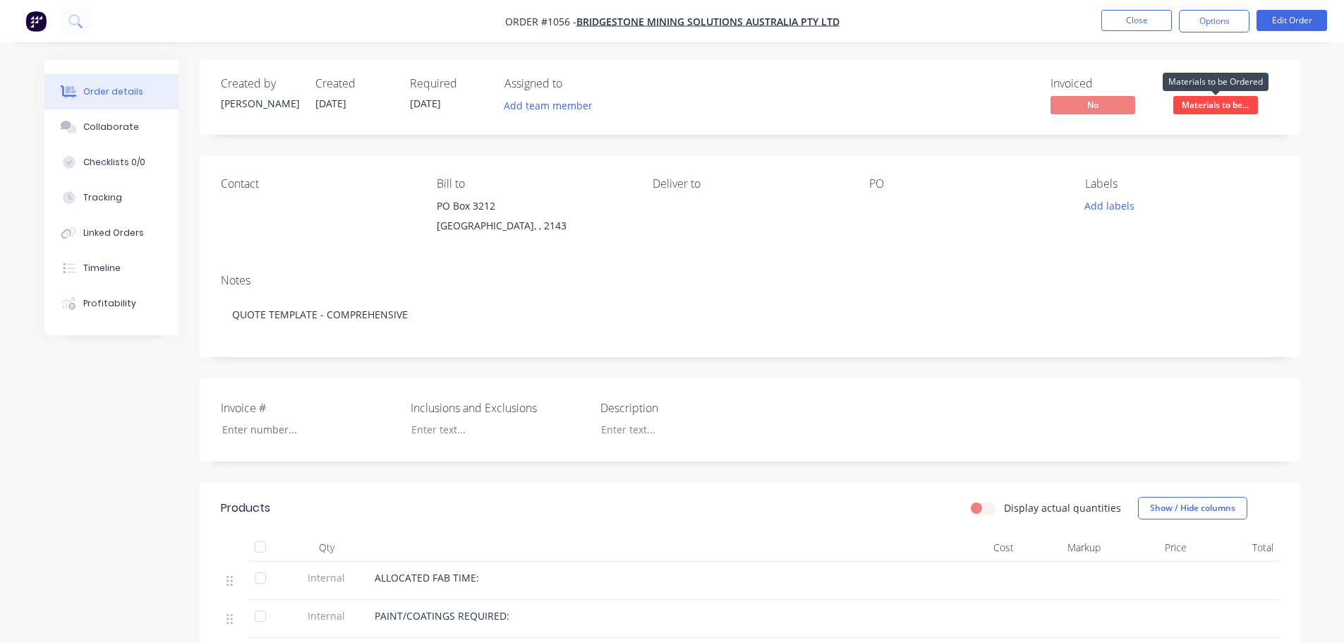
click at [1202, 97] on span "Materials to be..." at bounding box center [1215, 105] width 85 height 18
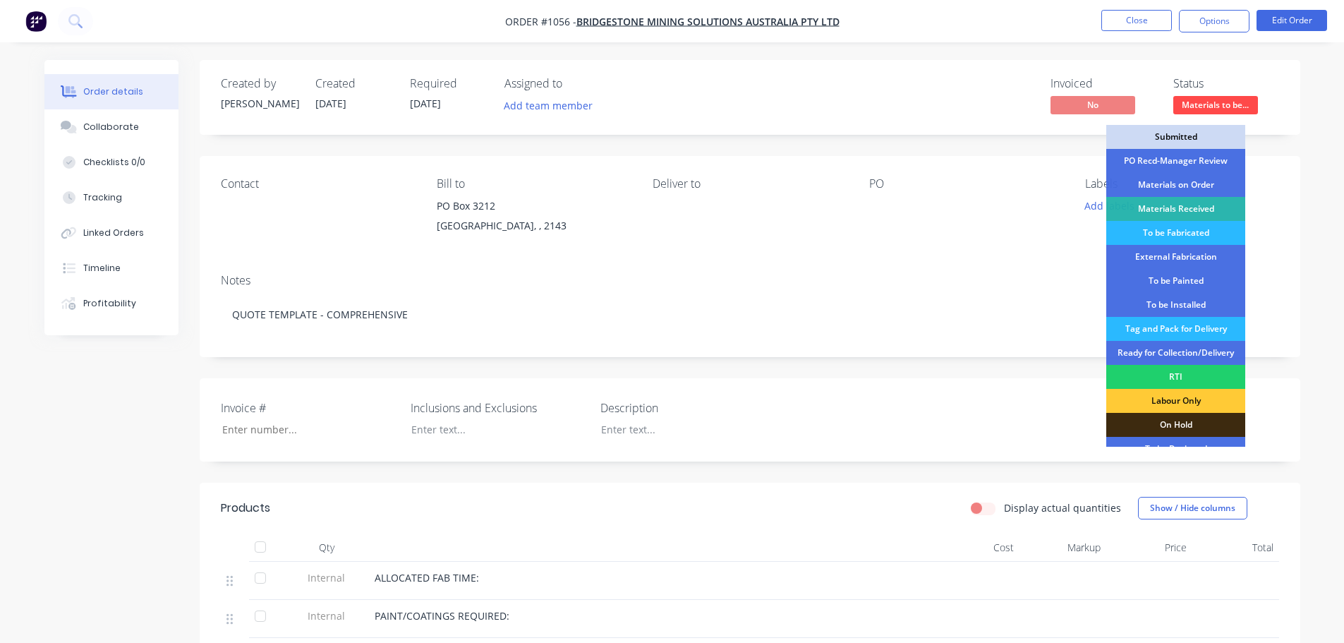
click at [1185, 133] on div "Submitted" at bounding box center [1175, 137] width 139 height 24
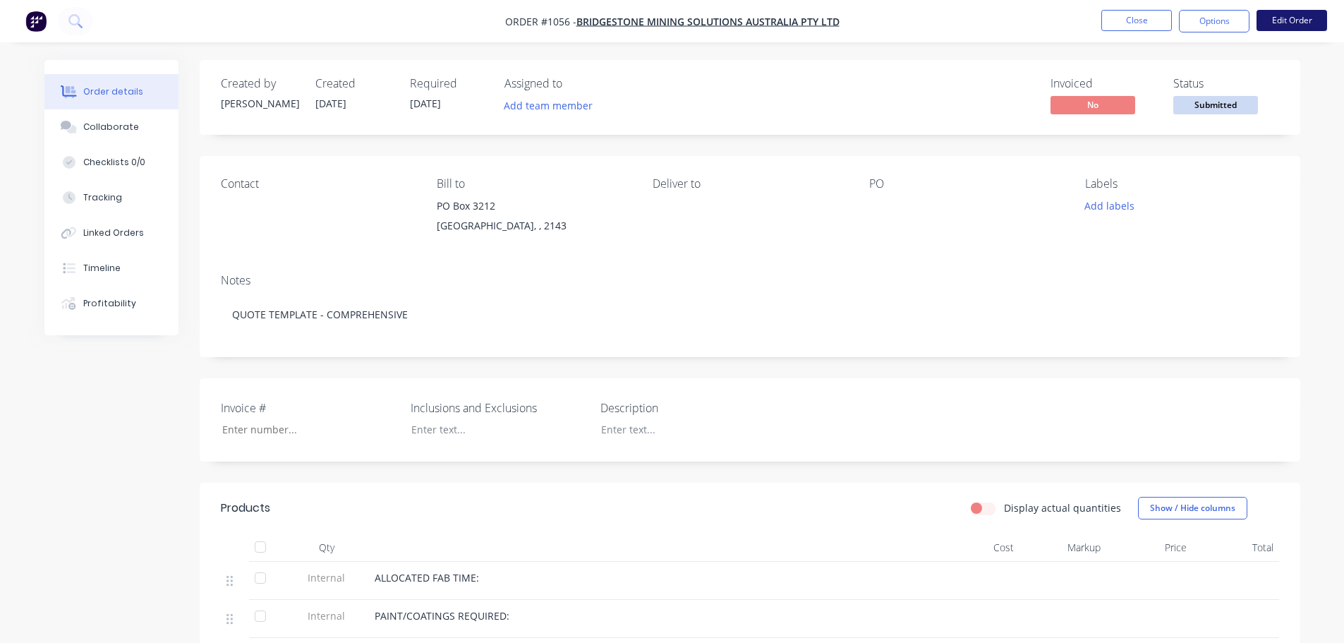
click at [1281, 20] on button "Edit Order" at bounding box center [1292, 20] width 71 height 21
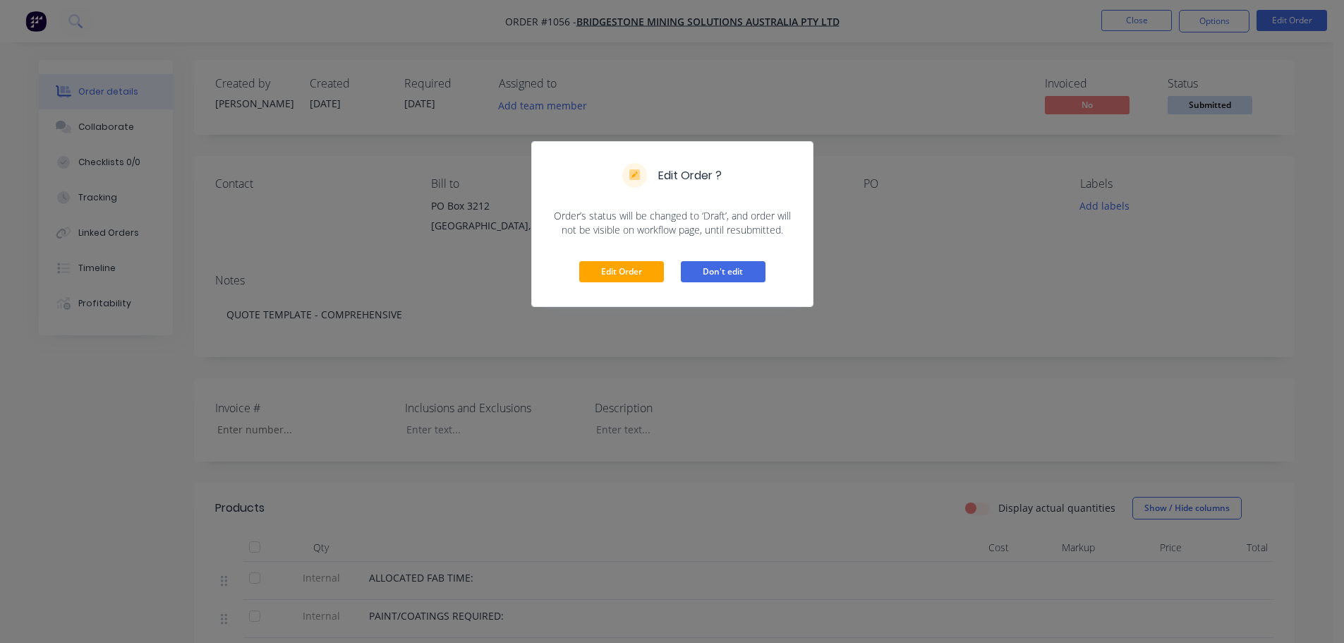
click at [713, 270] on button "Don't edit" at bounding box center [723, 271] width 85 height 21
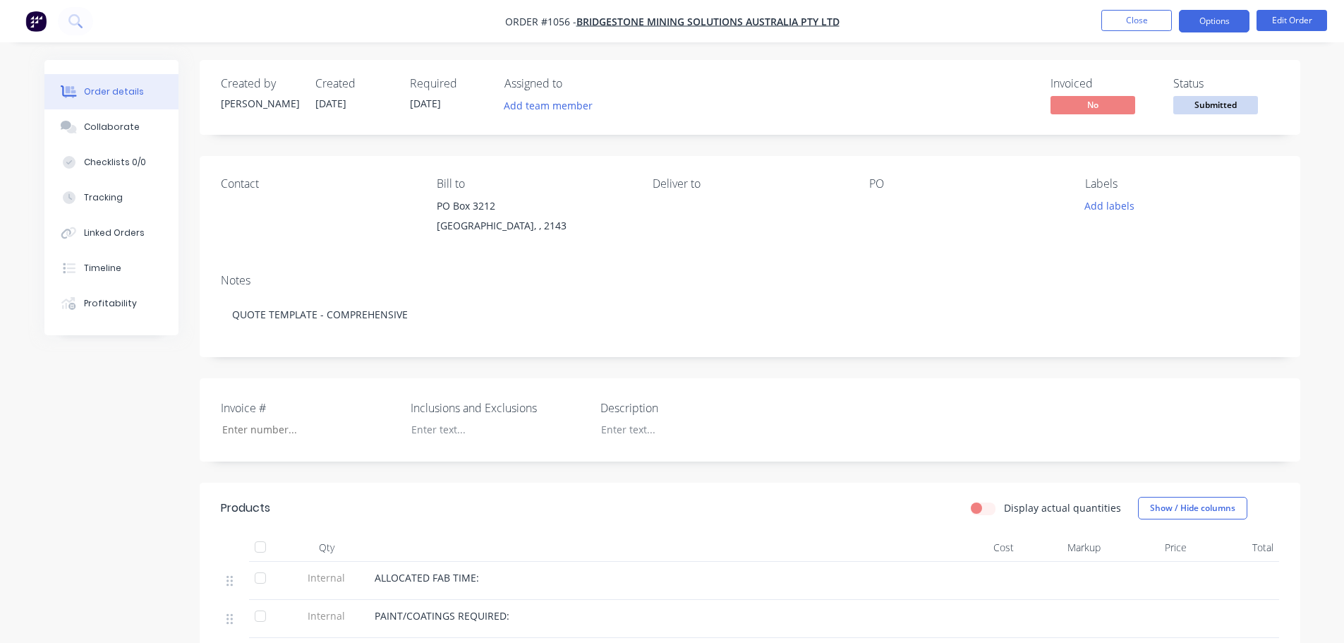
click at [1195, 25] on button "Options" at bounding box center [1214, 21] width 71 height 23
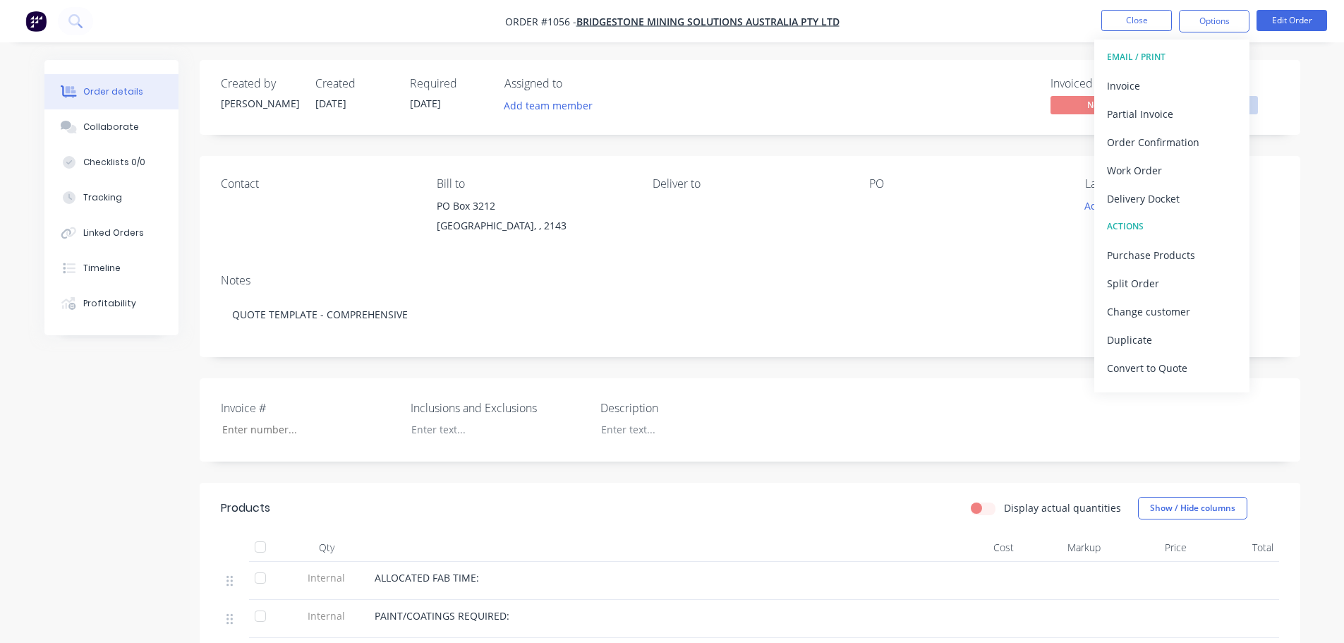
click at [970, 106] on div "Invoiced No Status Submitted" at bounding box center [963, 97] width 634 height 41
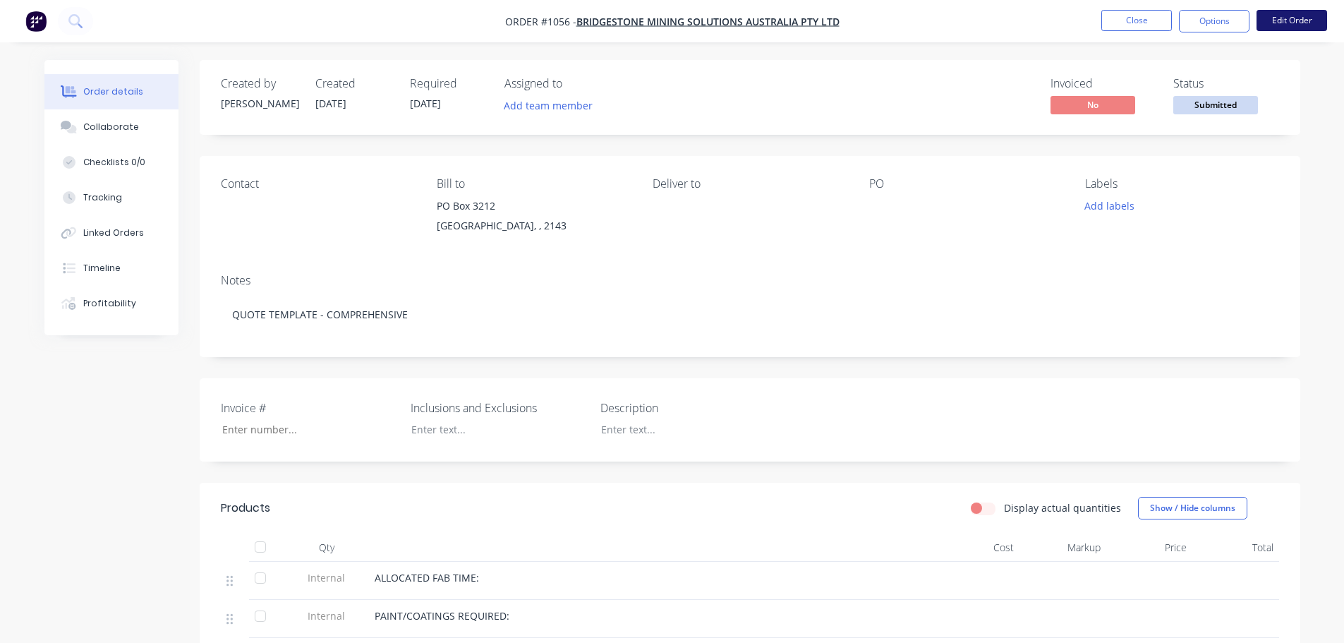
click at [1268, 15] on button "Edit Order" at bounding box center [1292, 20] width 71 height 21
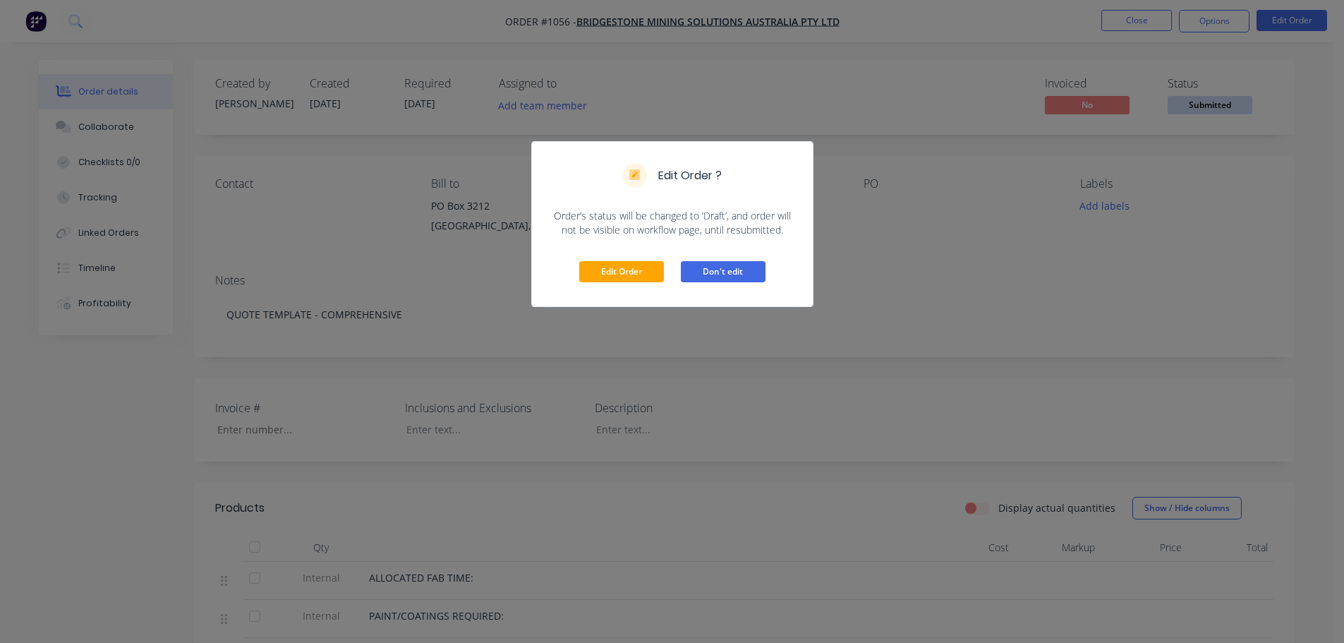
click at [716, 273] on button "Don't edit" at bounding box center [723, 271] width 85 height 21
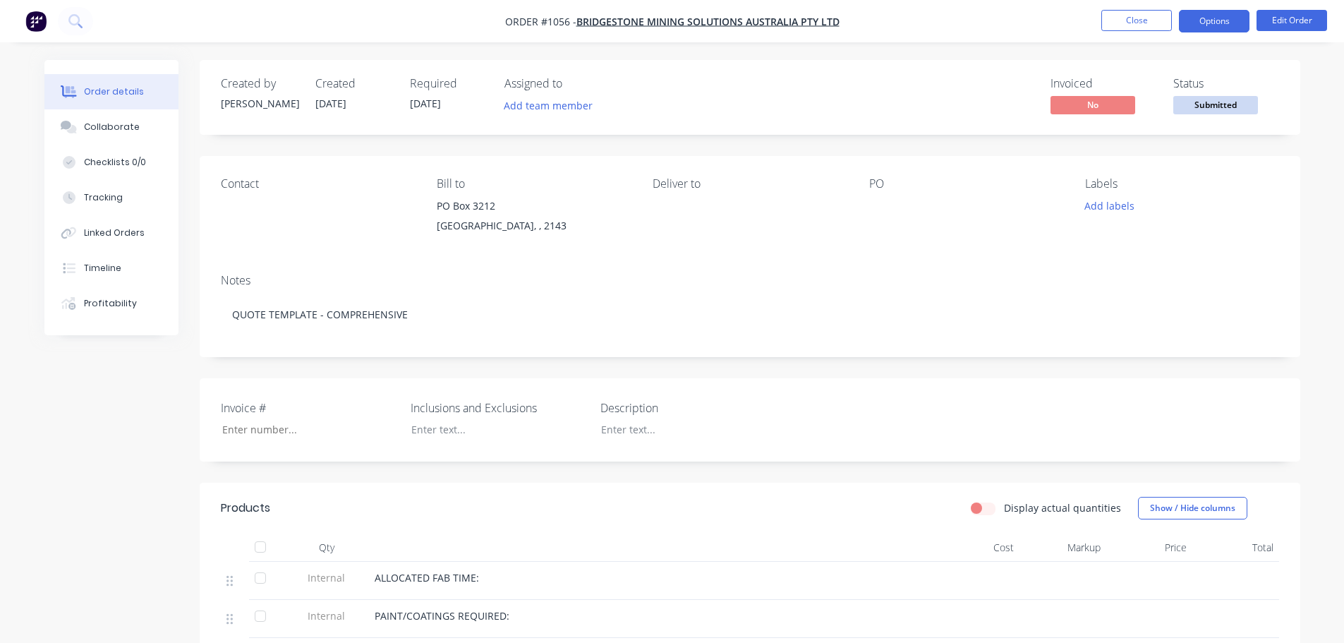
click at [1220, 12] on button "Options" at bounding box center [1214, 21] width 71 height 23
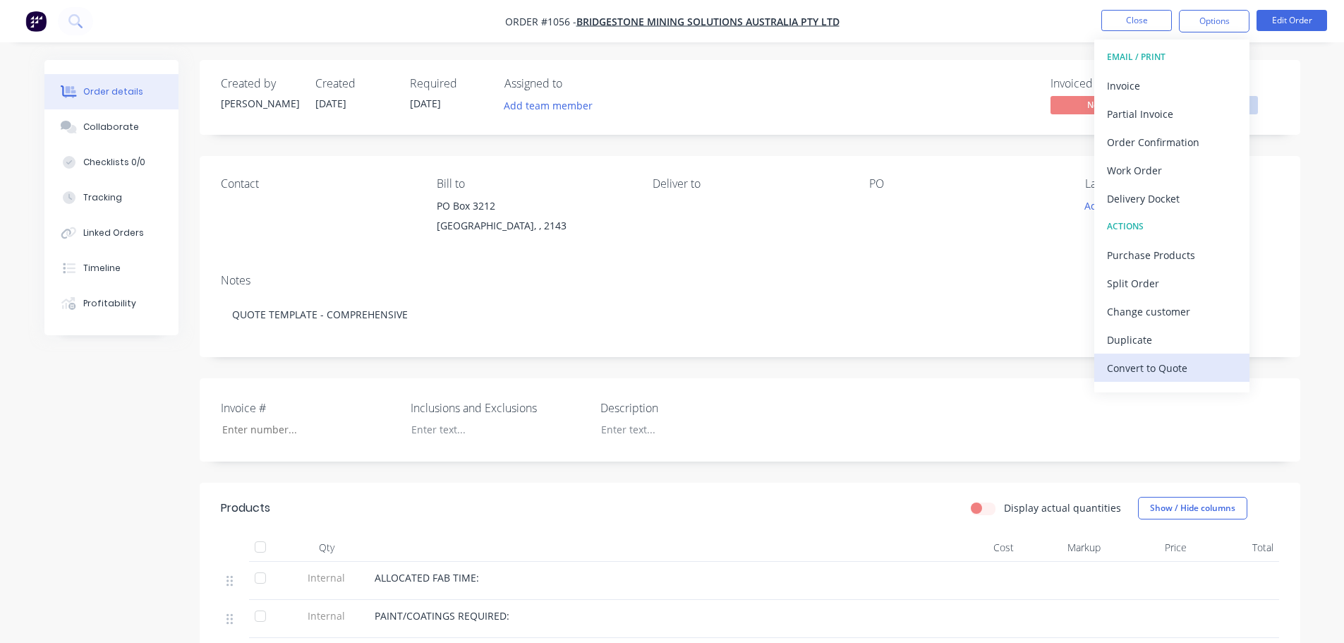
click at [1141, 368] on div "Convert to Quote" at bounding box center [1172, 368] width 130 height 20
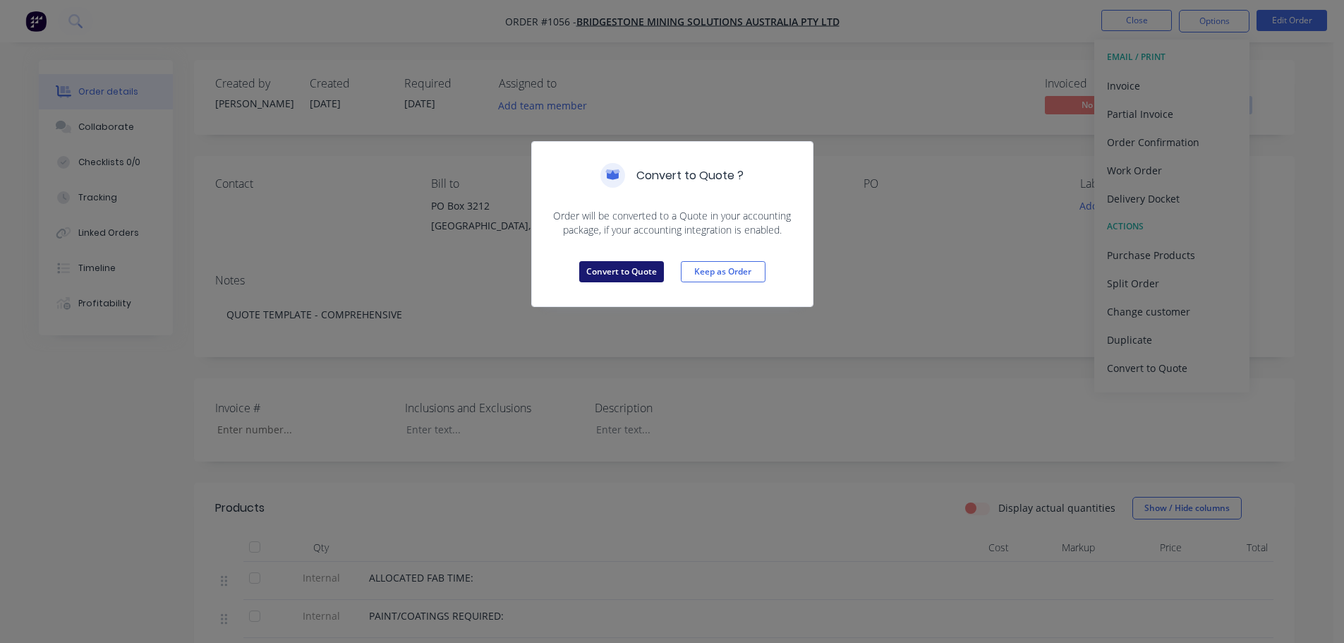
click at [629, 272] on button "Convert to Quote" at bounding box center [621, 271] width 85 height 21
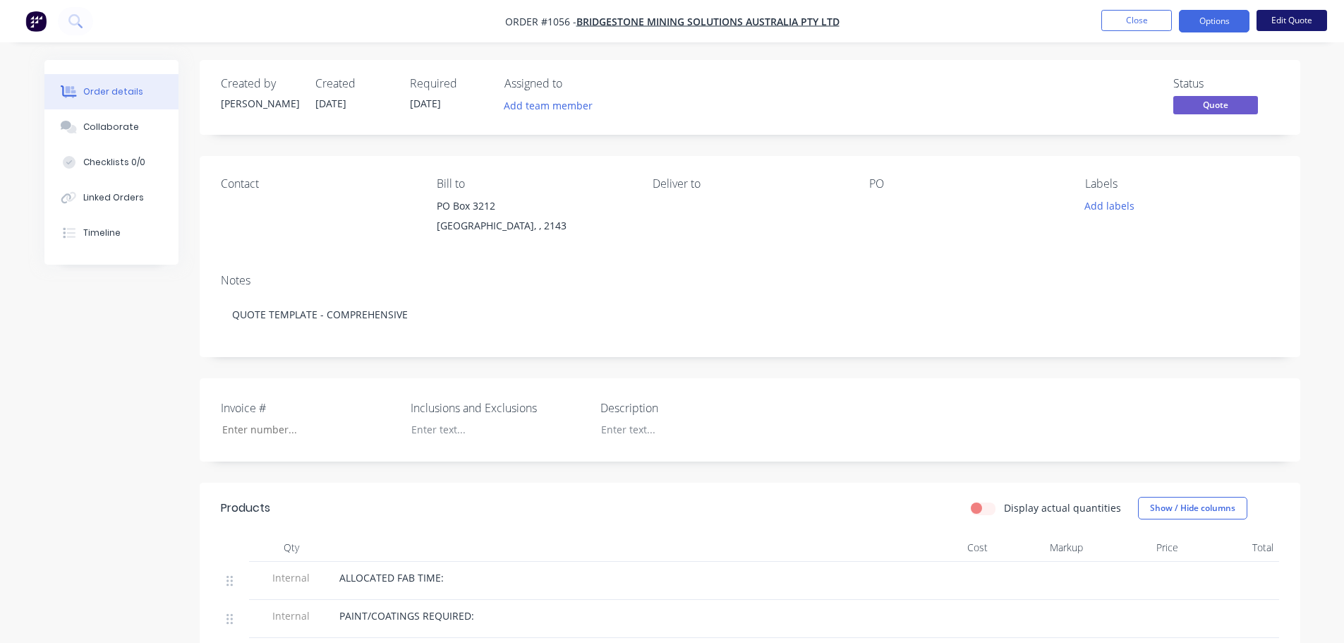
click at [1271, 20] on button "Edit Quote" at bounding box center [1292, 20] width 71 height 21
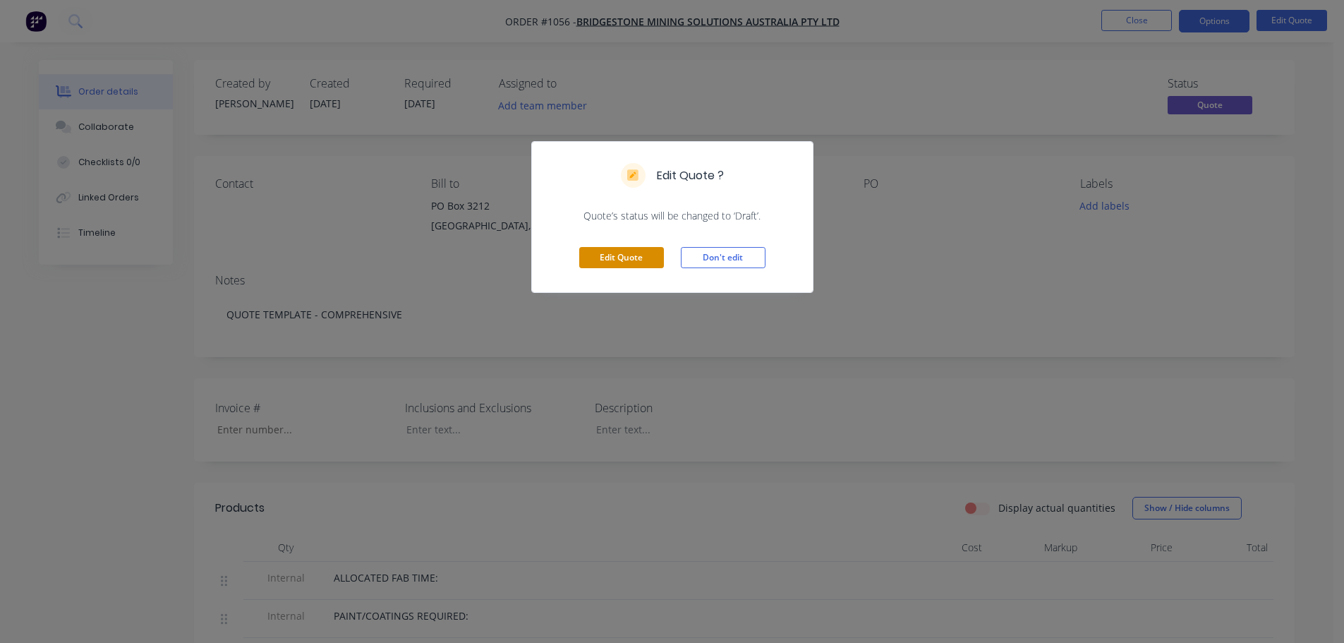
click at [623, 250] on button "Edit Quote" at bounding box center [621, 257] width 85 height 21
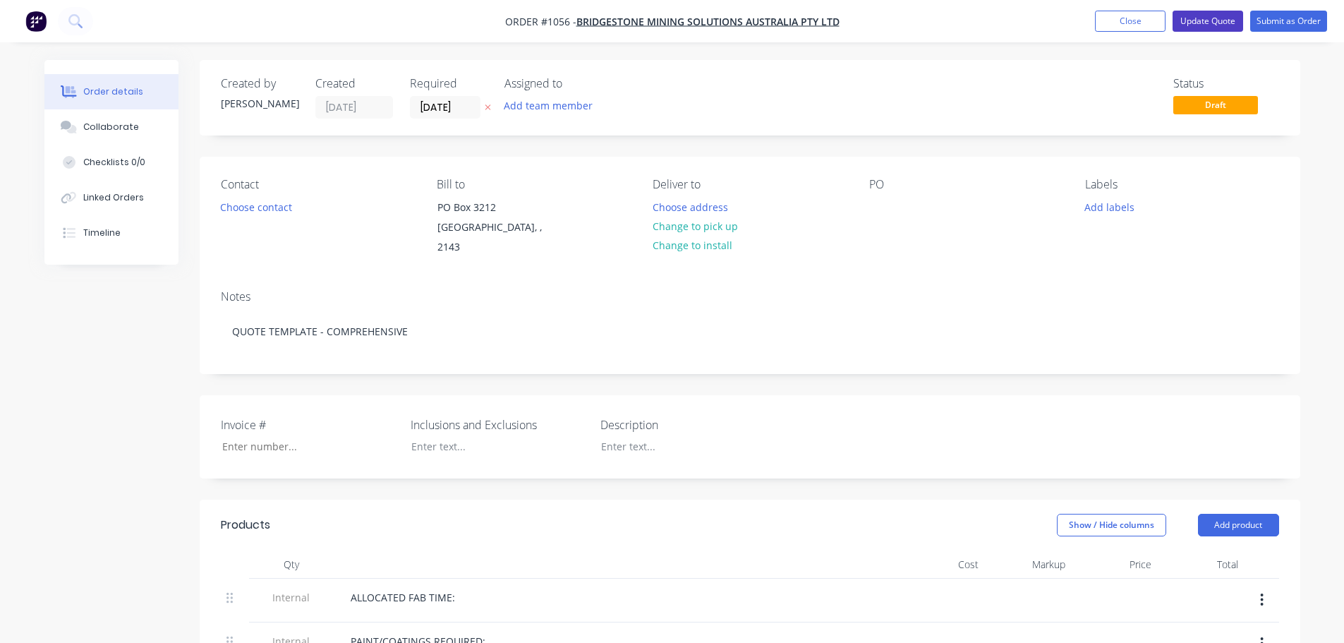
click at [1202, 20] on button "Update Quote" at bounding box center [1208, 21] width 71 height 21
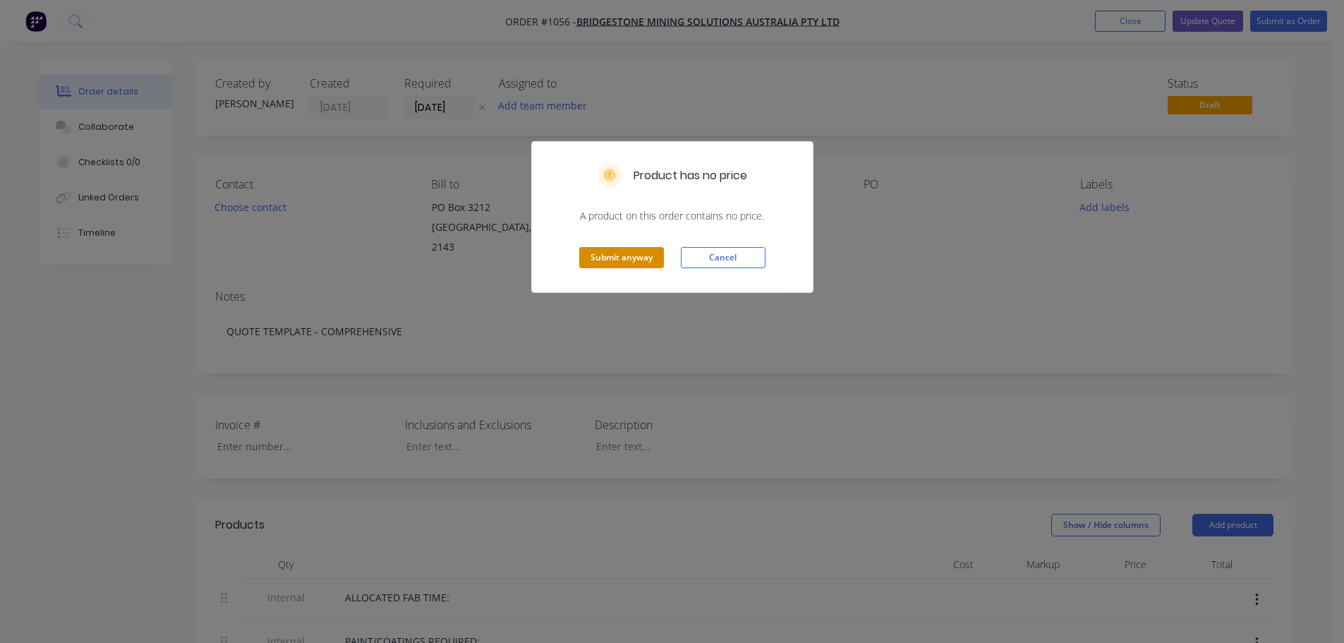
click at [625, 262] on button "Submit anyway" at bounding box center [621, 257] width 85 height 21
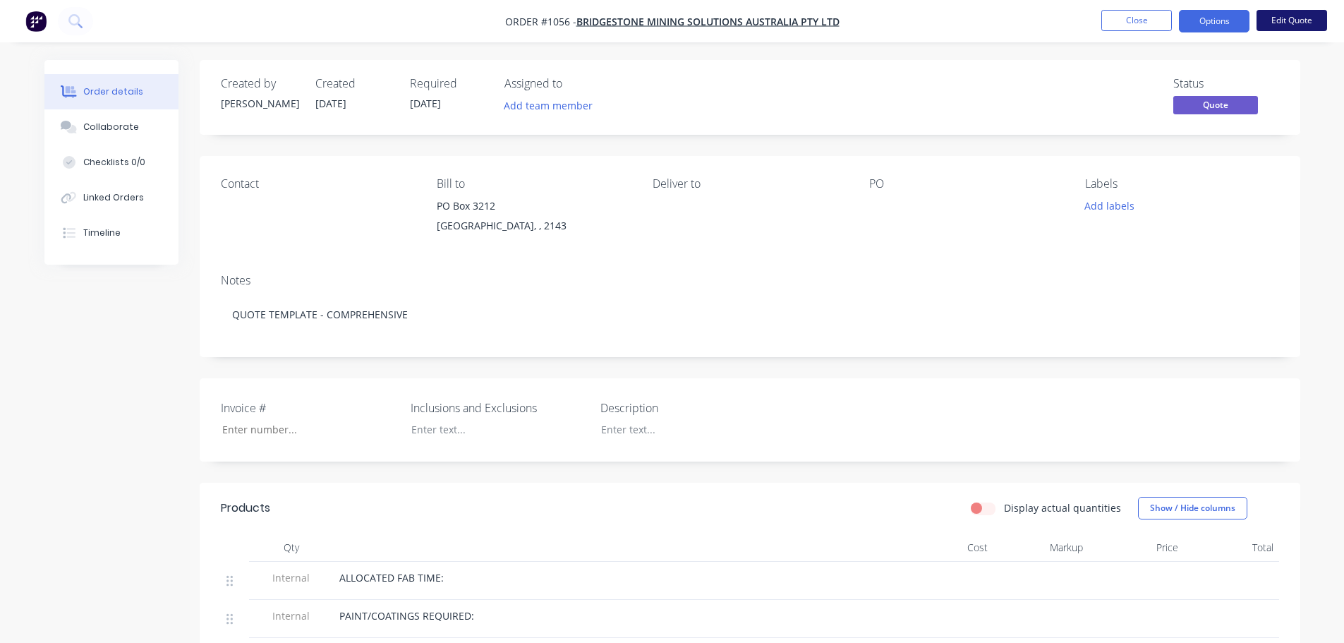
click at [1280, 19] on button "Edit Quote" at bounding box center [1292, 20] width 71 height 21
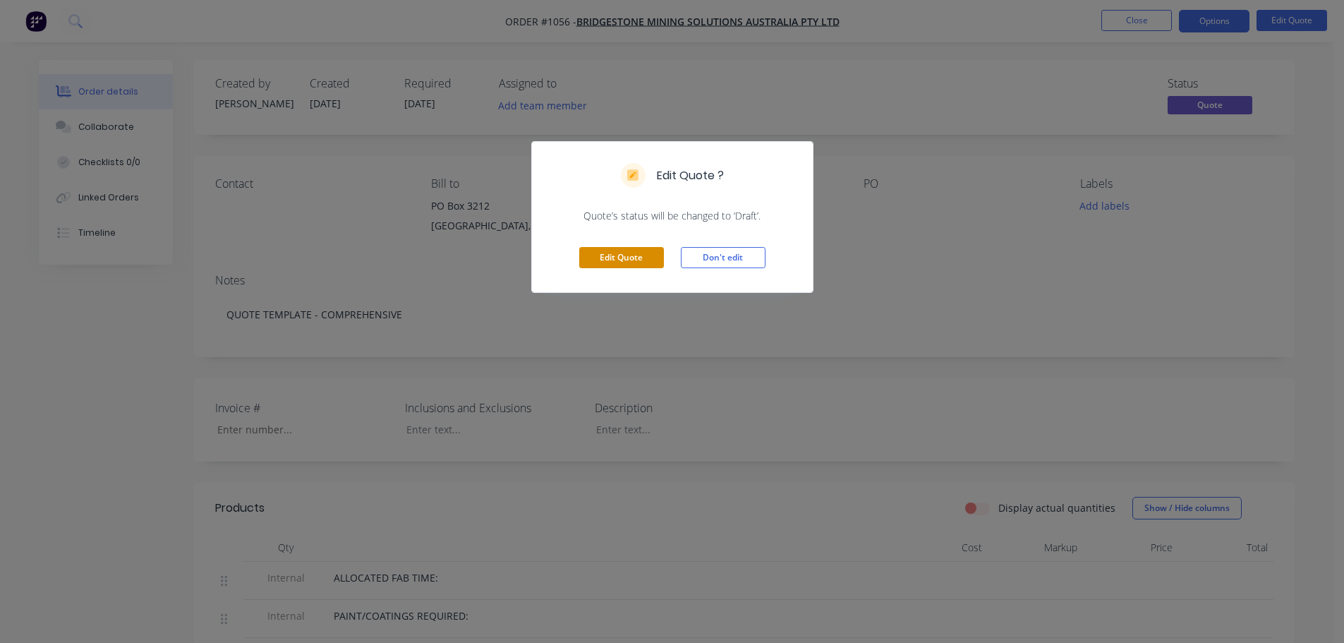
click at [622, 255] on button "Edit Quote" at bounding box center [621, 257] width 85 height 21
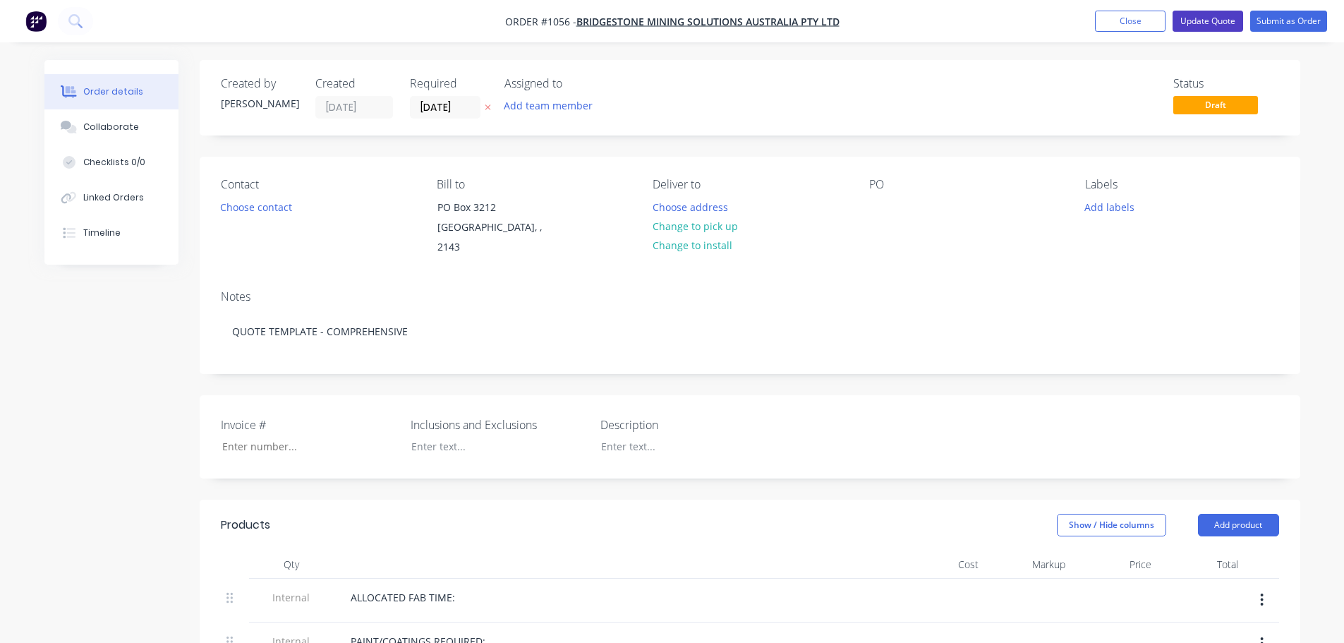
click at [1195, 20] on button "Update Quote" at bounding box center [1208, 21] width 71 height 21
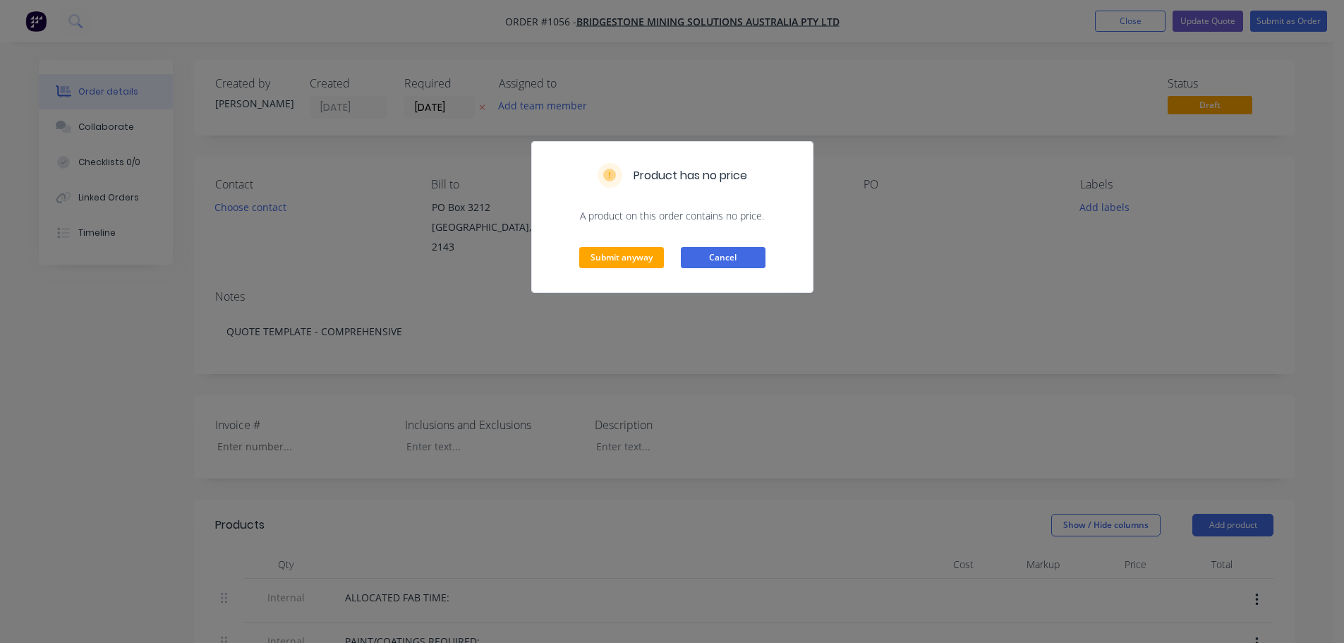
click at [707, 255] on button "Cancel" at bounding box center [723, 257] width 85 height 21
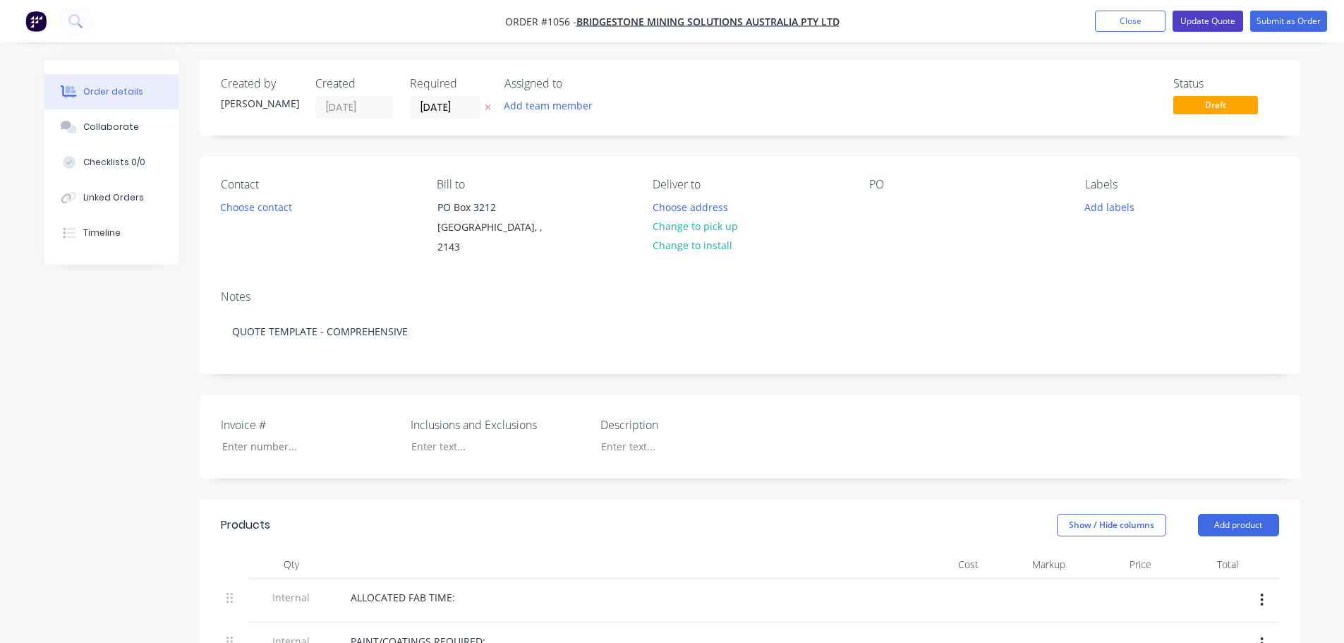
click at [1198, 23] on button "Update Quote" at bounding box center [1208, 21] width 71 height 21
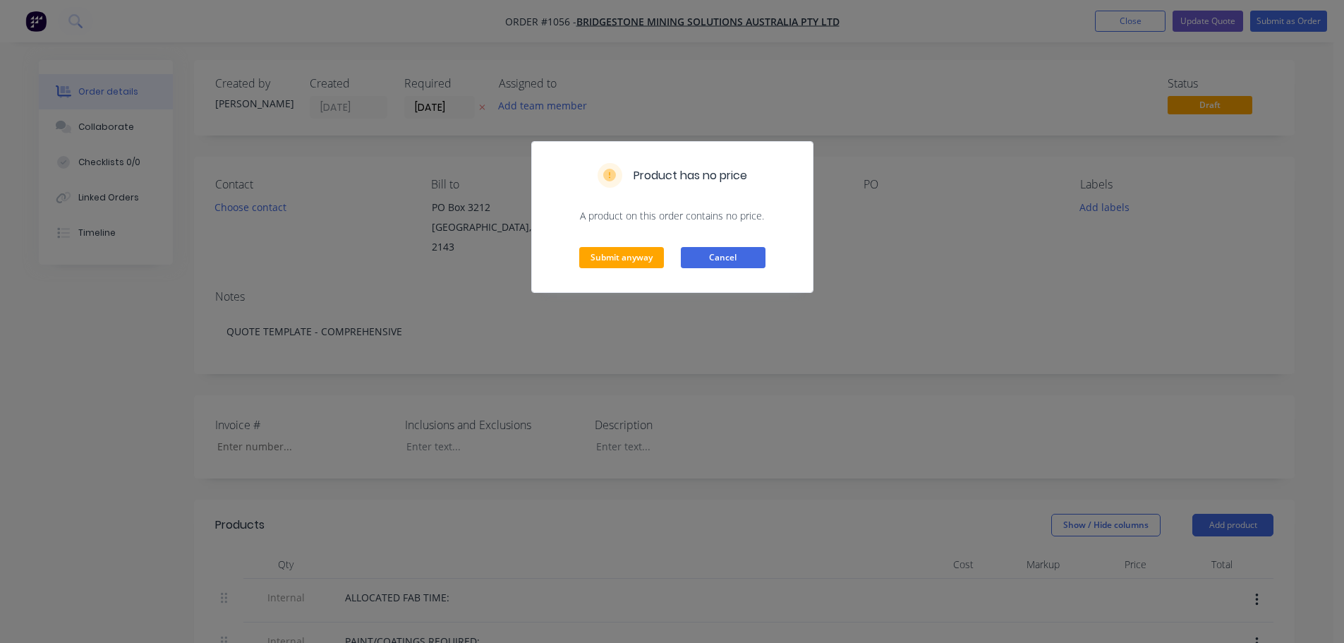
click at [732, 255] on button "Cancel" at bounding box center [723, 257] width 85 height 21
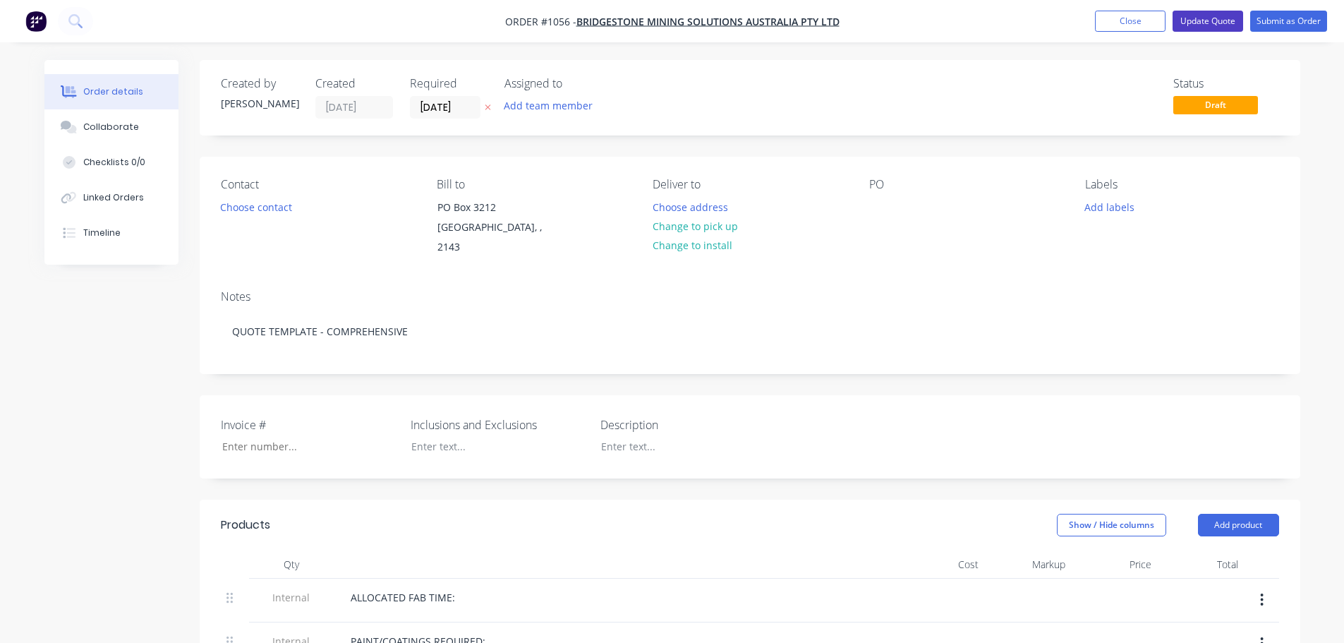
click at [1211, 18] on button "Update Quote" at bounding box center [1208, 21] width 71 height 21
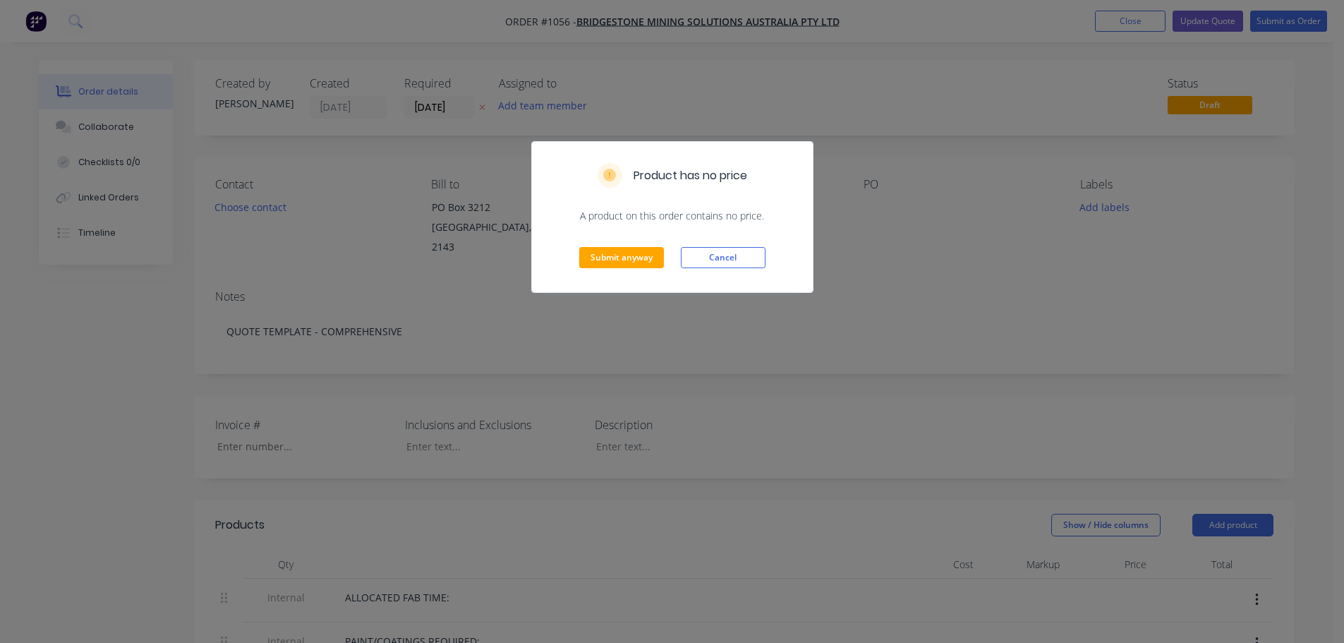
click at [591, 246] on div "Submit anyway Cancel" at bounding box center [672, 257] width 281 height 69
click at [625, 259] on button "Submit anyway" at bounding box center [621, 257] width 85 height 21
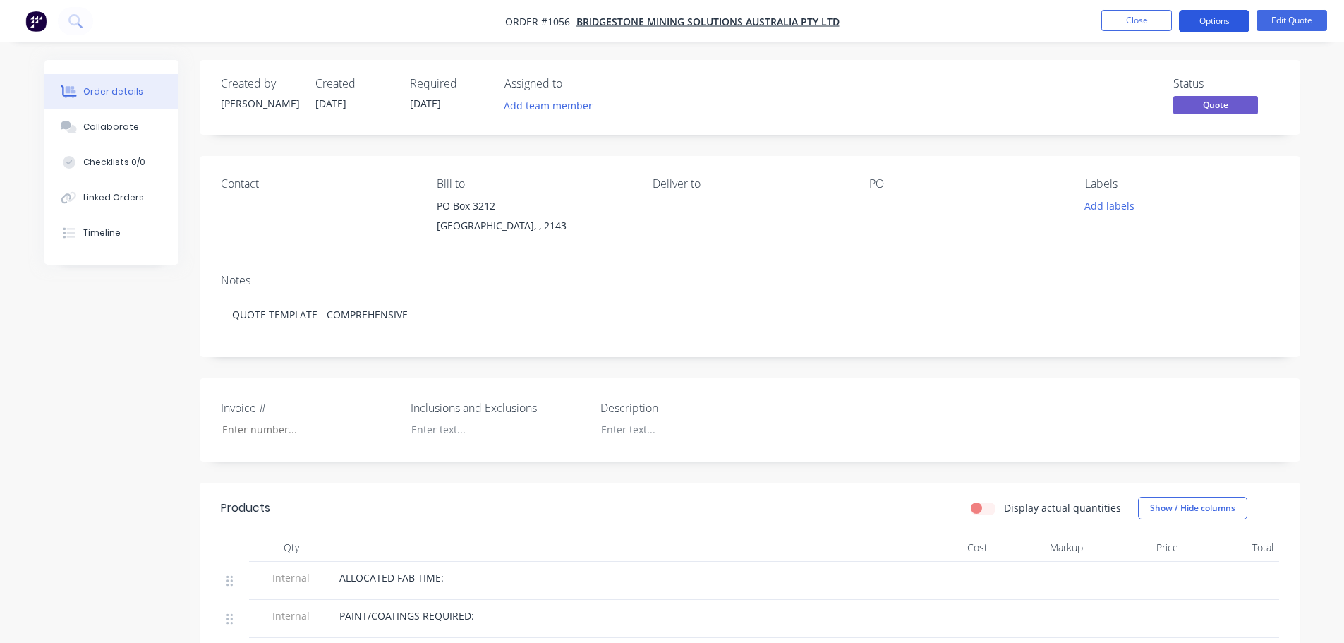
click at [1194, 25] on button "Options" at bounding box center [1214, 21] width 71 height 23
click at [1137, 23] on button "Close" at bounding box center [1136, 20] width 71 height 21
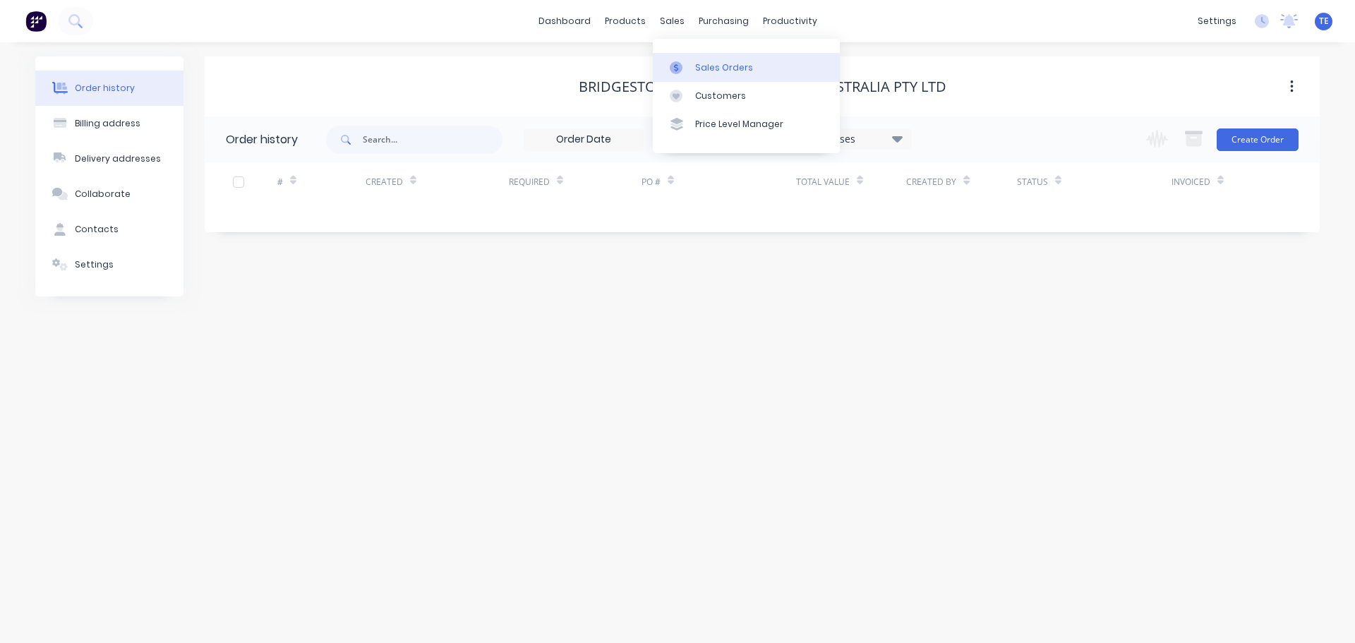
click at [697, 68] on div "Sales Orders" at bounding box center [724, 67] width 58 height 13
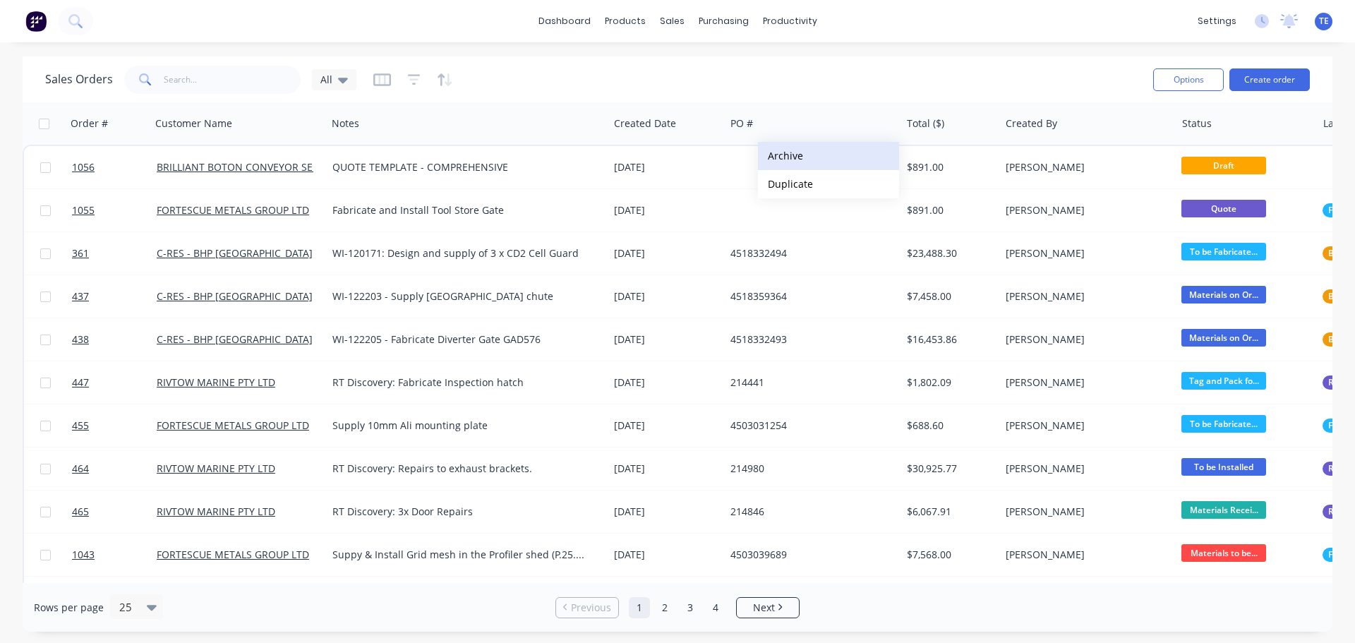
click at [784, 153] on button "Archive" at bounding box center [828, 156] width 141 height 28
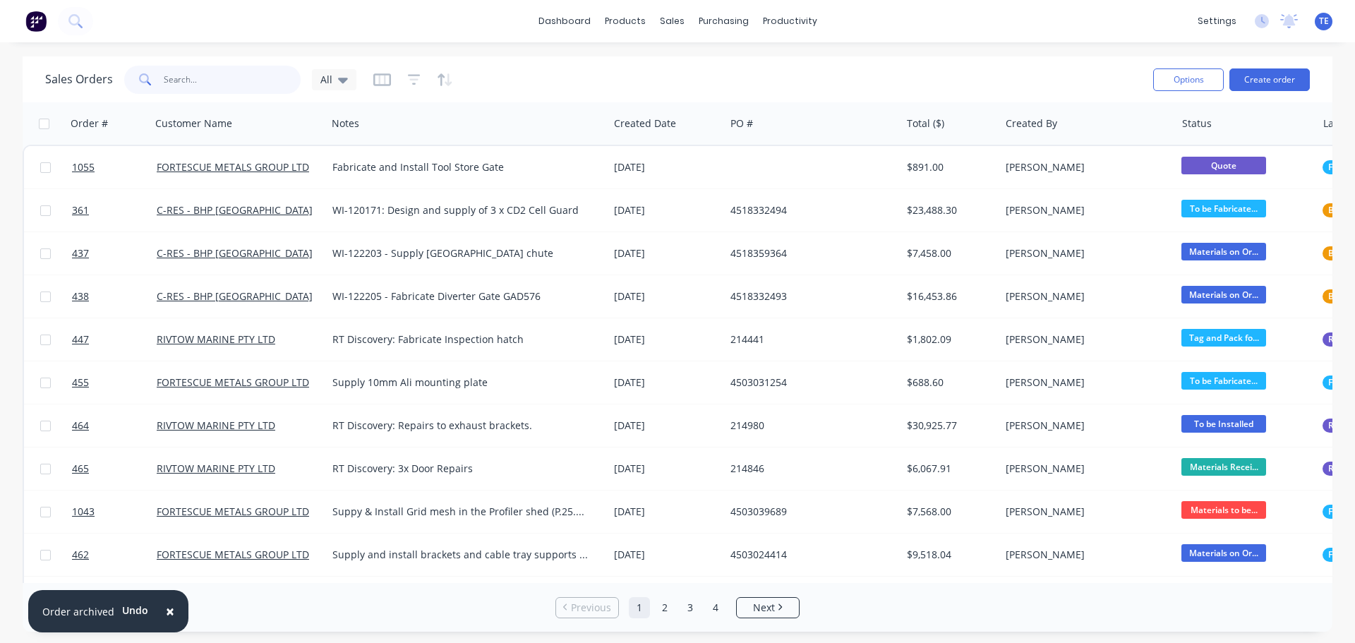
click at [214, 78] on input "text" at bounding box center [233, 80] width 138 height 28
type input "pontoon"
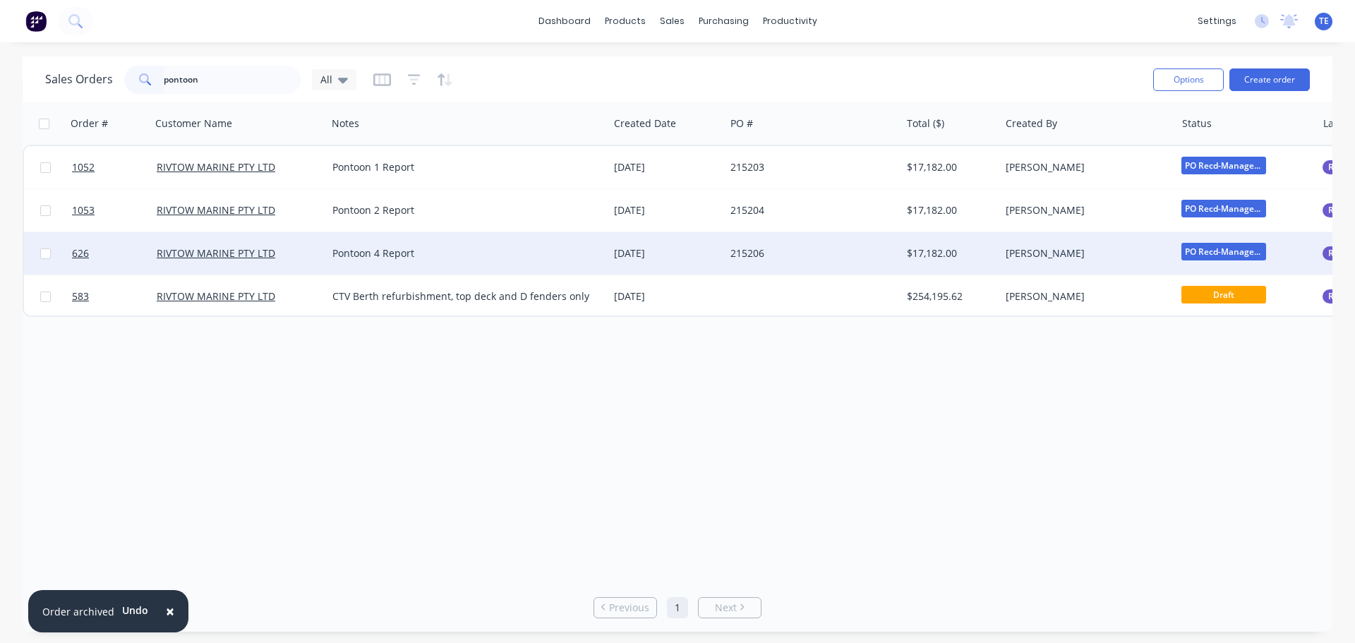
click at [563, 253] on div "Pontoon 4 Report" at bounding box center [460, 253] width 257 height 14
click at [710, 249] on div "[DATE]" at bounding box center [666, 253] width 105 height 14
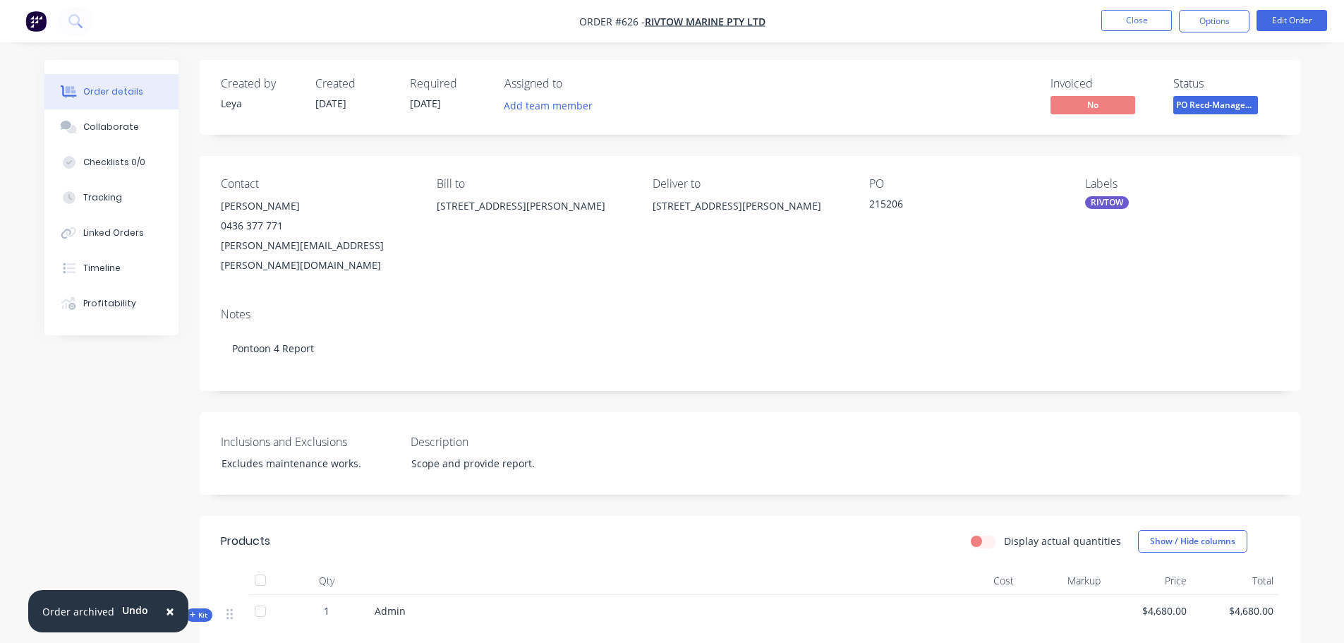
scroll to position [315, 0]
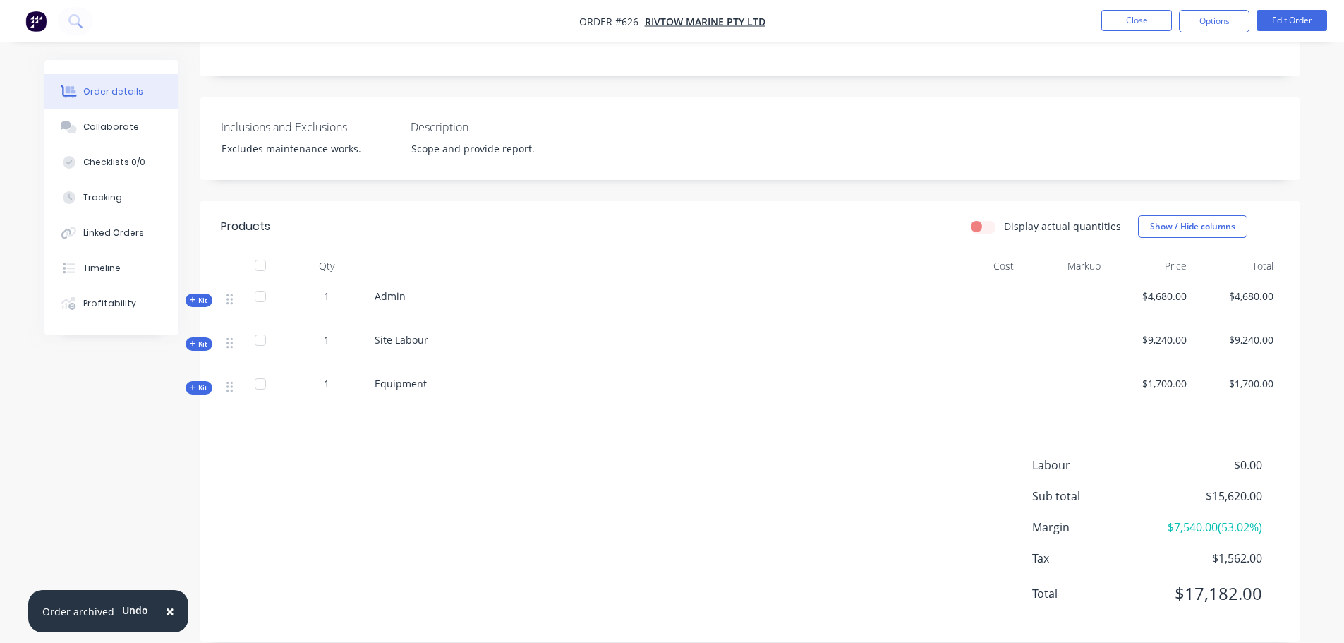
click at [197, 339] on span "Kit" at bounding box center [199, 344] width 18 height 11
